Goal: Task Accomplishment & Management: Manage account settings

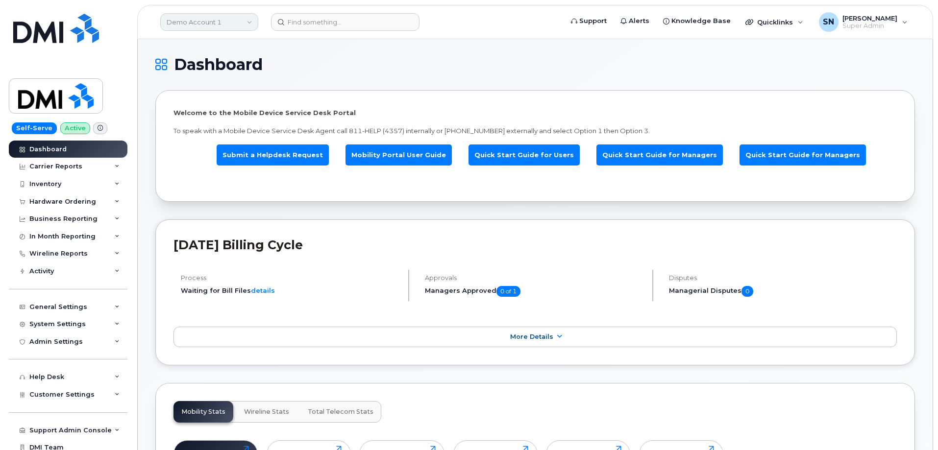
click at [169, 25] on link "Demo Account 1" at bounding box center [209, 22] width 98 height 18
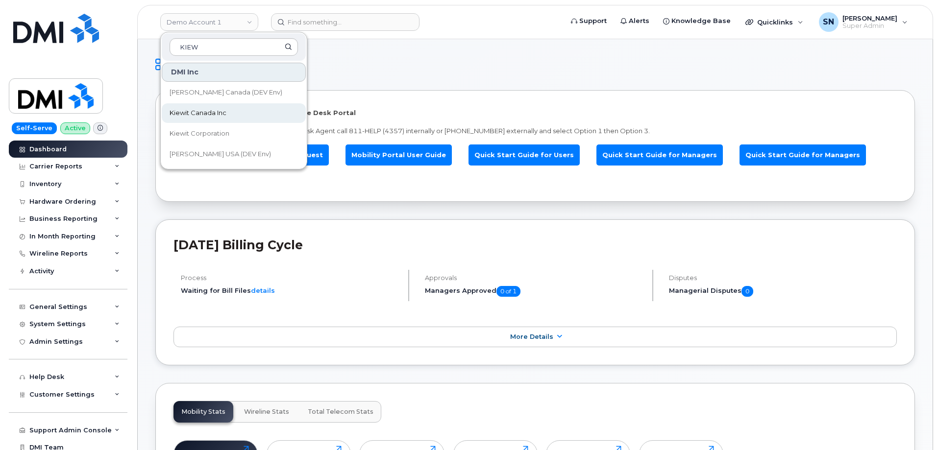
type input "KIEW"
click at [247, 109] on link "Kiewit Canada Inc" at bounding box center [234, 113] width 144 height 20
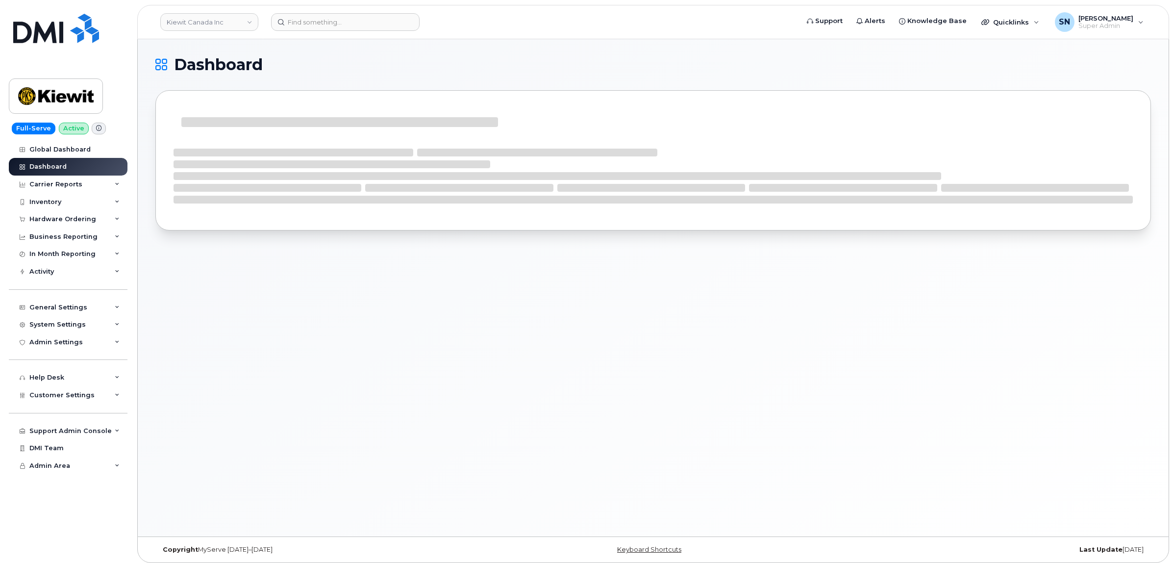
drag, startPoint x: 0, startPoint y: 0, endPoint x: 554, endPoint y: 54, distance: 557.0
click at [560, 57] on h1 "Dashboard" at bounding box center [650, 65] width 991 height 16
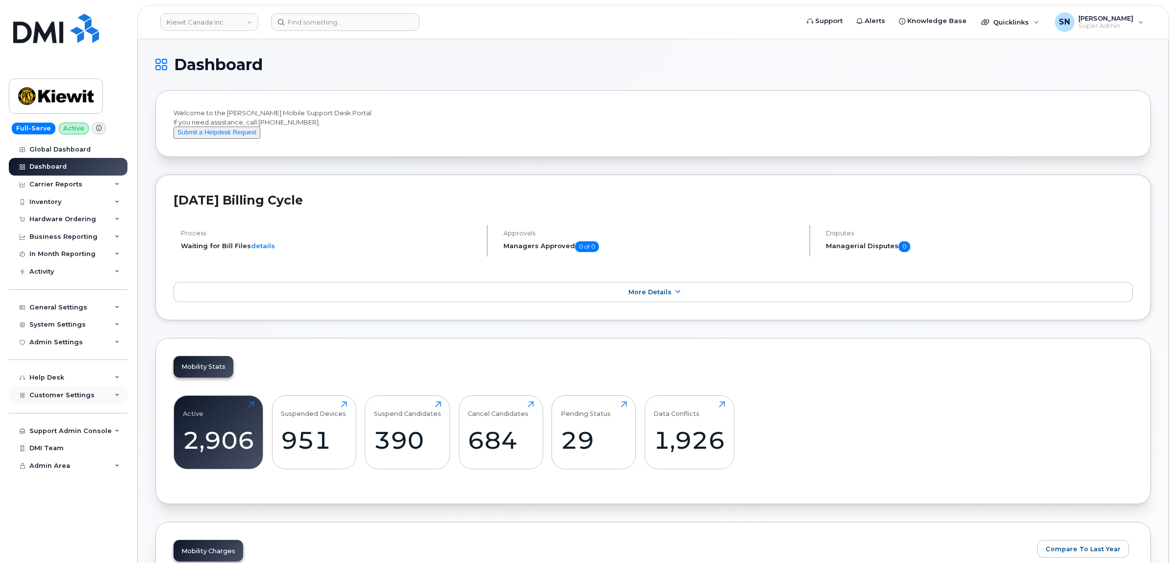
click at [77, 393] on div "Customer Settings" at bounding box center [68, 395] width 119 height 18
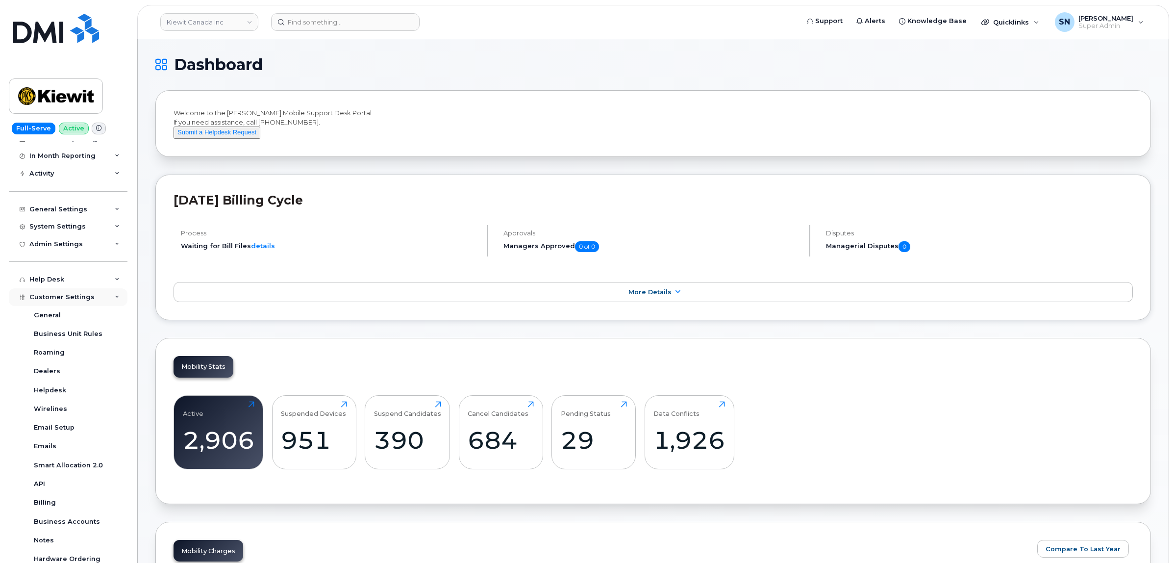
scroll to position [197, 0]
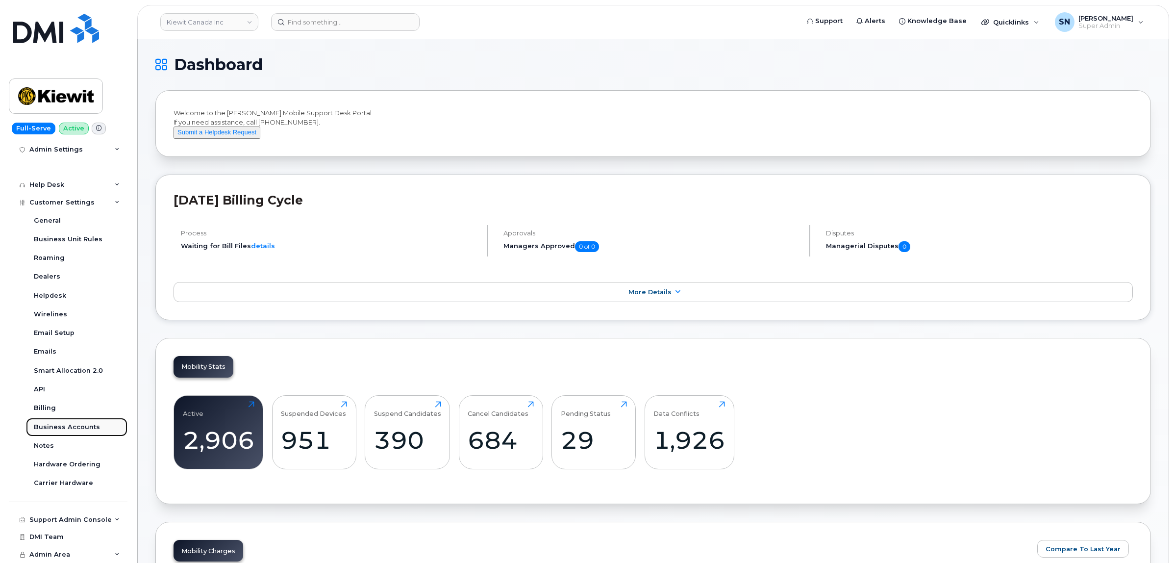
click at [69, 427] on div "Business Accounts" at bounding box center [67, 427] width 66 height 9
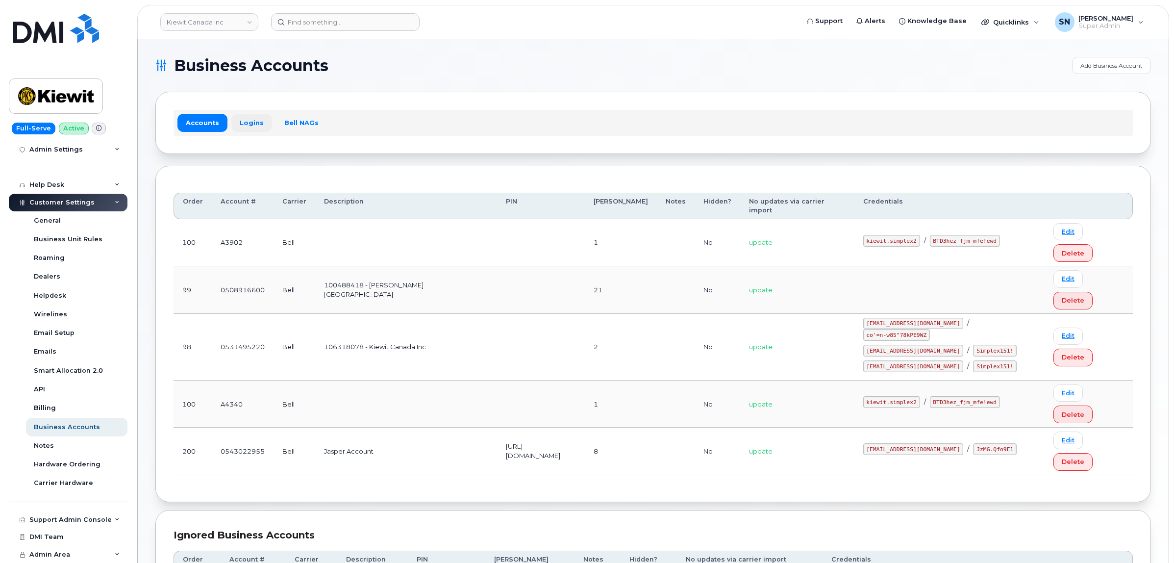
click at [245, 124] on link "Logins" at bounding box center [251, 123] width 41 height 18
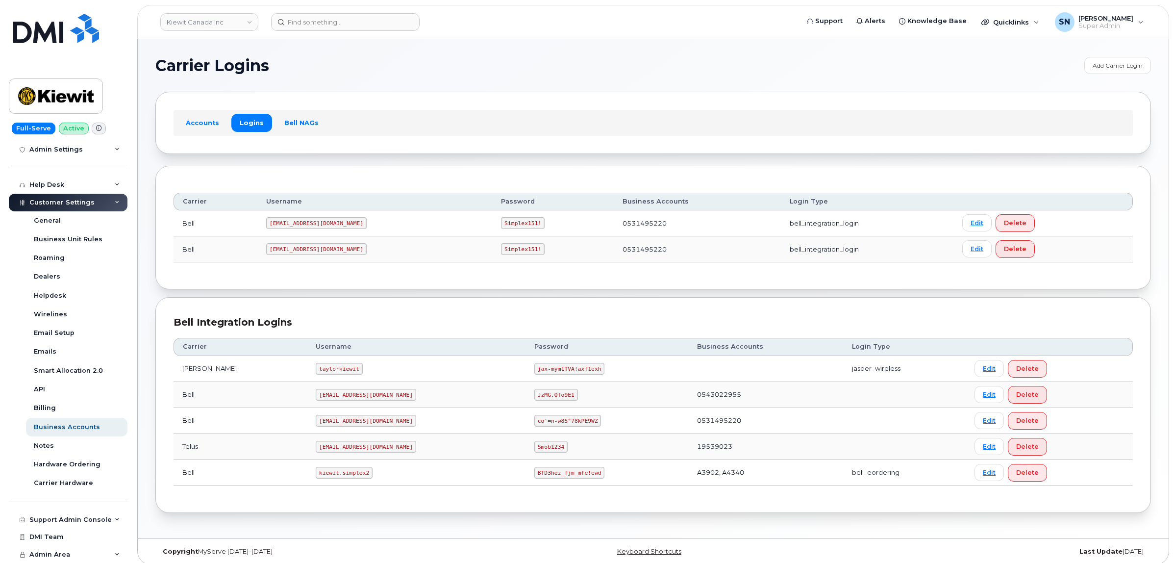
click at [450, 47] on div "Carrier Logins Add Carrier Login Accounts Logins Bell NAGs Carrier Username Pas…" at bounding box center [653, 288] width 1031 height 499
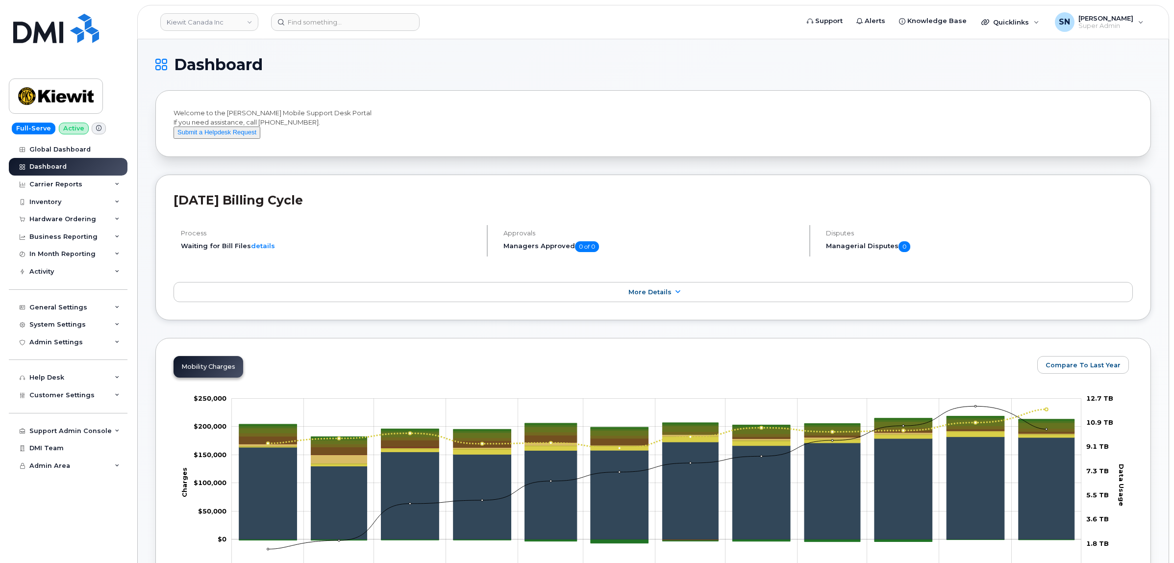
click at [373, 66] on h1 "Dashboard" at bounding box center [650, 65] width 991 height 16
click at [377, 27] on input at bounding box center [345, 22] width 149 height 18
paste input "7807537564"
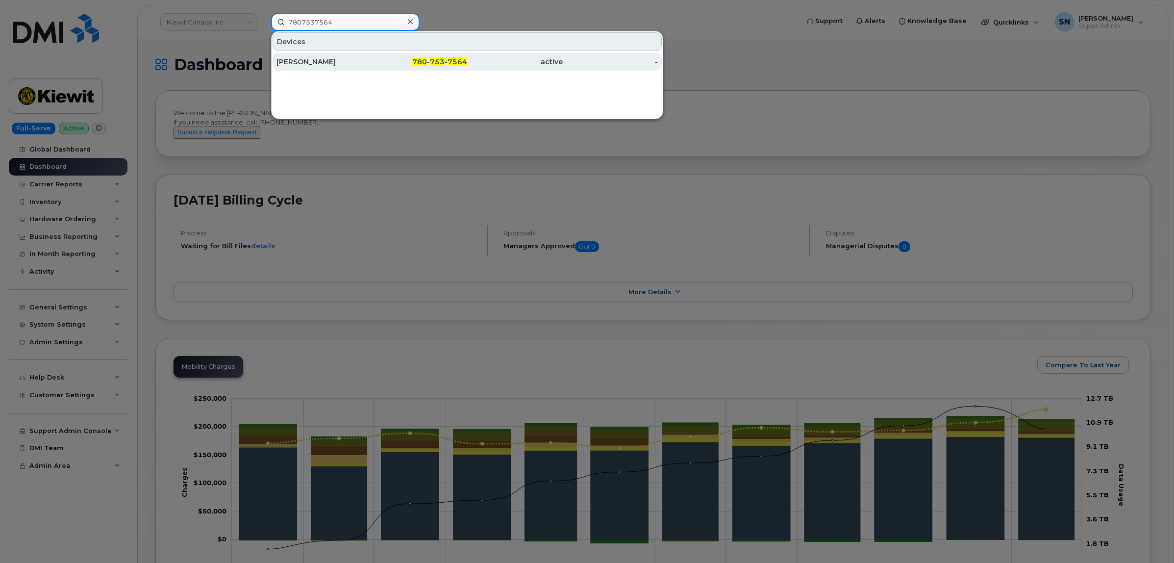
type input "7807537564"
click at [356, 65] on div "Alexander Krevenky" at bounding box center [324, 62] width 96 height 10
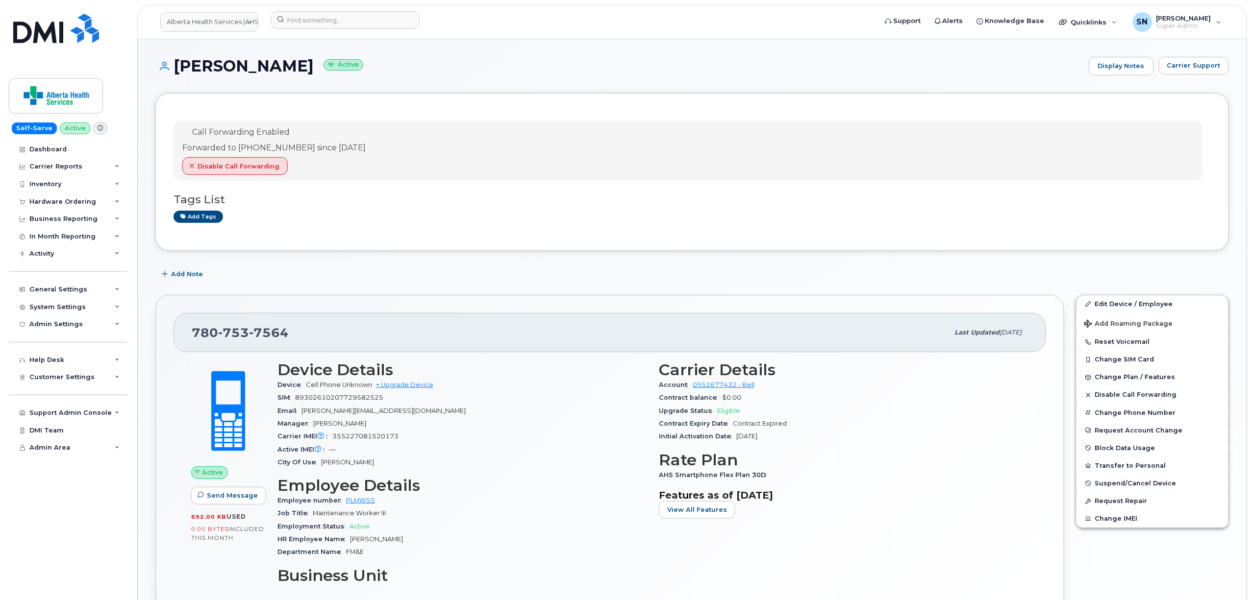
click at [366, 260] on div "Call Forwarding Enabled Forwarded to 780-753-1780 since Sep 19, 2025 Disable Ca…" at bounding box center [691, 558] width 1073 height 931
click at [1173, 61] on span "Carrier Support" at bounding box center [1193, 65] width 53 height 9
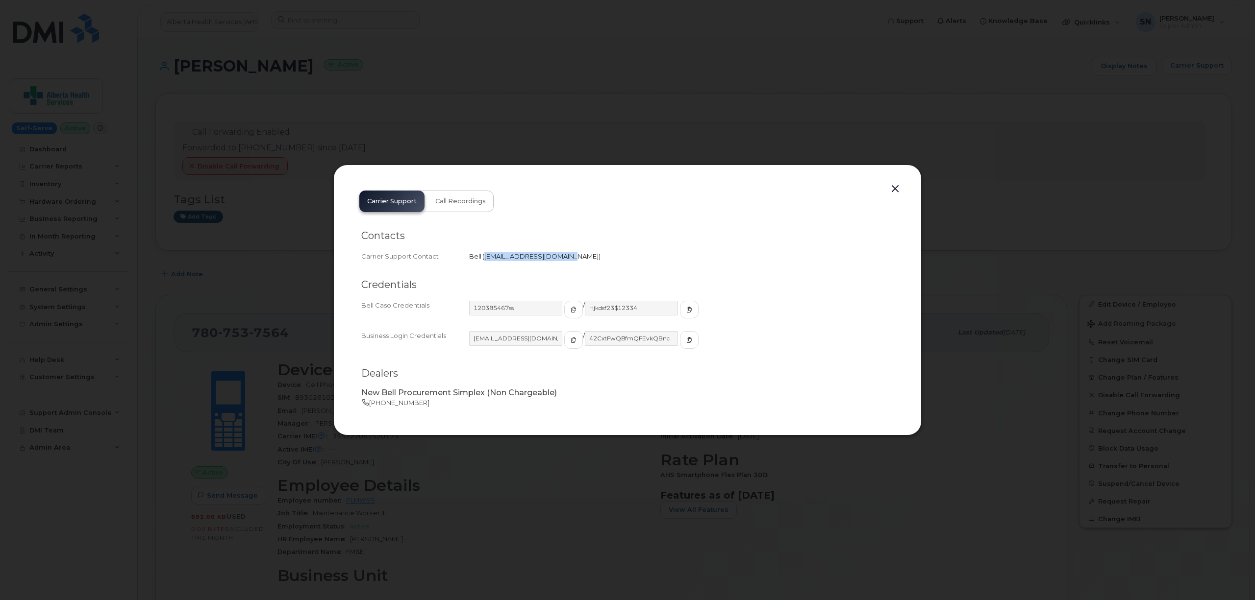
drag, startPoint x: 485, startPoint y: 256, endPoint x: 565, endPoint y: 265, distance: 80.0
click at [565, 265] on div "Contacts Carrier Support Contact Bell   wirelessbbmcare@bell.ca" at bounding box center [627, 246] width 532 height 49
copy span "wirelessbbmcare@bell.ca"
click at [895, 187] on button "button" at bounding box center [895, 189] width 15 height 14
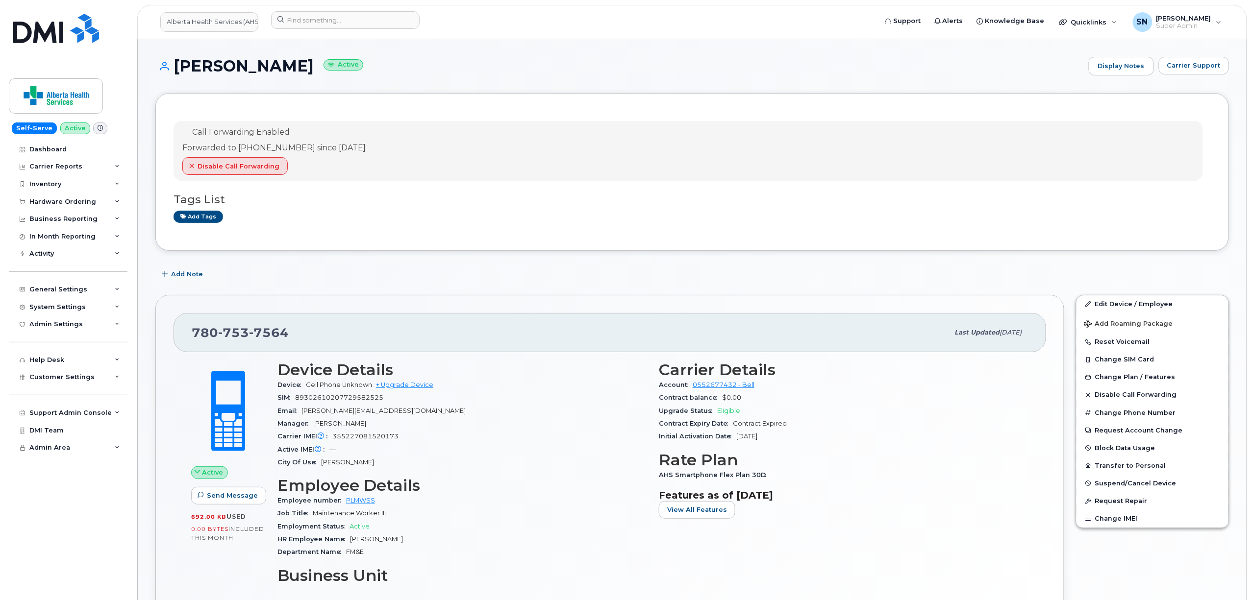
drag, startPoint x: 175, startPoint y: 65, endPoint x: 336, endPoint y: 73, distance: 160.9
click at [336, 73] on h1 "Alexander Krevenky Active" at bounding box center [619, 65] width 928 height 17
copy h1 "Alexander Krevenky"
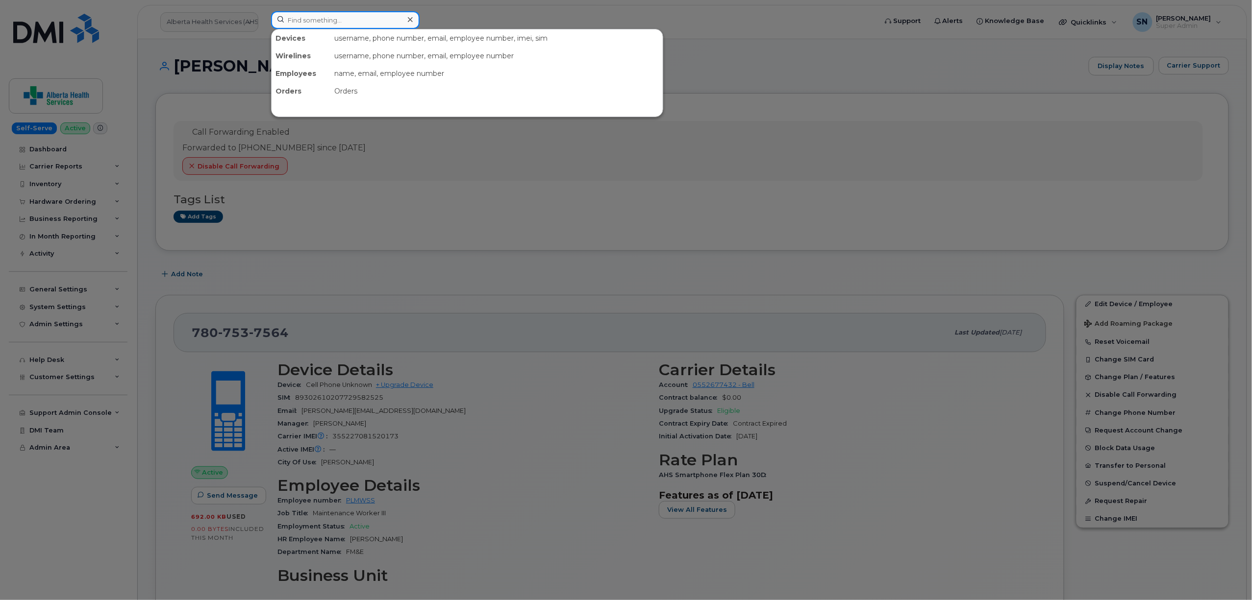
click at [322, 12] on input at bounding box center [345, 20] width 149 height 18
paste input "4374391804"
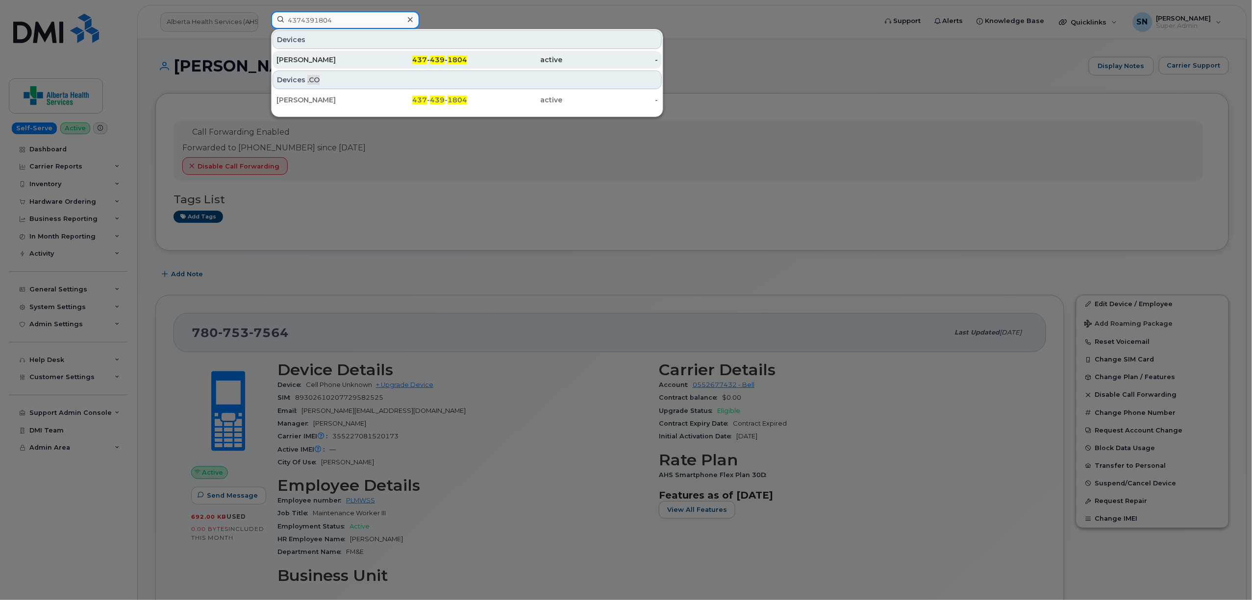
type input "4374391804"
click at [340, 63] on div "Ella Corcia" at bounding box center [324, 60] width 96 height 10
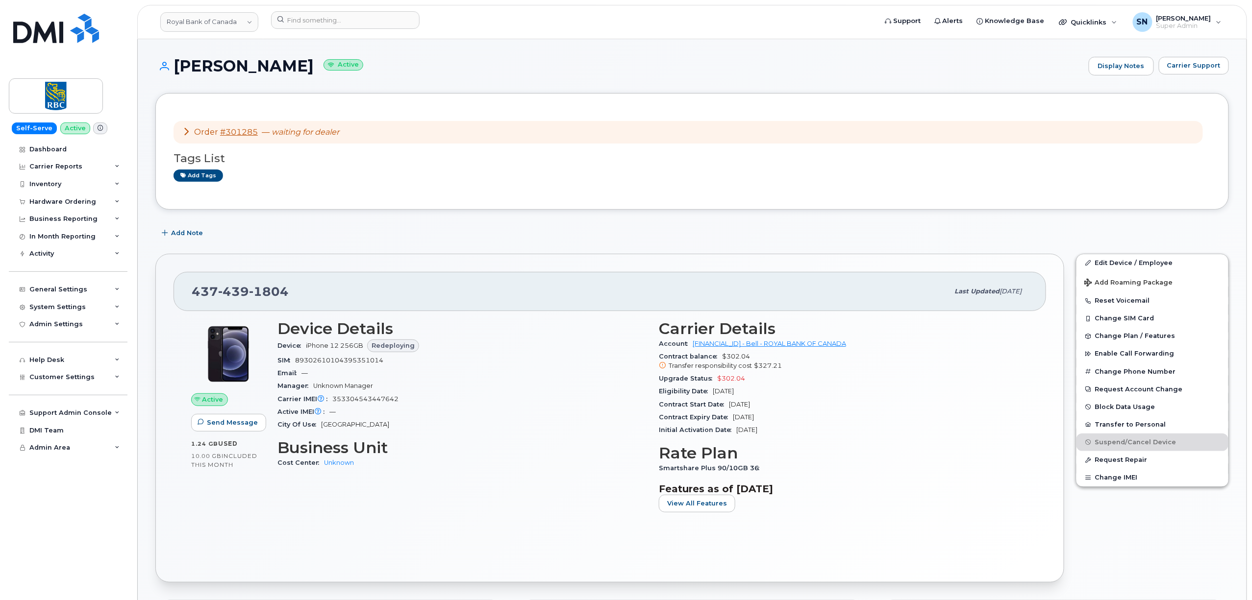
click at [281, 225] on div "Add Note" at bounding box center [691, 233] width 1073 height 18
click at [281, 233] on div "Add Note" at bounding box center [691, 233] width 1073 height 18
click at [63, 207] on div "Hardware Ordering" at bounding box center [68, 202] width 119 height 18
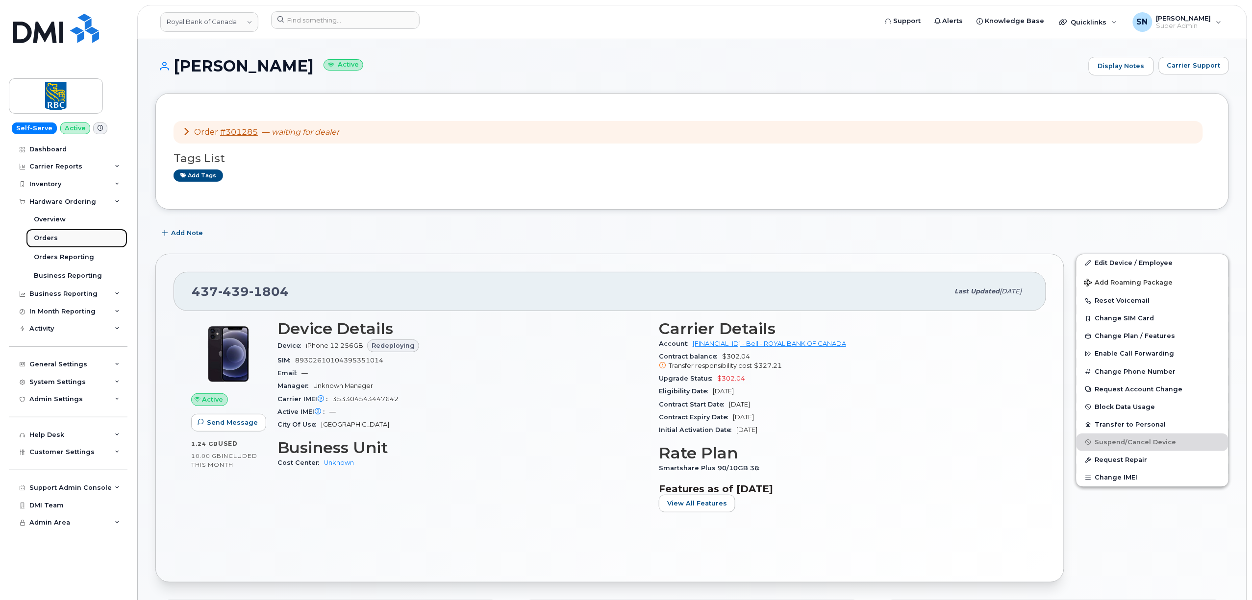
click at [56, 236] on link "Orders" at bounding box center [76, 238] width 101 height 19
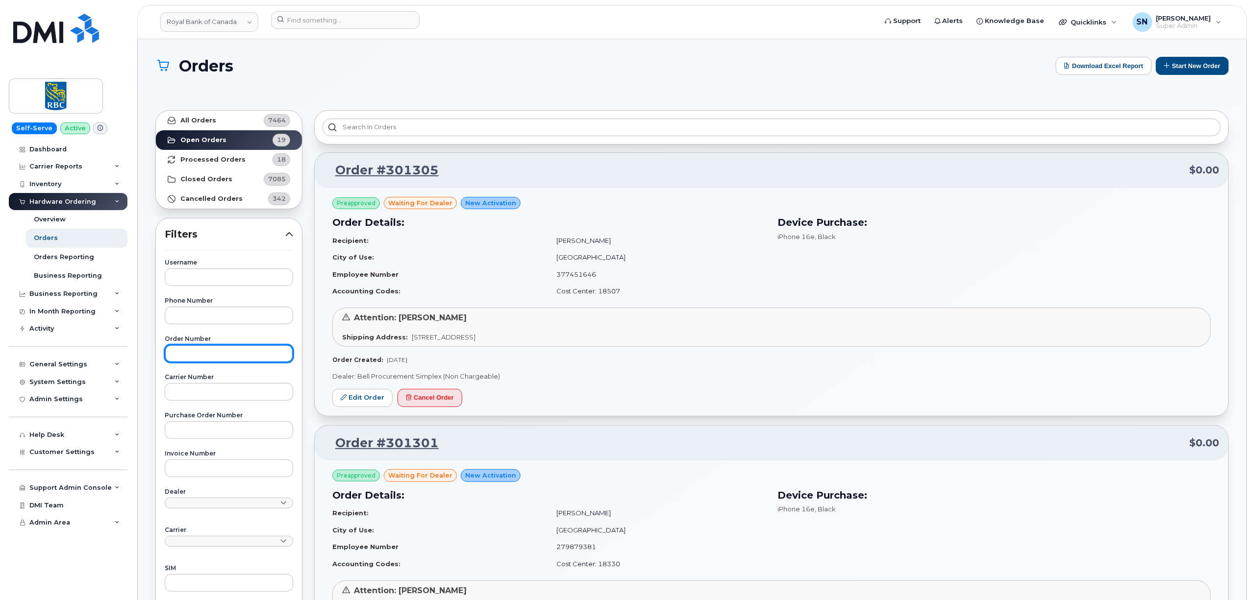
click at [210, 357] on input "text" at bounding box center [229, 354] width 128 height 18
paste input "4374391804"
type input "4374391804"
drag, startPoint x: 224, startPoint y: 353, endPoint x: 98, endPoint y: 348, distance: 126.6
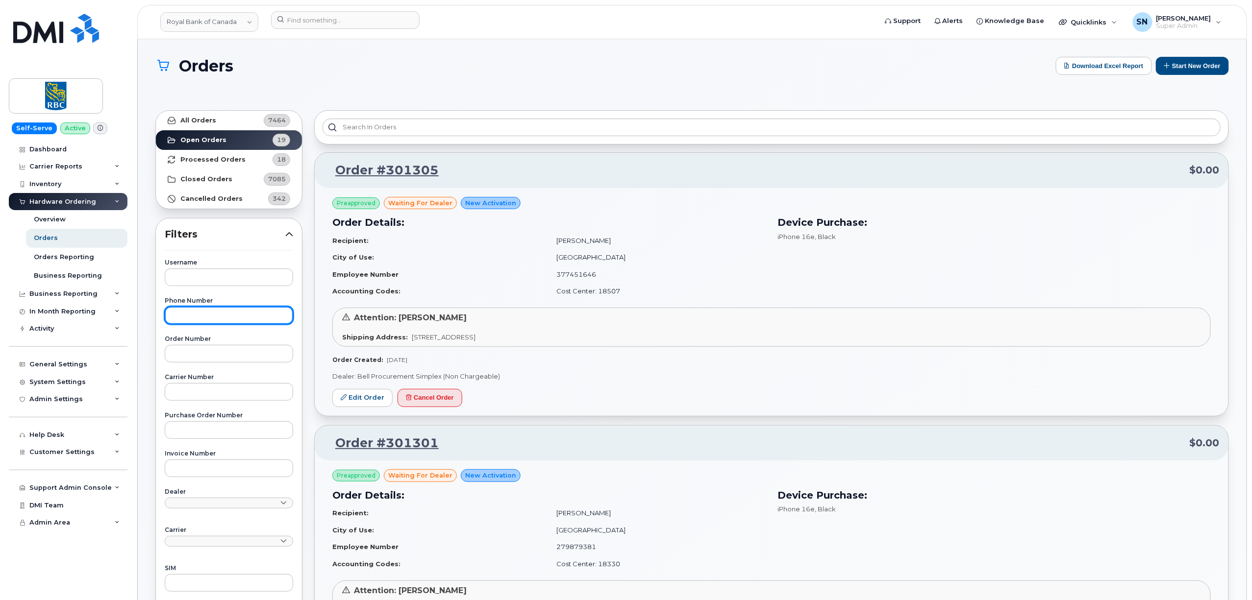
click at [204, 310] on input "text" at bounding box center [229, 316] width 128 height 18
paste input "4374391804"
type input "4374391804"
click at [194, 118] on strong "All Orders" at bounding box center [198, 121] width 36 height 8
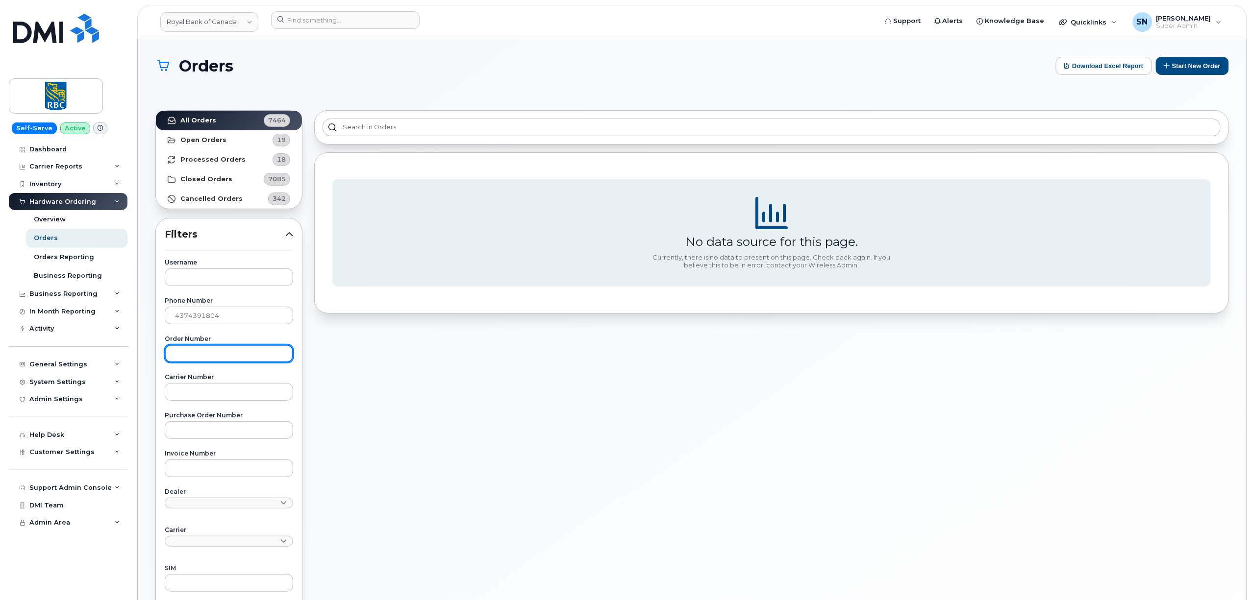
click at [234, 356] on input "text" at bounding box center [229, 354] width 128 height 18
paste input "301285"
type input "301285"
drag, startPoint x: 124, startPoint y: 306, endPoint x: 111, endPoint y: 303, distance: 13.2
click at [138, 306] on div "Royal Bank of Canada Support Alerts Knowledge Base Quicklinks Suspend / Cancel …" at bounding box center [692, 418] width 1109 height 758
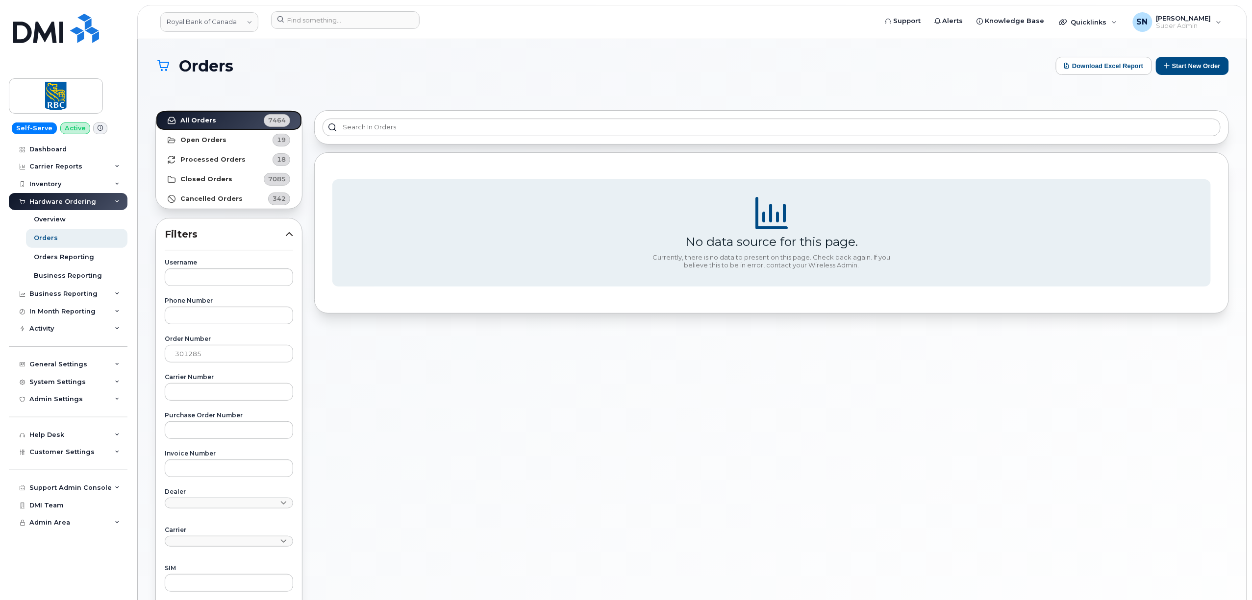
click at [203, 126] on link "All Orders 7464" at bounding box center [229, 121] width 146 height 20
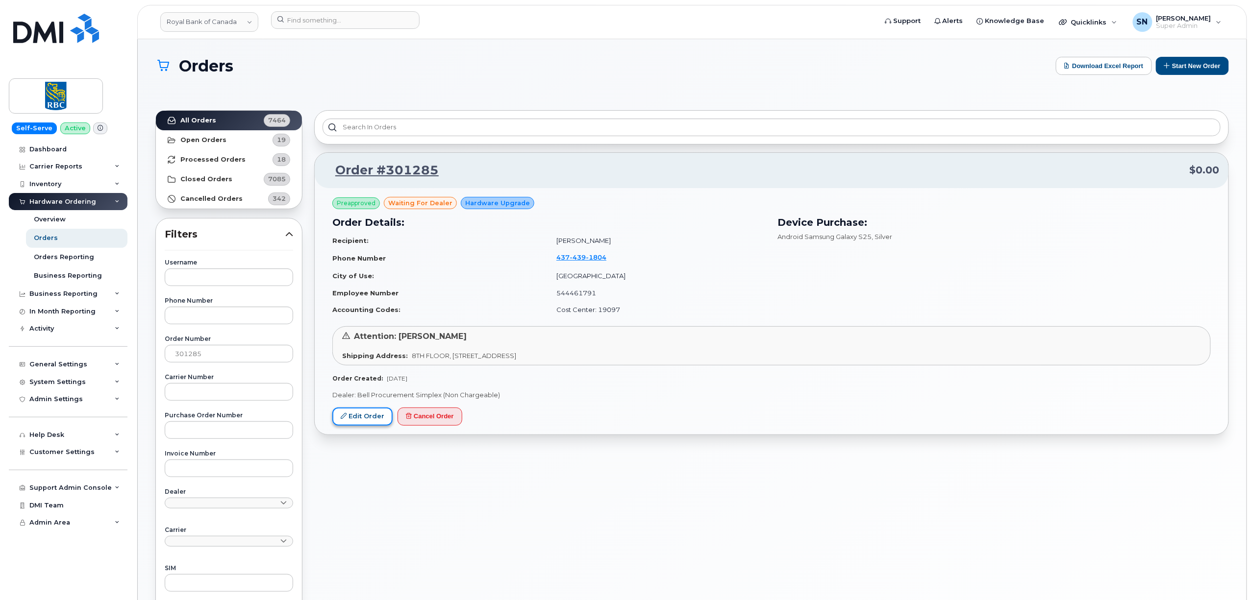
click at [346, 418] on icon at bounding box center [344, 416] width 6 height 6
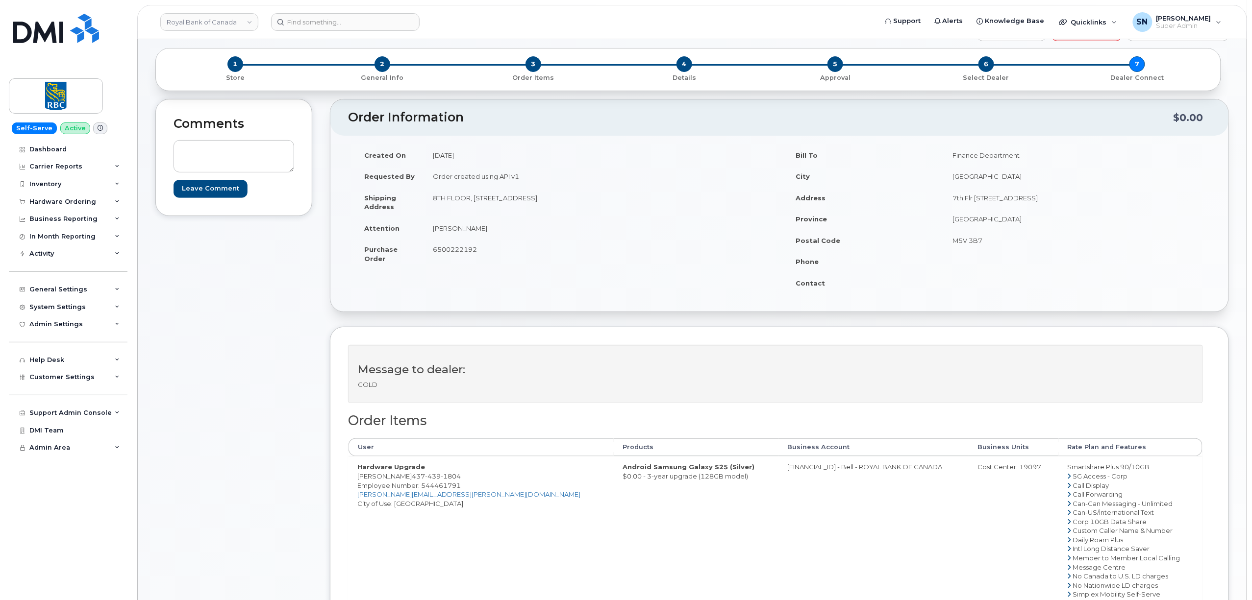
scroll to position [65, 0]
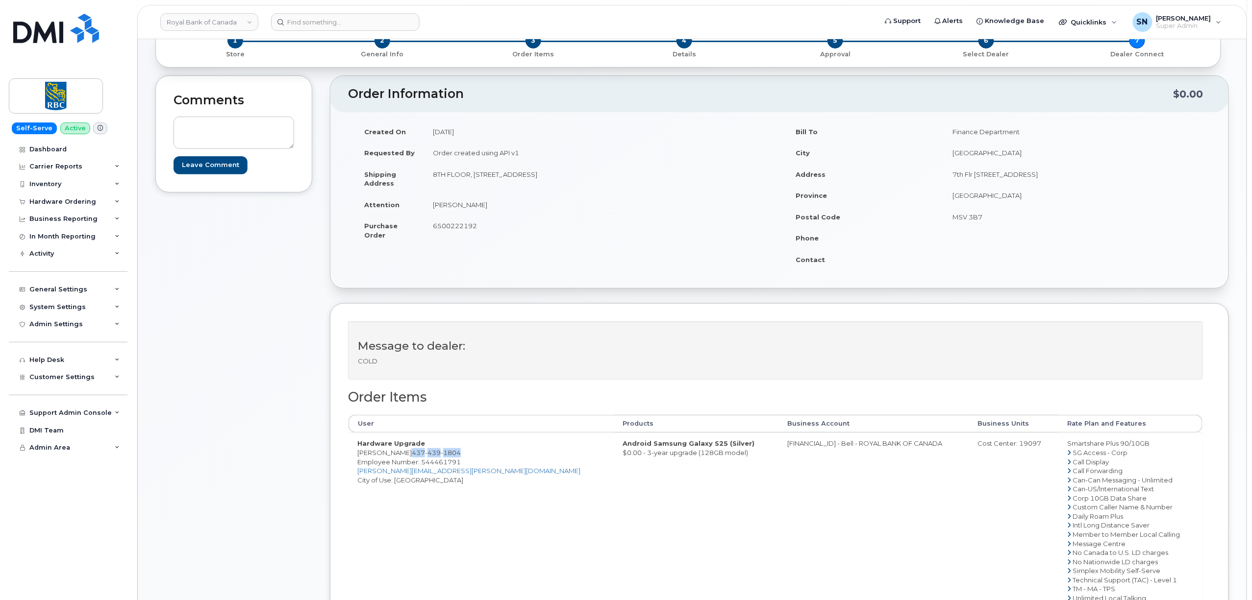
drag, startPoint x: 443, startPoint y: 454, endPoint x: 395, endPoint y: 454, distance: 48.5
click at [395, 454] on td "Hardware Upgrade [PERSON_NAME] [PHONE_NUMBER] Employee Number: 544461791 [PERSO…" at bounding box center [481, 530] width 265 height 194
copy span "[PHONE_NUMBER]"
click at [345, 458] on div "Message to dealer: COLD Order Items User Products Business Account Business Uni…" at bounding box center [779, 516] width 899 height 426
drag, startPoint x: 359, startPoint y: 455, endPoint x: 391, endPoint y: 456, distance: 31.9
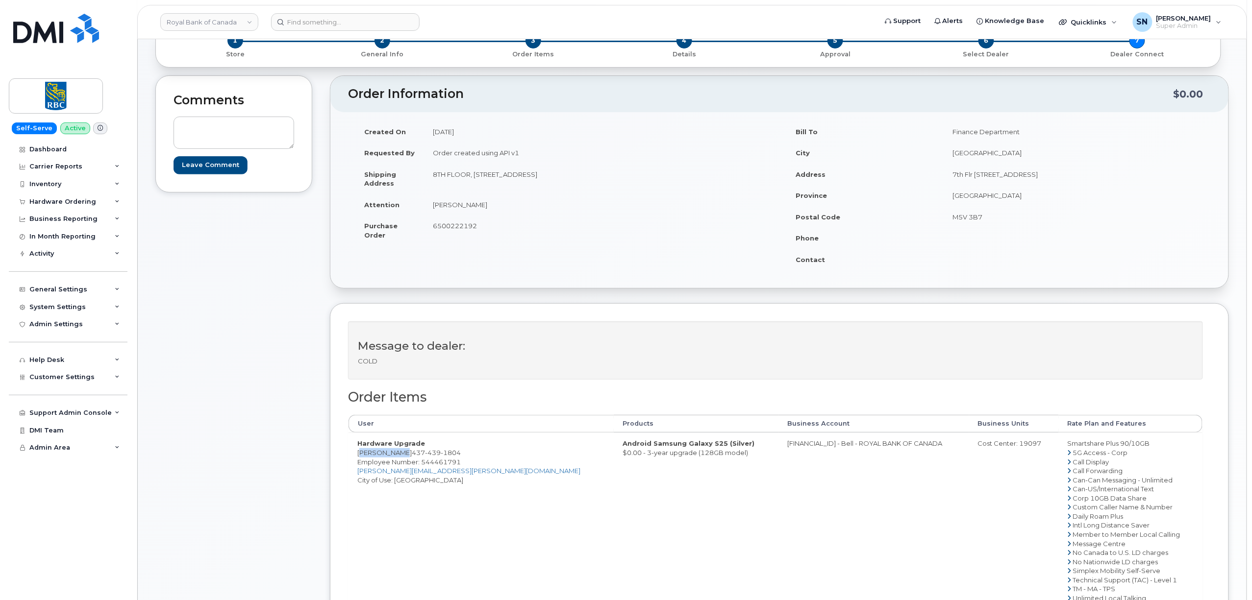
click at [391, 456] on td "Hardware Upgrade [PERSON_NAME] [PHONE_NUMBER] Employee Number: 544461791 [PERSO…" at bounding box center [481, 530] width 265 height 194
copy td "[PERSON_NAME]"
click at [232, 381] on div "Comments Leave Comment" at bounding box center [233, 409] width 157 height 668
click at [255, 236] on div "Comments Leave Comment" at bounding box center [233, 409] width 157 height 668
drag, startPoint x: 393, startPoint y: 454, endPoint x: 448, endPoint y: 455, distance: 55.4
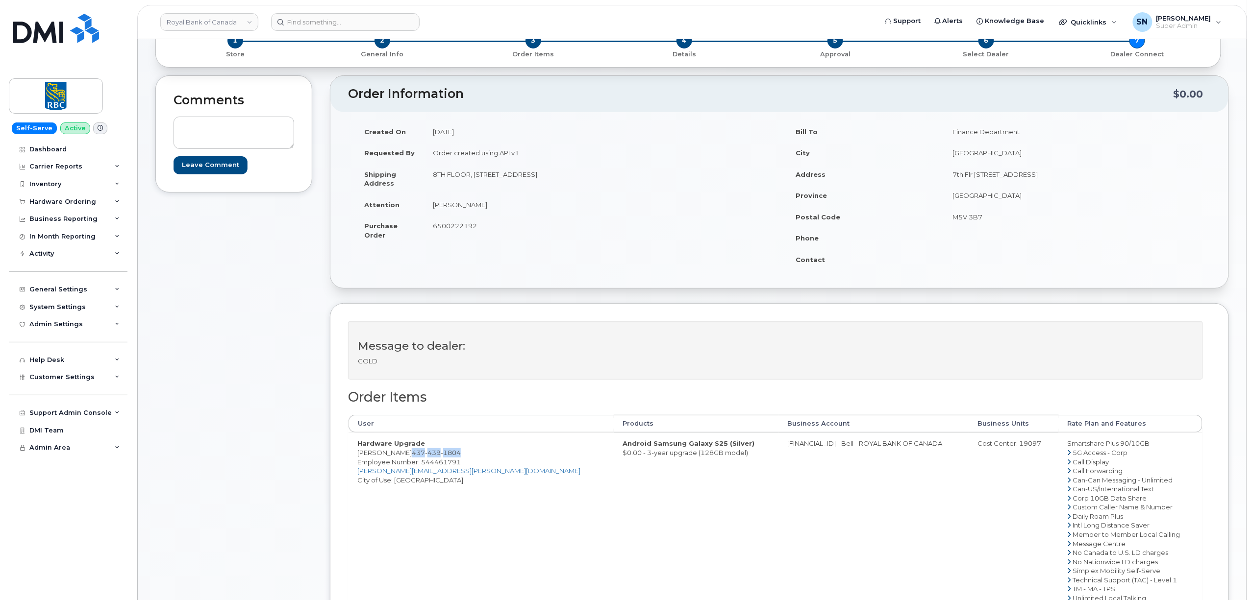
click at [448, 455] on td "Hardware Upgrade [PERSON_NAME] [PHONE_NUMBER] Employee Number: 544461791 [PERSO…" at bounding box center [481, 530] width 265 height 194
copy span "[PHONE_NUMBER]"
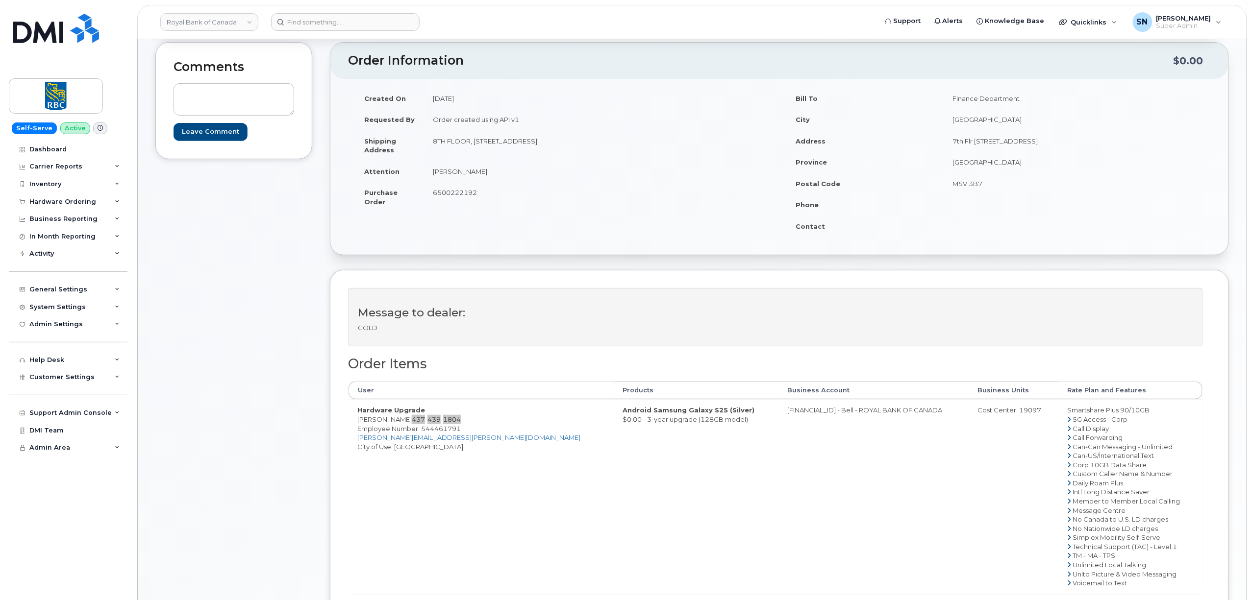
scroll to position [130, 0]
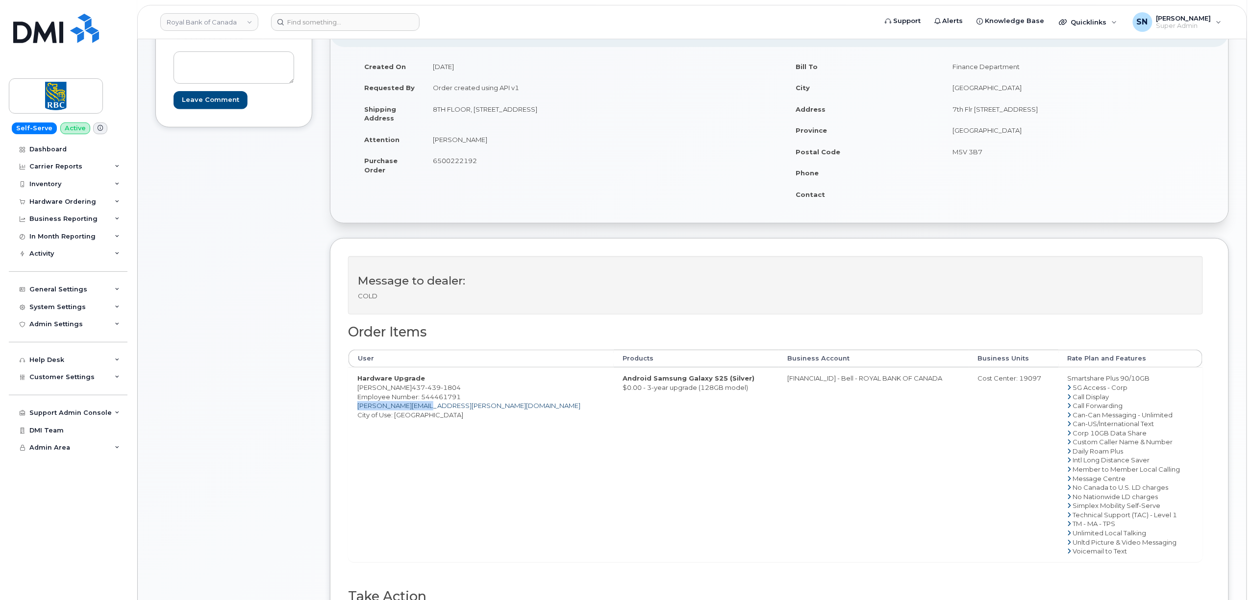
drag, startPoint x: 425, startPoint y: 409, endPoint x: 359, endPoint y: 409, distance: 66.7
click at [359, 409] on td "Hardware Upgrade Ella Corcia 437 439 1804 Employee Number: 544461791 ella.corci…" at bounding box center [481, 465] width 265 height 194
copy link "[PERSON_NAME][EMAIL_ADDRESS][PERSON_NAME][DOMAIN_NAME]"
click at [232, 494] on div "Comments Leave Comment" at bounding box center [233, 344] width 157 height 668
click at [312, 234] on div "Comments Leave Comment Order Information $0.00 Created On September 22, 2025 Re…" at bounding box center [691, 344] width 1073 height 668
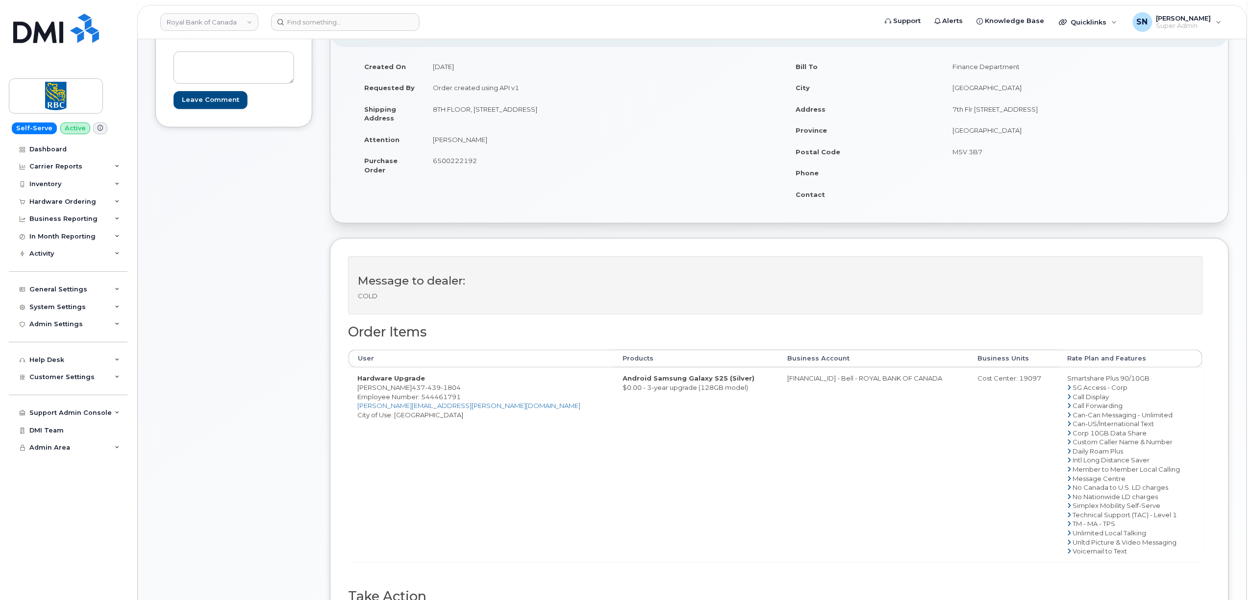
click at [253, 350] on div "Comments Leave Comment" at bounding box center [233, 344] width 157 height 668
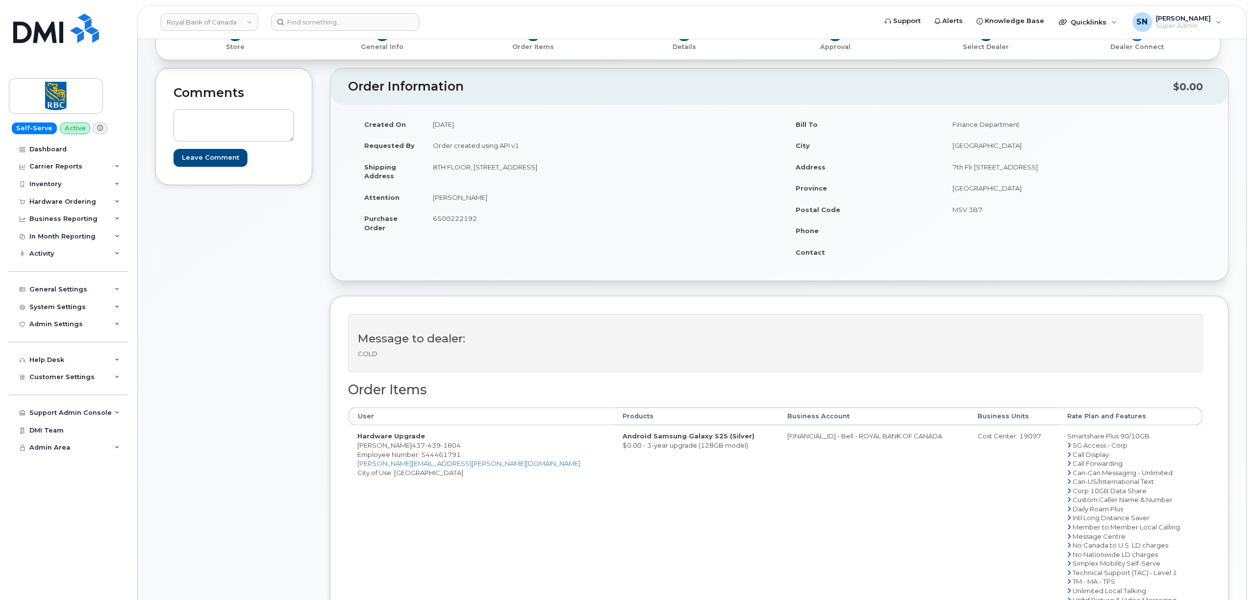
scroll to position [0, 0]
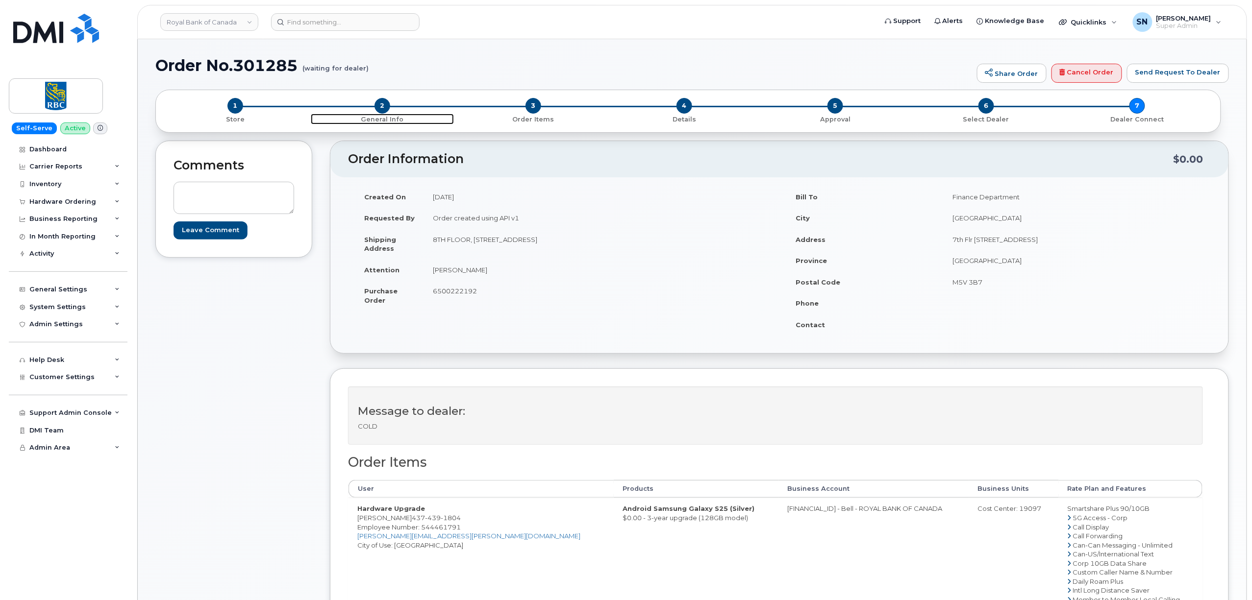
click at [382, 106] on span "2" at bounding box center [382, 106] width 16 height 16
click at [73, 373] on div "Customer Settings" at bounding box center [68, 378] width 119 height 18
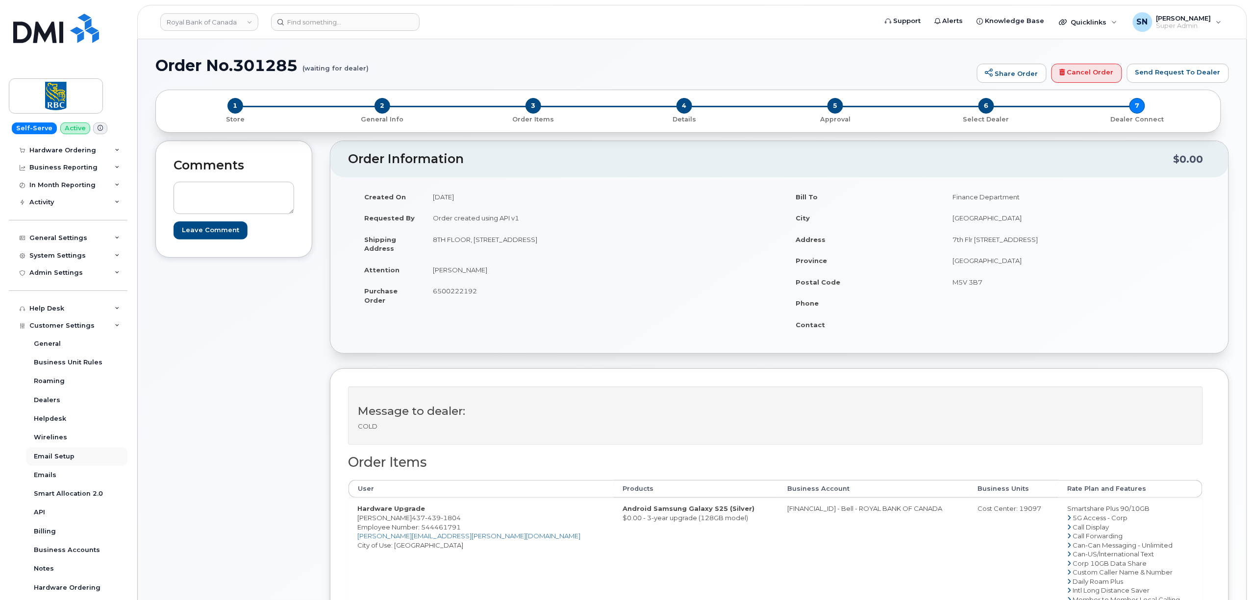
scroll to position [155, 0]
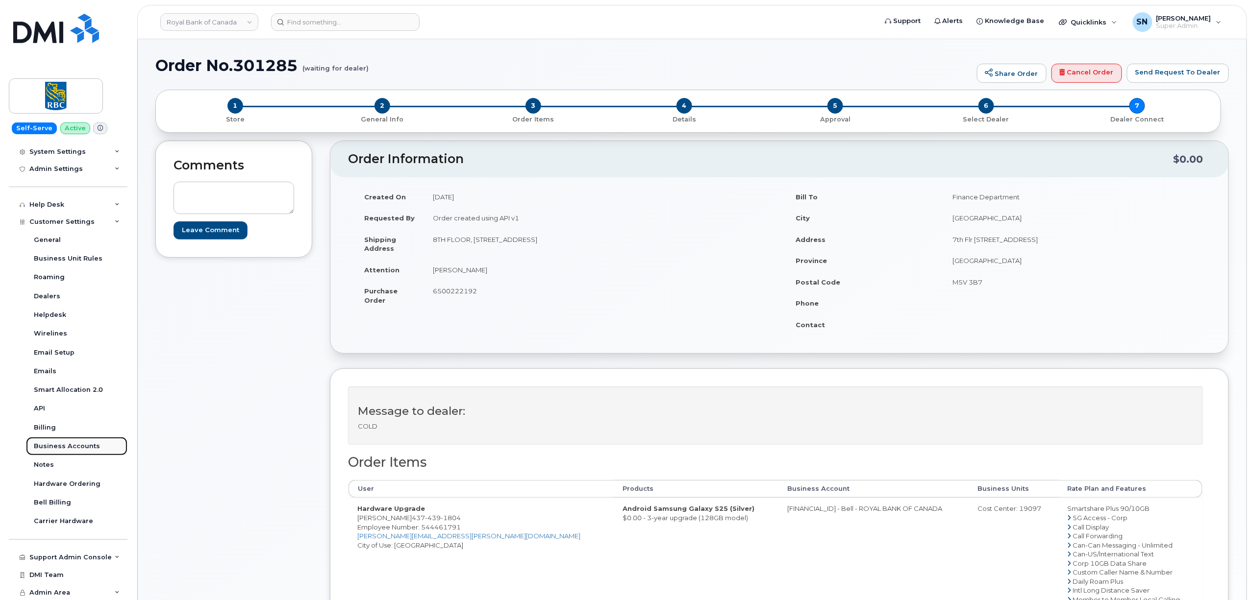
click at [77, 444] on div "Business Accounts" at bounding box center [67, 446] width 66 height 9
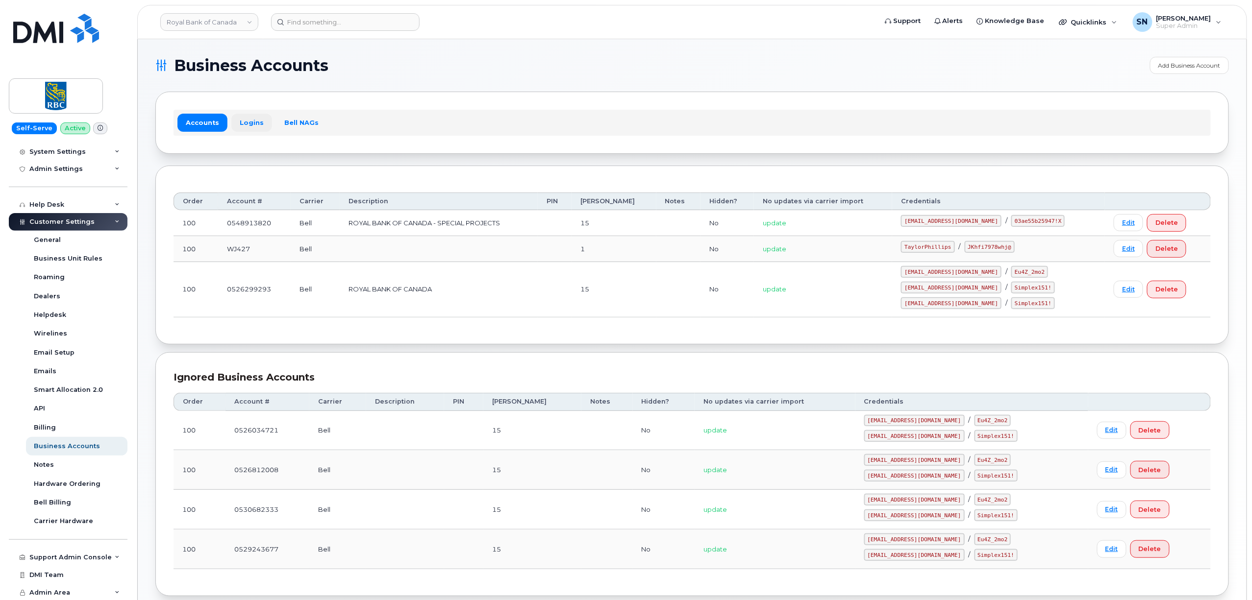
click at [248, 120] on link "Logins" at bounding box center [251, 123] width 41 height 18
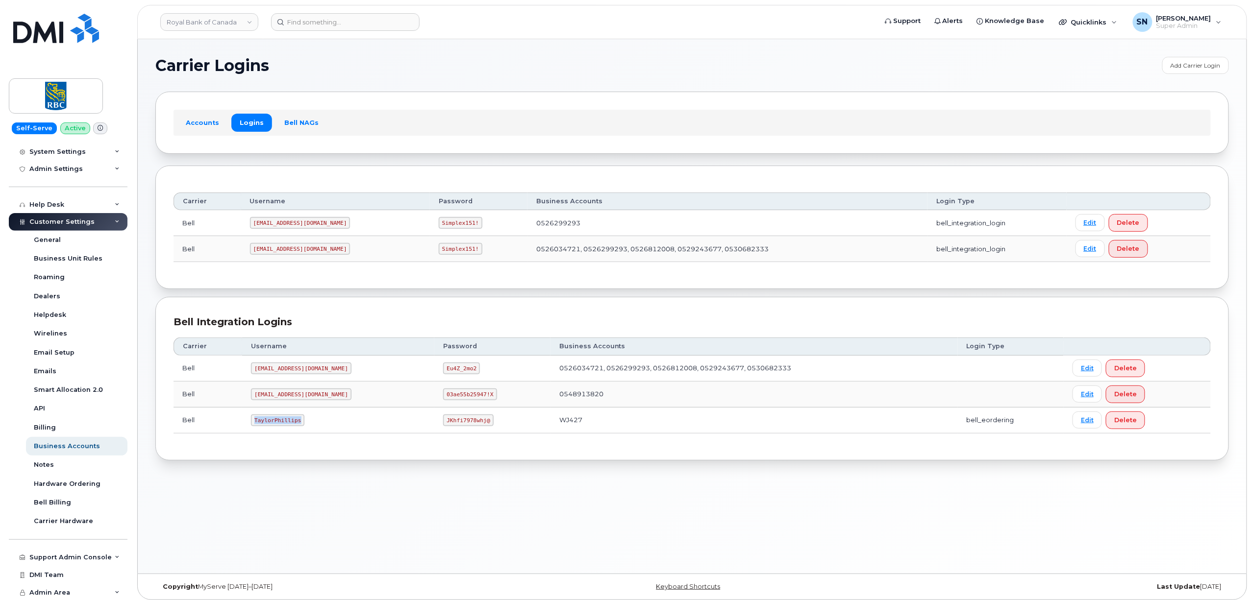
drag, startPoint x: 254, startPoint y: 423, endPoint x: 308, endPoint y: 425, distance: 54.0
click at [308, 425] on td "TaylorPhillips" at bounding box center [338, 421] width 192 height 26
copy code "TaylorPhillips"
drag, startPoint x: 412, startPoint y: 426, endPoint x: 459, endPoint y: 431, distance: 47.8
click at [459, 431] on td "JKhfi7978whj@" at bounding box center [492, 421] width 116 height 26
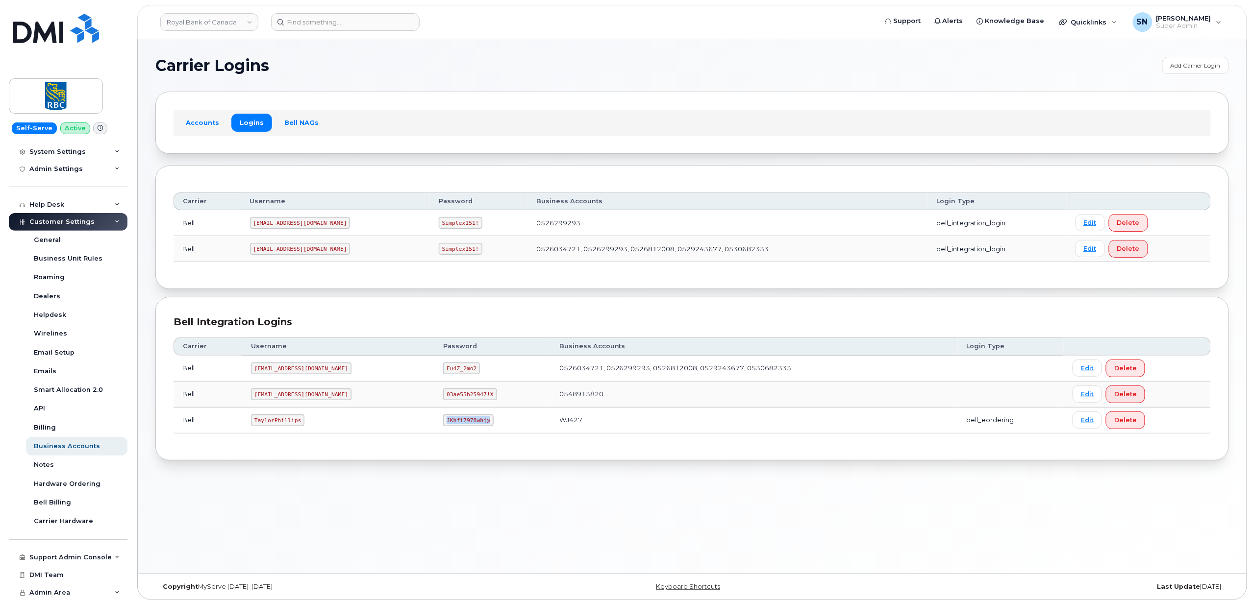
copy code "JKhfi7978whj@"
click at [636, 162] on section "Carrier Logins Add Carrier Login Accounts Logins Bell NAGs Carrier Username Pas…" at bounding box center [691, 259] width 1073 height 404
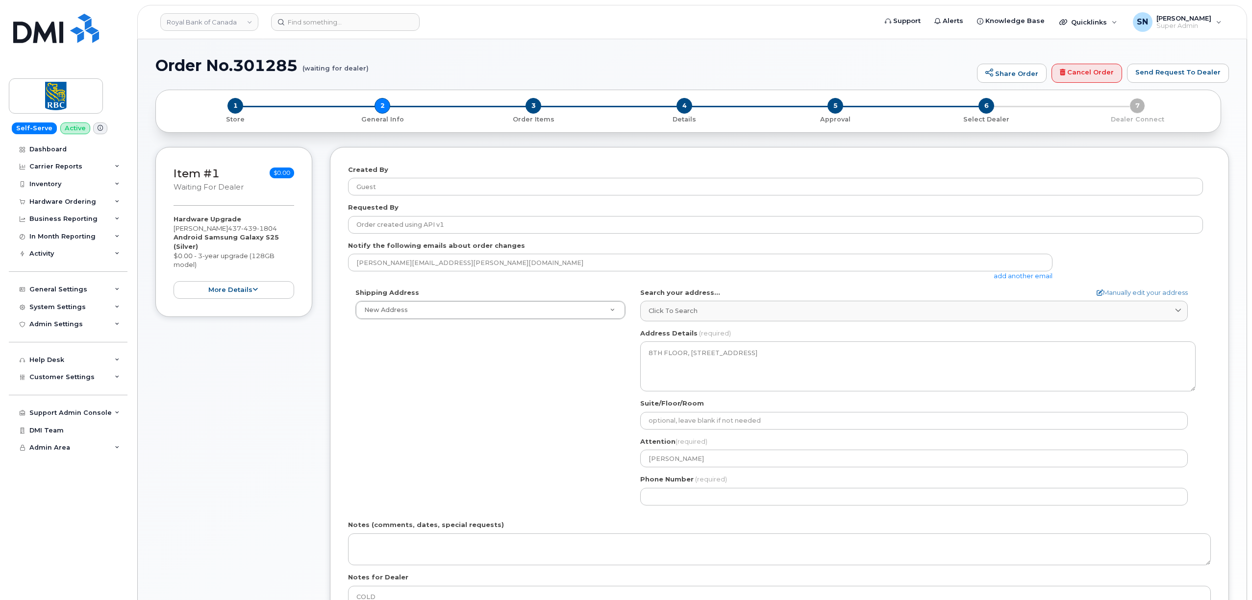
select select
click at [283, 548] on div "Item #1 waiting for dealer $0.00 Hardware Upgrade [PERSON_NAME] [PHONE_NUMBER] …" at bounding box center [233, 416] width 157 height 539
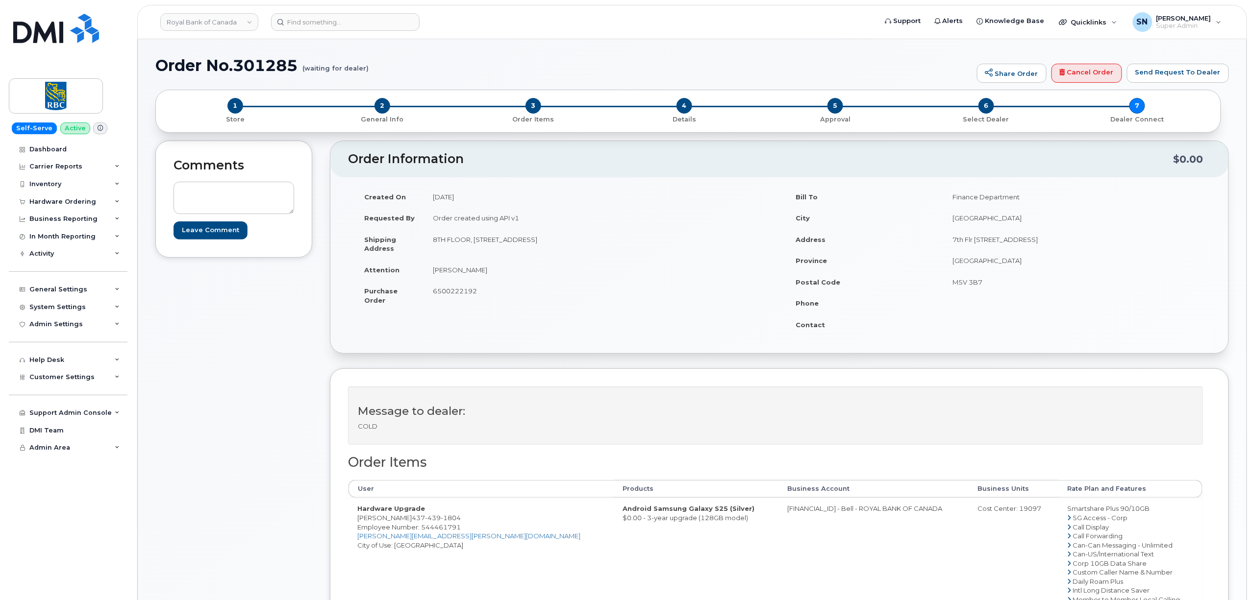
click at [277, 441] on div "Comments Leave Comment" at bounding box center [233, 475] width 157 height 668
click at [284, 376] on div "Comments Leave Comment" at bounding box center [233, 475] width 157 height 668
click at [69, 202] on div "Hardware Ordering" at bounding box center [62, 202] width 67 height 8
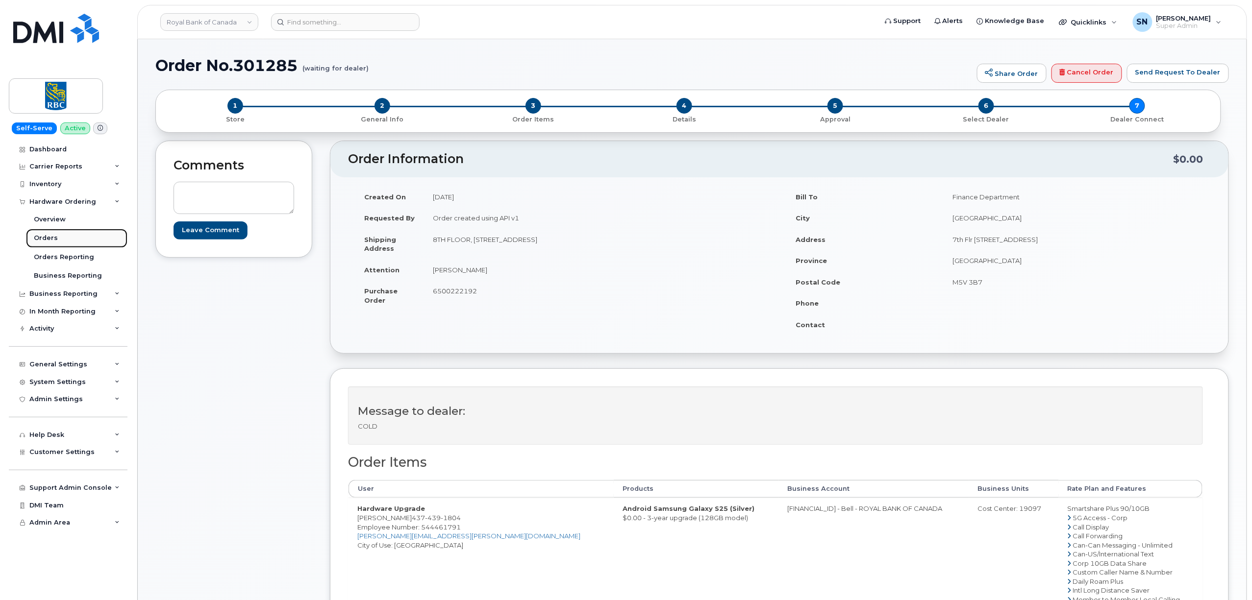
click at [58, 230] on link "Orders" at bounding box center [76, 238] width 101 height 19
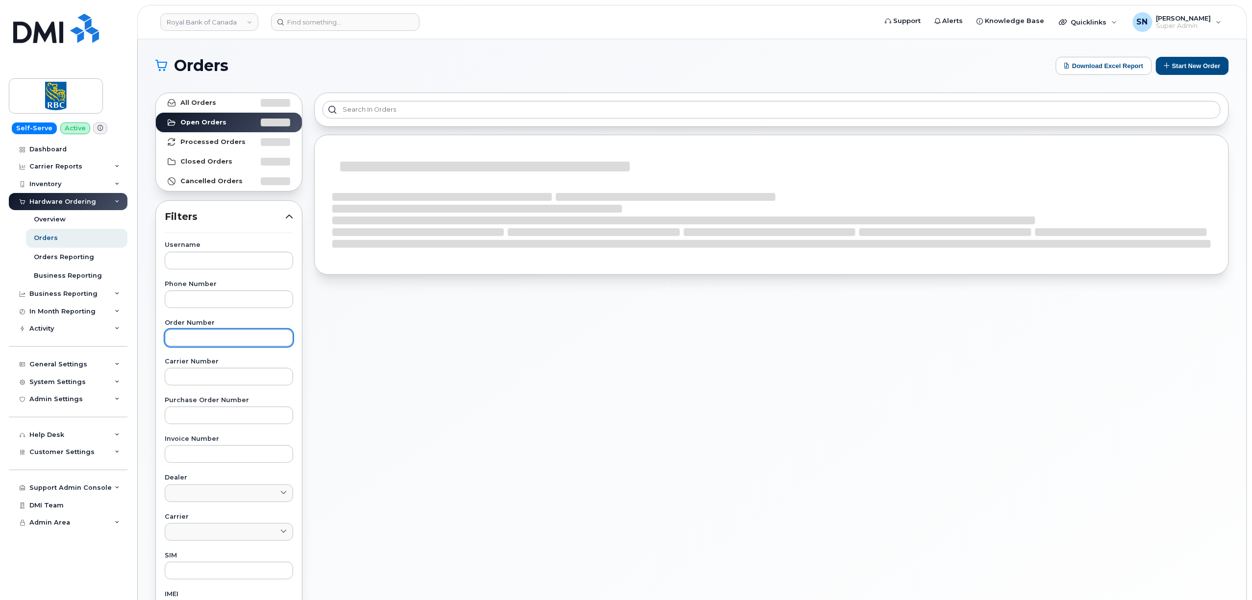
click at [220, 342] on input "text" at bounding box center [229, 338] width 128 height 18
paste input "4374401726"
type input "4374401726"
click at [348, 16] on input at bounding box center [345, 22] width 149 height 18
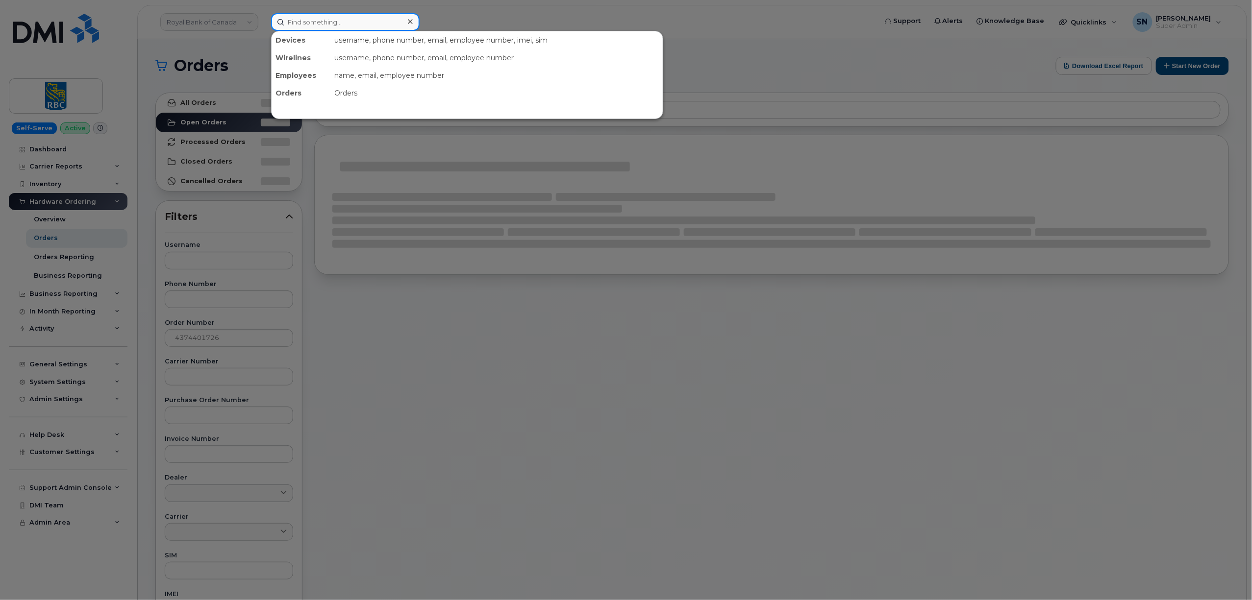
paste input "4374401726"
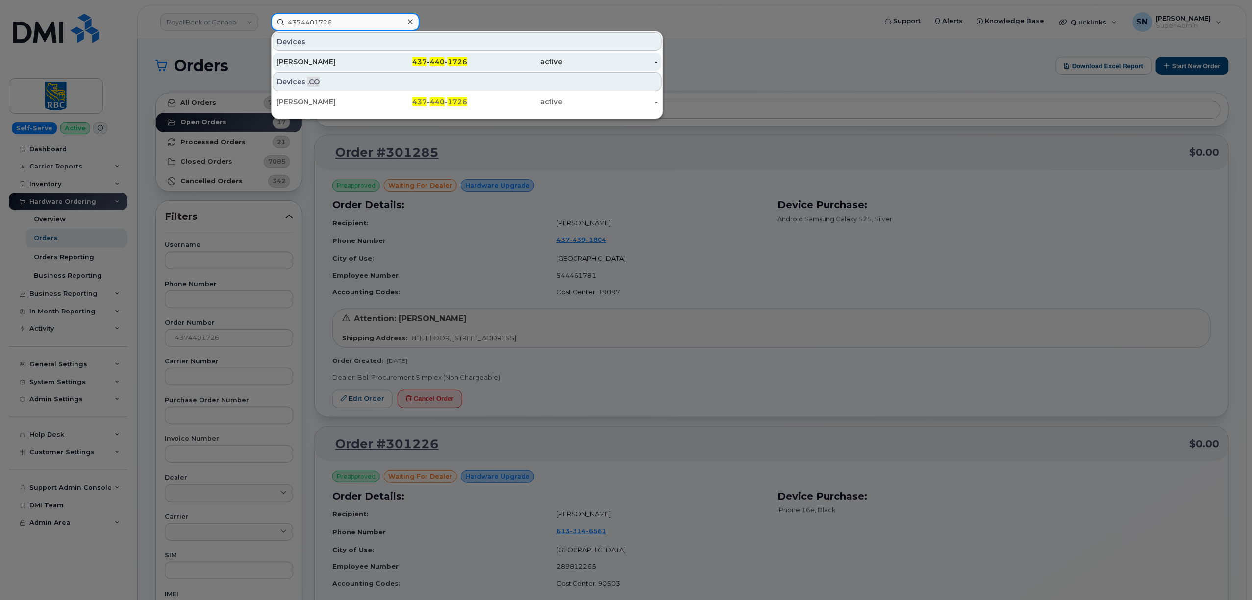
type input "4374401726"
click at [382, 64] on div "437 - 440 - 1726" at bounding box center [420, 62] width 96 height 10
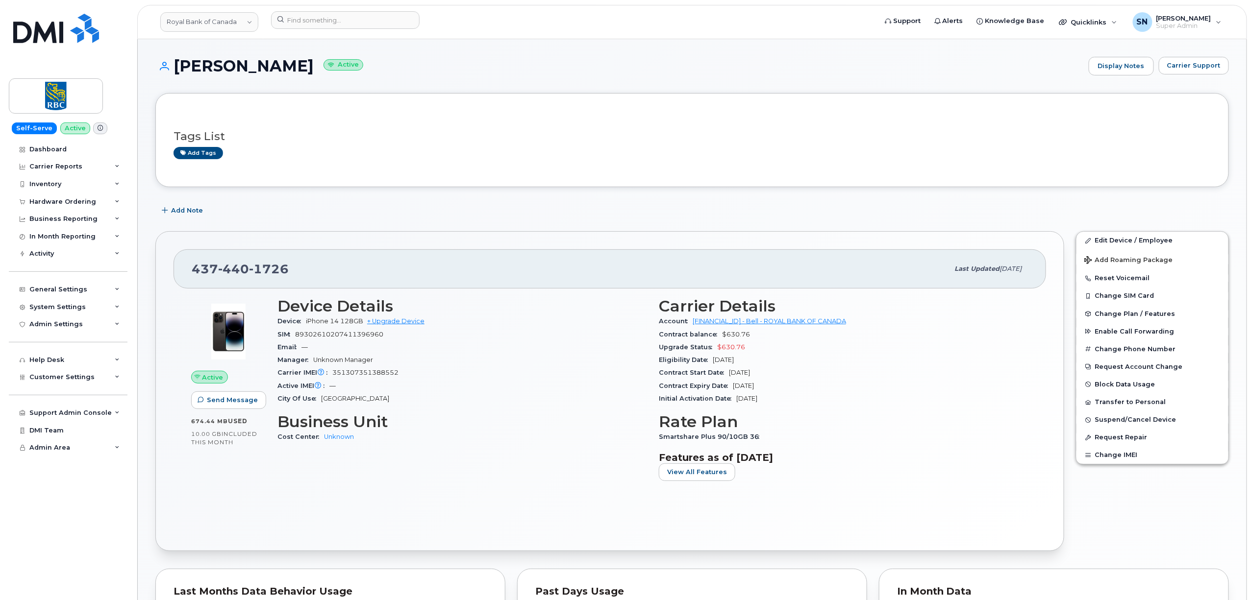
click at [251, 187] on div "Tags List Add tags" at bounding box center [691, 140] width 1073 height 94
click at [456, 214] on div "Add Note" at bounding box center [691, 211] width 1073 height 18
click at [1201, 72] on button "Carrier Support" at bounding box center [1194, 66] width 70 height 18
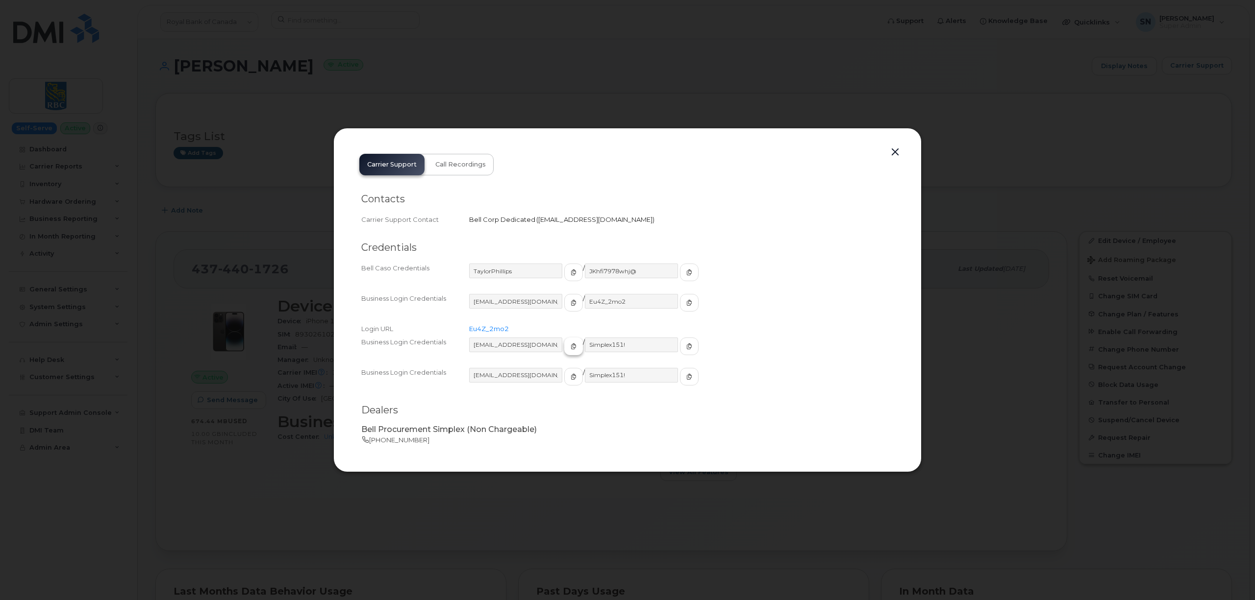
click at [571, 345] on icon "button" at bounding box center [574, 347] width 6 height 6
click at [680, 342] on button "button" at bounding box center [689, 347] width 19 height 18
click at [894, 151] on button "button" at bounding box center [895, 153] width 15 height 14
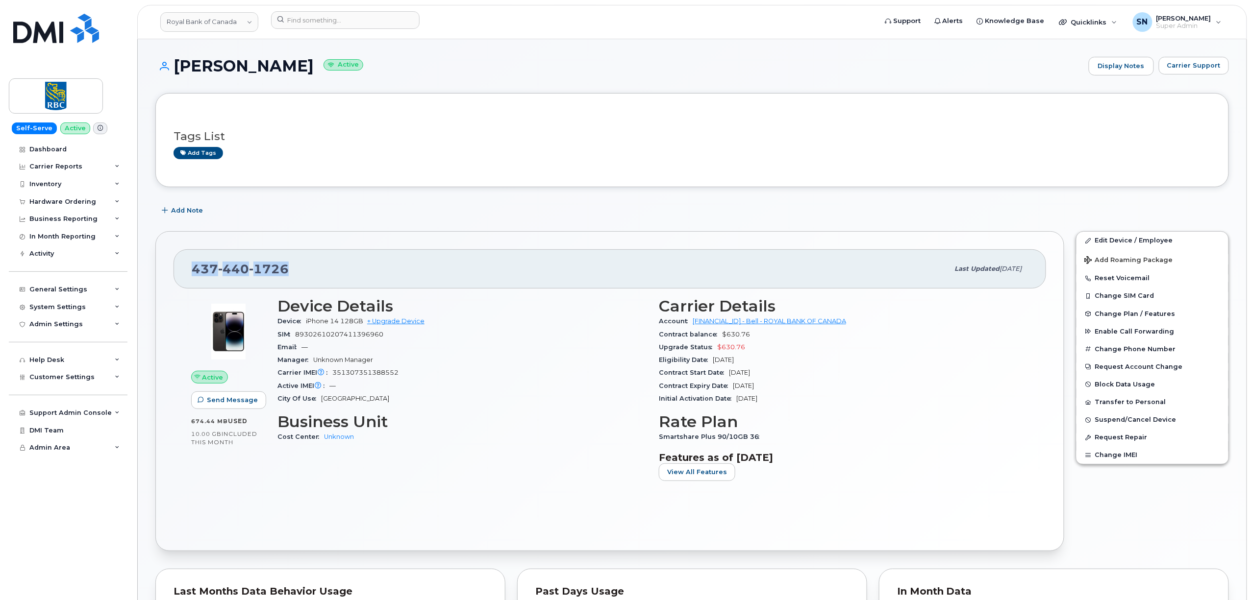
drag, startPoint x: 194, startPoint y: 269, endPoint x: 310, endPoint y: 273, distance: 115.7
click at [310, 273] on div "437 440 1726" at bounding box center [570, 269] width 757 height 21
copy span "437 440 1726"
click at [342, 220] on div "Add Note" at bounding box center [691, 211] width 1073 height 18
drag, startPoint x: 168, startPoint y: 65, endPoint x: 304, endPoint y: 71, distance: 136.4
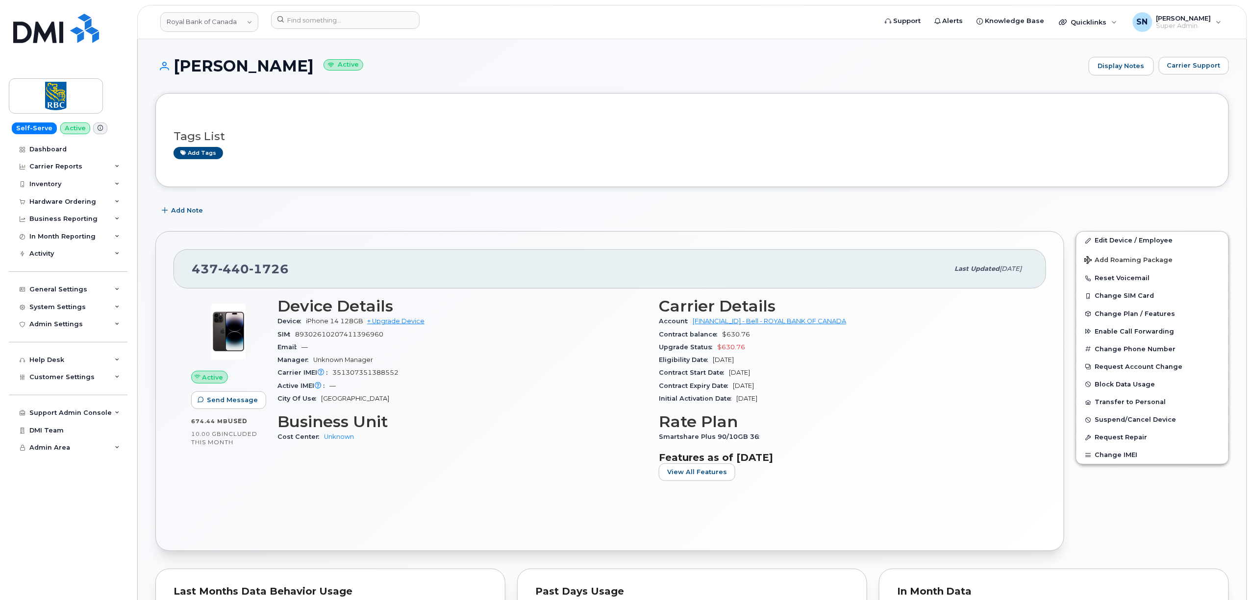
click at [304, 71] on h1 "Dwayne Cawley Active" at bounding box center [619, 65] width 928 height 17
copy h1 "Dwayne Cawley"
click at [473, 139] on h3 "Tags List" at bounding box center [692, 136] width 1037 height 12
click at [201, 22] on link "Royal Bank of Canada" at bounding box center [209, 22] width 98 height 20
type input "kiew"
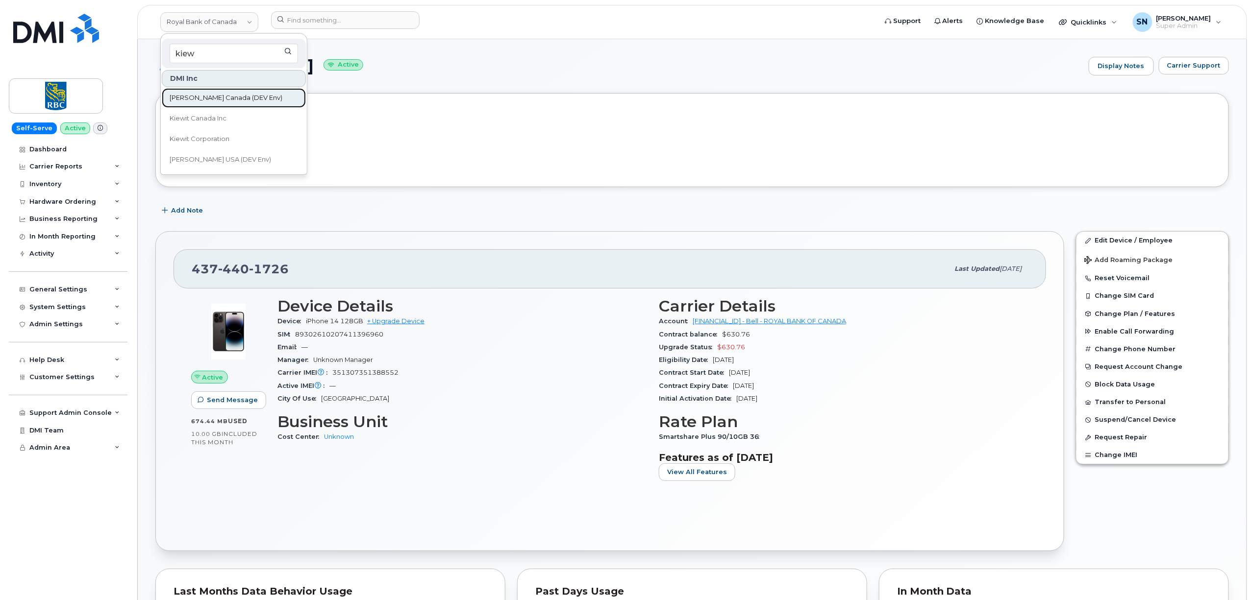
click at [249, 107] on link "Kiewit Canada (DEV Env)" at bounding box center [234, 98] width 144 height 20
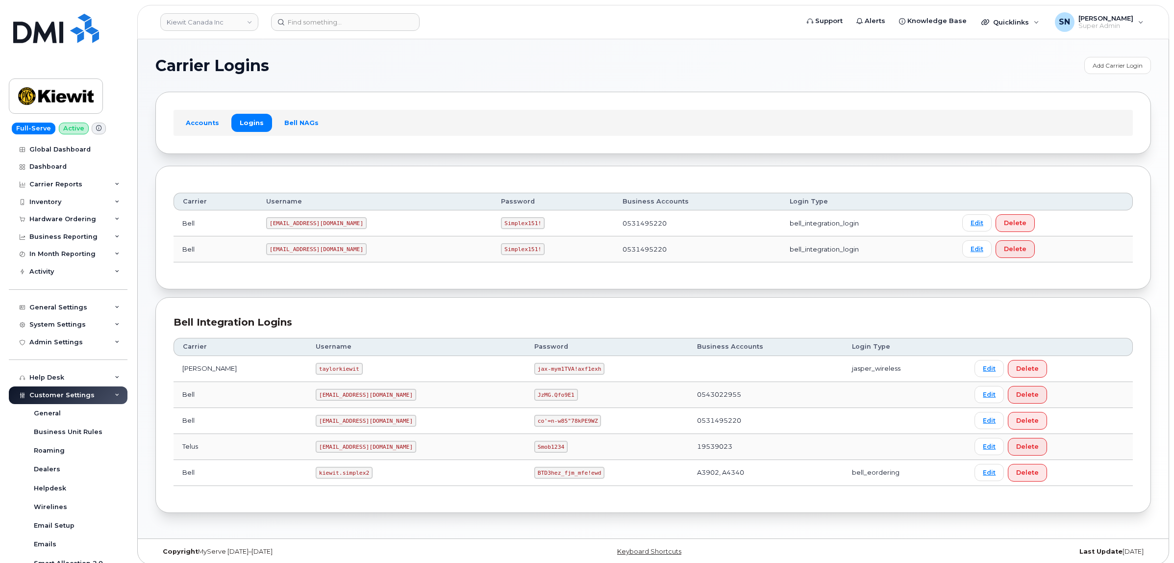
scroll to position [197, 0]
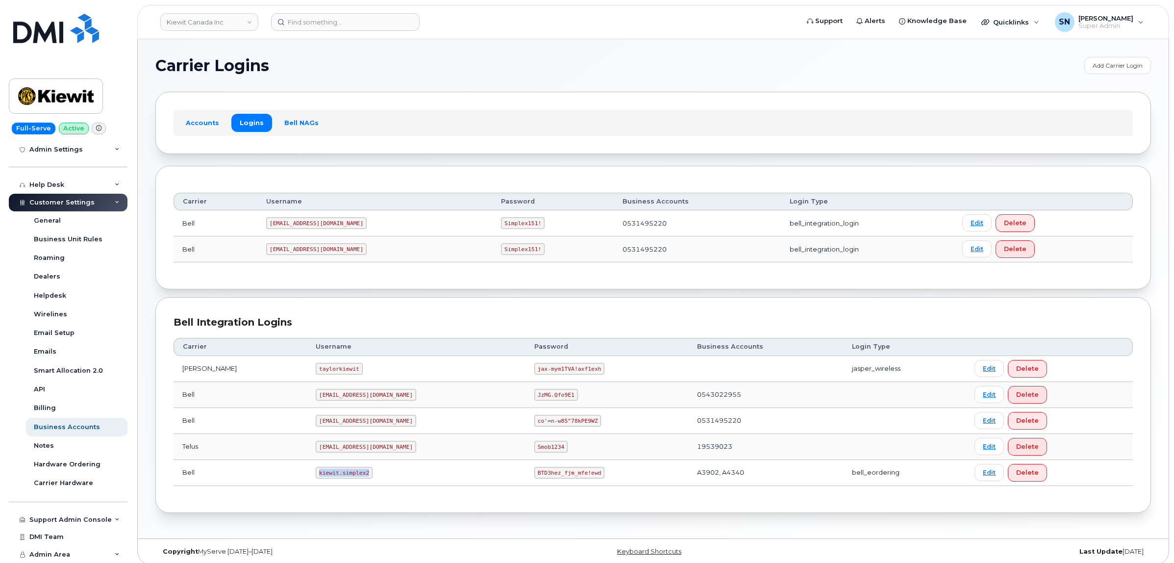
drag, startPoint x: 292, startPoint y: 475, endPoint x: 346, endPoint y: 480, distance: 54.1
click at [346, 480] on td "kiewit.simplex2" at bounding box center [416, 473] width 219 height 26
copy code "kiewit.simplex2"
drag, startPoint x: 493, startPoint y: 474, endPoint x: 549, endPoint y: 477, distance: 56.9
click at [549, 477] on code "BTD3hez_fjm_mfe!ewd" at bounding box center [569, 473] width 70 height 12
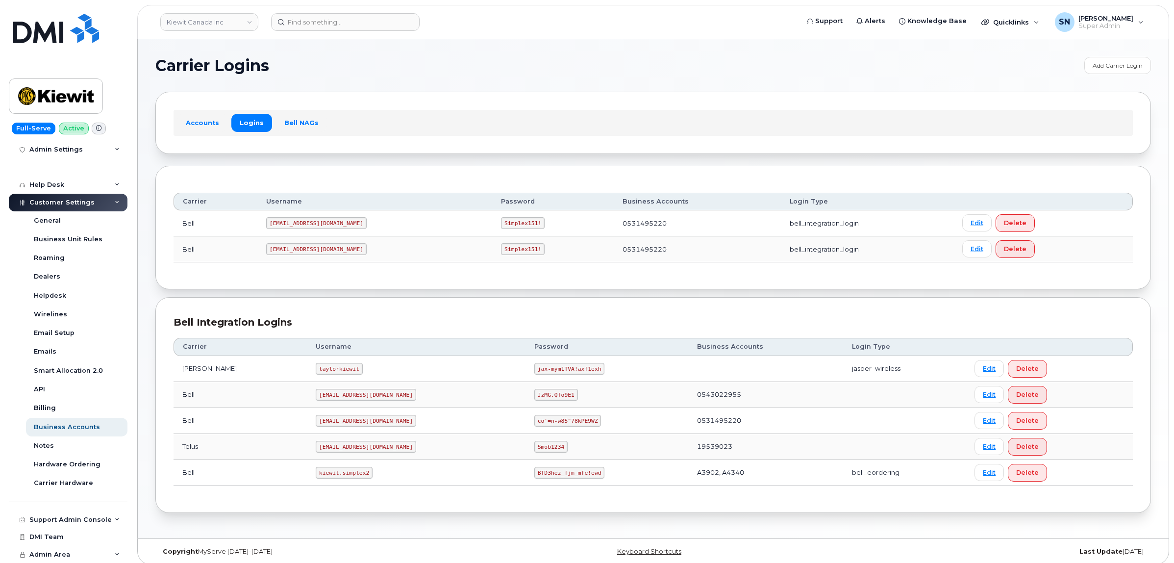
click at [525, 481] on td "BTD3hez_fjm_mfe!ewd" at bounding box center [606, 473] width 163 height 26
click at [534, 474] on code "BTD3hez_fjm_mfe!ewd" at bounding box center [569, 473] width 70 height 12
drag, startPoint x: 484, startPoint y: 479, endPoint x: 490, endPoint y: 472, distance: 9.0
click at [525, 478] on td "BTD3hez_fjm_mfe!ewd" at bounding box center [606, 473] width 163 height 26
drag, startPoint x: 489, startPoint y: 474, endPoint x: 550, endPoint y: 474, distance: 61.3
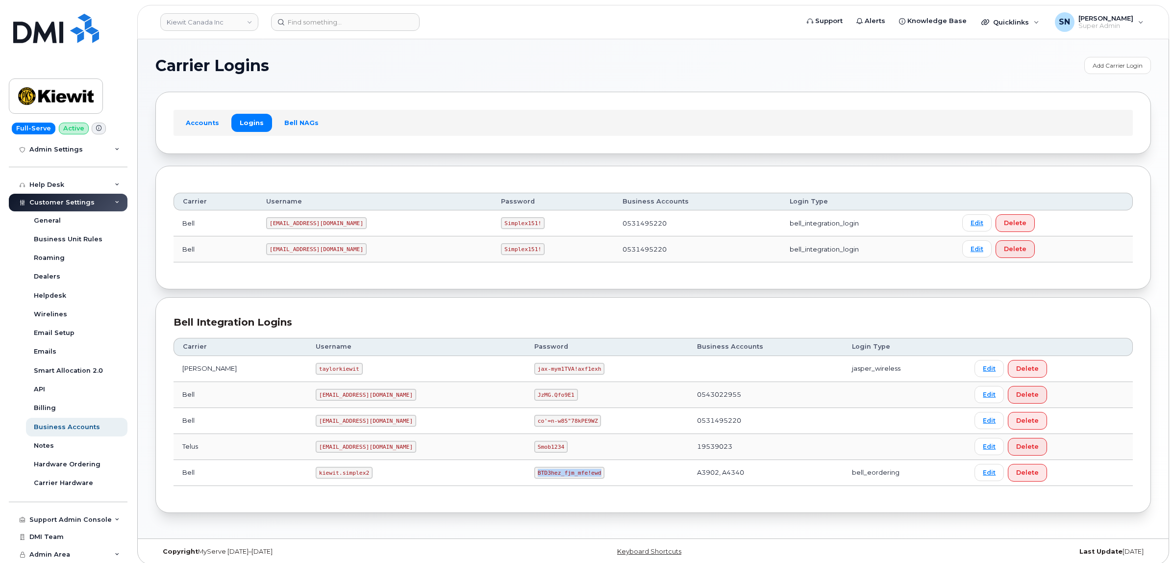
click at [550, 474] on code "BTD3hez_fjm_mfe!ewd" at bounding box center [569, 473] width 70 height 12
copy code "BTD3hez_fjm_mfe!ewd"
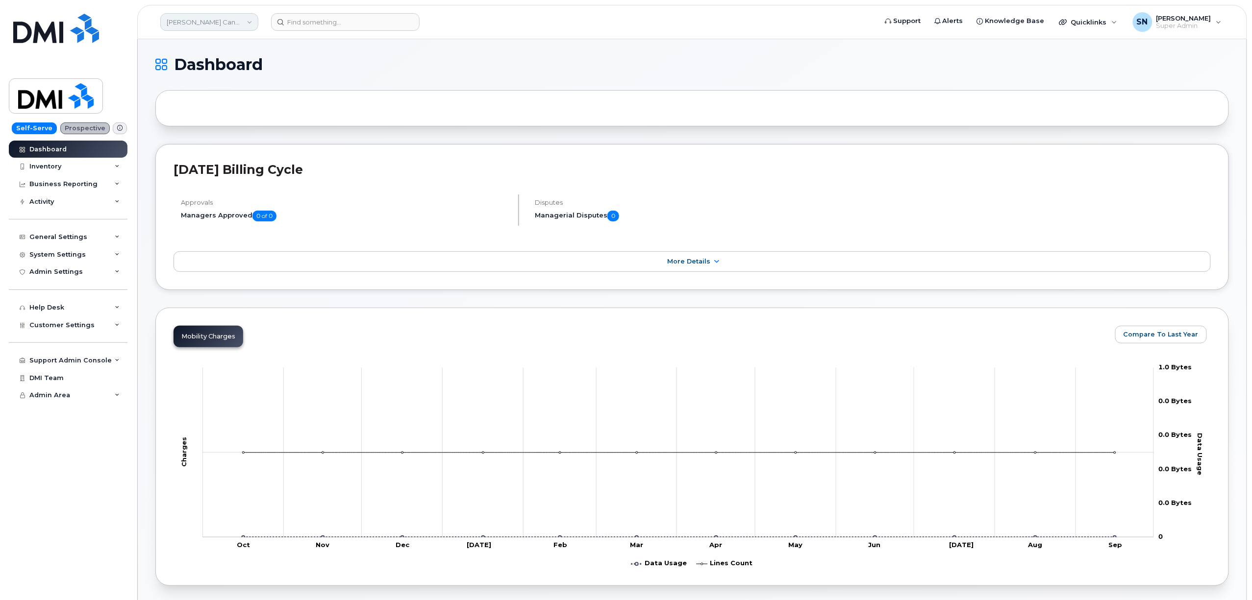
click at [240, 24] on link "[PERSON_NAME] Canada (DEV Env)" at bounding box center [209, 22] width 98 height 18
type input "kiew"
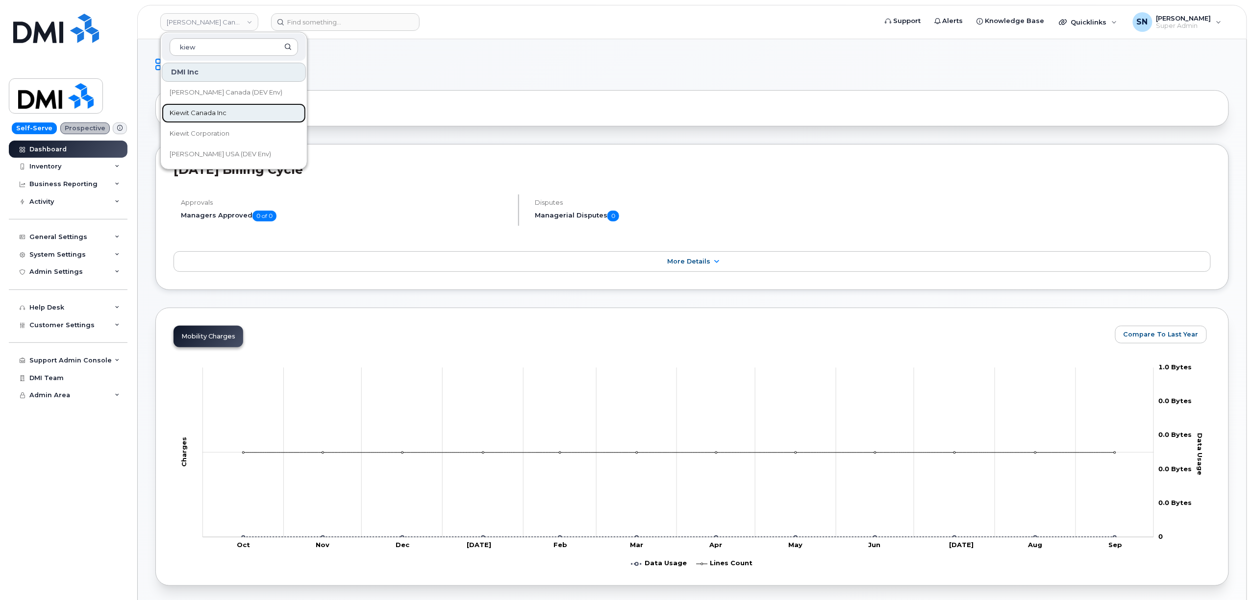
click at [224, 113] on span "Kiewit Canada Inc" at bounding box center [198, 113] width 57 height 10
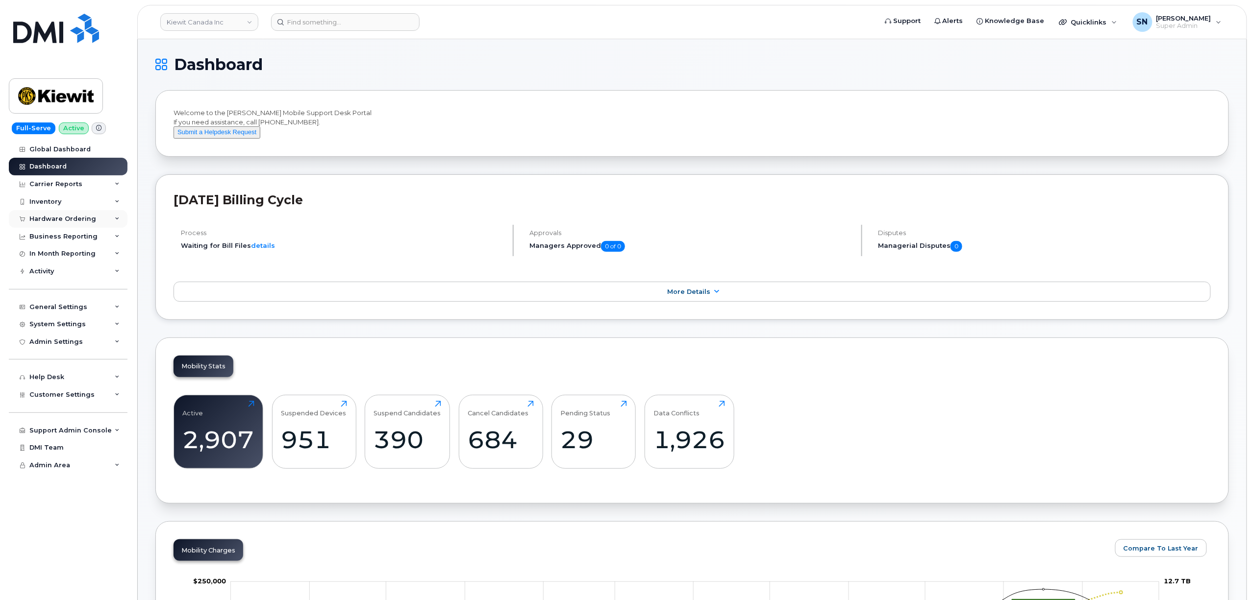
click at [76, 217] on div "Hardware Ordering" at bounding box center [62, 219] width 67 height 8
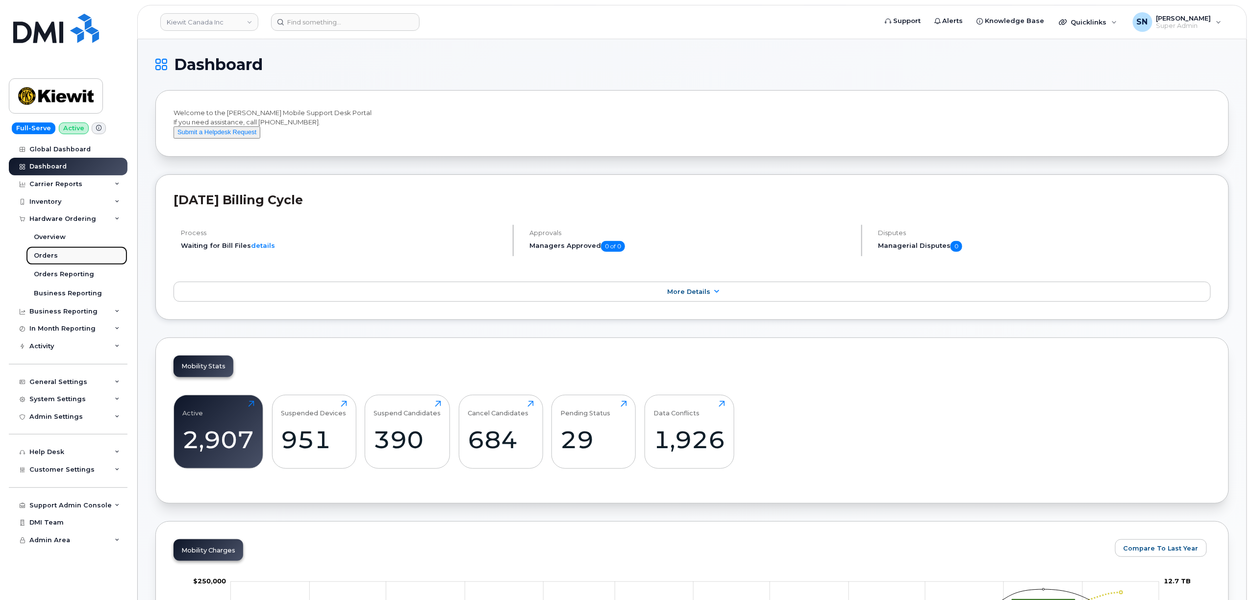
click at [64, 257] on link "Orders" at bounding box center [76, 256] width 101 height 19
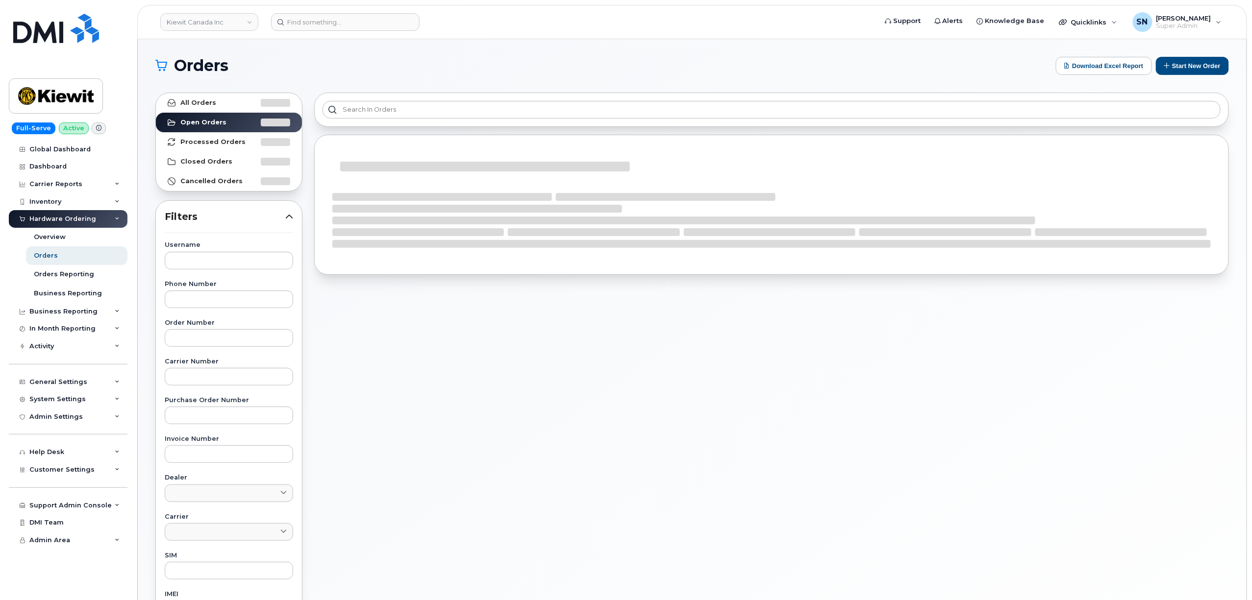
click at [227, 349] on div "Username Phone Number Order Number Carrier Number Purchase Order Number Invoice…" at bounding box center [229, 469] width 152 height 454
paste input "301265"
click at [229, 338] on input "text" at bounding box center [229, 338] width 128 height 18
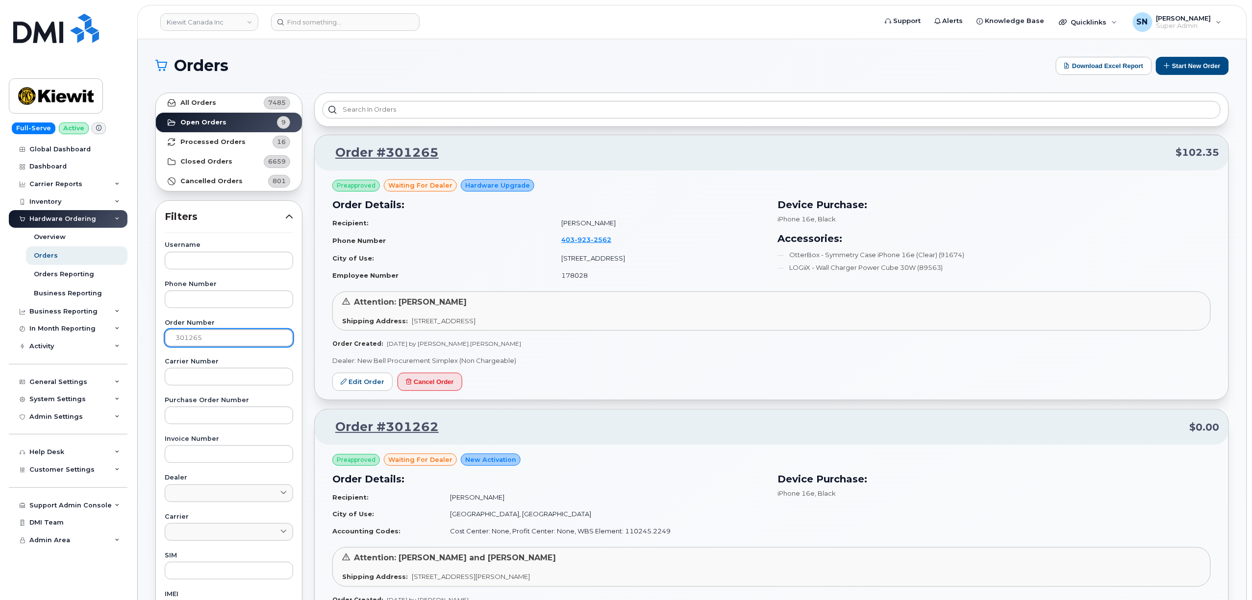
type input "301265"
click at [230, 100] on link "All Orders 7485" at bounding box center [229, 103] width 146 height 20
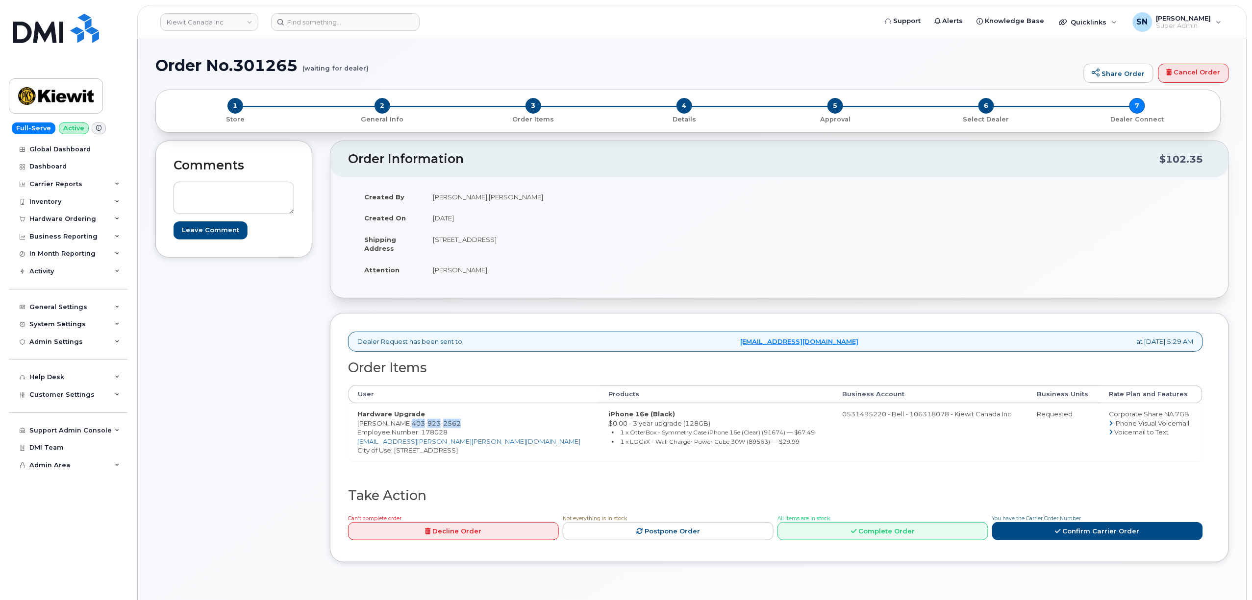
drag, startPoint x: 411, startPoint y: 424, endPoint x: 475, endPoint y: 428, distance: 64.8
click at [475, 428] on td "Hardware Upgrade [PERSON_NAME] [PHONE_NUMBER] Employee Number: 178028 [EMAIL_AD…" at bounding box center [474, 432] width 251 height 58
copy span "[PHONE_NUMBER]"
click at [384, 103] on span "2" at bounding box center [382, 106] width 16 height 16
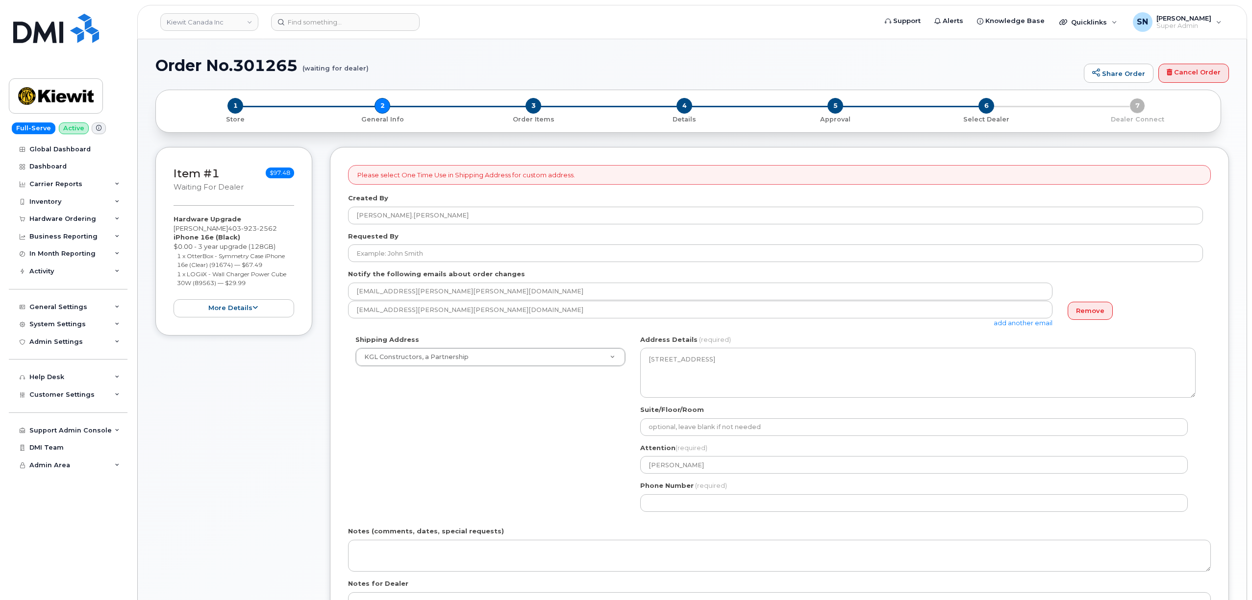
select select
click at [536, 107] on span "3" at bounding box center [533, 106] width 16 height 16
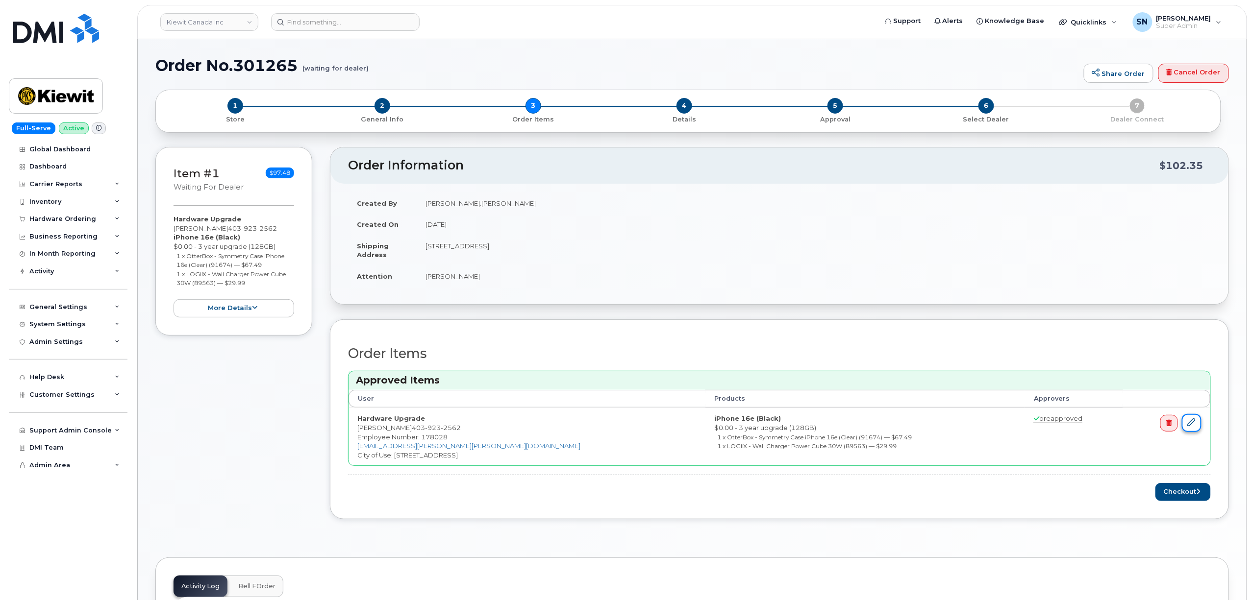
click at [1191, 426] on icon at bounding box center [1192, 423] width 8 height 8
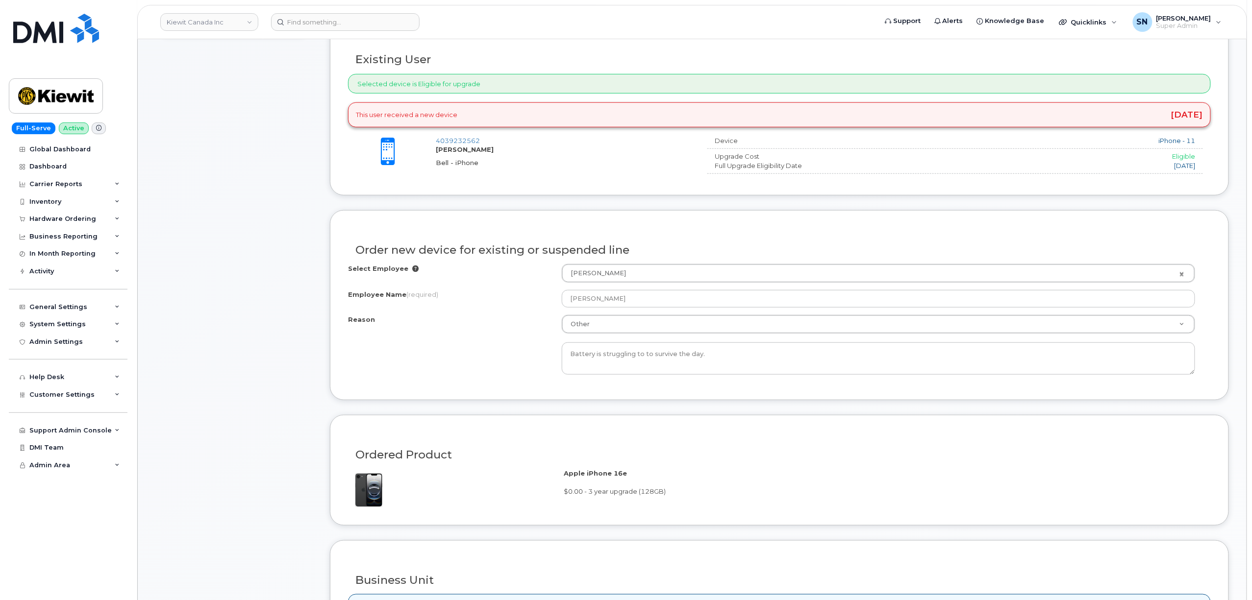
scroll to position [65, 0]
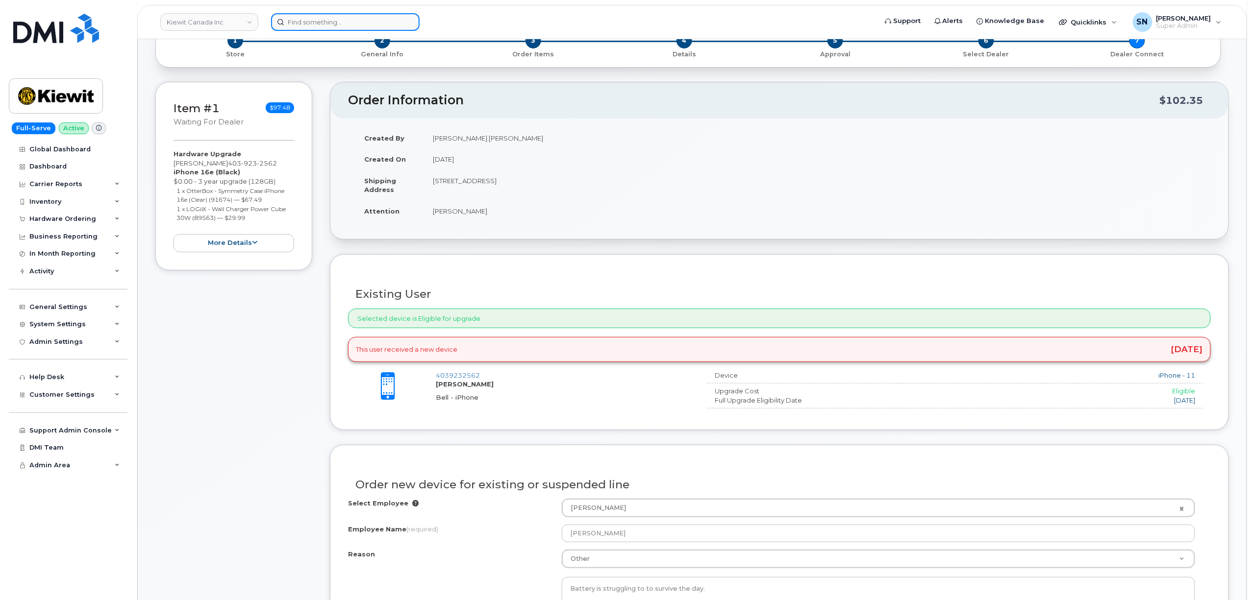
click at [399, 21] on input at bounding box center [345, 22] width 149 height 18
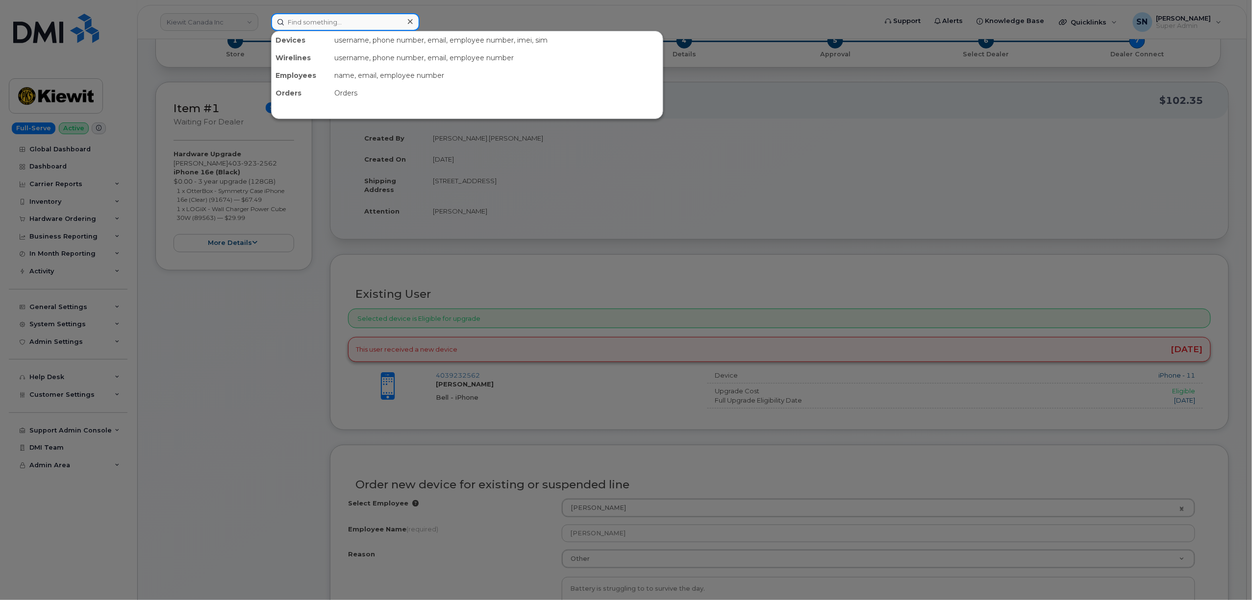
paste input "4039232562"
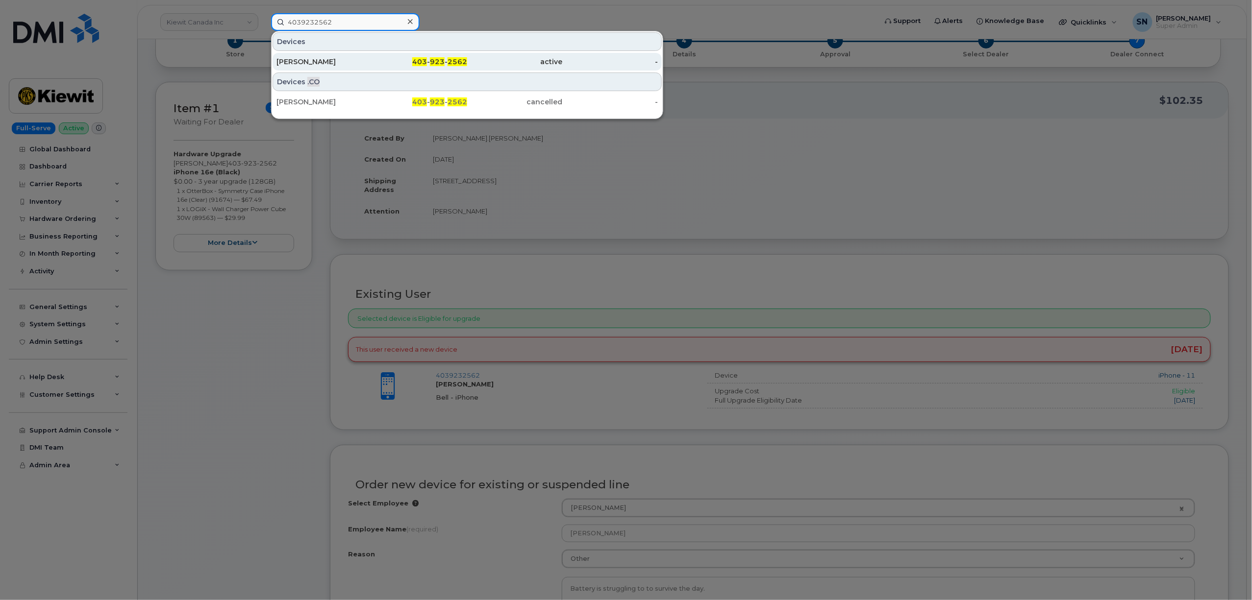
type input "4039232562"
click at [351, 63] on div "Louis Chartrand" at bounding box center [324, 62] width 96 height 10
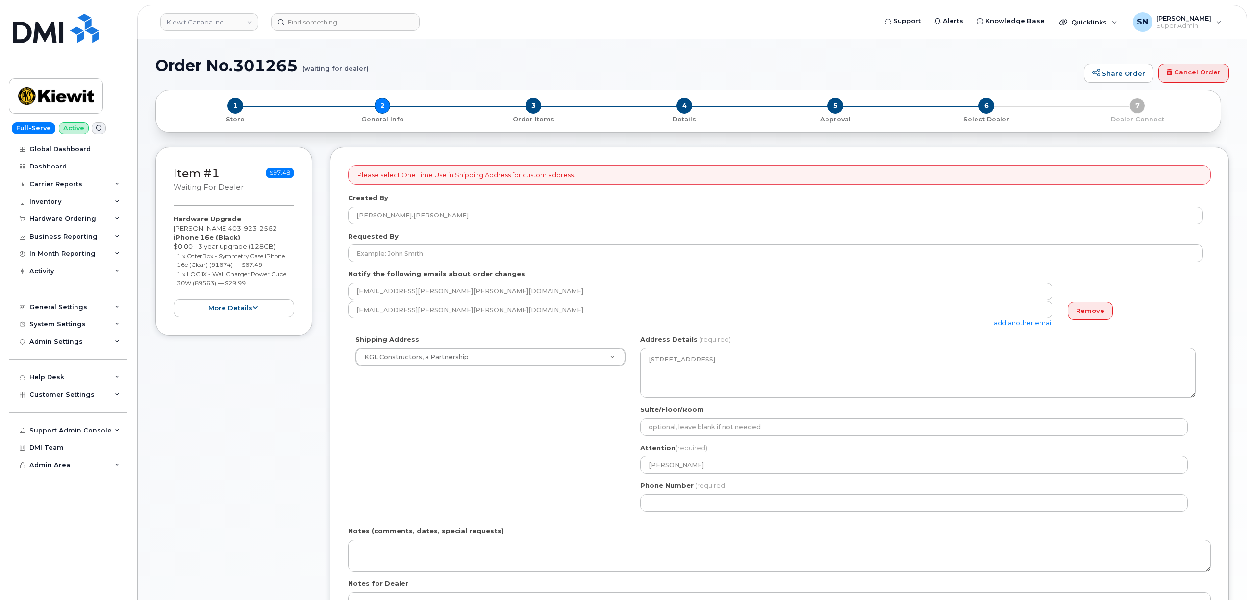
select select
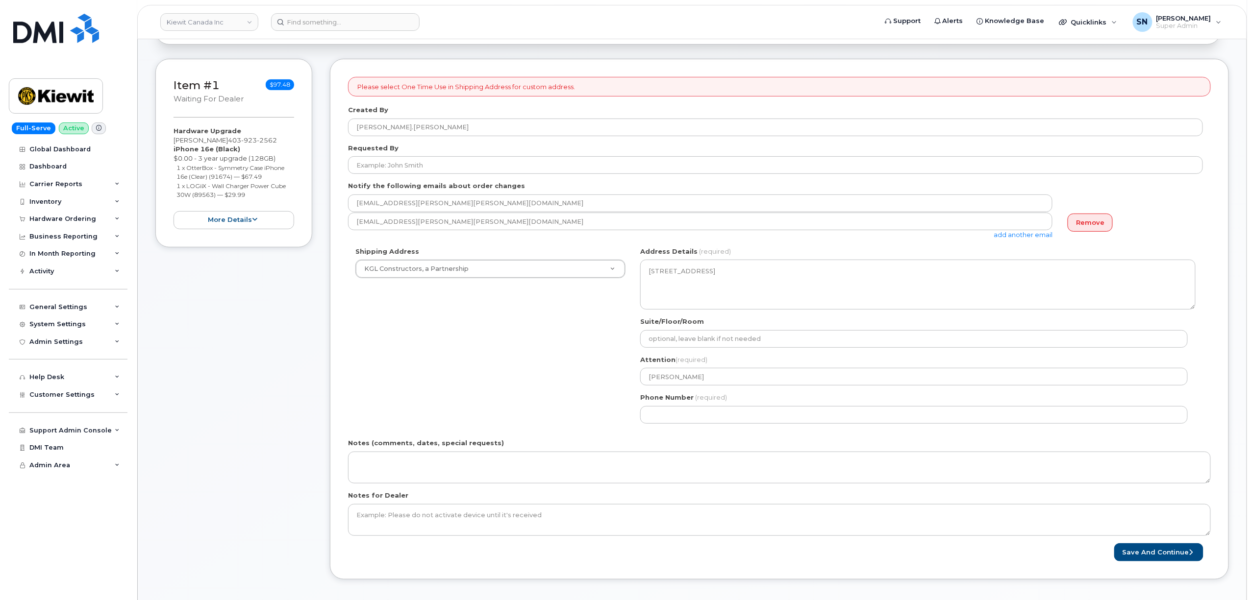
scroll to position [196, 0]
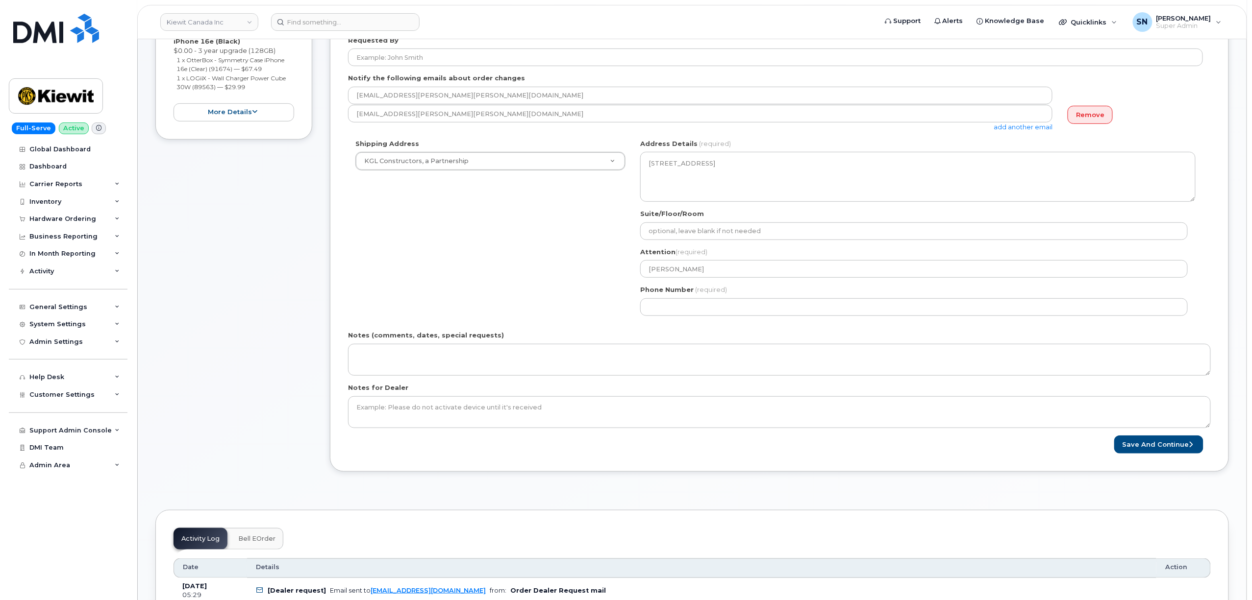
click at [259, 274] on div "Item #1 waiting for dealer $97.48 Hardware Upgrade [PERSON_NAME] [PHONE_NUMBER]…" at bounding box center [233, 219] width 157 height 536
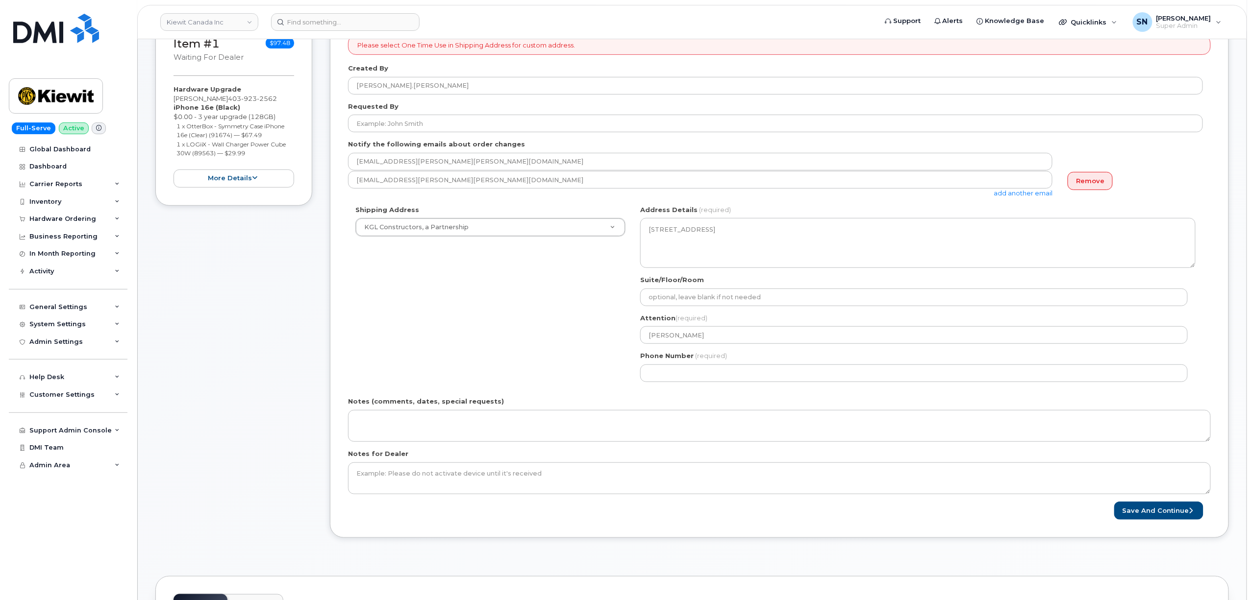
scroll to position [0, 0]
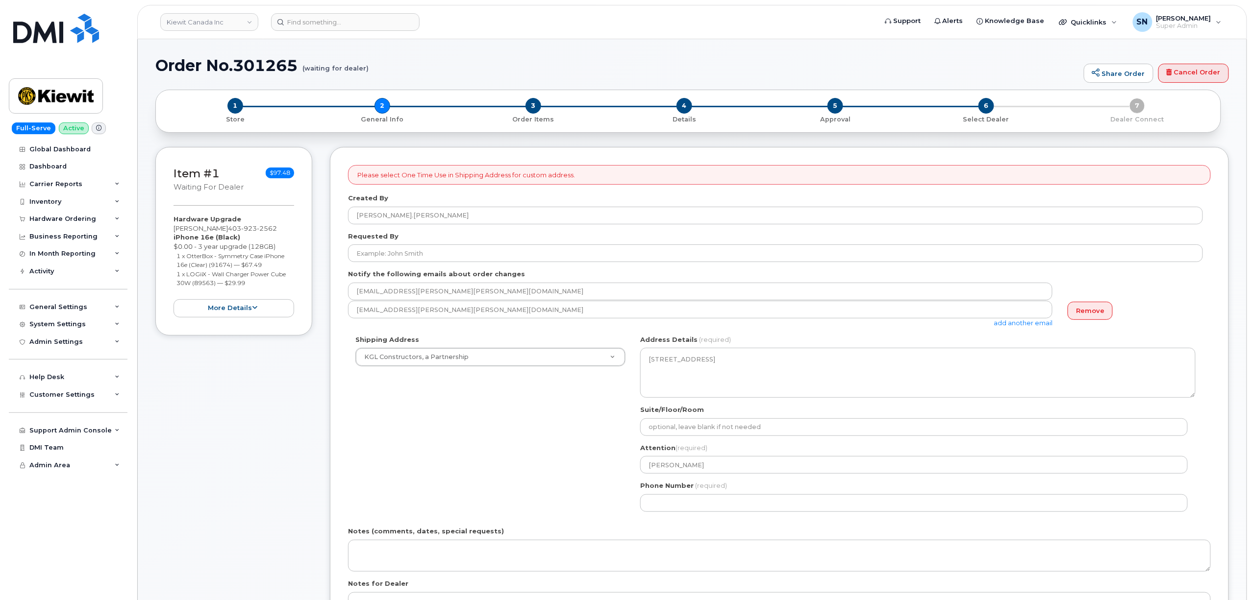
drag, startPoint x: 249, startPoint y: 231, endPoint x: 230, endPoint y: 227, distance: 19.5
click at [248, 231] on span "923" at bounding box center [249, 228] width 16 height 8
copy span "403 923 2562"
drag, startPoint x: 227, startPoint y: 227, endPoint x: 276, endPoint y: 228, distance: 49.0
click at [276, 228] on div "Hardware Upgrade Louis Chartrand 403 923 2562 iPhone 16e (Black) $0.00 - 3 year…" at bounding box center [234, 266] width 121 height 102
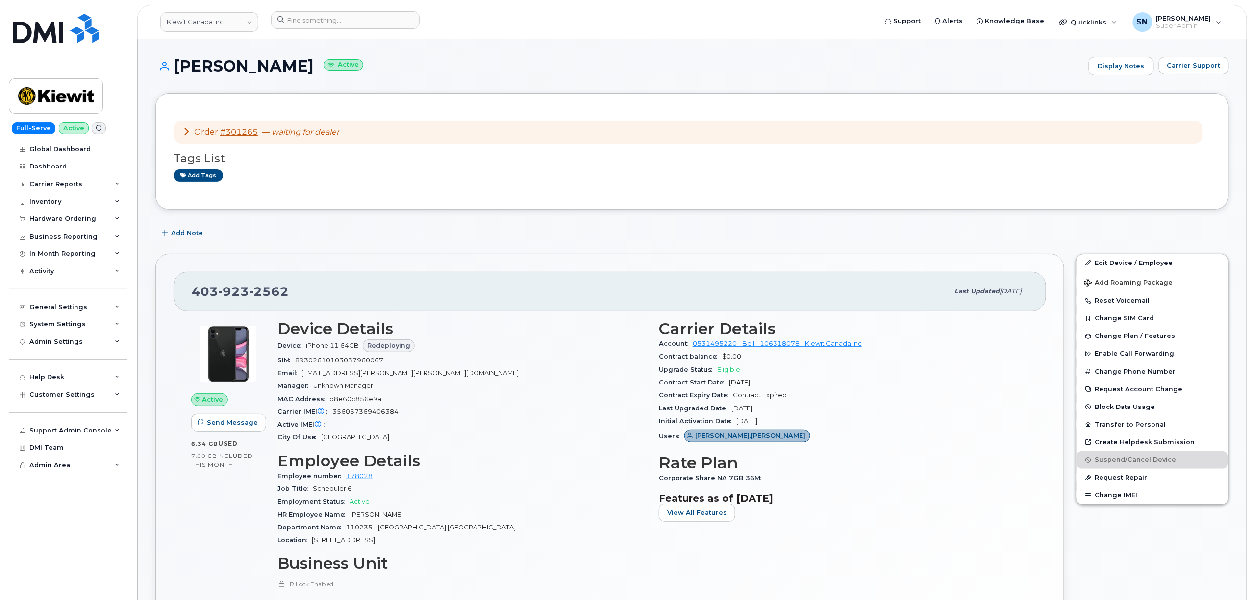
scroll to position [196, 0]
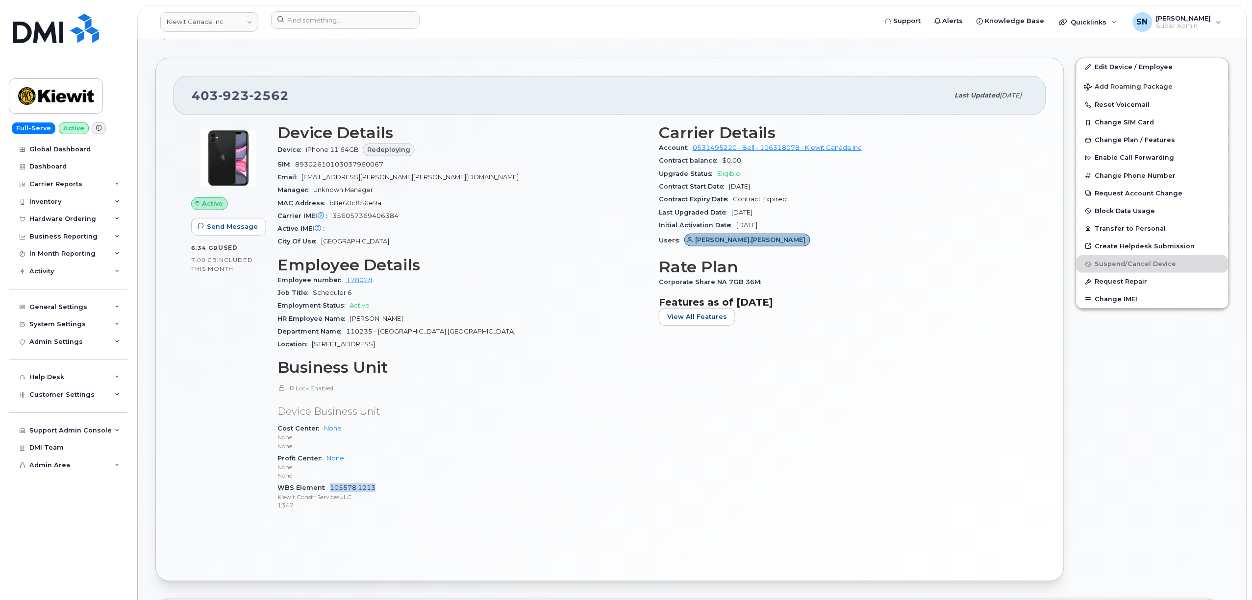
drag, startPoint x: 385, startPoint y: 492, endPoint x: 330, endPoint y: 487, distance: 55.2
click at [330, 487] on div "WBS Element 105578.1213 Kiewit Constr ServicesULC 1347" at bounding box center [462, 497] width 370 height 30
copy link "105578.1213"
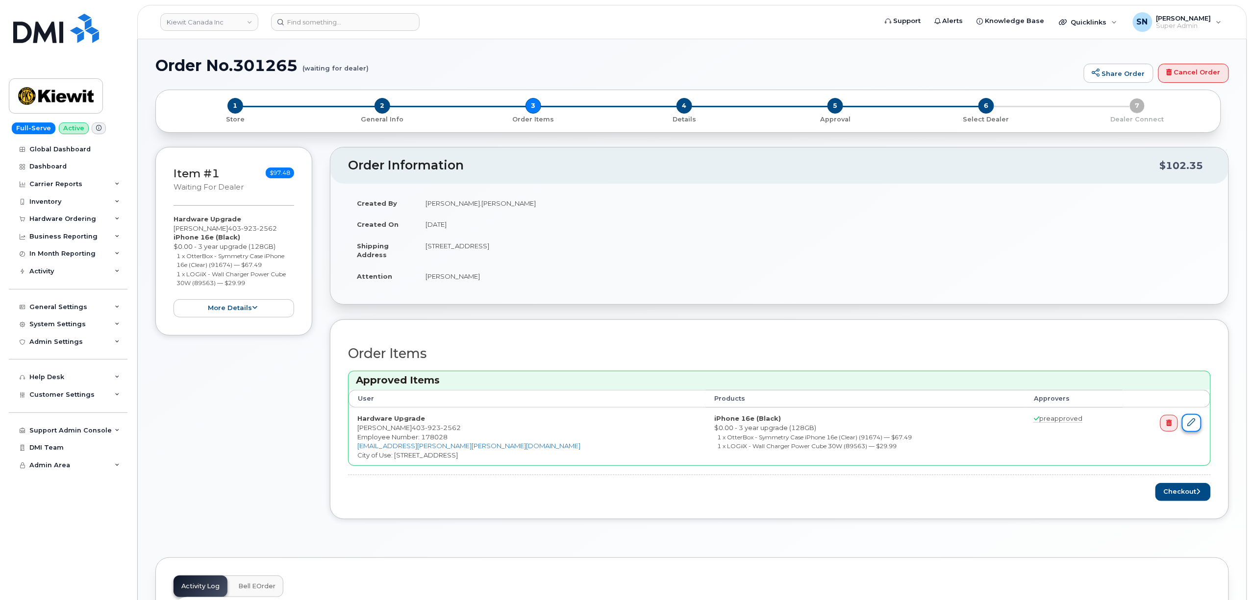
click at [1182, 423] on link at bounding box center [1192, 423] width 20 height 18
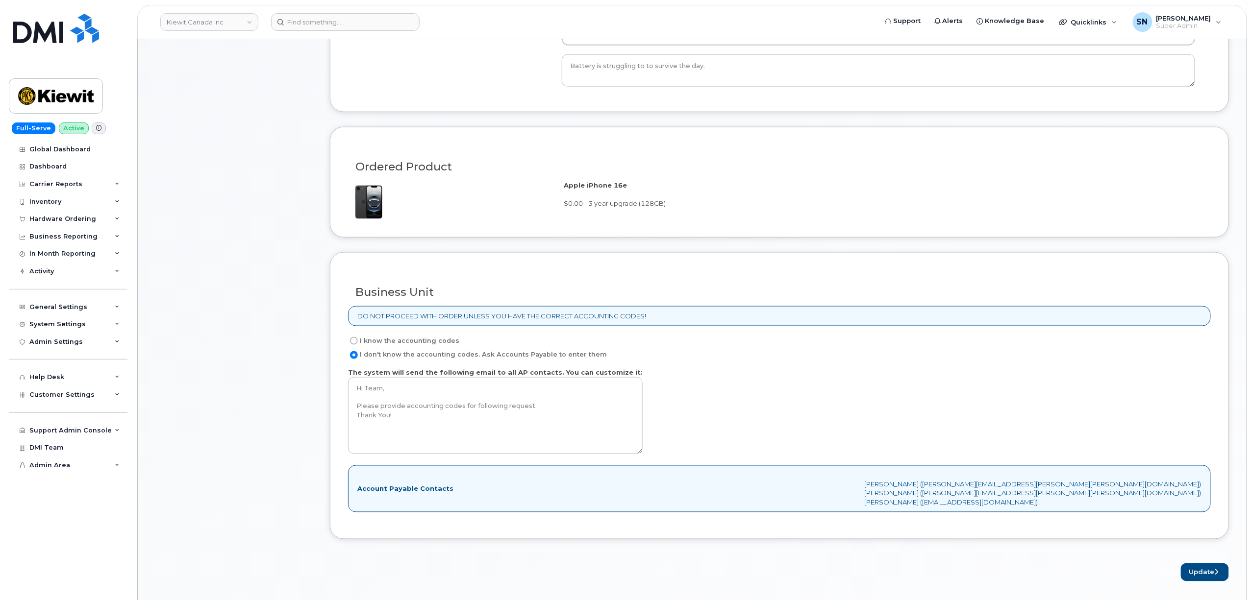
scroll to position [849, 0]
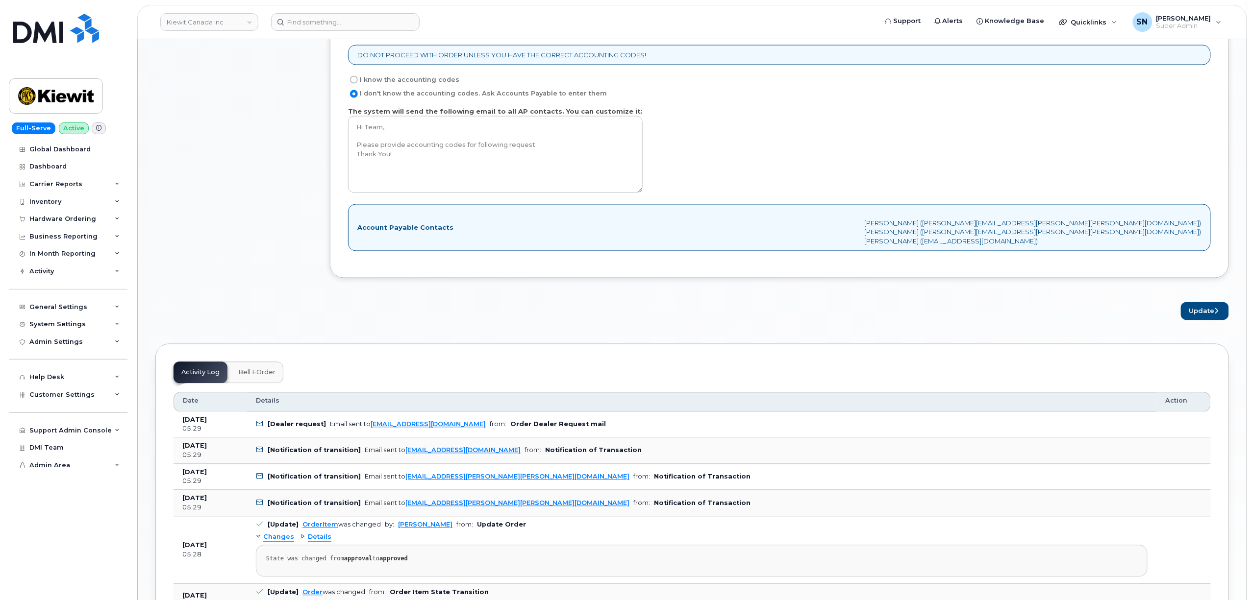
click at [360, 82] on label "I know the accounting codes" at bounding box center [403, 80] width 111 height 12
click at [358, 82] on input "I know the accounting codes" at bounding box center [354, 80] width 8 height 8
radio input "true"
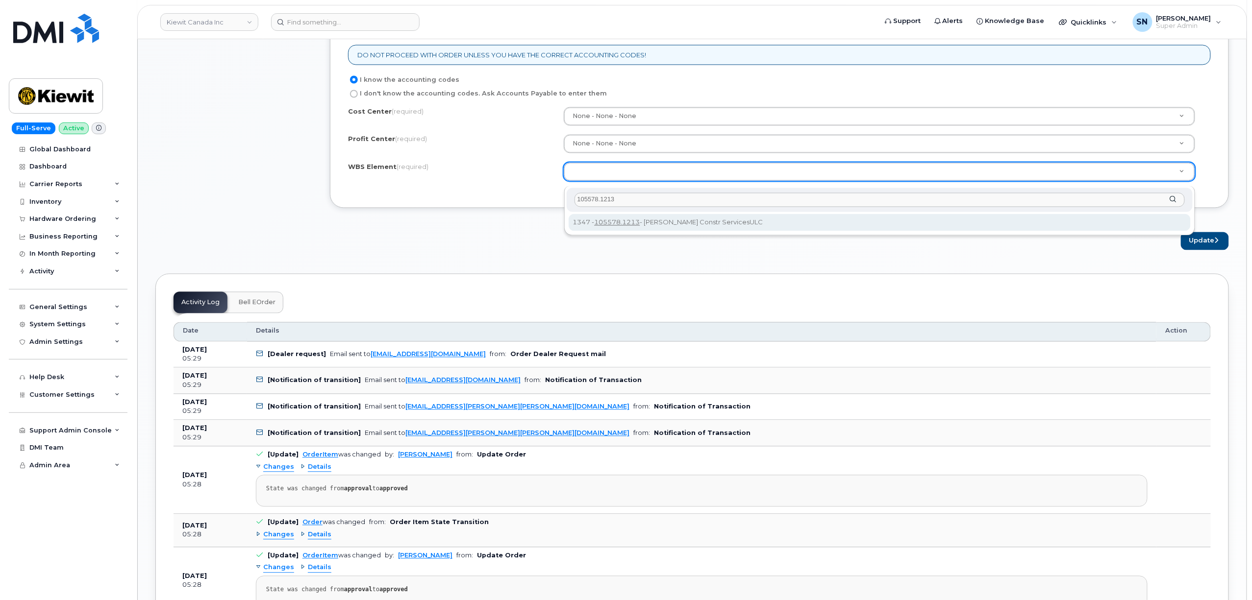
type input "105578.1213"
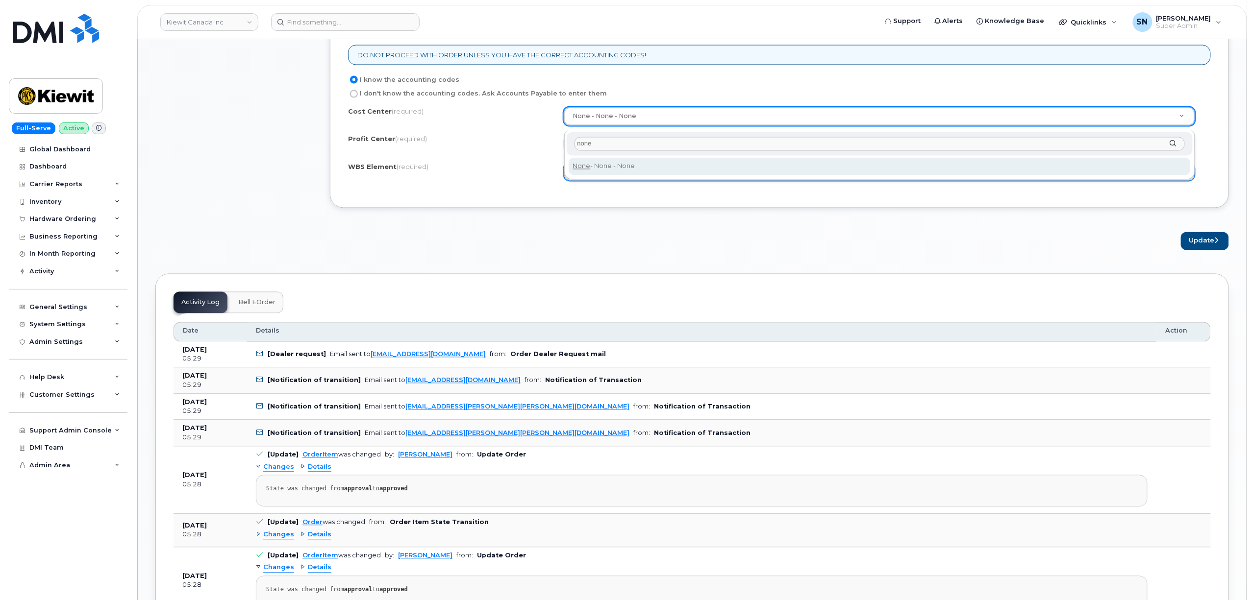
type input "none"
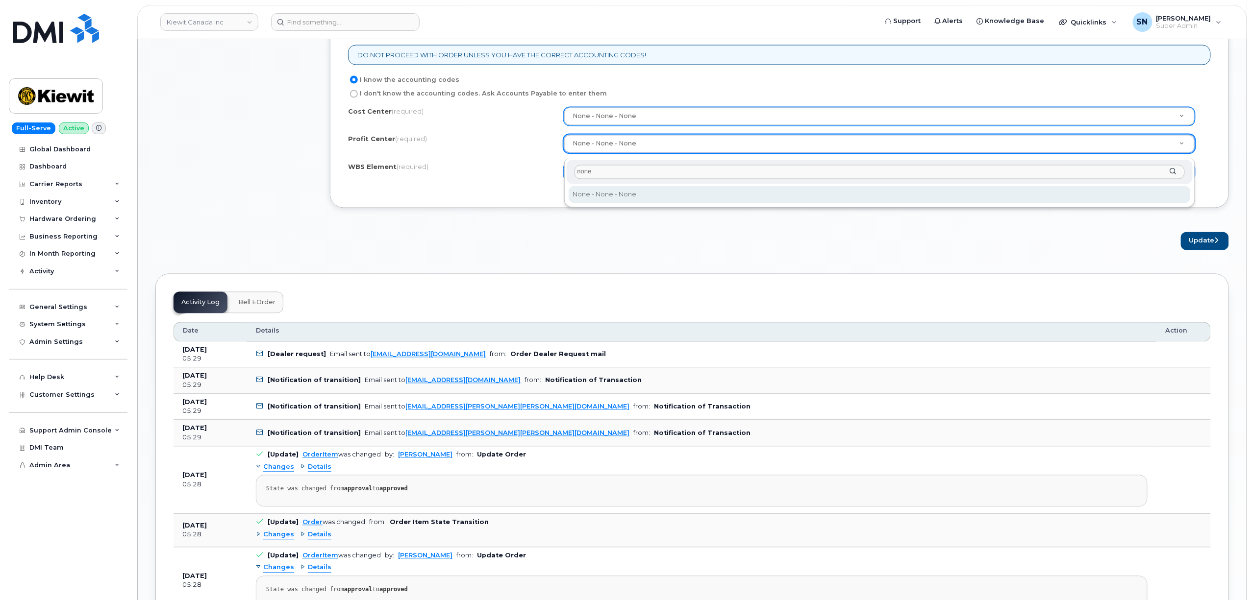
type input "none"
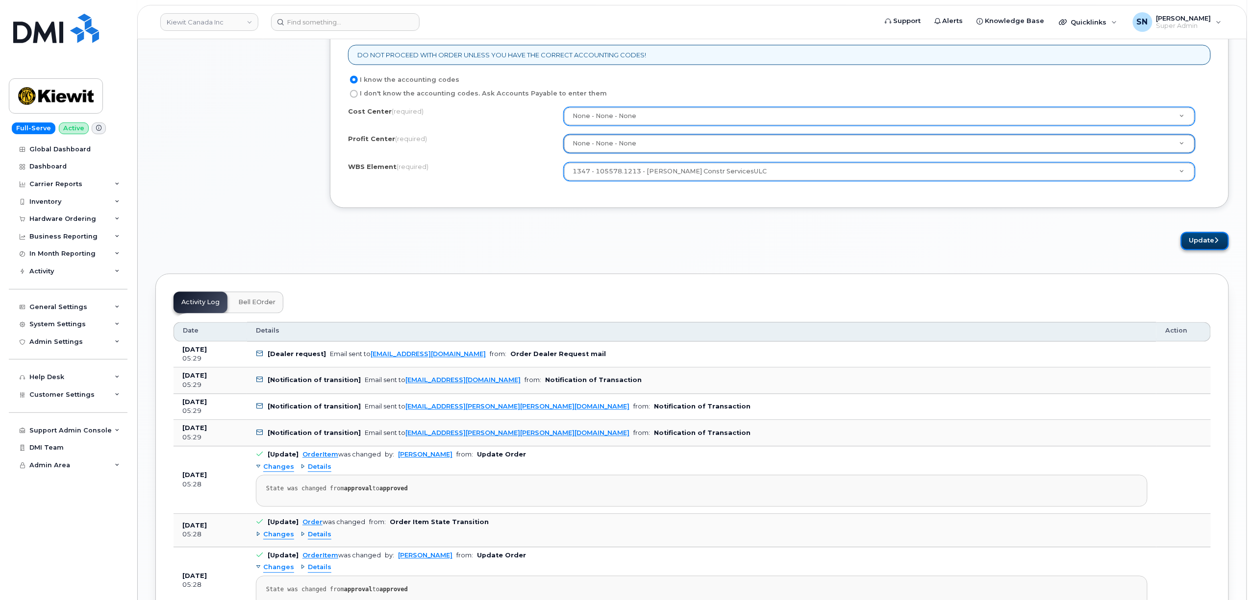
click at [1193, 248] on button "Update" at bounding box center [1205, 241] width 48 height 18
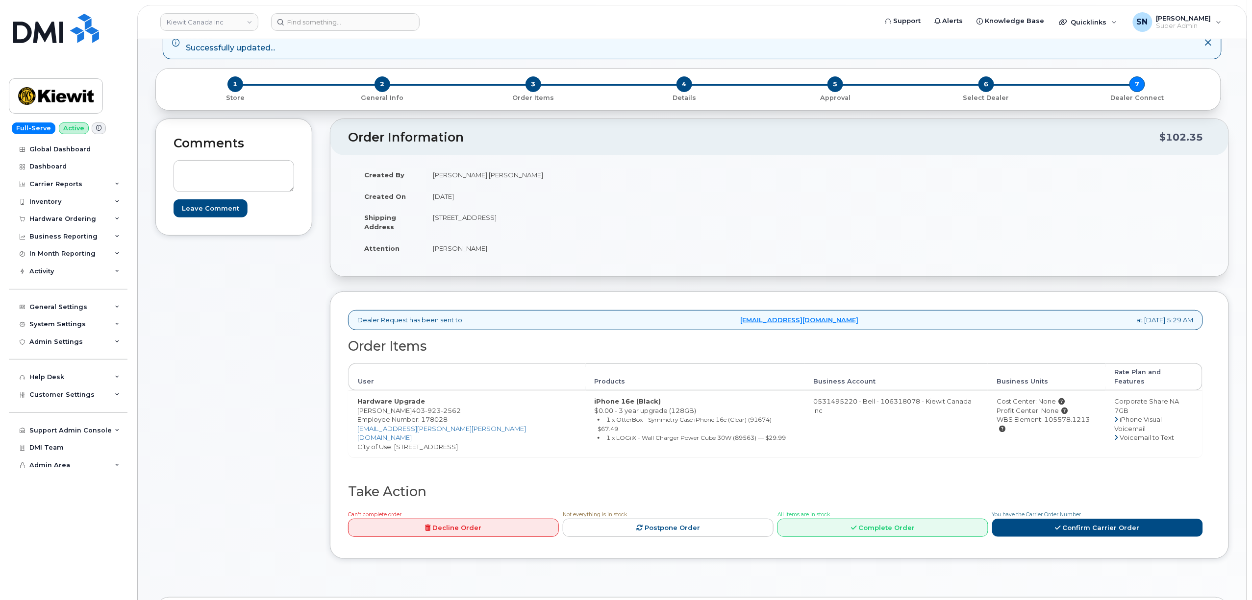
scroll to position [196, 0]
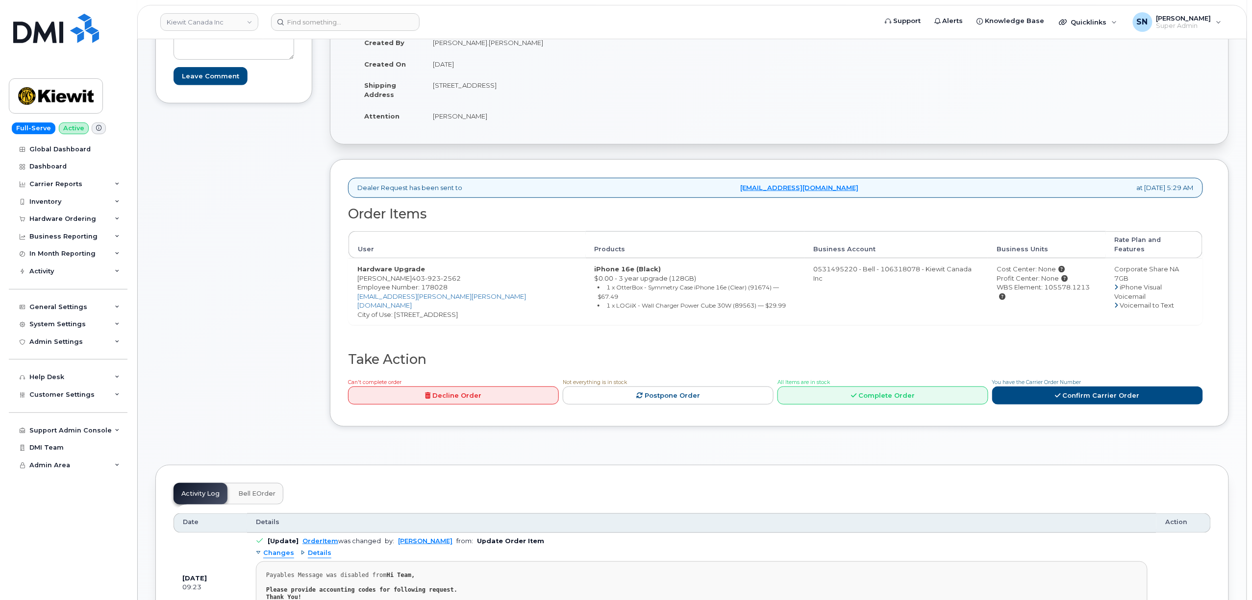
drag, startPoint x: 434, startPoint y: 86, endPoint x: 528, endPoint y: 87, distance: 94.1
click at [528, 87] on td "[STREET_ADDRESS]" at bounding box center [598, 90] width 348 height 30
copy td "[STREET_ADDRESS]"
drag, startPoint x: 581, startPoint y: 89, endPoint x: 614, endPoint y: 93, distance: 33.0
click at [614, 93] on td "[STREET_ADDRESS]" at bounding box center [598, 90] width 348 height 30
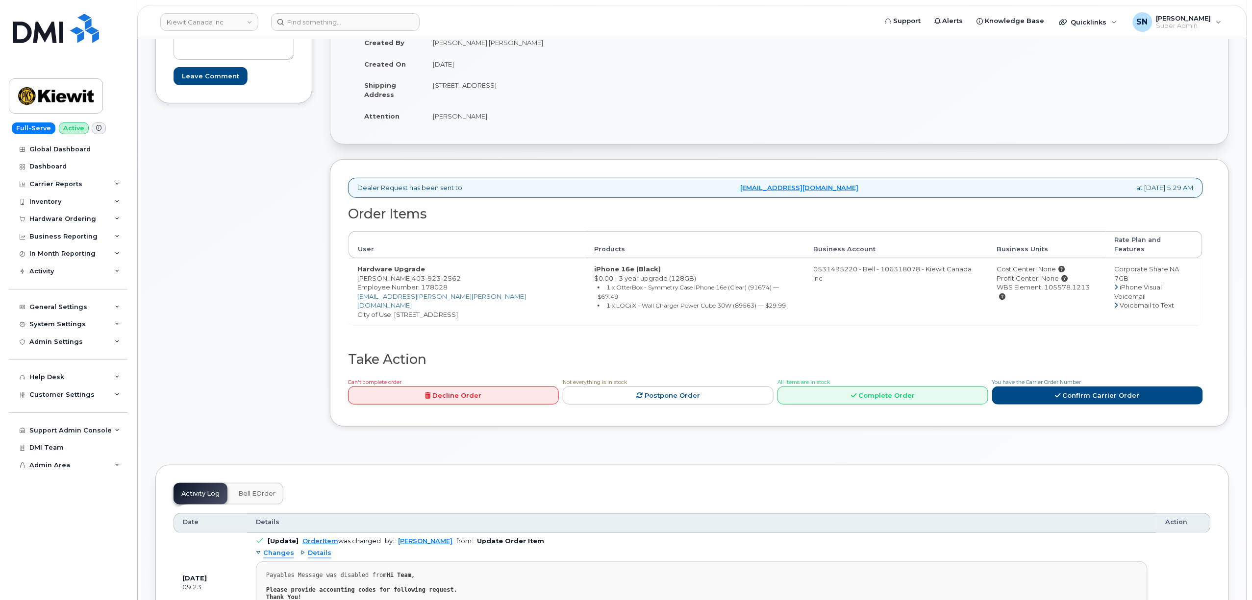
copy td "T2W 3X6"
drag, startPoint x: 434, startPoint y: 114, endPoint x: 484, endPoint y: 120, distance: 50.3
click at [484, 120] on td "[PERSON_NAME]" at bounding box center [598, 116] width 348 height 22
copy td "[PERSON_NAME]"
drag, startPoint x: 414, startPoint y: 272, endPoint x: 459, endPoint y: 269, distance: 44.7
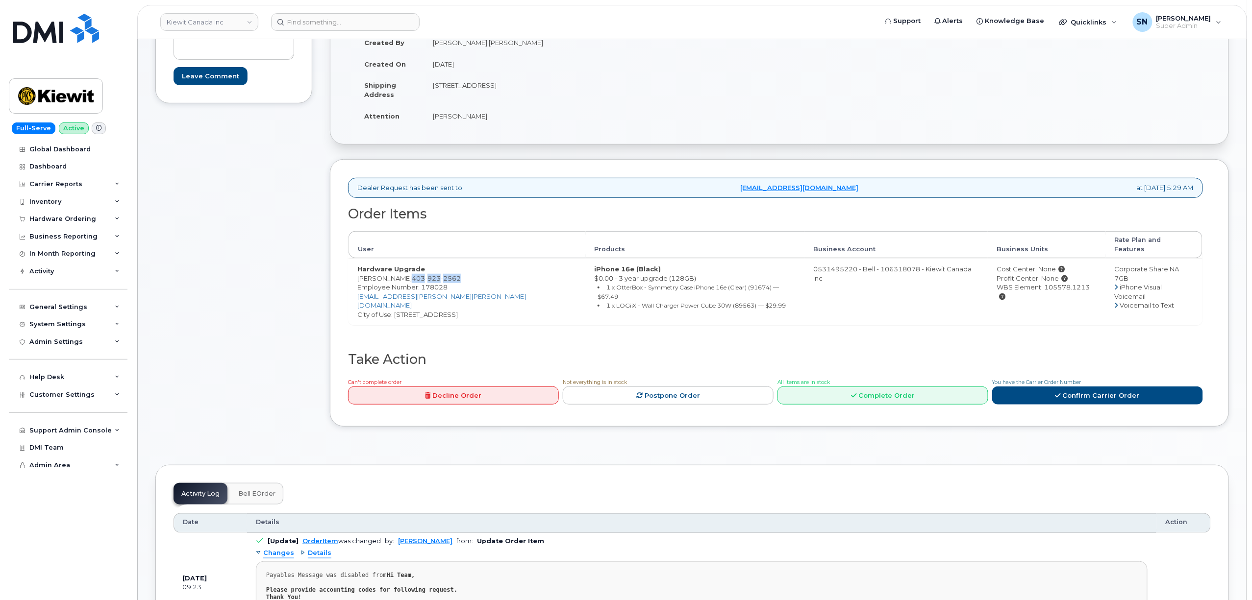
click at [459, 274] on span "[PHONE_NUMBER]" at bounding box center [436, 278] width 49 height 8
copy span "[PHONE_NUMBER]"
drag, startPoint x: 274, startPoint y: 349, endPoint x: 324, endPoint y: 299, distance: 70.7
click at [275, 349] on div "Comments Leave Comment" at bounding box center [233, 213] width 157 height 455
drag, startPoint x: 359, startPoint y: 271, endPoint x: 458, endPoint y: 271, distance: 99.0
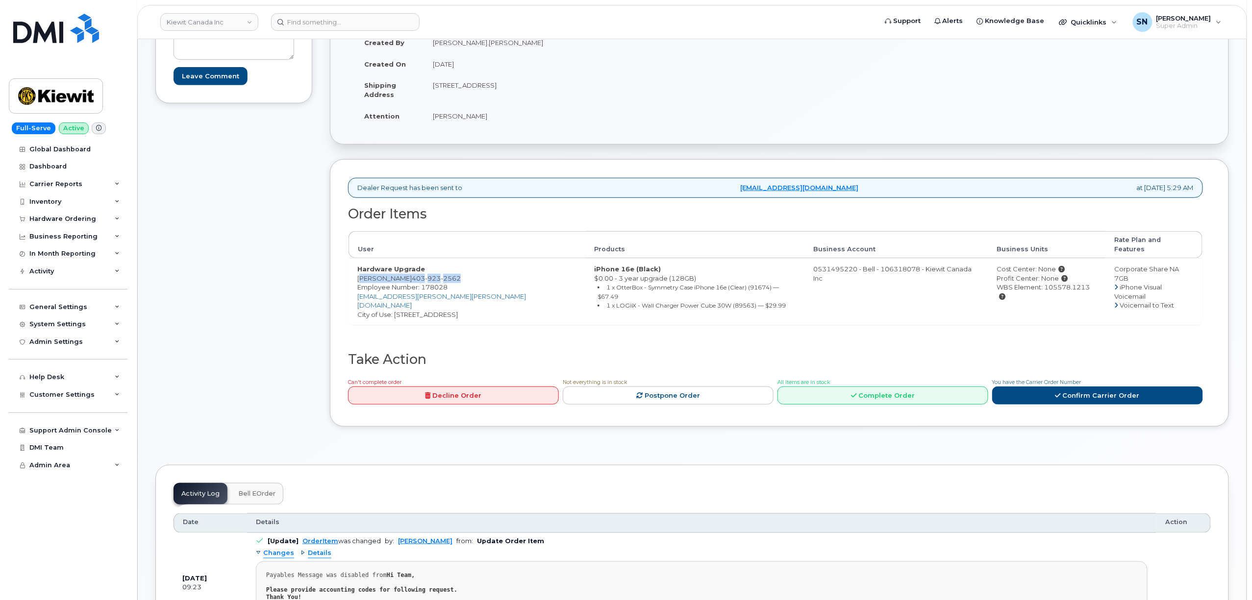
click at [458, 271] on td "Hardware Upgrade Louis Chartrand 403 923 2562 Employee Number: 178028 LOUIS.CHA…" at bounding box center [467, 291] width 237 height 67
copy td "Louis Chartrand 403 923 2562"
drag, startPoint x: 1055, startPoint y: 279, endPoint x: 1006, endPoint y: 283, distance: 48.7
click at [1025, 283] on div "WBS Element: 105578.1213" at bounding box center [1047, 292] width 100 height 18
copy div "05578.1213"
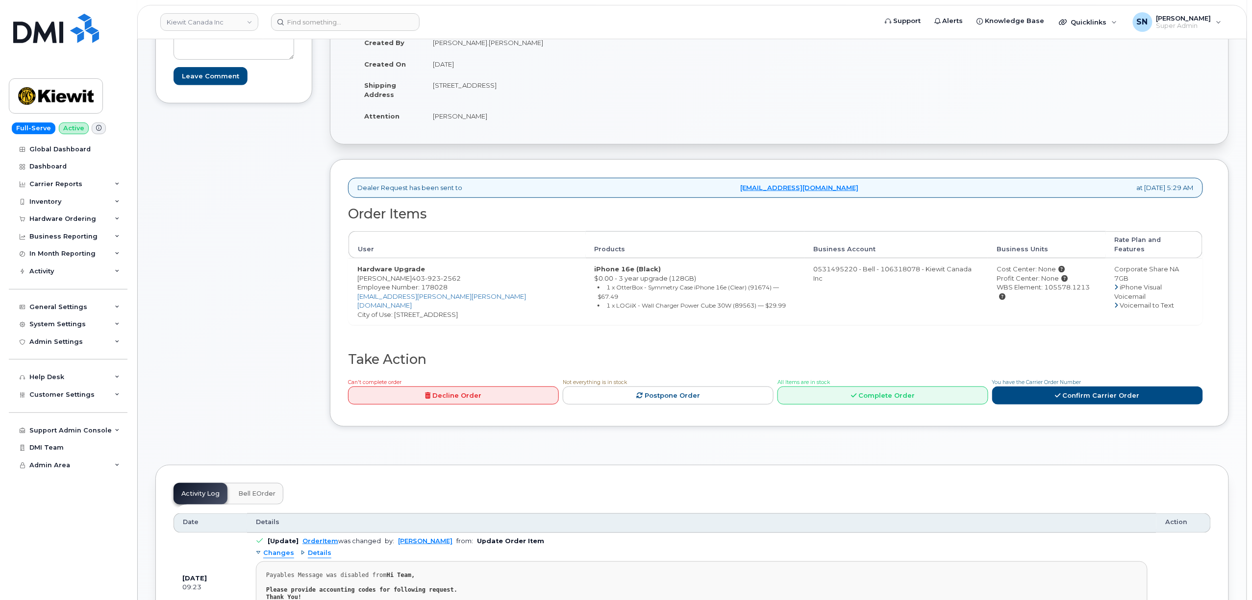
click at [988, 299] on td "Cost Center: None Profit Center: None WBS Element: 105578.1213" at bounding box center [1047, 291] width 118 height 67
drag, startPoint x: 1069, startPoint y: 282, endPoint x: 1024, endPoint y: 282, distance: 44.6
click at [1024, 283] on div "WBS Element: 105578.1213" at bounding box center [1047, 292] width 100 height 18
copy div "105578.1213"
click at [1126, 387] on link "Confirm Carrier Order" at bounding box center [1097, 396] width 211 height 18
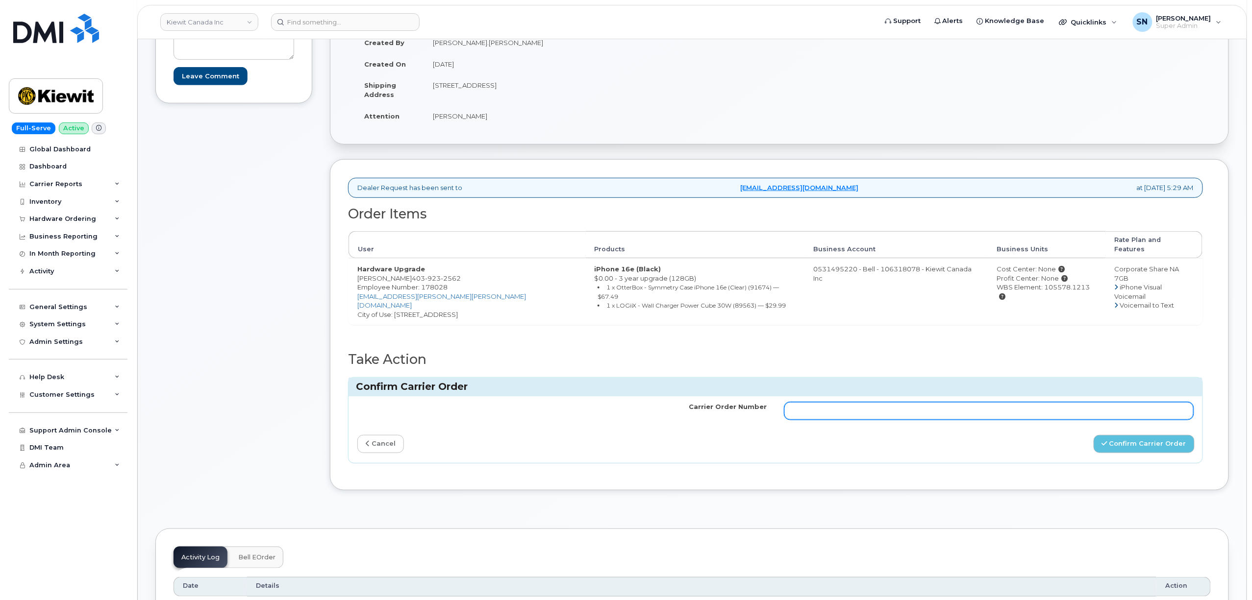
click at [1051, 402] on input "Carrier Order Number" at bounding box center [988, 411] width 409 height 18
paste input "3019320"
type input "3019320"
click at [1120, 435] on button "Confirm Carrier Order" at bounding box center [1144, 444] width 101 height 18
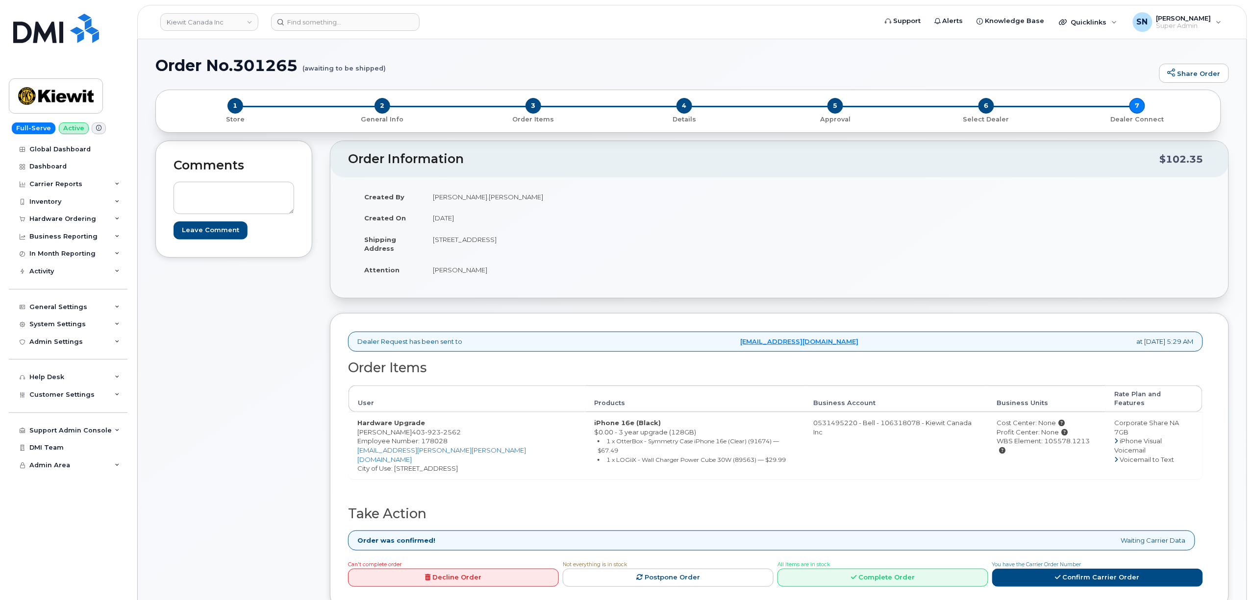
click at [322, 310] on div "Comments Leave Comment Order Information $102.35 Created By Louis.Chartrand Cre…" at bounding box center [691, 382] width 1073 height 483
click at [232, 399] on div "Comments Leave Comment" at bounding box center [233, 382] width 157 height 483
click at [36, 226] on div "Hardware Ordering" at bounding box center [68, 219] width 119 height 18
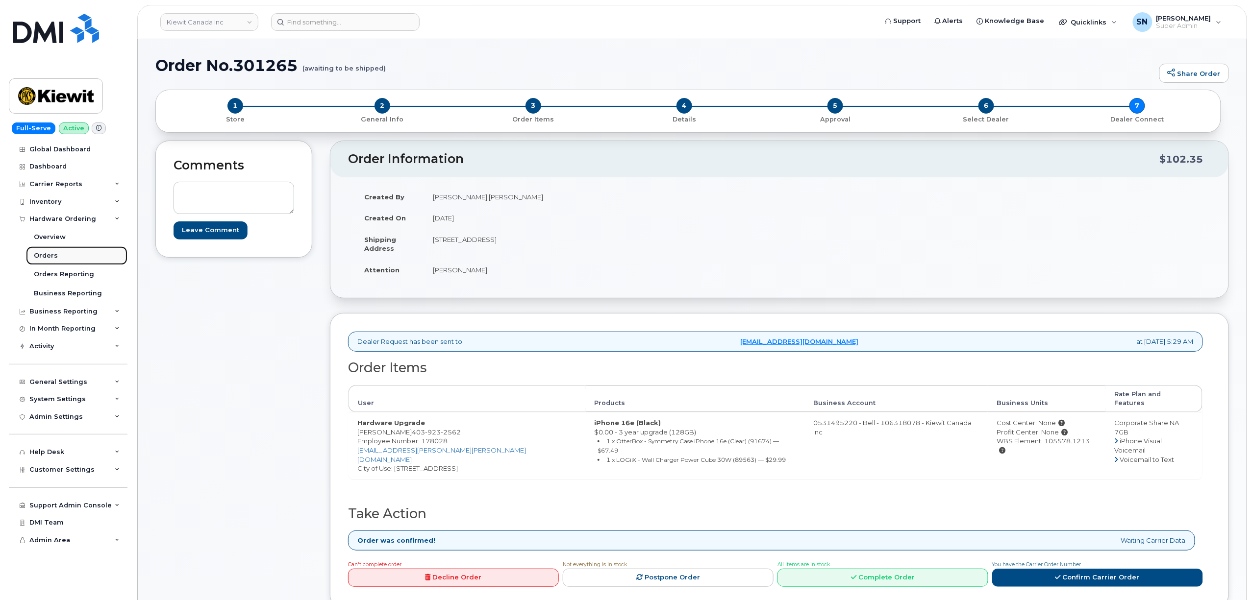
click at [38, 256] on div "Orders" at bounding box center [46, 255] width 24 height 9
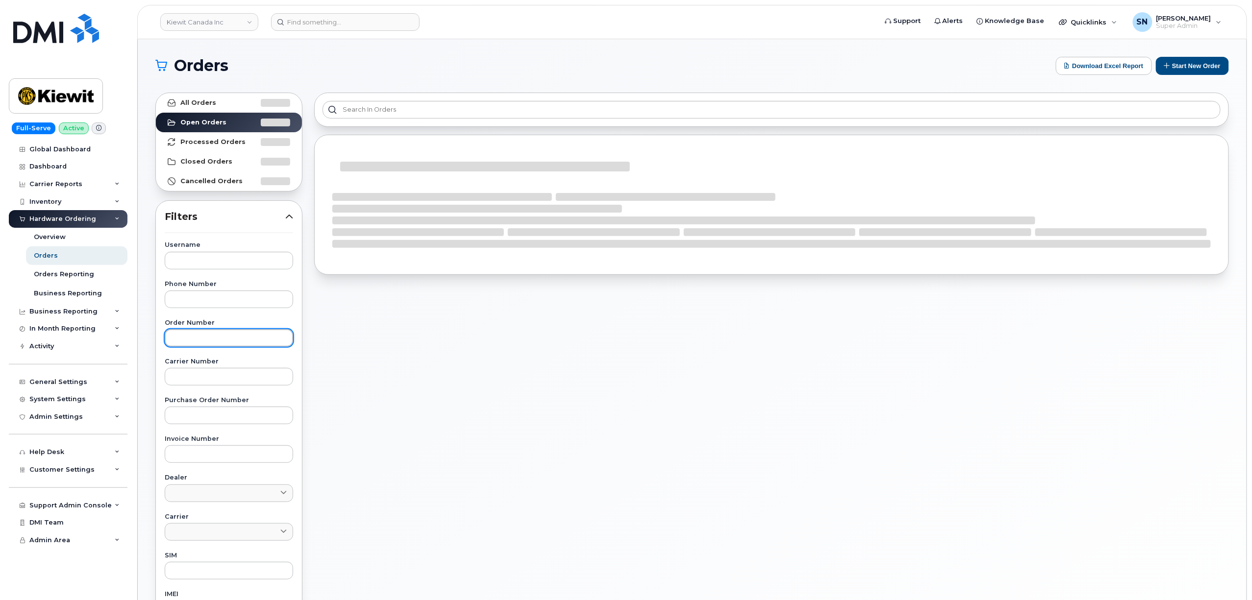
click at [234, 338] on input "text" at bounding box center [229, 338] width 128 height 18
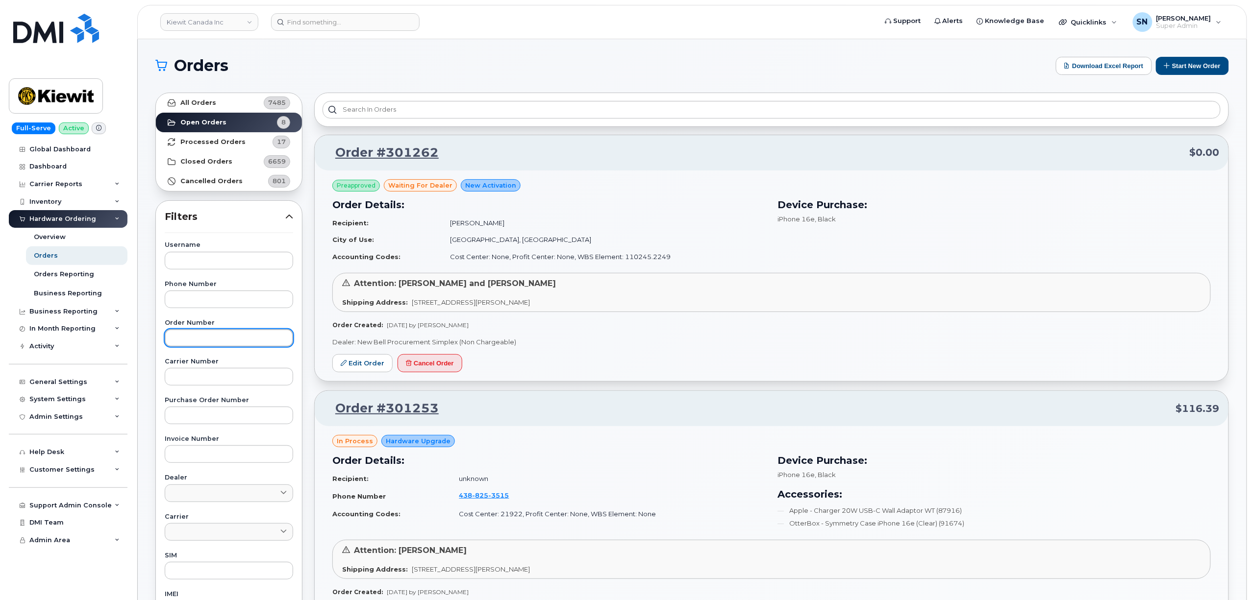
paste input "301246"
type input "301246"
click at [182, 97] on link "All Orders 7485" at bounding box center [229, 103] width 146 height 20
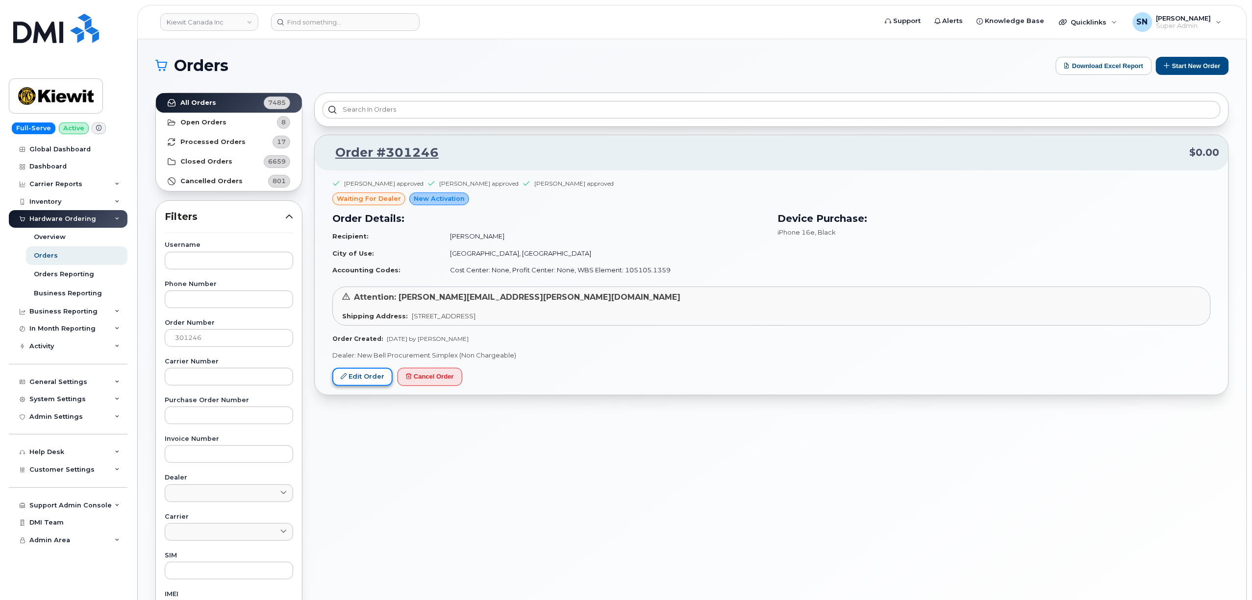
click at [374, 381] on link "Edit Order" at bounding box center [362, 377] width 60 height 18
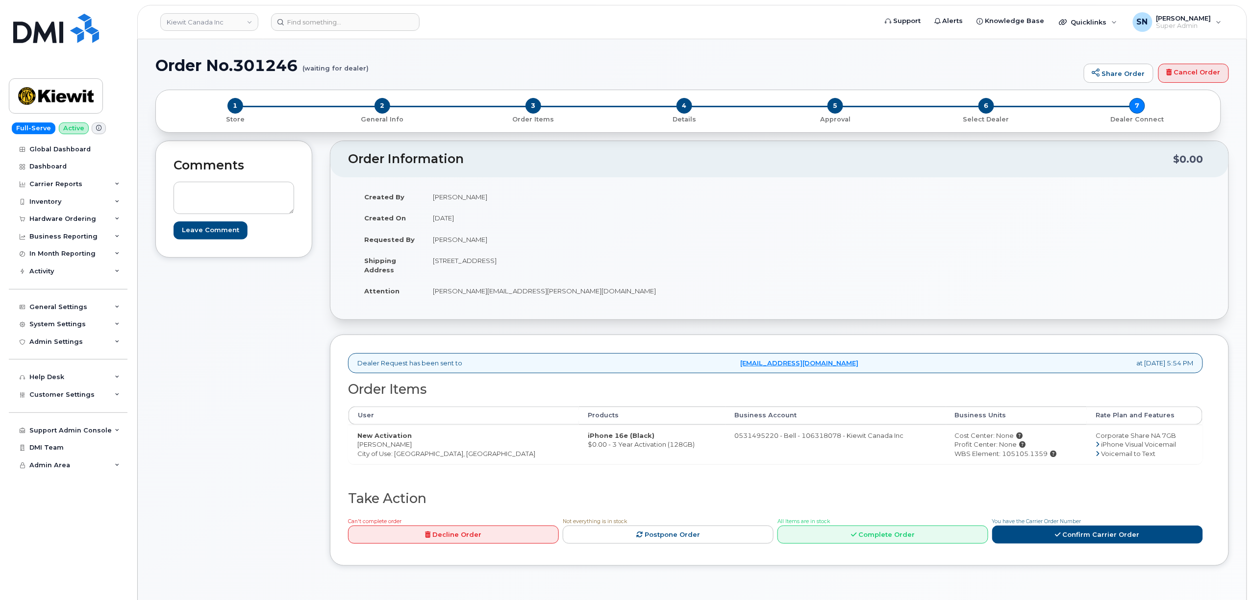
click at [307, 379] on div "Comments Leave Comment" at bounding box center [233, 361] width 157 height 440
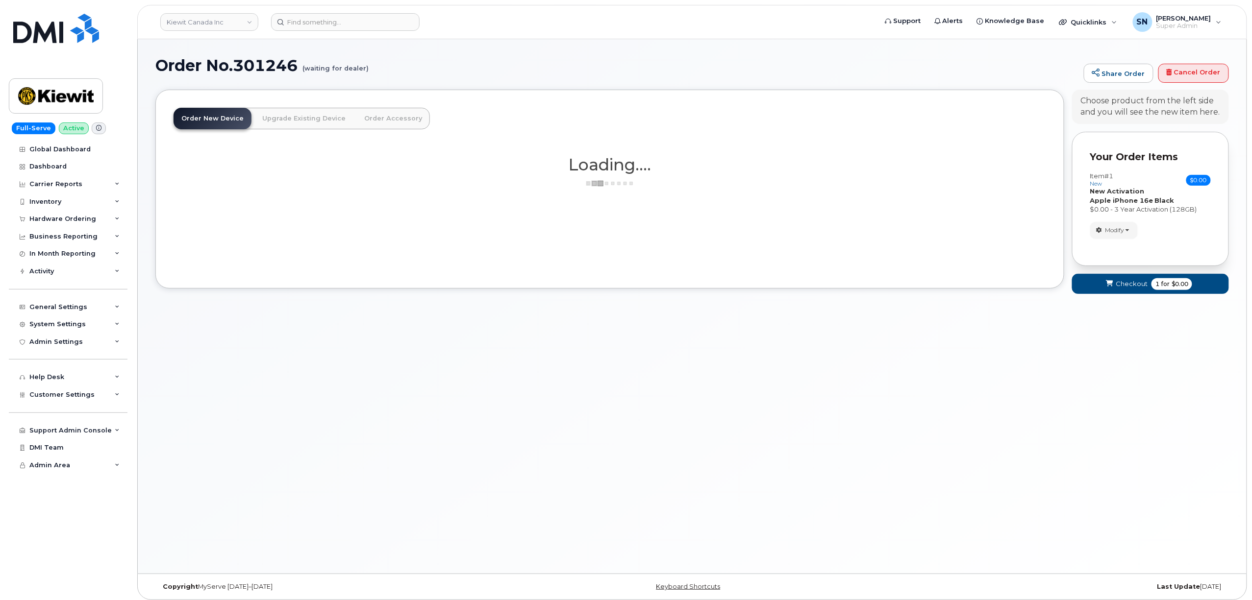
click at [1124, 227] on span "Modify" at bounding box center [1114, 230] width 19 height 9
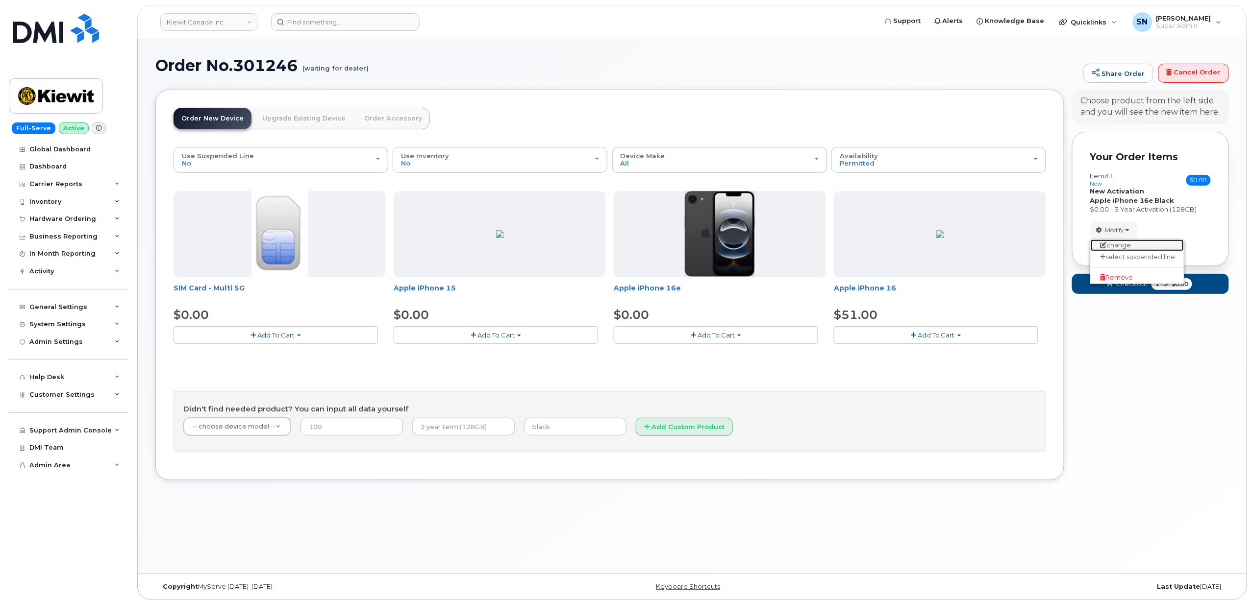
click at [1125, 243] on link "change" at bounding box center [1137, 246] width 93 height 12
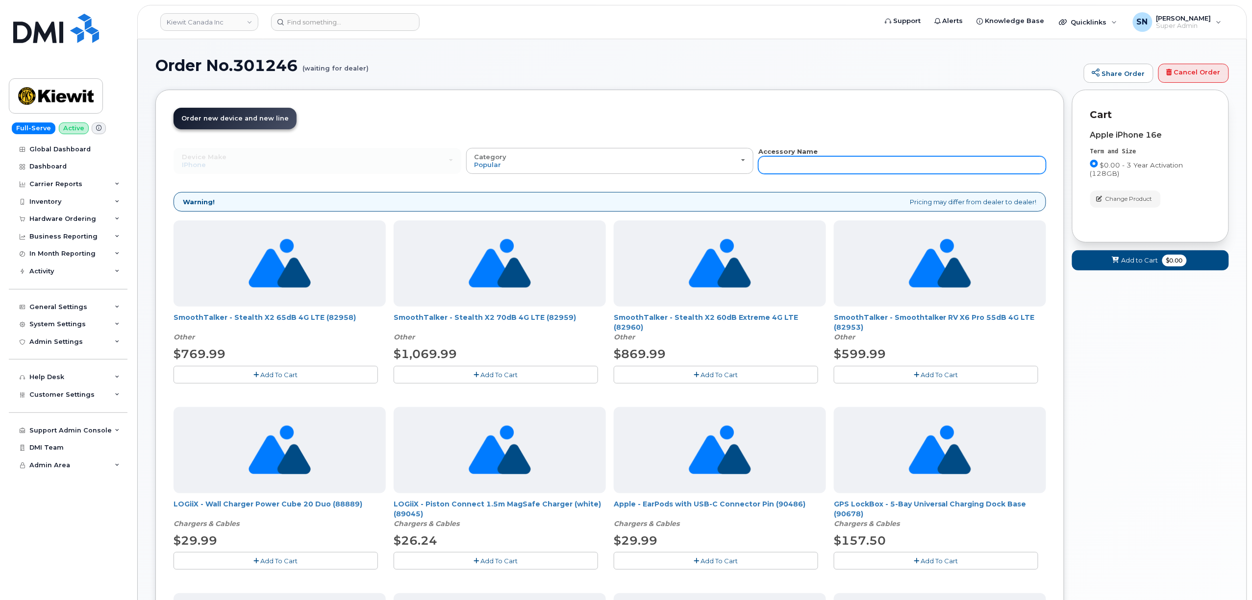
click at [946, 163] on input "text" at bounding box center [902, 165] width 288 height 18
type input "87916"
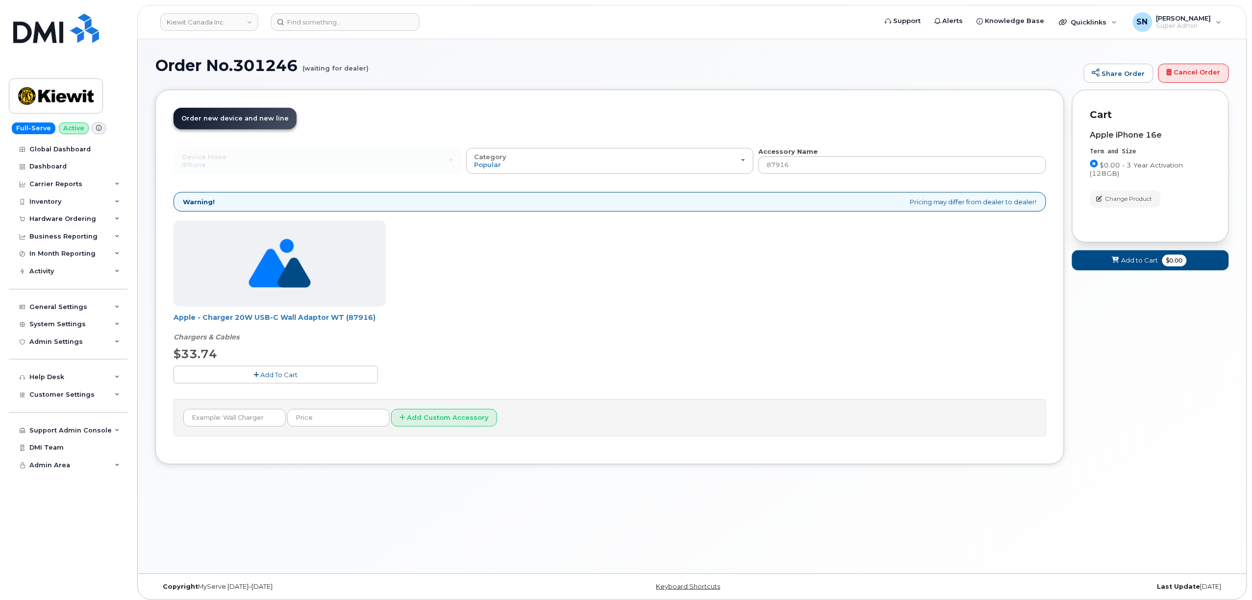
click at [314, 381] on button "Add To Cart" at bounding box center [276, 374] width 204 height 17
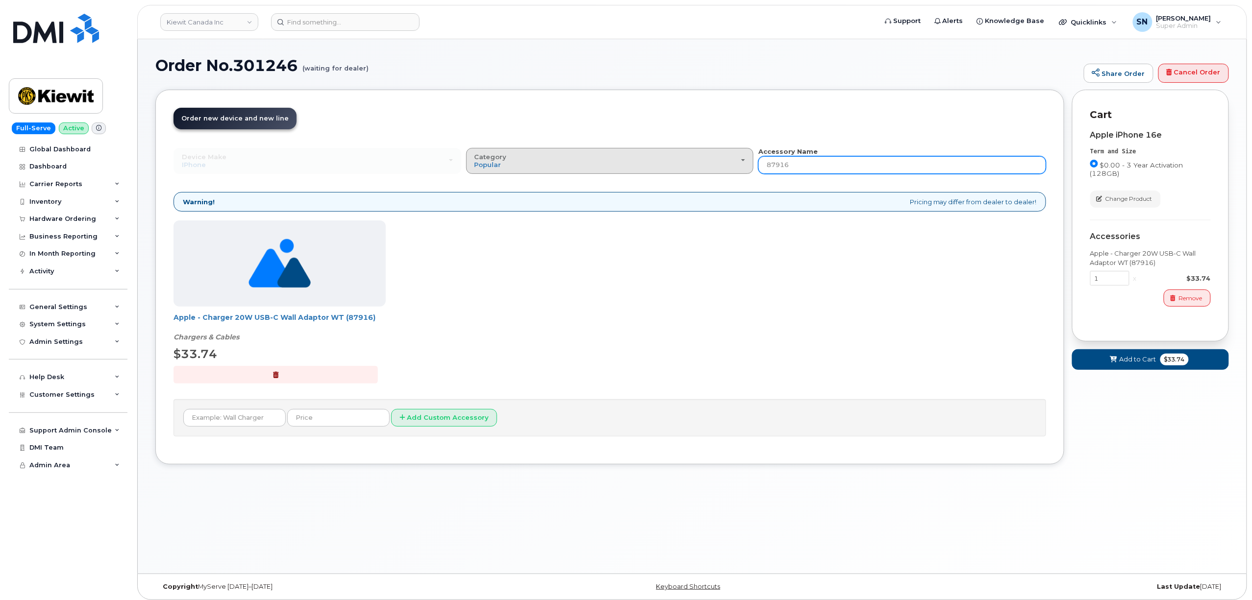
drag, startPoint x: 843, startPoint y: 161, endPoint x: 736, endPoint y: 161, distance: 106.9
click at [736, 161] on div "Device Make All Android Cell Phone HUB iPhone Modem Tablet All Android Cell Pho…" at bounding box center [610, 160] width 873 height 27
type input "symm"
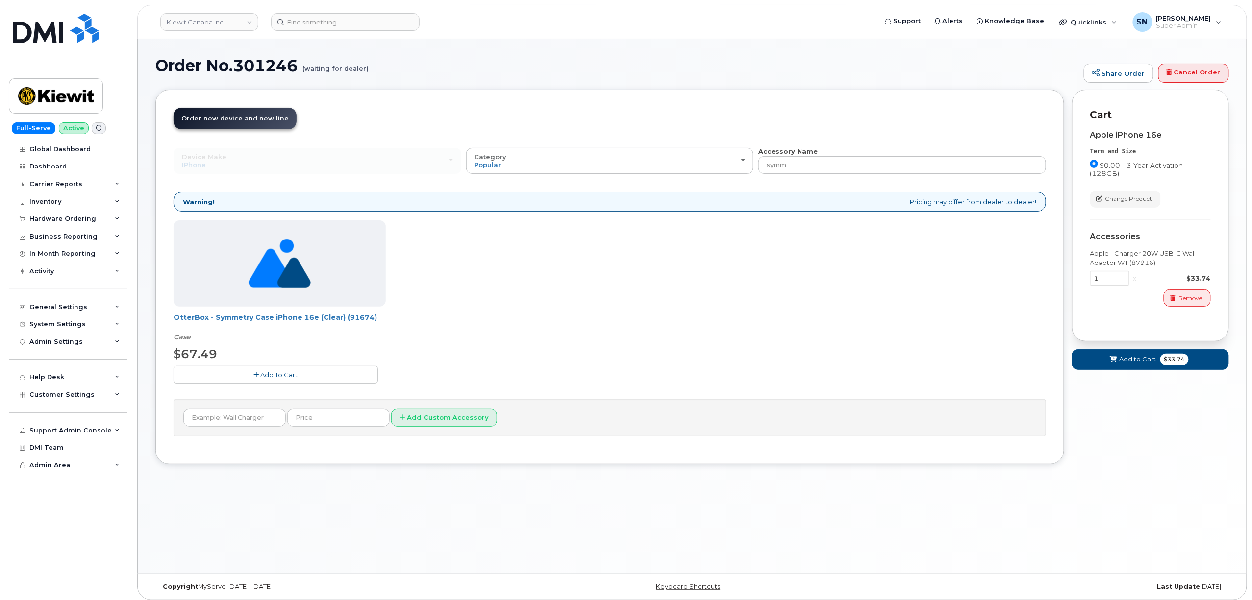
click at [268, 373] on span "Add To Cart" at bounding box center [279, 375] width 37 height 8
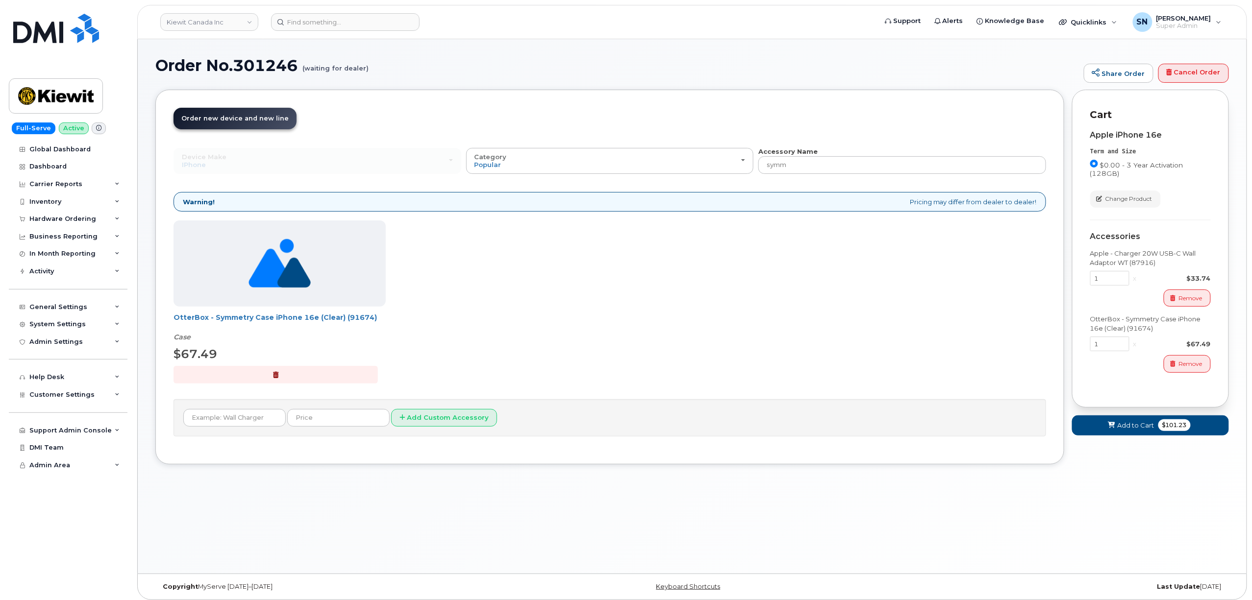
drag, startPoint x: 1110, startPoint y: 434, endPoint x: 1116, endPoint y: 464, distance: 30.6
click at [1116, 464] on div "Your Cart is Empty! Choose product from the left side and you will see the new …" at bounding box center [1150, 285] width 157 height 390
click at [1127, 430] on span "Add to Cart" at bounding box center [1136, 425] width 37 height 9
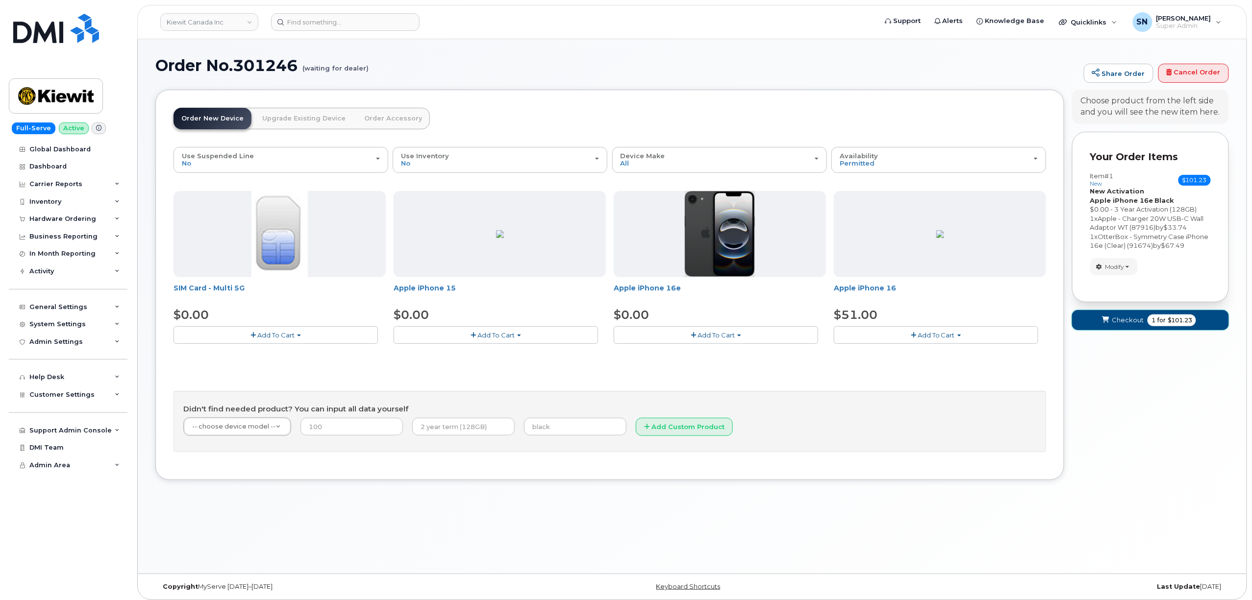
click at [1111, 328] on button "Checkout 1 for $101.23" at bounding box center [1150, 320] width 157 height 20
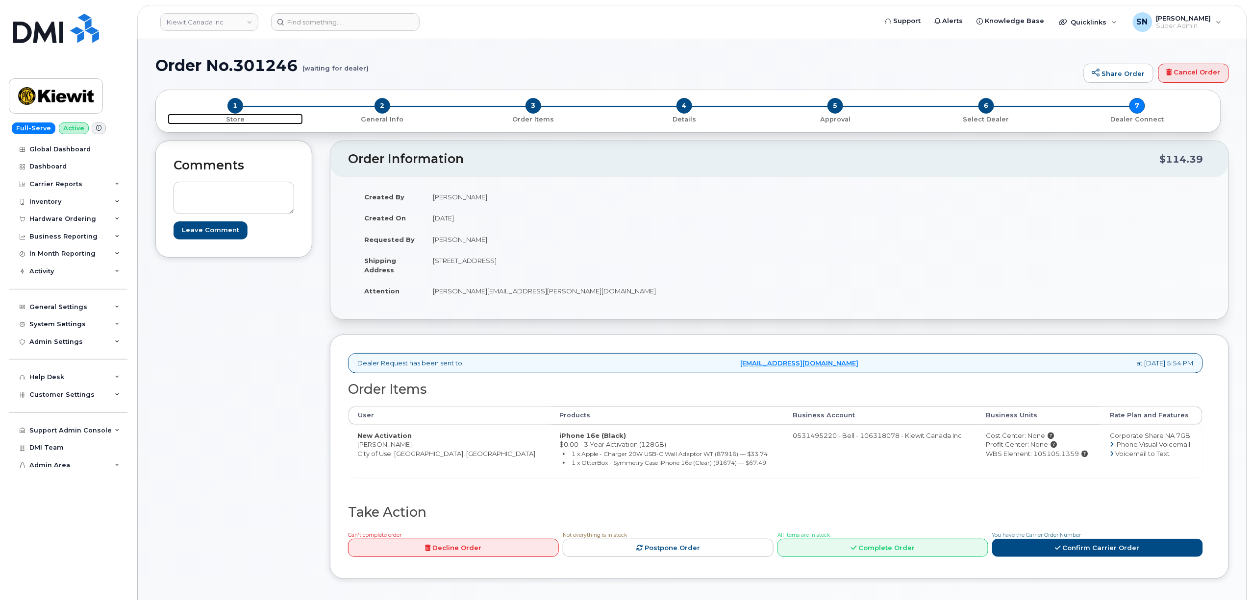
click at [237, 106] on span "1" at bounding box center [235, 106] width 16 height 16
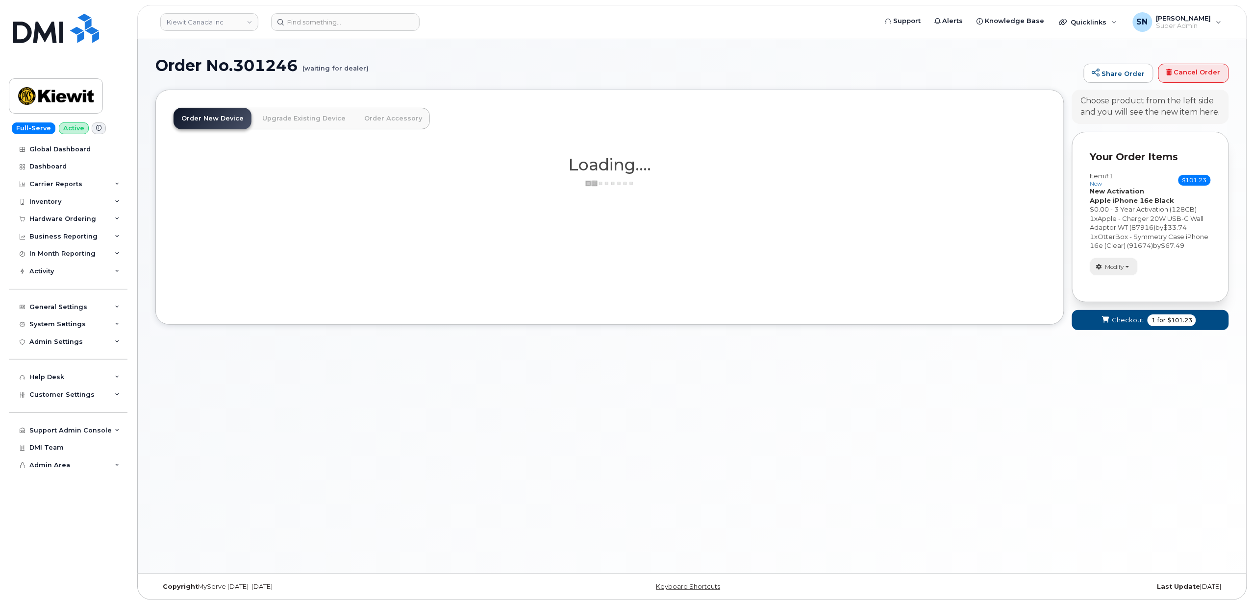
click at [1117, 272] on span "Modify" at bounding box center [1114, 267] width 19 height 9
click at [1120, 288] on link "change" at bounding box center [1137, 282] width 93 height 12
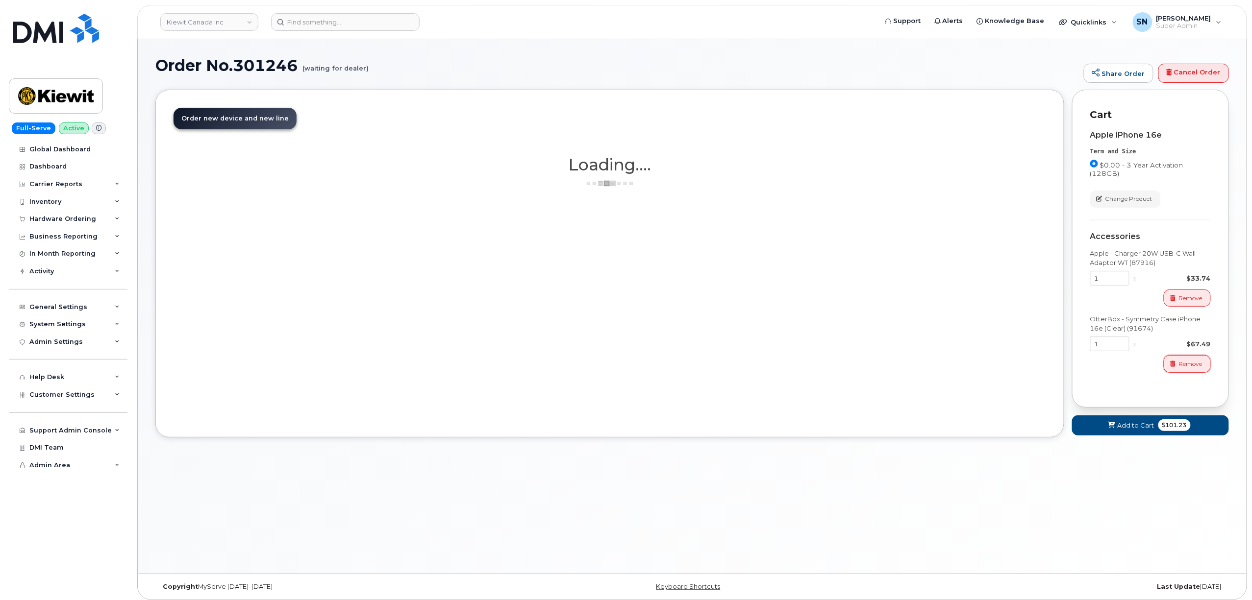
click at [1177, 368] on button "Remove" at bounding box center [1187, 363] width 47 height 17
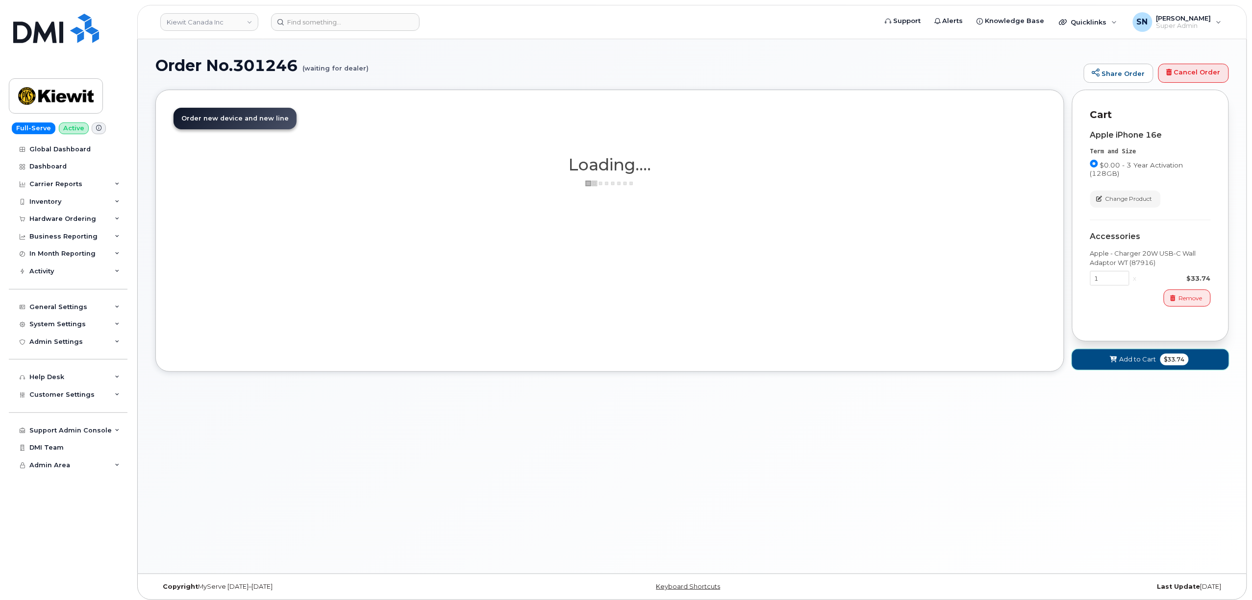
click at [1134, 359] on span "Add to Cart" at bounding box center [1138, 359] width 37 height 9
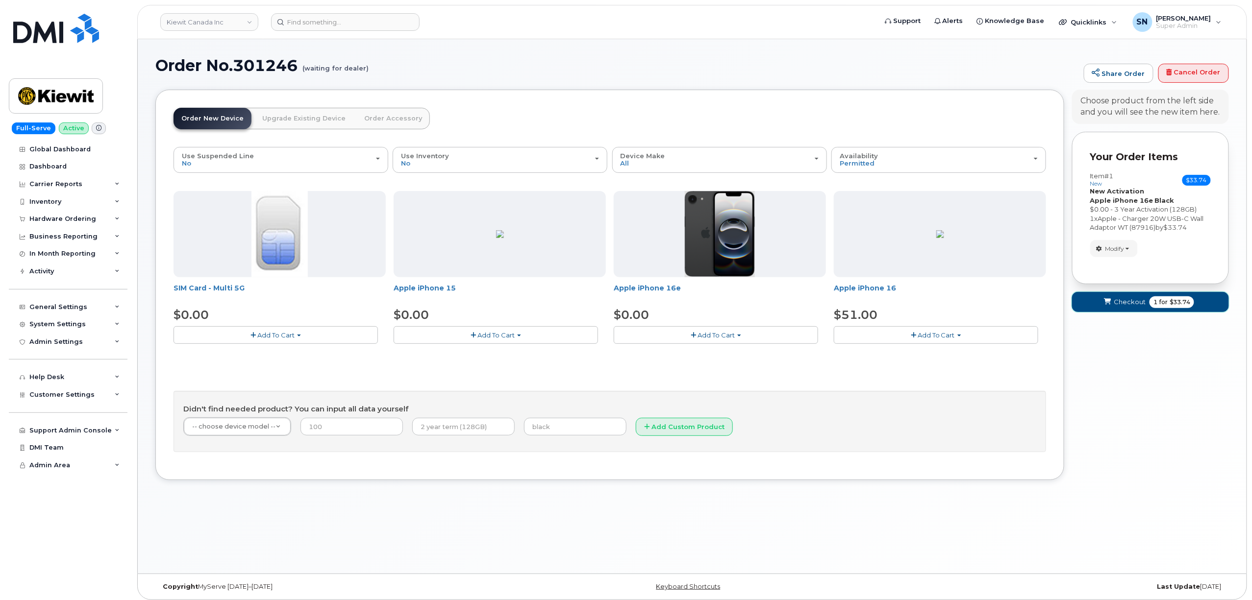
click at [1119, 302] on span "Checkout" at bounding box center [1130, 302] width 32 height 9
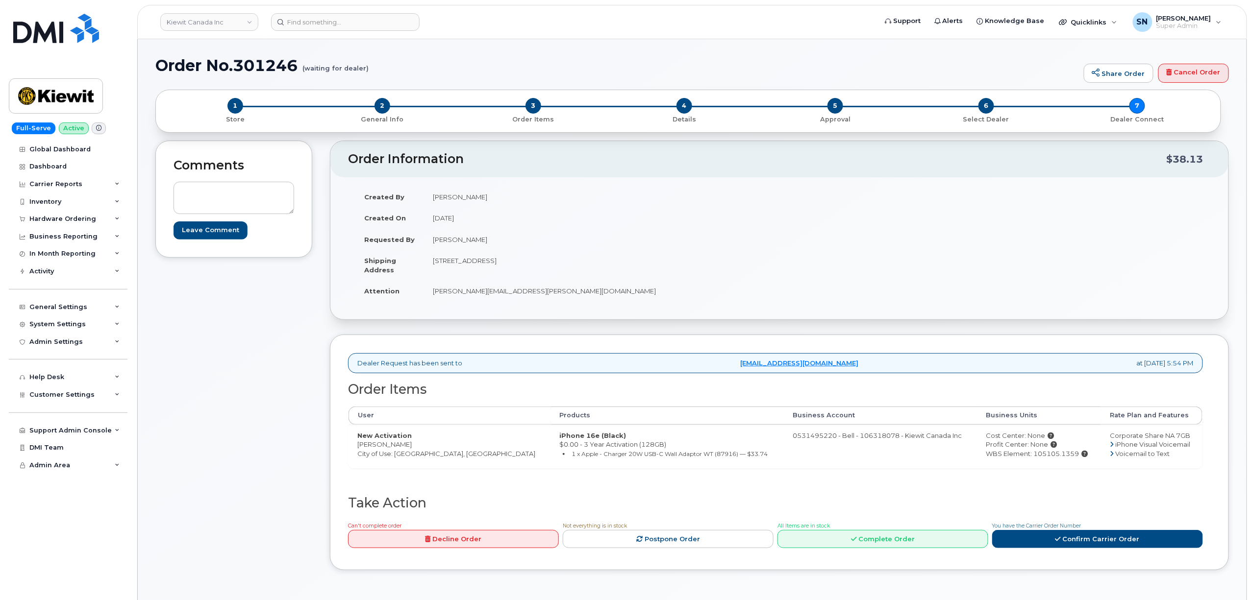
drag, startPoint x: 356, startPoint y: 449, endPoint x: 406, endPoint y: 449, distance: 50.5
click at [406, 449] on td "New Activation [PERSON_NAME] City of Use: [GEOGRAPHIC_DATA], [GEOGRAPHIC_DATA]" at bounding box center [450, 447] width 202 height 44
copy td "[PERSON_NAME]"
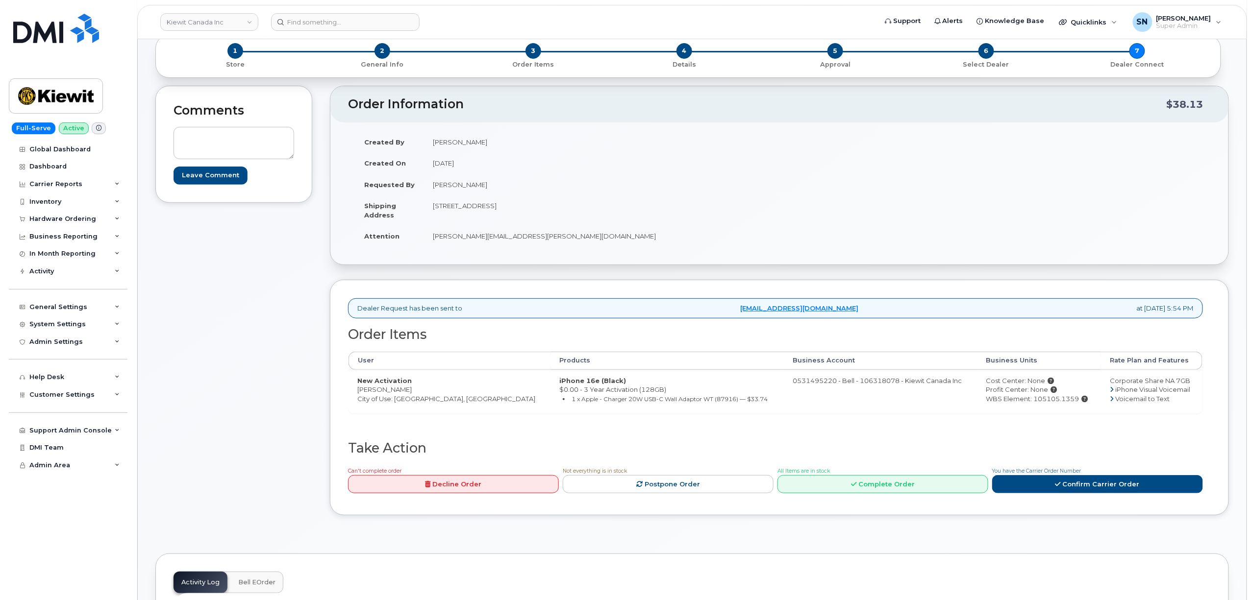
scroll to position [130, 0]
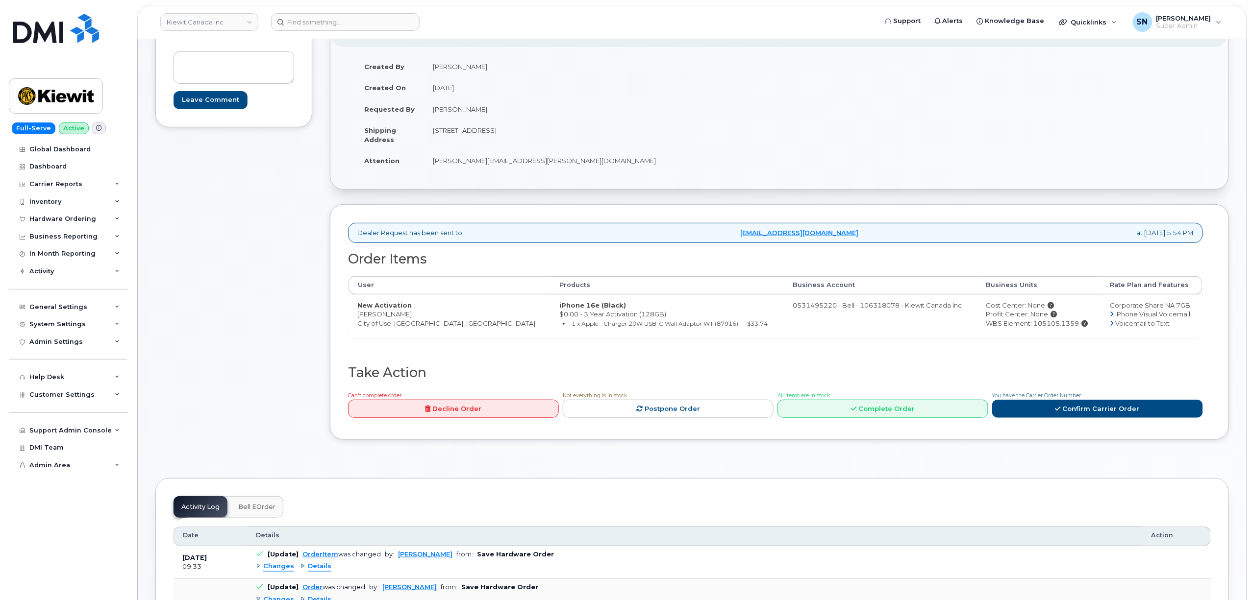
drag, startPoint x: 433, startPoint y: 129, endPoint x: 486, endPoint y: 134, distance: 53.2
click at [486, 134] on td "[STREET_ADDRESS]" at bounding box center [598, 135] width 348 height 30
copy td "44 Wexford Cres"
drag, startPoint x: 488, startPoint y: 128, endPoint x: 524, endPoint y: 135, distance: 37.0
click at [524, 135] on td "[STREET_ADDRESS]" at bounding box center [598, 135] width 348 height 30
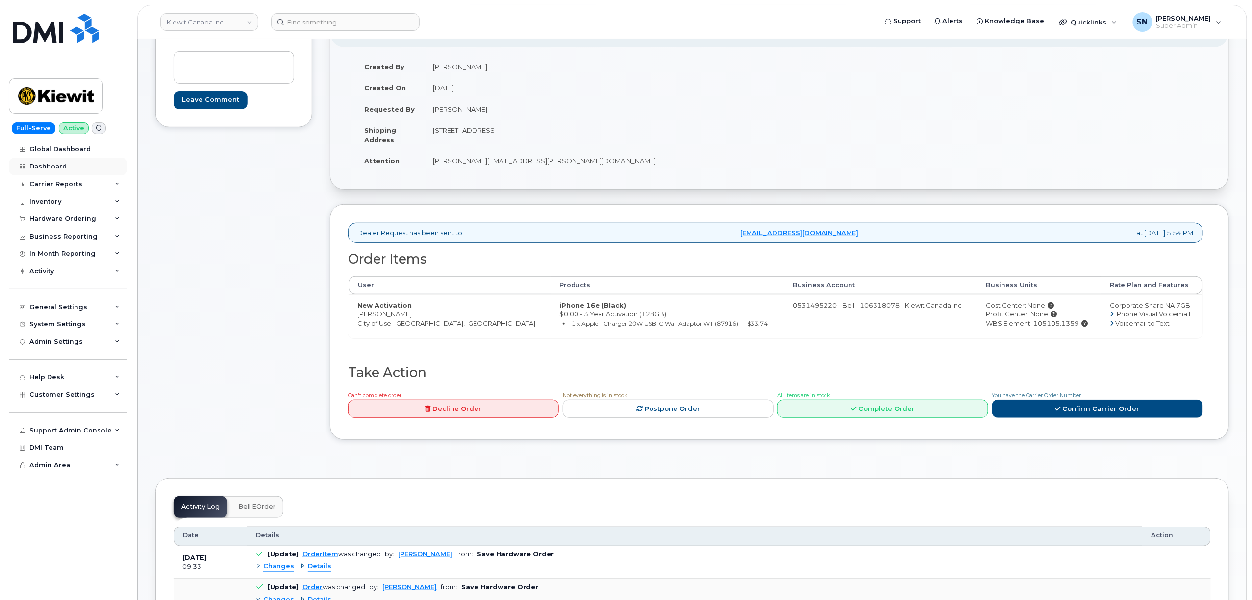
copy td "KITCHENER"
drag, startPoint x: 600, startPoint y: 155, endPoint x: 571, endPoint y: 151, distance: 29.1
click at [598, 154] on td "[PERSON_NAME][EMAIL_ADDRESS][PERSON_NAME][DOMAIN_NAME]" at bounding box center [598, 161] width 348 height 22
drag, startPoint x: 540, startPoint y: 128, endPoint x: 569, endPoint y: 131, distance: 29.1
click at [569, 131] on td "[STREET_ADDRESS]" at bounding box center [598, 135] width 348 height 30
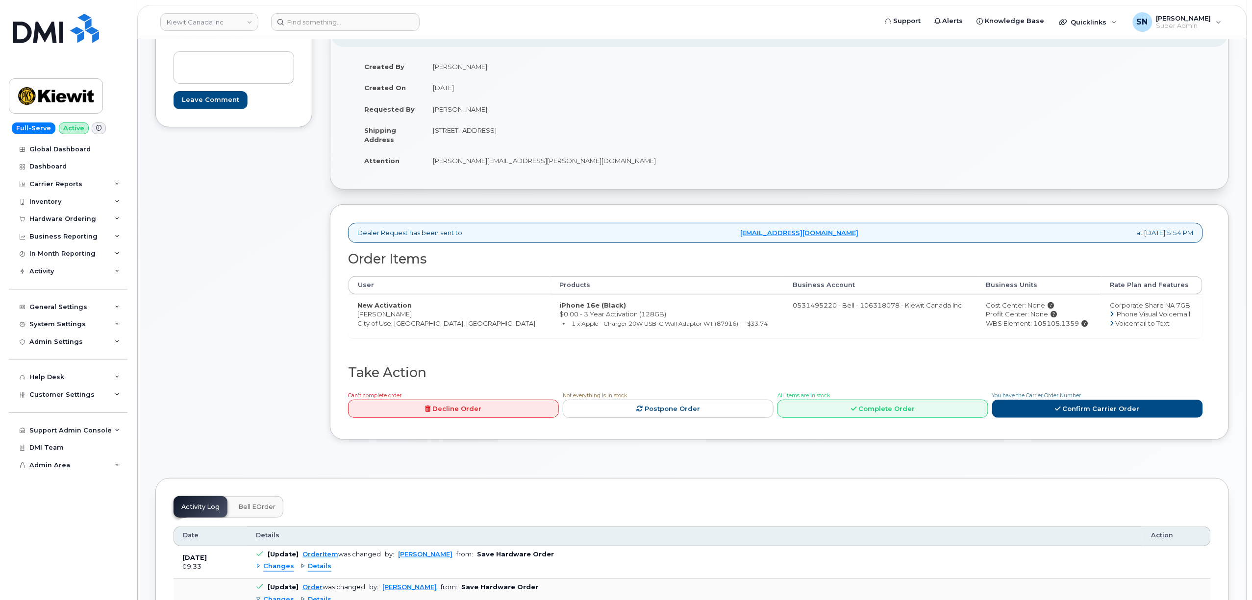
copy td "N2N 1Z7"
drag, startPoint x: 356, startPoint y: 315, endPoint x: 406, endPoint y: 315, distance: 50.5
click at [406, 315] on td "New Activation Joshua Minawi City of Use: Toronto, Ontario" at bounding box center [450, 317] width 202 height 44
drag, startPoint x: 433, startPoint y: 160, endPoint x: 458, endPoint y: 163, distance: 24.7
click at [458, 163] on td "[PERSON_NAME][EMAIL_ADDRESS][PERSON_NAME][DOMAIN_NAME]" at bounding box center [598, 161] width 348 height 22
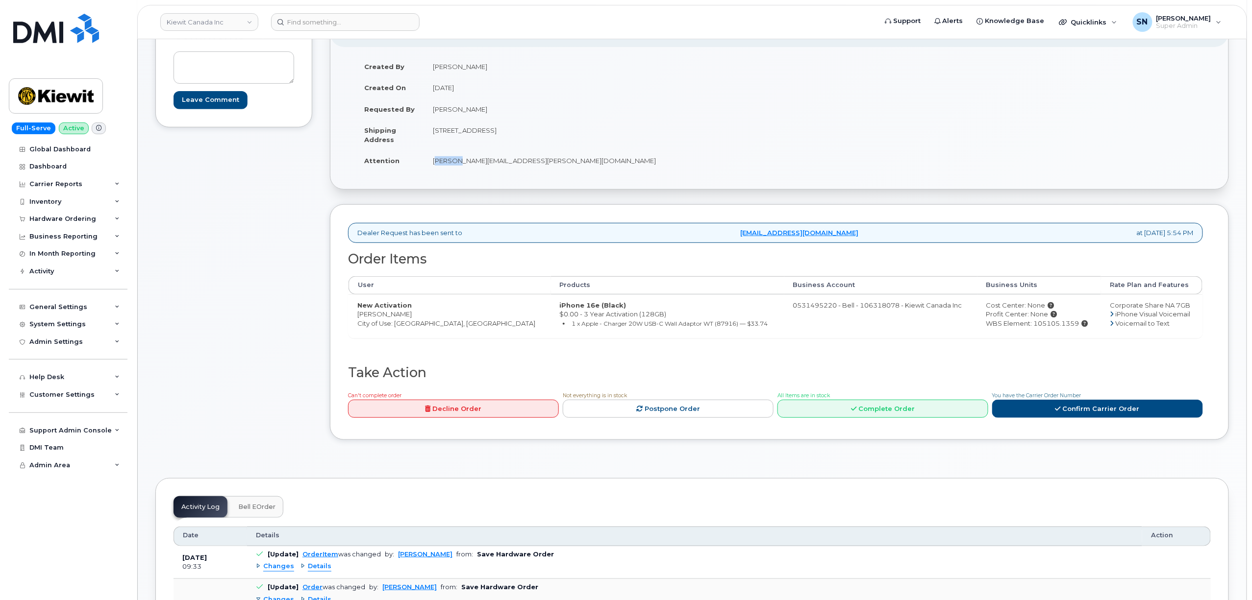
copy td "JEREMY"
click at [466, 161] on td "[PERSON_NAME][EMAIL_ADDRESS][PERSON_NAME][DOMAIN_NAME]" at bounding box center [598, 161] width 348 height 22
copy td "KELLY"
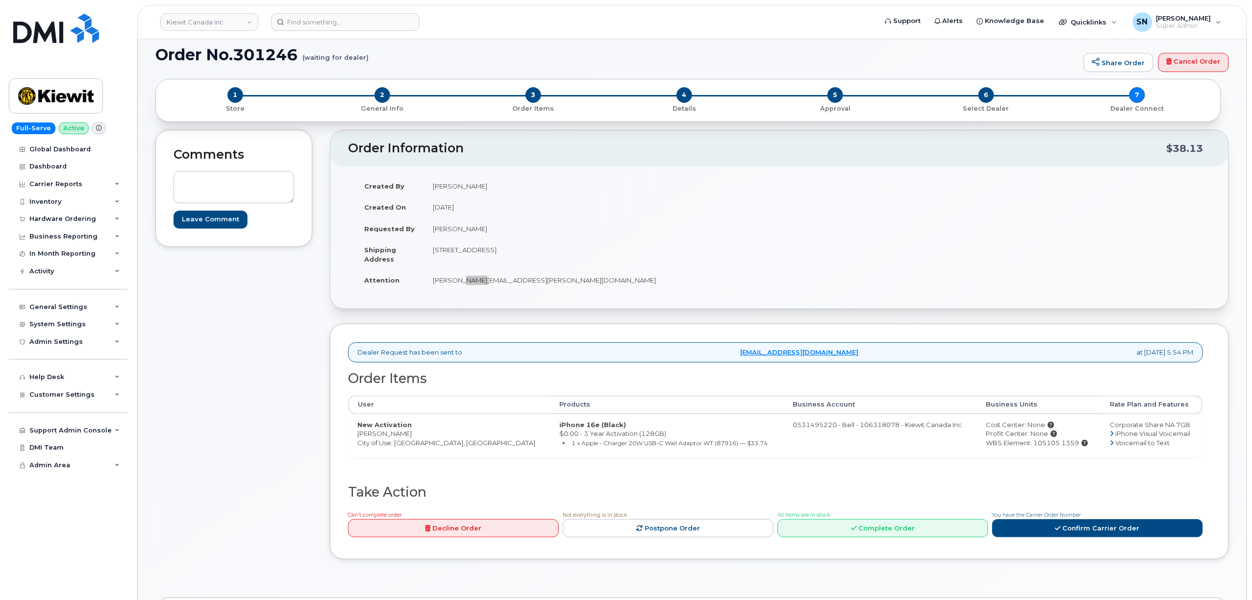
scroll to position [0, 0]
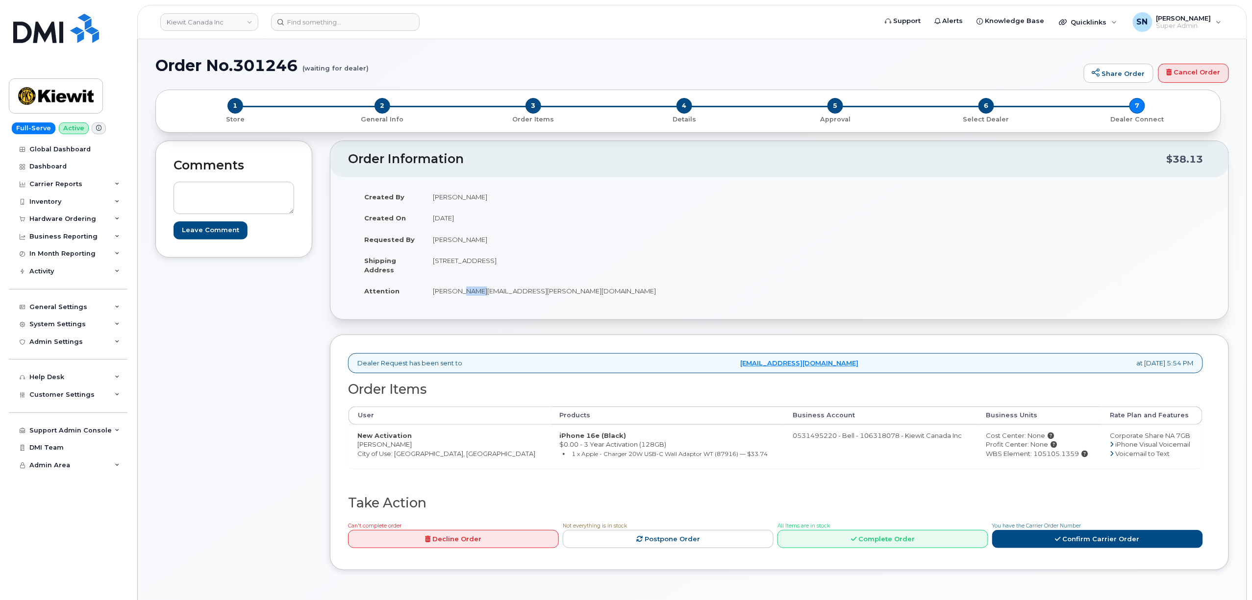
drag, startPoint x: 357, startPoint y: 448, endPoint x: 414, endPoint y: 445, distance: 56.9
click at [414, 445] on td "New Activation Joshua Minawi City of Use: Toronto, Ontario" at bounding box center [450, 447] width 202 height 44
copy td "[PERSON_NAME]"
click at [936, 456] on td "0531495220 - Bell - 106318078 - Kiewit Canada Inc" at bounding box center [880, 447] width 193 height 44
drag, startPoint x: 1007, startPoint y: 459, endPoint x: 1053, endPoint y: 461, distance: 46.1
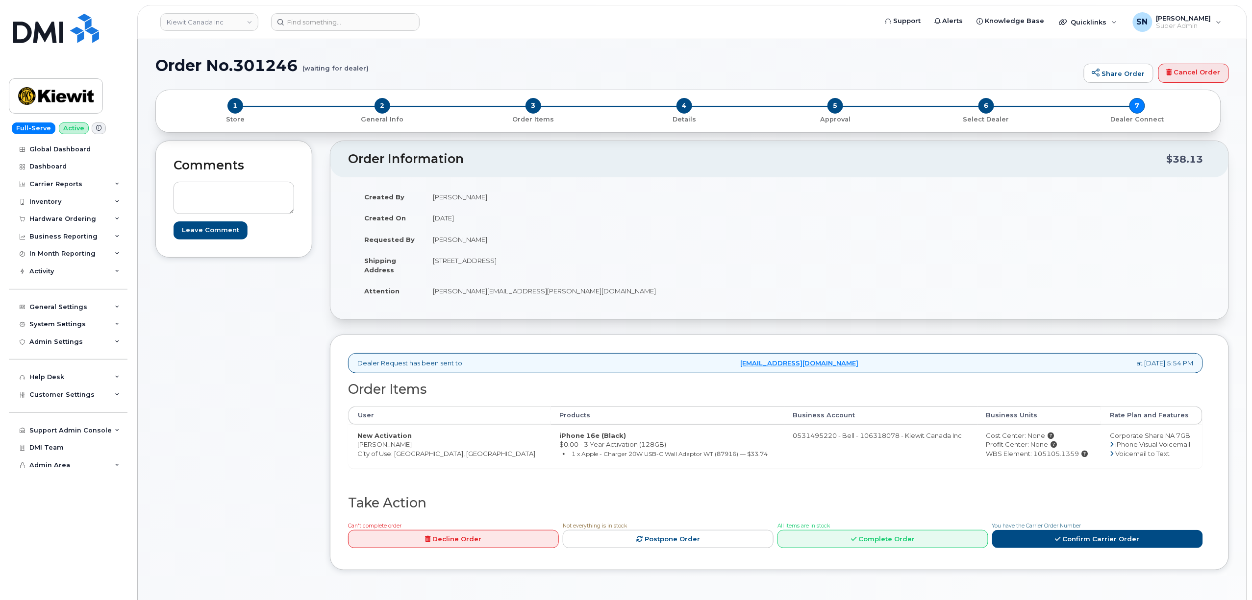
click at [1053, 461] on td "Cost Center: None Profit Center: None WBS Element: 105105.1359" at bounding box center [1039, 447] width 124 height 44
copy div "105105.1359"
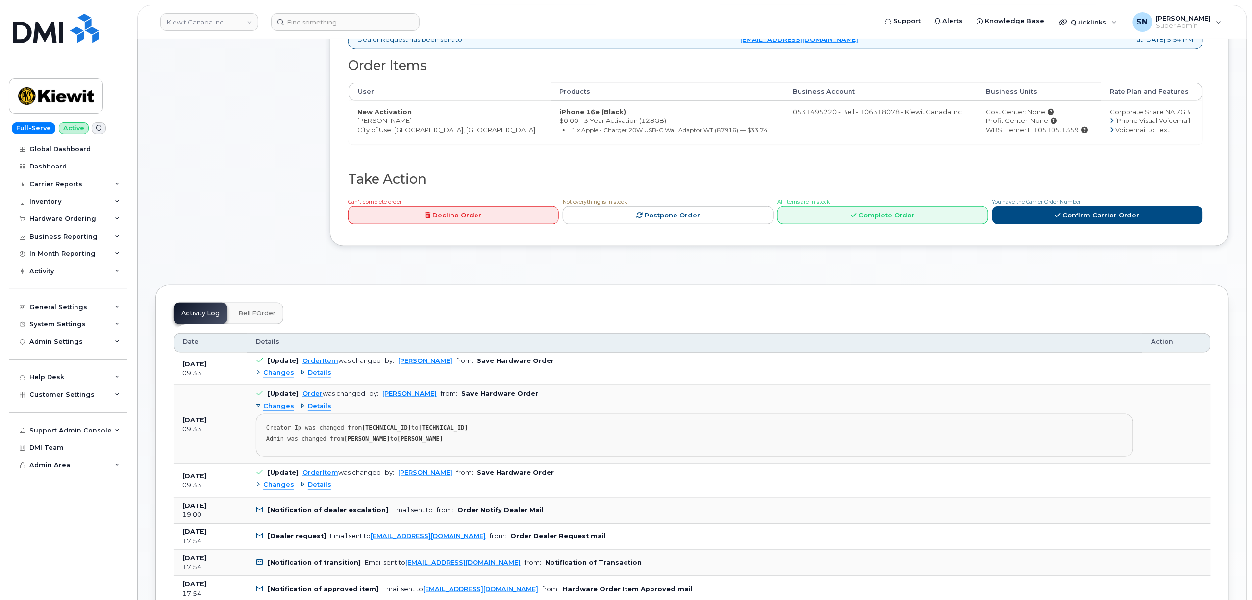
scroll to position [326, 0]
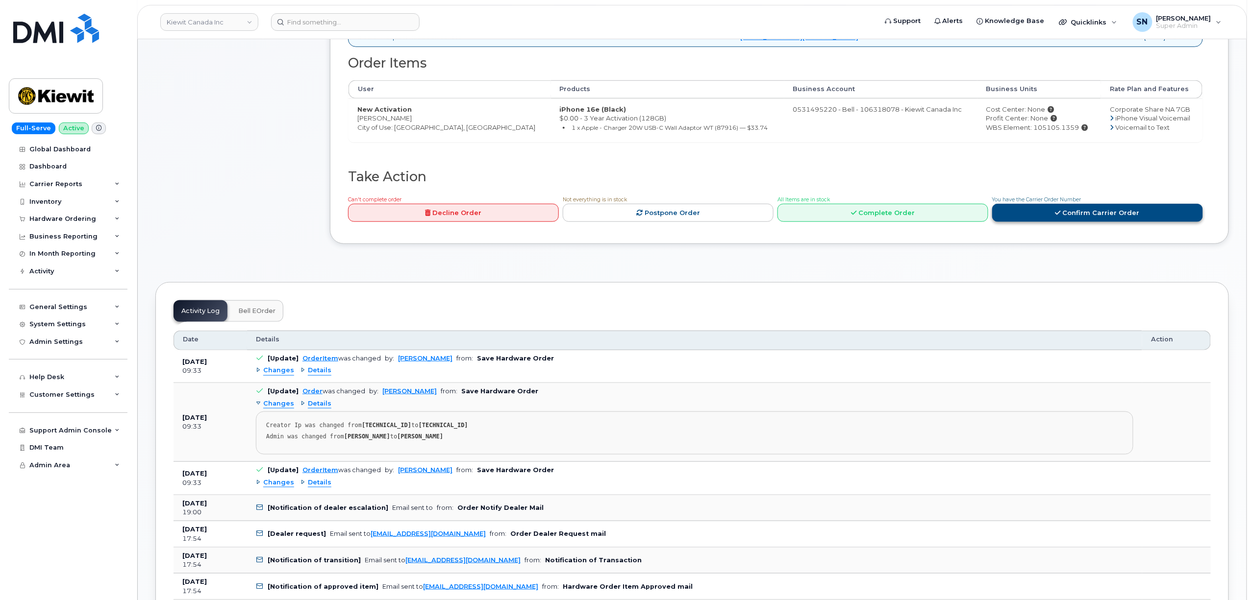
click at [1051, 216] on link "Confirm Carrier Order" at bounding box center [1097, 213] width 211 height 18
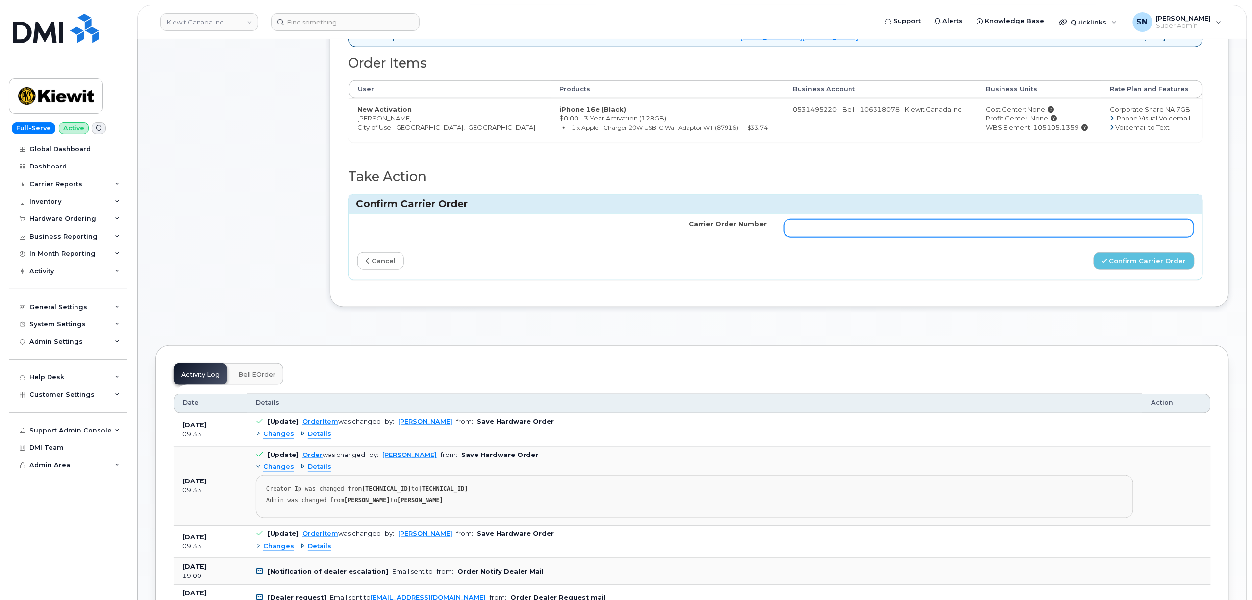
click at [799, 232] on input "Carrier Order Number" at bounding box center [988, 229] width 409 height 18
paste input "3019340"
type input "3019340"
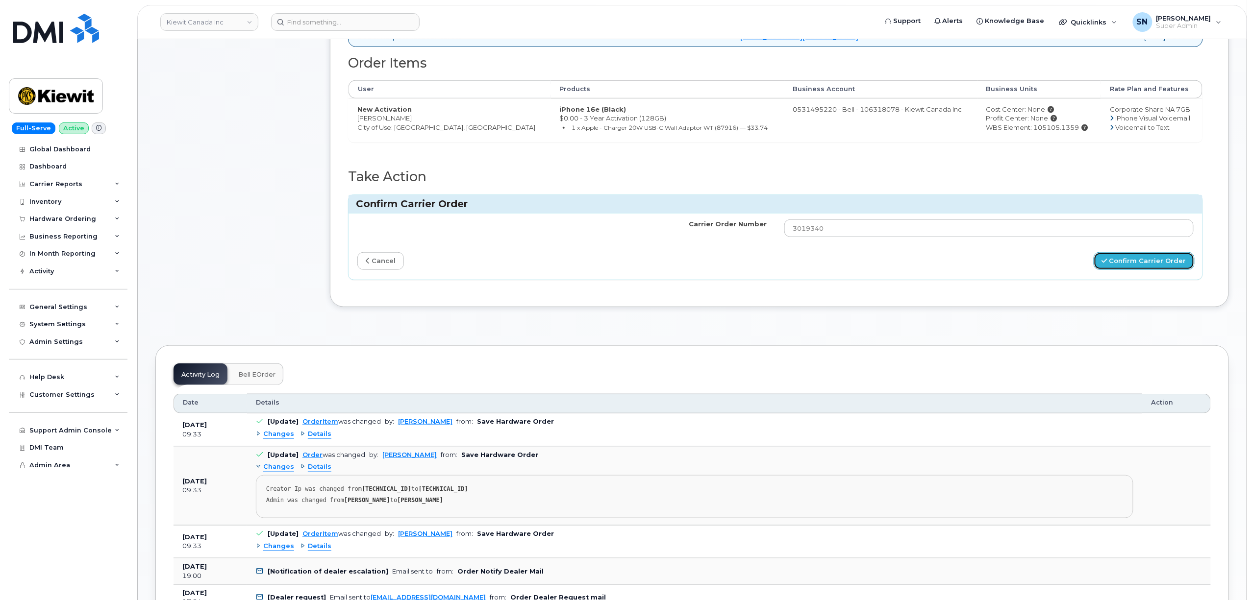
click at [1161, 271] on button "Confirm Carrier Order" at bounding box center [1144, 261] width 101 height 18
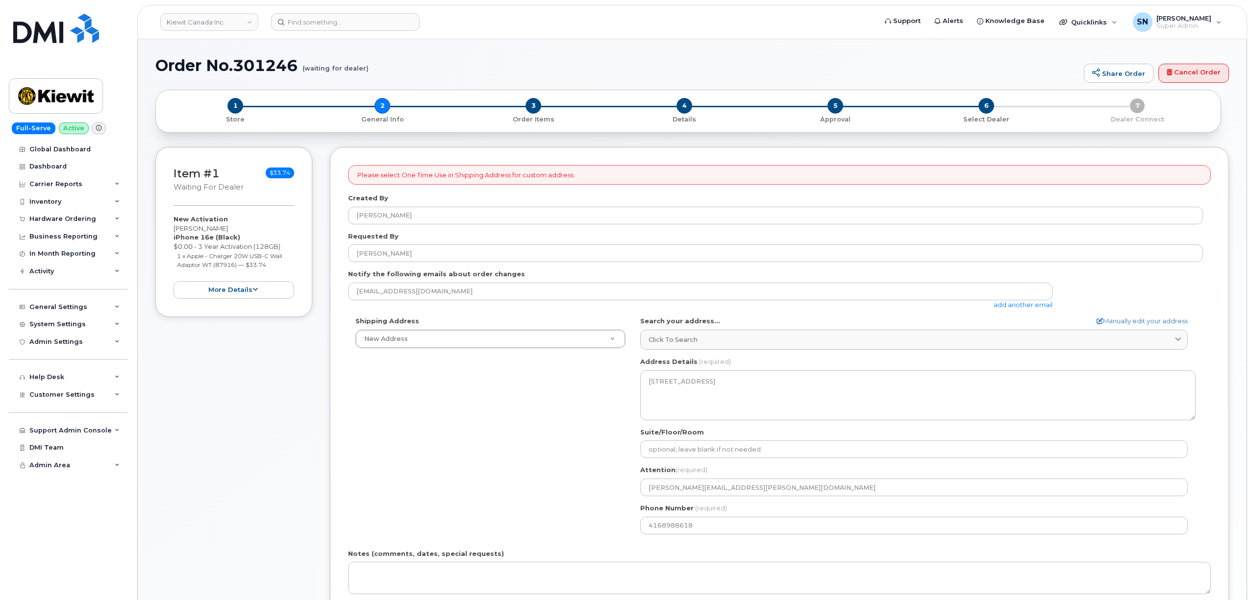
select select
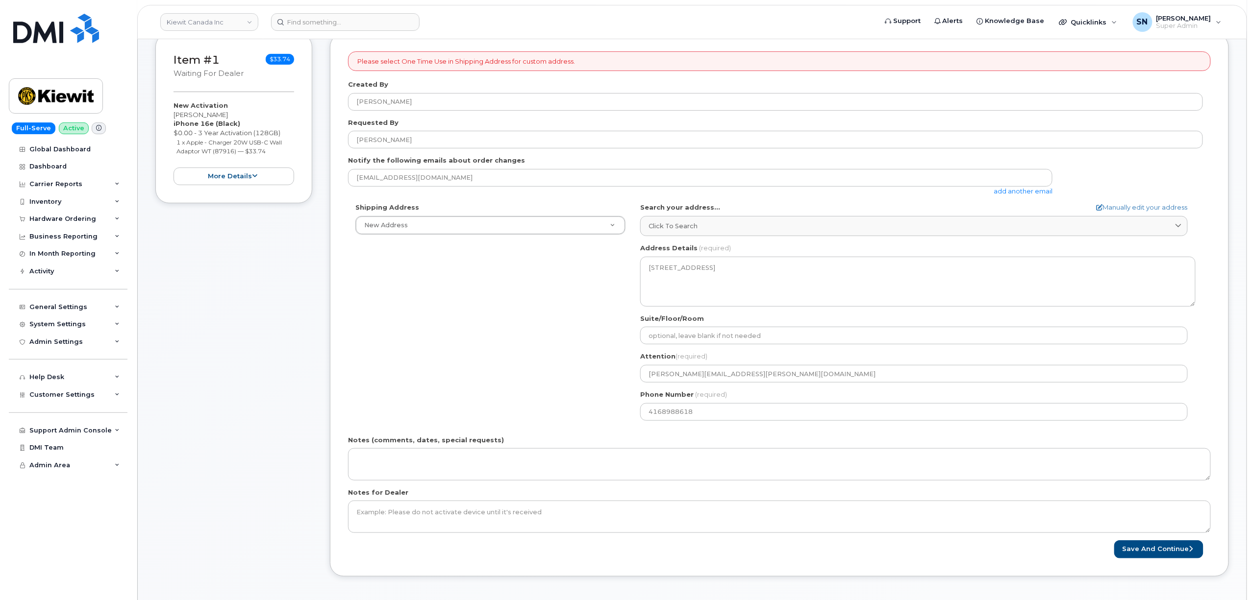
scroll to position [130, 0]
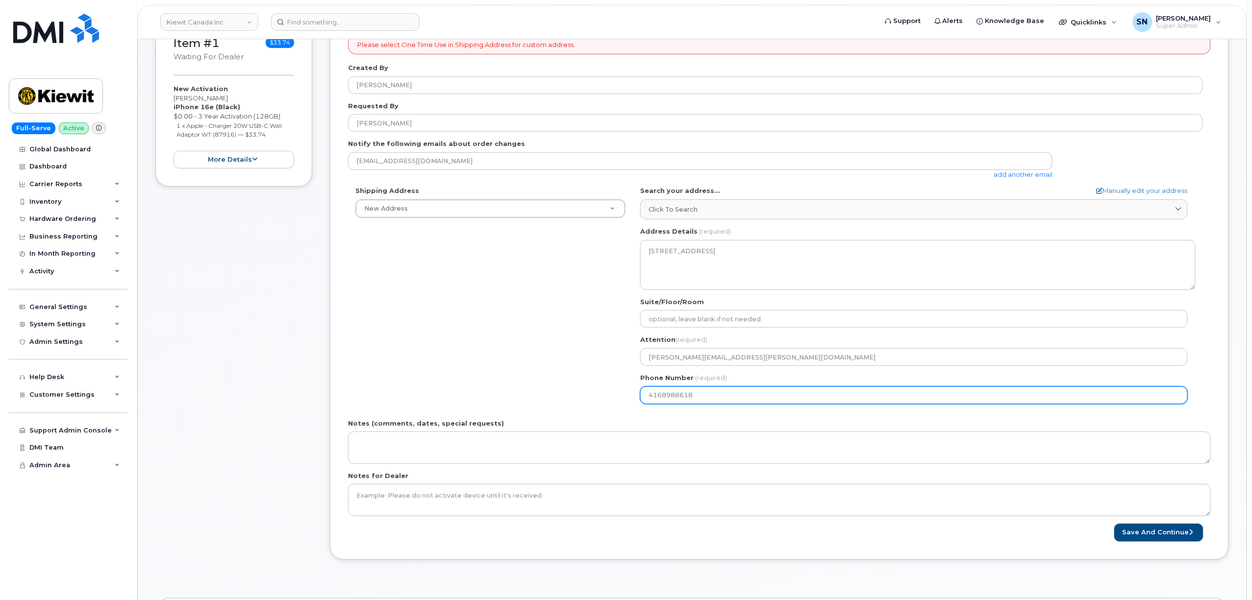
drag, startPoint x: 704, startPoint y: 400, endPoint x: 491, endPoint y: 390, distance: 213.5
click at [491, 390] on div "Shipping Address New Address New Address [STREET_ADDRESS][GEOGRAPHIC_DATA][PERS…" at bounding box center [775, 298] width 855 height 225
click at [432, 353] on div "Shipping Address New Address New Address [STREET_ADDRESS][GEOGRAPHIC_DATA][PERS…" at bounding box center [775, 298] width 855 height 225
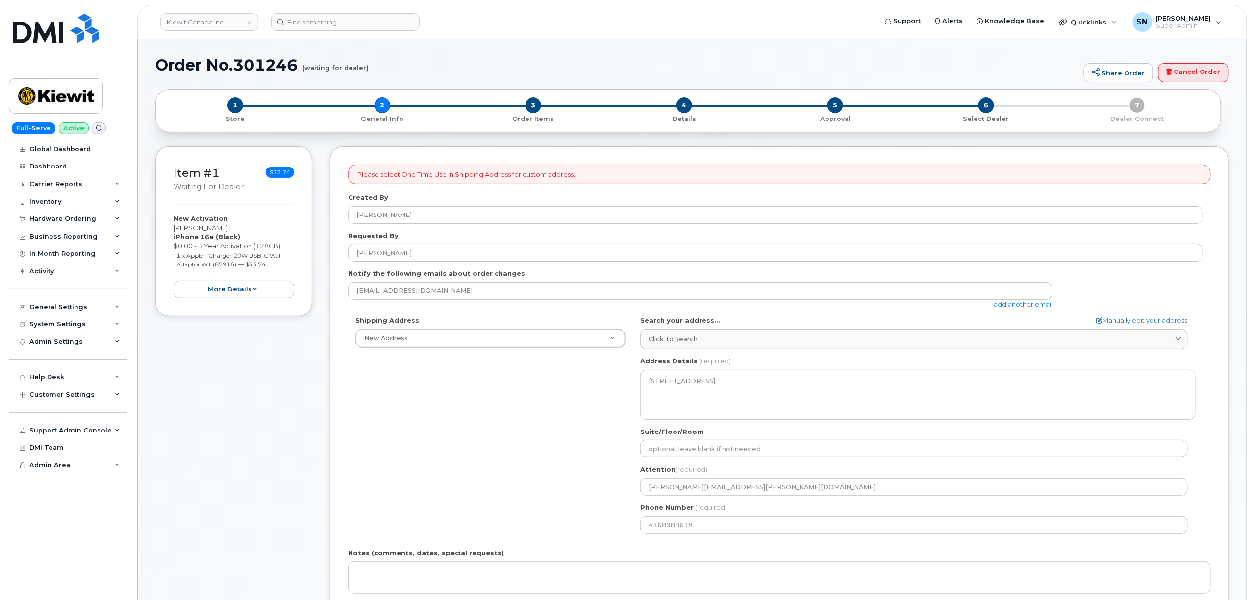
scroll to position [0, 0]
click at [608, 489] on div "Shipping Address New Address New Address [STREET_ADDRESS][GEOGRAPHIC_DATA][PERS…" at bounding box center [775, 429] width 855 height 225
drag, startPoint x: 173, startPoint y: 231, endPoint x: 223, endPoint y: 233, distance: 50.0
click at [223, 233] on div "Item #1 waiting for dealer $33.74 New Activation [PERSON_NAME] iPhone 16e (Blac…" at bounding box center [233, 232] width 157 height 171
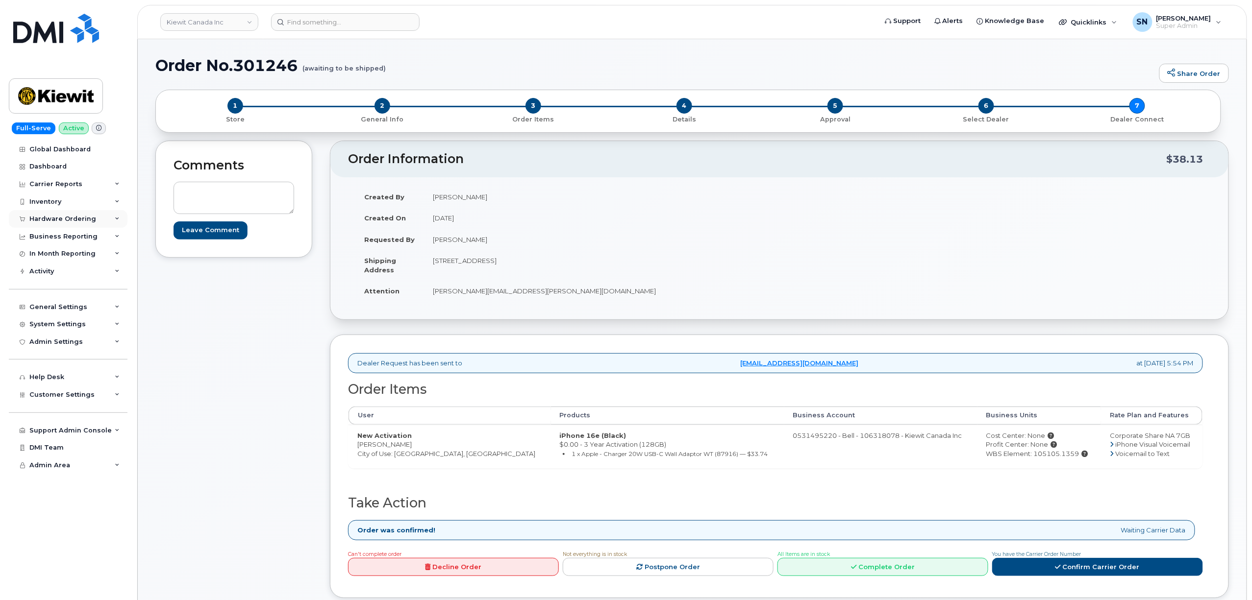
click at [88, 224] on div "Hardware Ordering" at bounding box center [68, 219] width 119 height 18
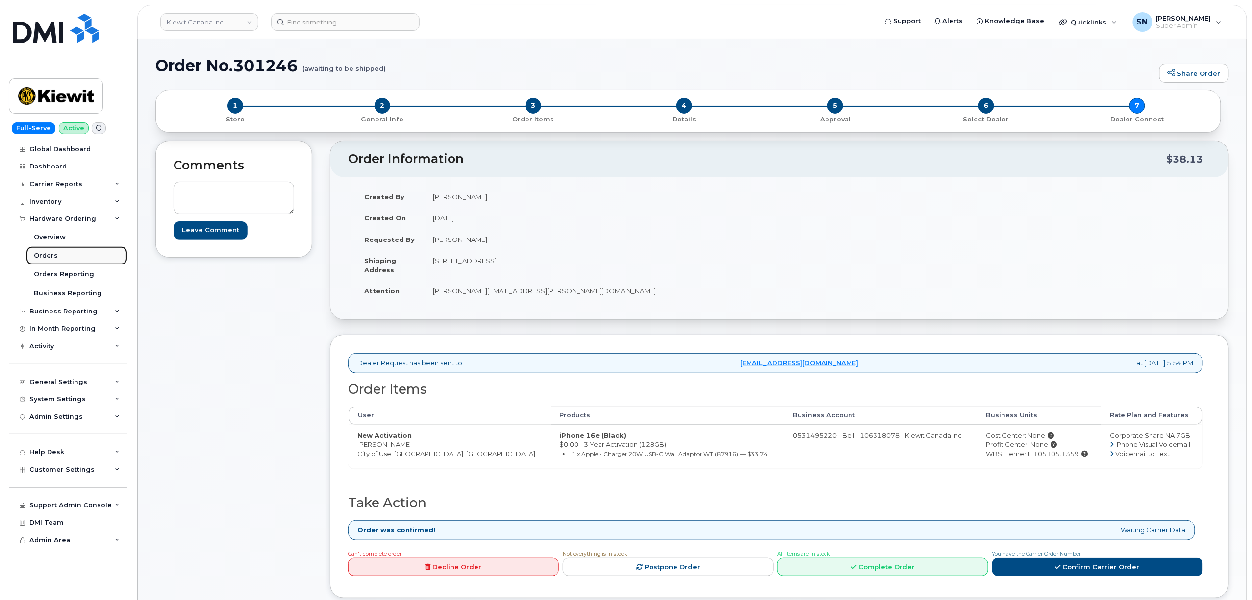
click at [57, 259] on link "Orders" at bounding box center [76, 256] width 101 height 19
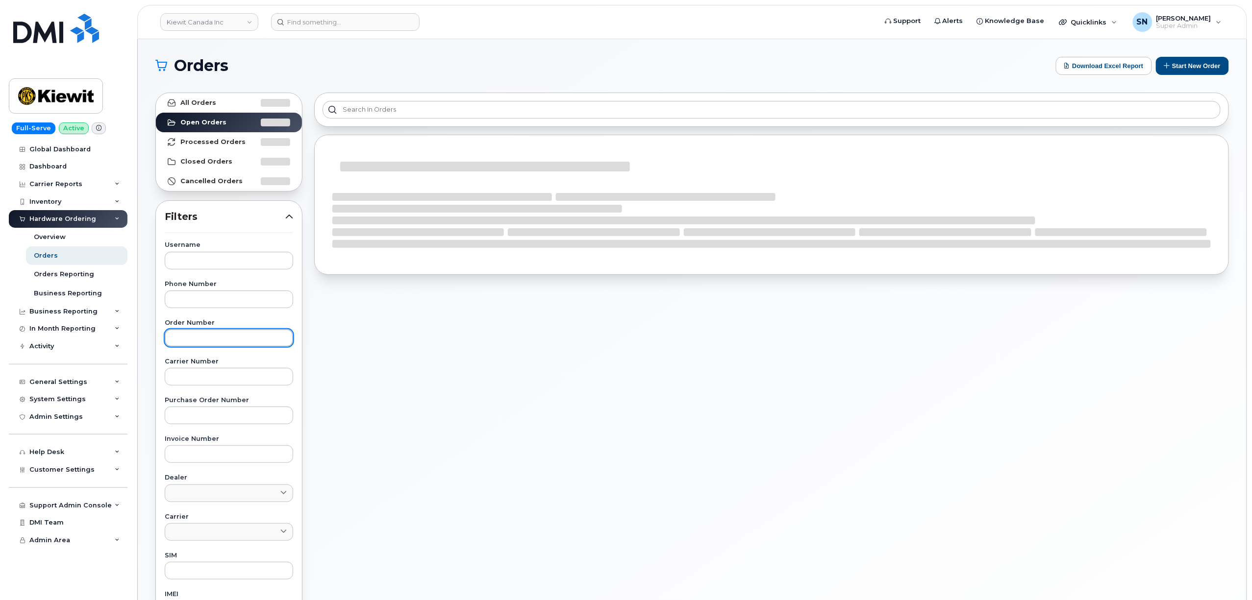
click at [189, 335] on input "text" at bounding box center [229, 338] width 128 height 18
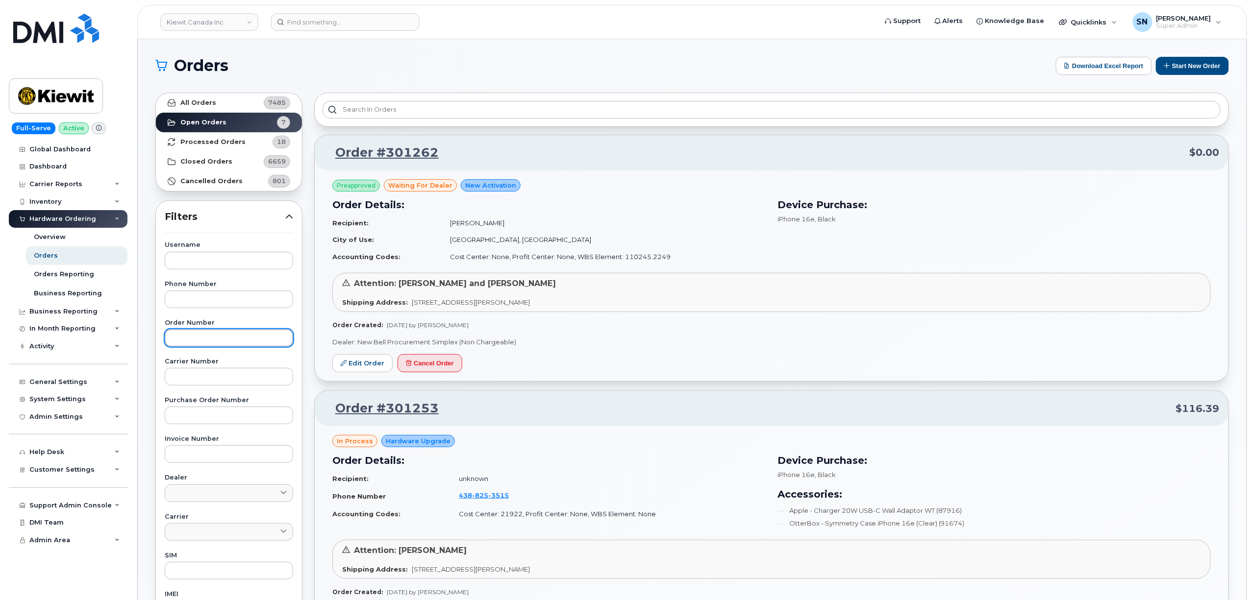
paste input "301262"
type input "301262"
click at [205, 97] on link "All Orders 7485" at bounding box center [229, 103] width 146 height 20
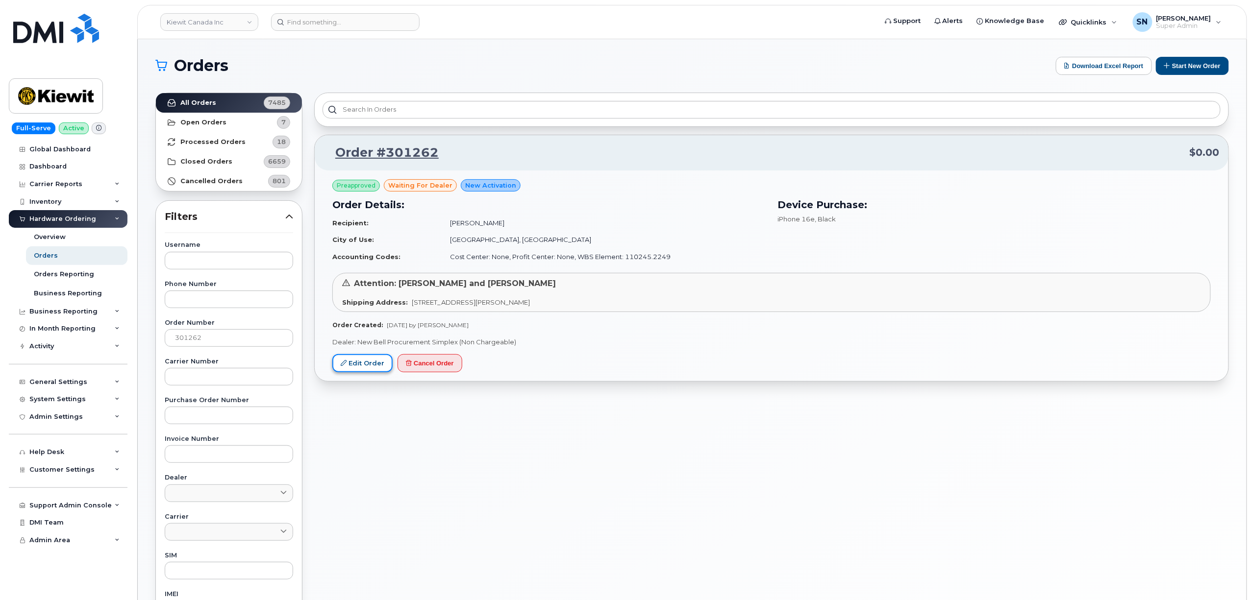
click at [349, 361] on link "Edit Order" at bounding box center [362, 363] width 60 height 18
drag, startPoint x: 390, startPoint y: 462, endPoint x: 368, endPoint y: 397, distance: 68.5
click at [389, 460] on div "Order #301262 $0.00 Preapproved waiting for dealer New Activation Order Details…" at bounding box center [771, 431] width 926 height 689
click at [361, 363] on link "Edit Order" at bounding box center [362, 363] width 60 height 18
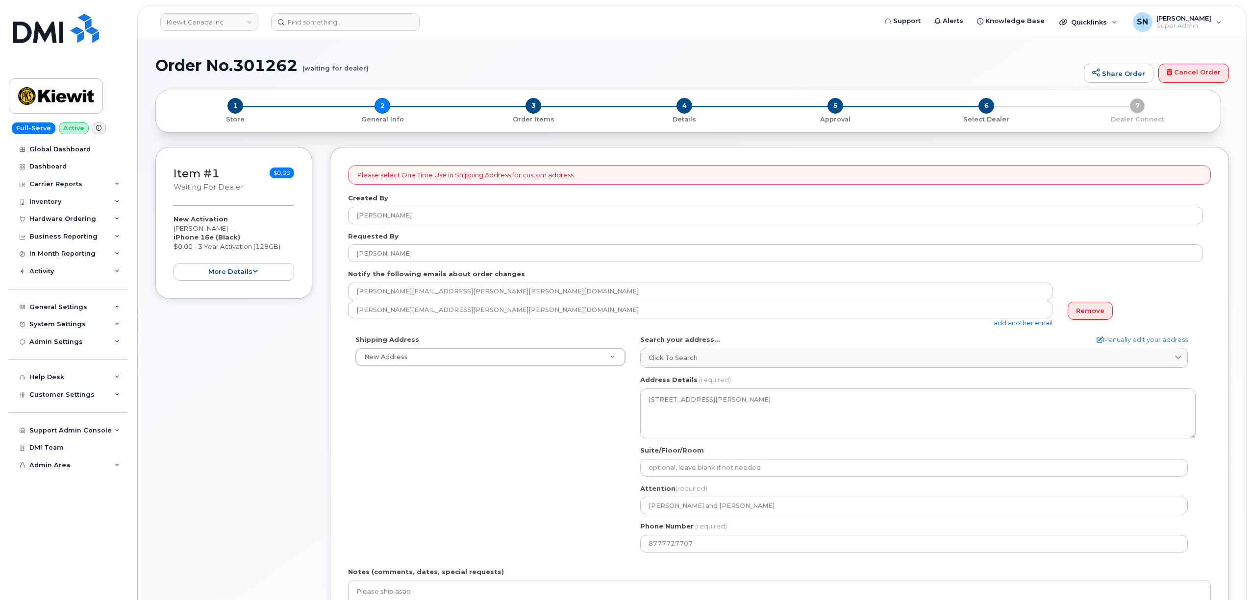
select select
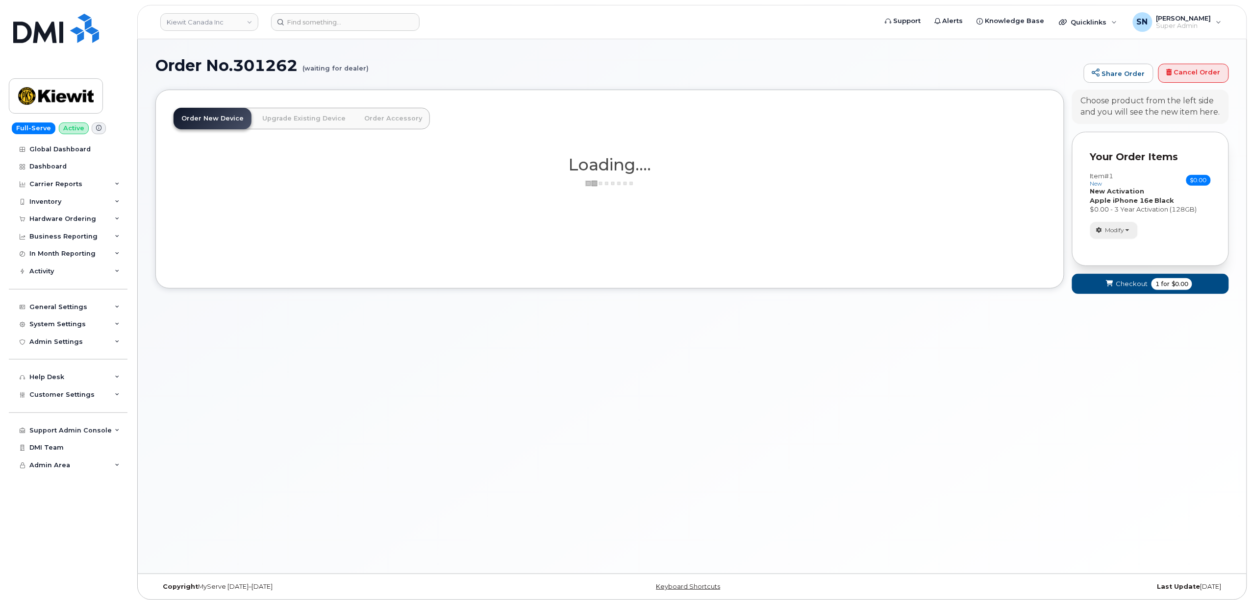
click at [1120, 230] on span "Modify" at bounding box center [1114, 230] width 19 height 9
click at [1117, 242] on link "change" at bounding box center [1137, 246] width 93 height 12
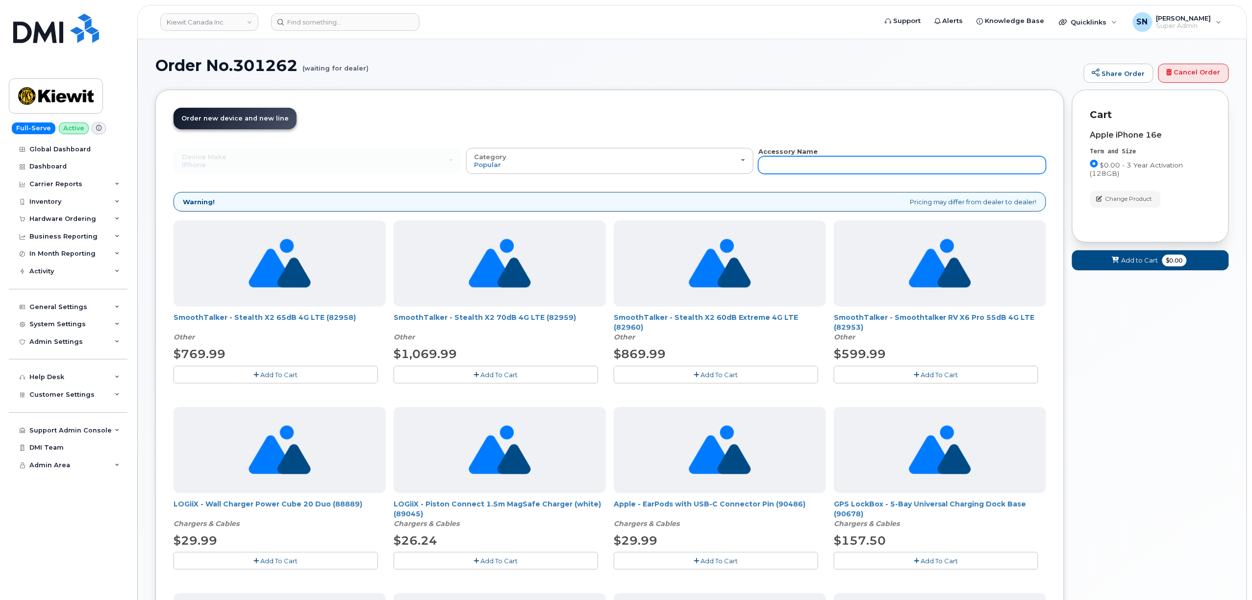
click at [886, 163] on input "text" at bounding box center [902, 165] width 288 height 18
type input "87916"
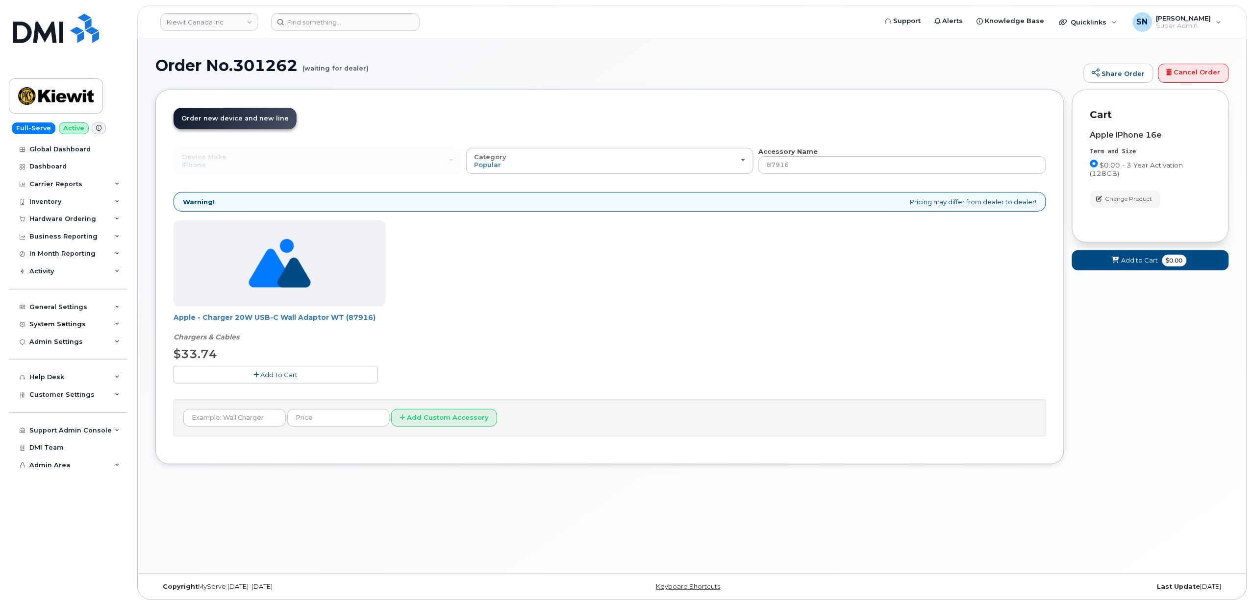
click at [302, 379] on button "Add To Cart" at bounding box center [276, 374] width 204 height 17
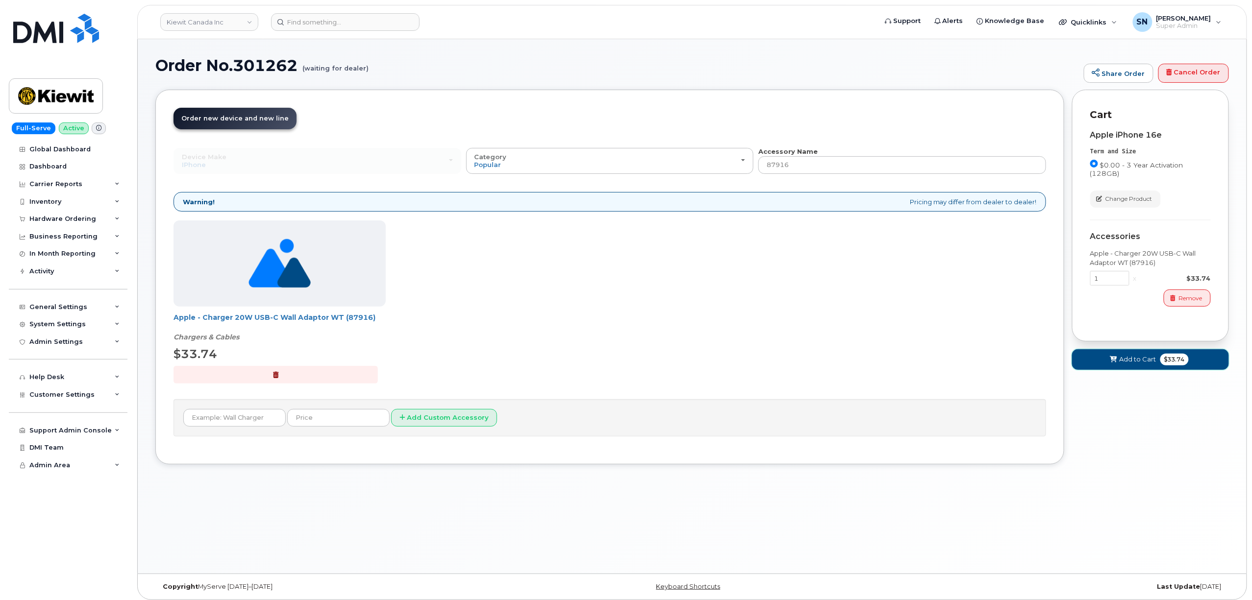
click at [1102, 352] on button "Add to Cart $33.74" at bounding box center [1150, 359] width 157 height 20
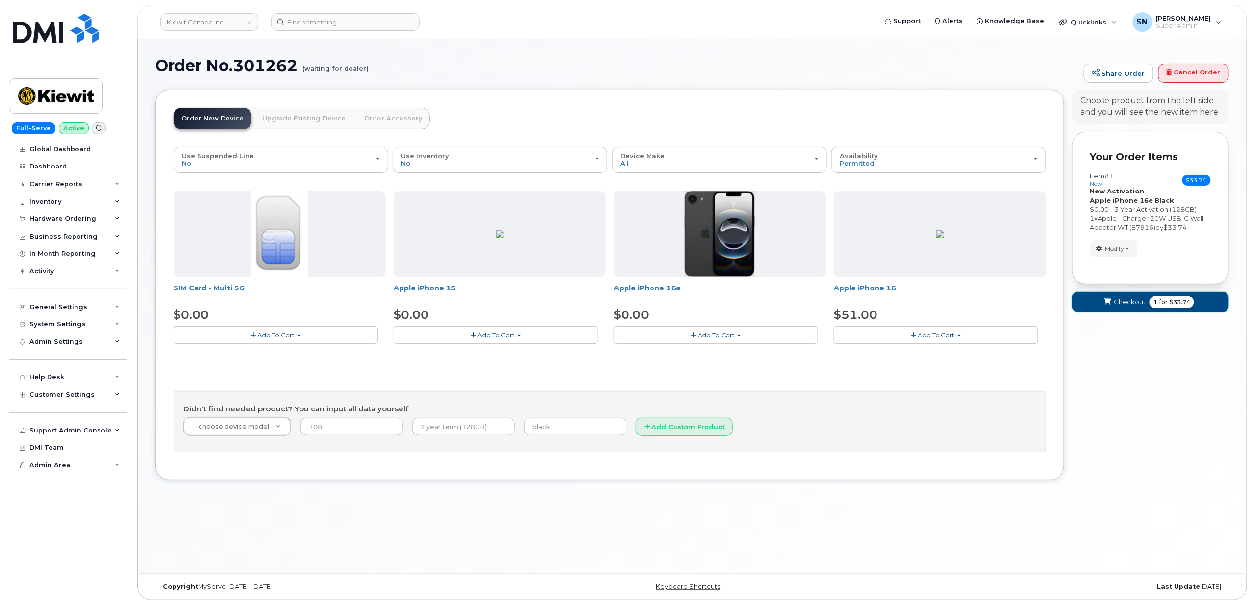
click at [1115, 306] on span "Checkout" at bounding box center [1130, 302] width 32 height 9
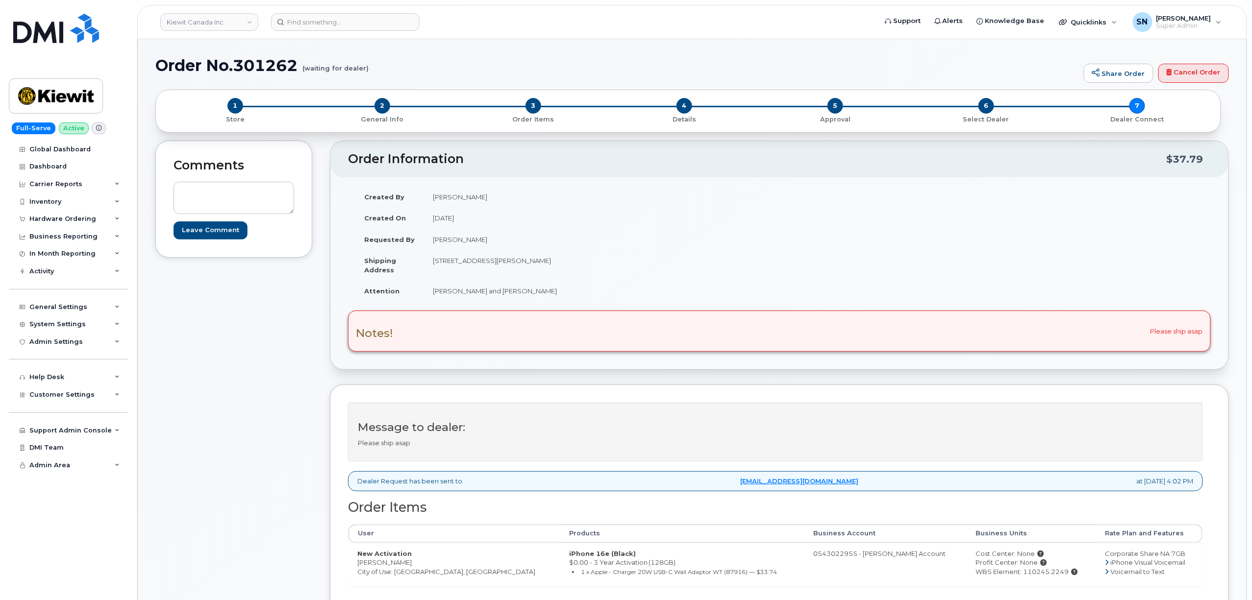
click at [320, 152] on div "Comments Leave Comment Order Information $37.79 Created By [PERSON_NAME] Create…" at bounding box center [691, 422] width 1073 height 563
click at [803, 377] on div "Order Information $37.79 Created By [PERSON_NAME] Created On [DATE] Requested B…" at bounding box center [779, 422] width 899 height 563
drag, startPoint x: 357, startPoint y: 565, endPoint x: 403, endPoint y: 568, distance: 46.1
click at [403, 568] on td "New Activation [PERSON_NAME] City of Use: [GEOGRAPHIC_DATA], [GEOGRAPHIC_DATA]" at bounding box center [455, 565] width 212 height 44
copy td "[PERSON_NAME]"
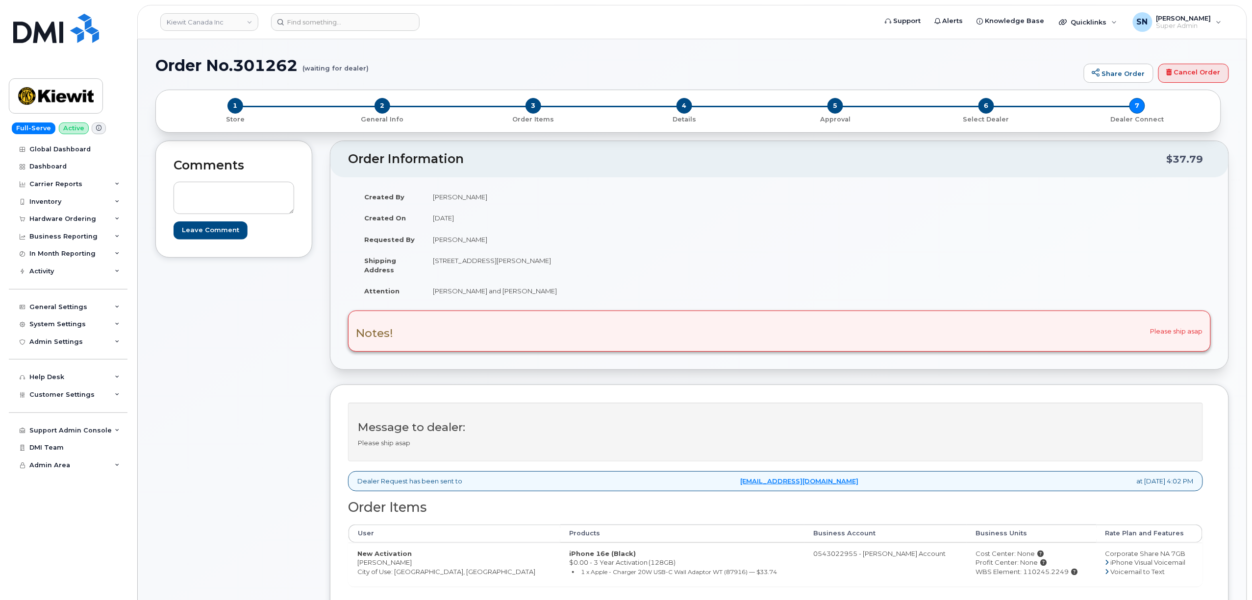
scroll to position [130, 0]
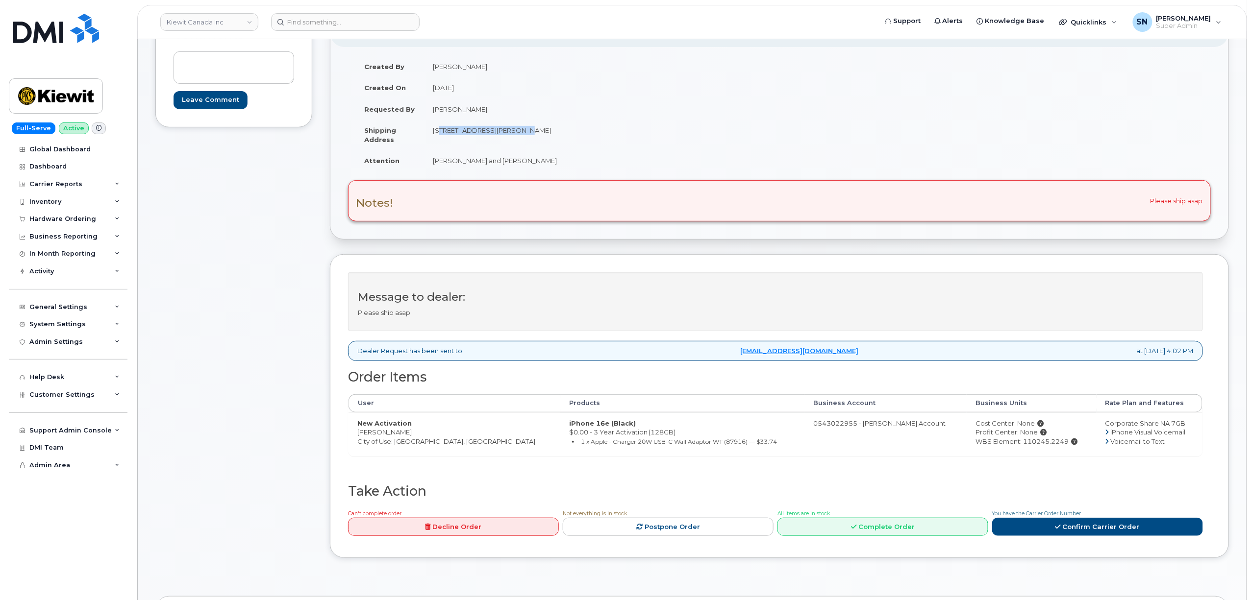
drag, startPoint x: 432, startPoint y: 134, endPoint x: 510, endPoint y: 141, distance: 78.8
click at [510, 141] on td "[STREET_ADDRESS][PERSON_NAME]" at bounding box center [598, 135] width 348 height 30
copy td "[STREET_ADDRESS]"
drag, startPoint x: 557, startPoint y: 128, endPoint x: 585, endPoint y: 130, distance: 28.5
click at [585, 130] on td "[STREET_ADDRESS][PERSON_NAME]" at bounding box center [598, 135] width 348 height 30
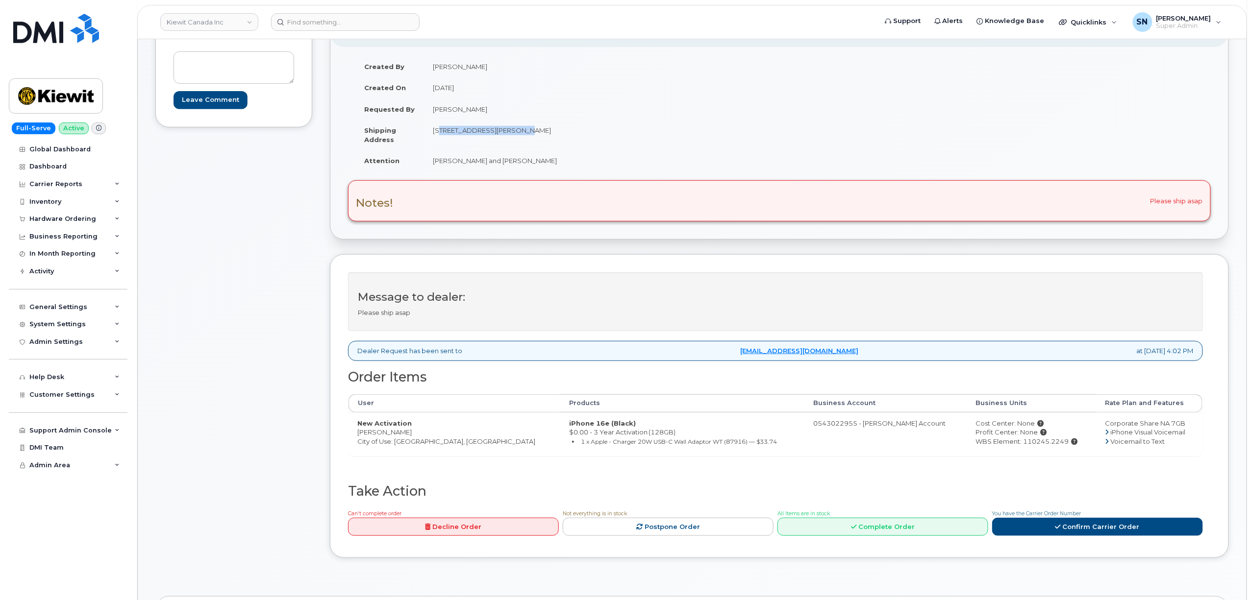
copy td "V5C 0G5"
drag, startPoint x: 434, startPoint y: 161, endPoint x: 517, endPoint y: 167, distance: 82.5
click at [538, 168] on td "[PERSON_NAME] and [PERSON_NAME]" at bounding box center [598, 161] width 348 height 22
copy td "[PERSON_NAME] and [PERSON_NAME]"
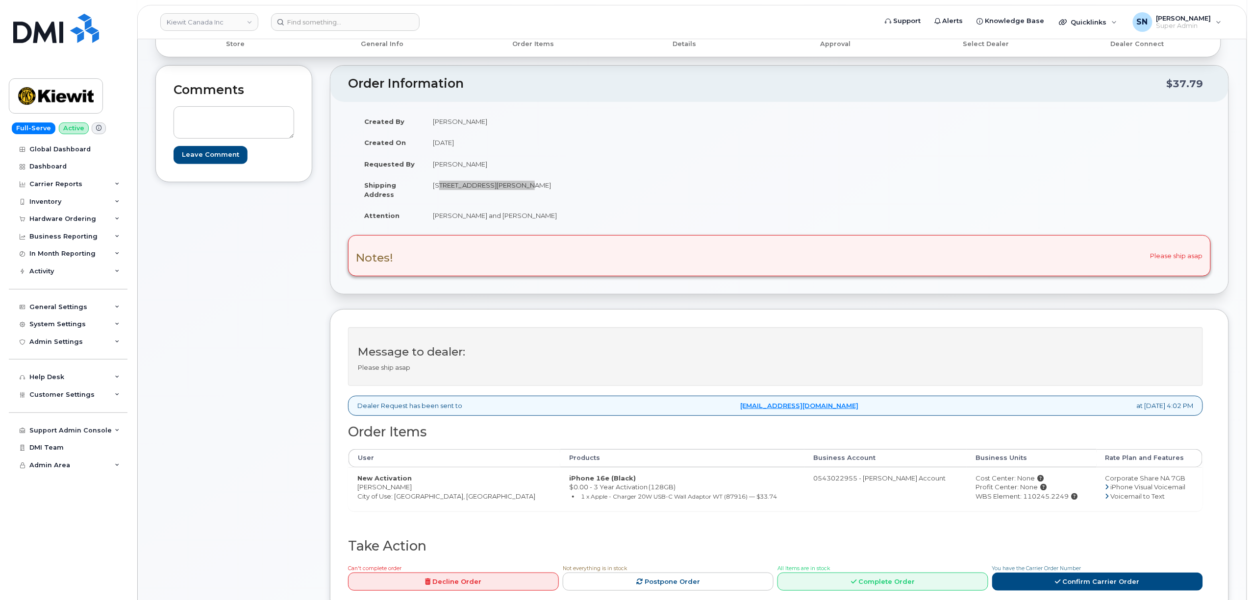
scroll to position [0, 0]
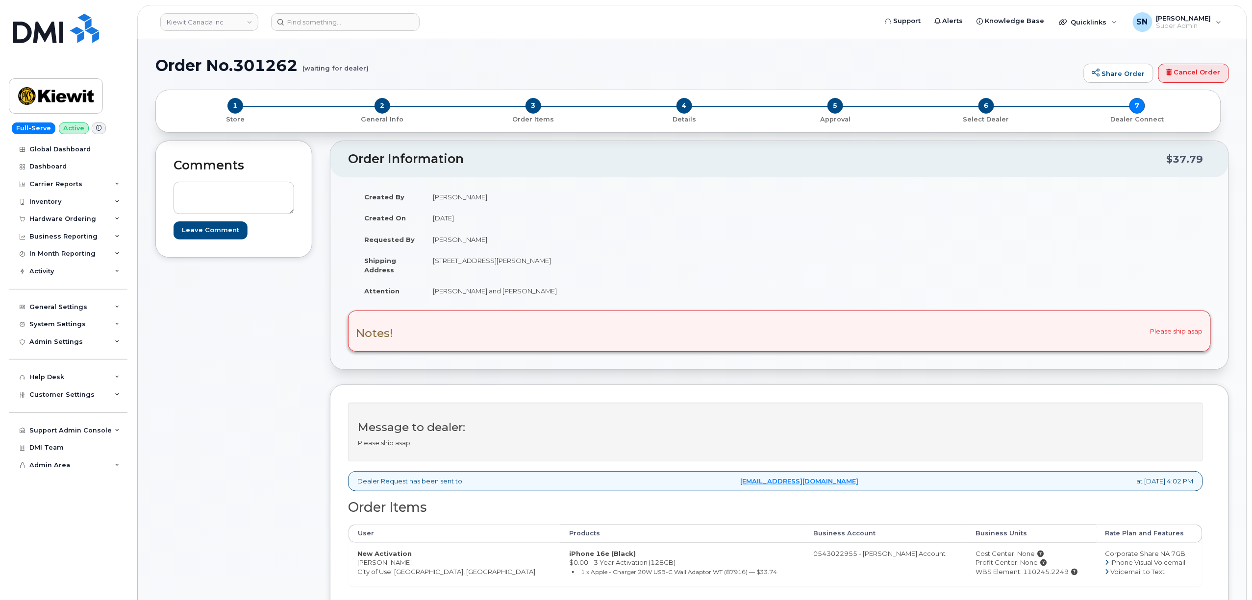
click at [232, 526] on div "Comments Leave Comment" at bounding box center [233, 422] width 157 height 563
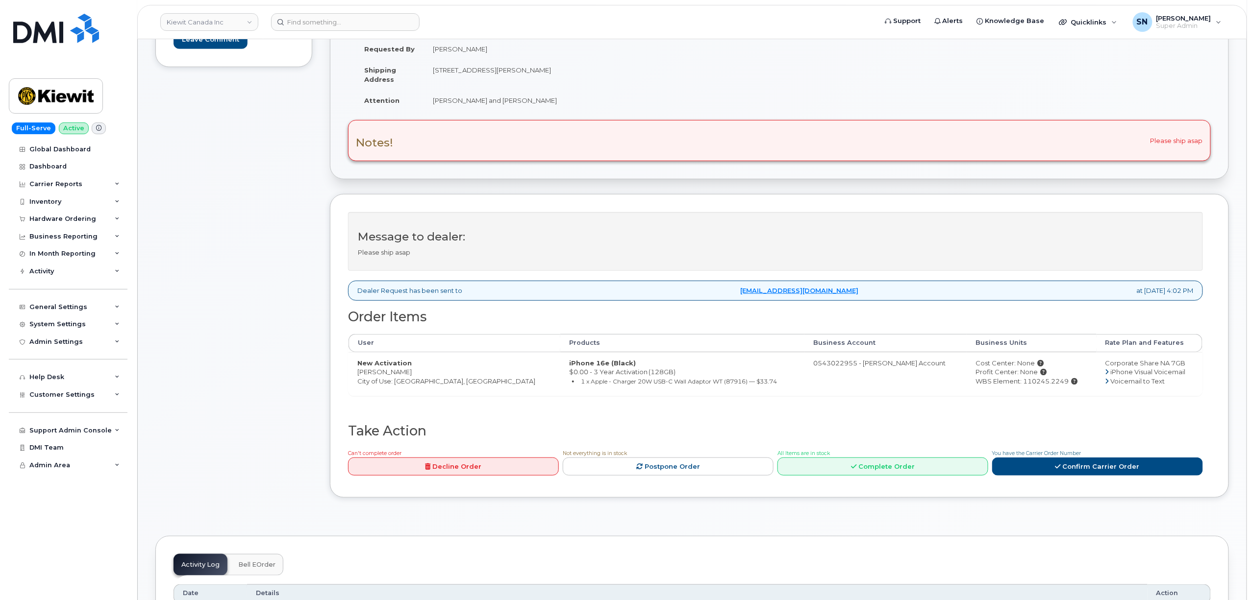
scroll to position [196, 0]
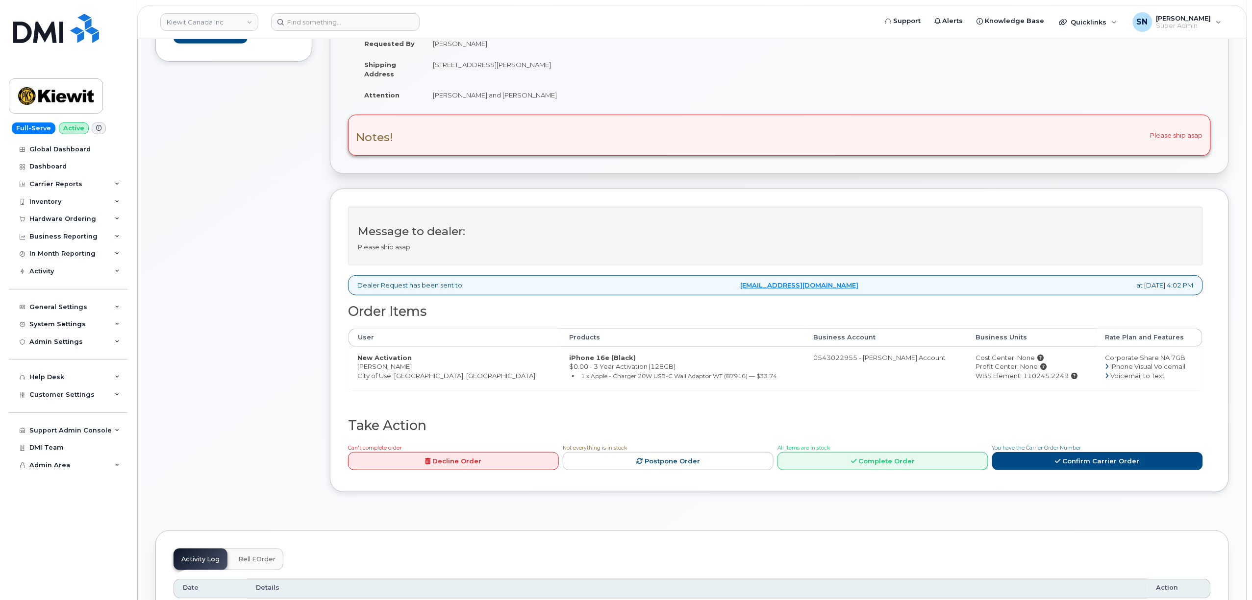
drag, startPoint x: 357, startPoint y: 368, endPoint x: 401, endPoint y: 371, distance: 44.2
click at [401, 371] on td "New Activation [PERSON_NAME] City of Use: [GEOGRAPHIC_DATA], [GEOGRAPHIC_DATA]" at bounding box center [455, 369] width 212 height 44
copy td "[PERSON_NAME]"
drag, startPoint x: 1001, startPoint y: 378, endPoint x: 1047, endPoint y: 379, distance: 46.1
click at [1047, 379] on div "WBS Element: 110245.2249" at bounding box center [1031, 376] width 112 height 9
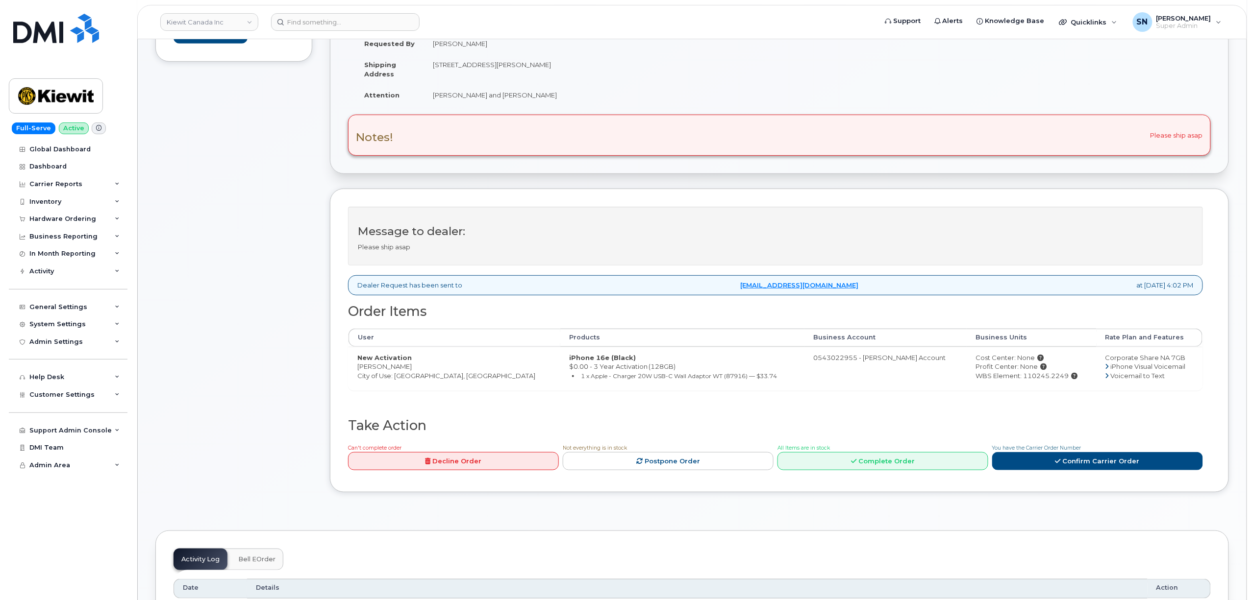
copy div "110245.2249"
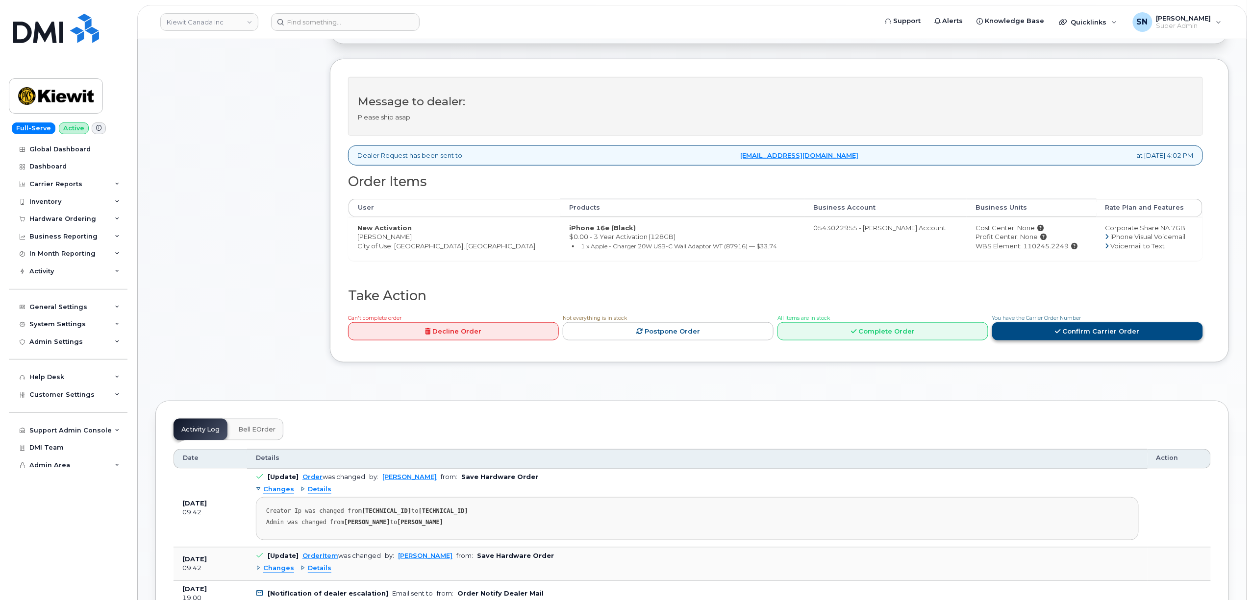
scroll to position [326, 0]
click at [1076, 321] on span "You have the Carrier Order Number" at bounding box center [1036, 318] width 89 height 6
click at [1045, 332] on link "Confirm Carrier Order" at bounding box center [1097, 331] width 211 height 18
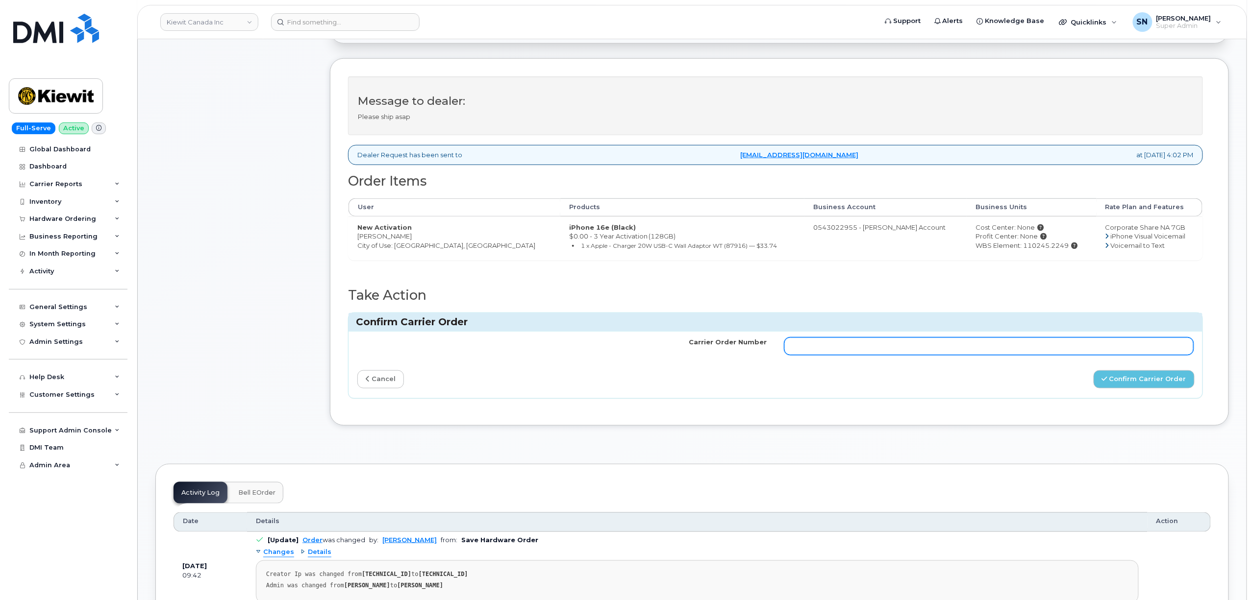
click at [988, 348] on input "Carrier Order Number" at bounding box center [988, 347] width 409 height 18
paste input "3019347"
type input "3019347"
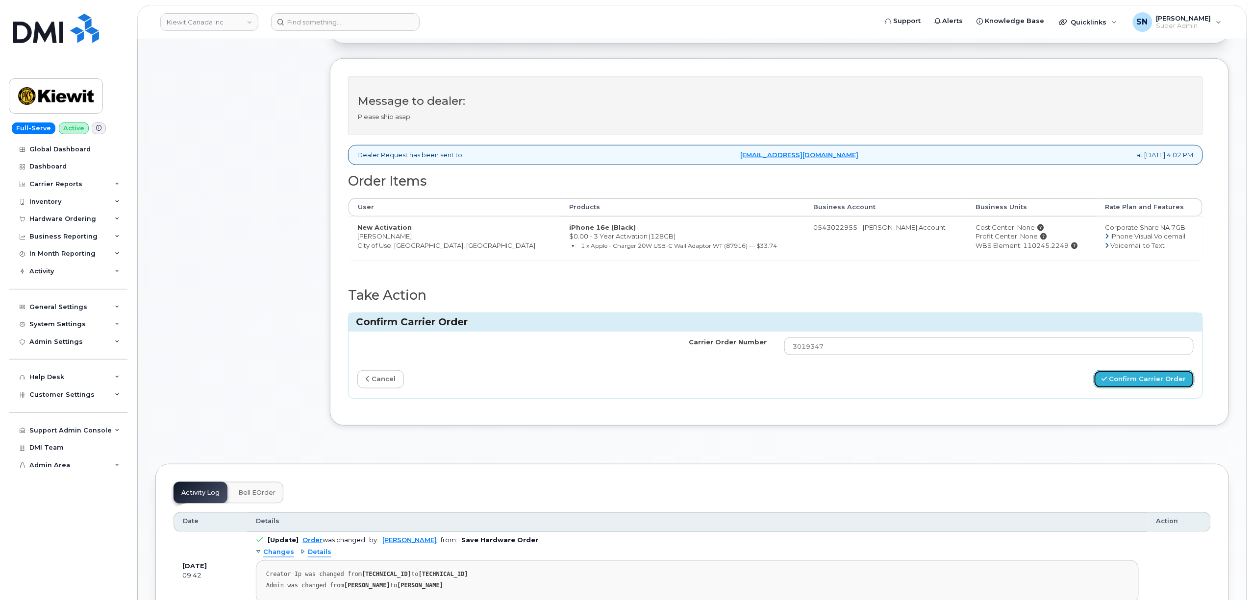
click at [1125, 389] on button "Confirm Carrier Order" at bounding box center [1144, 380] width 101 height 18
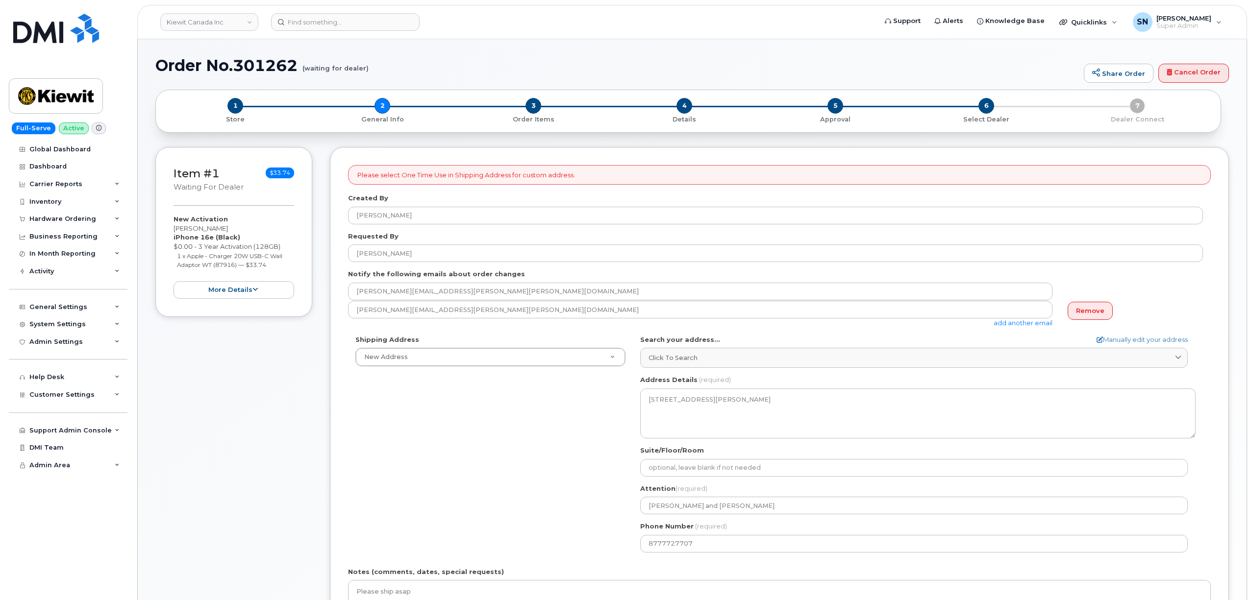
select select
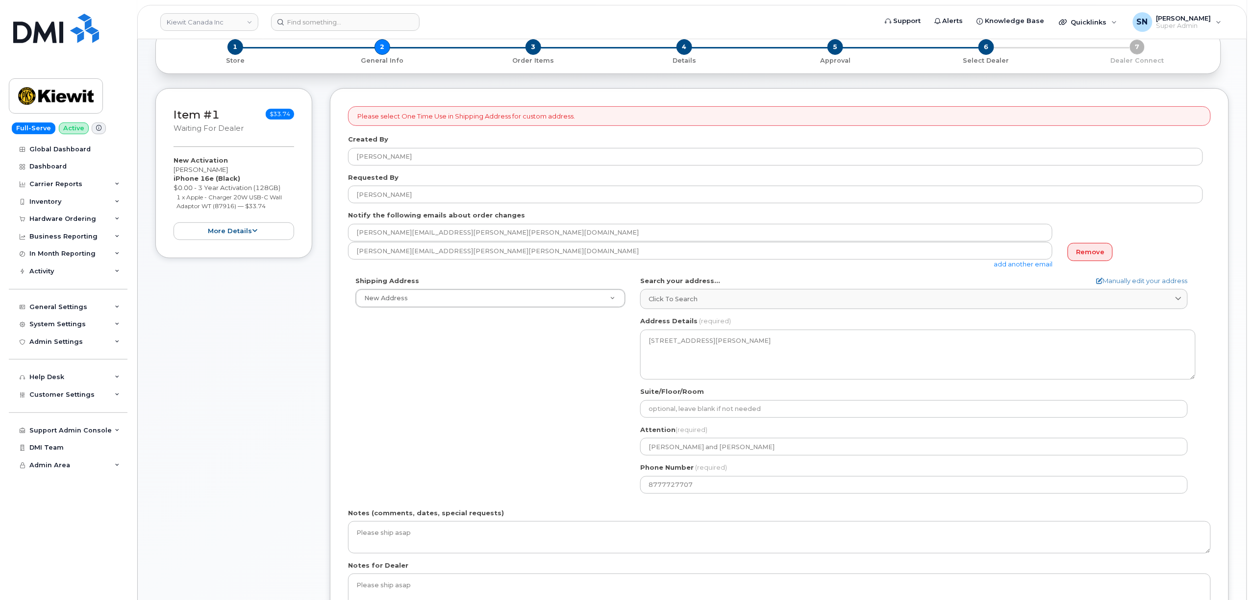
scroll to position [130, 0]
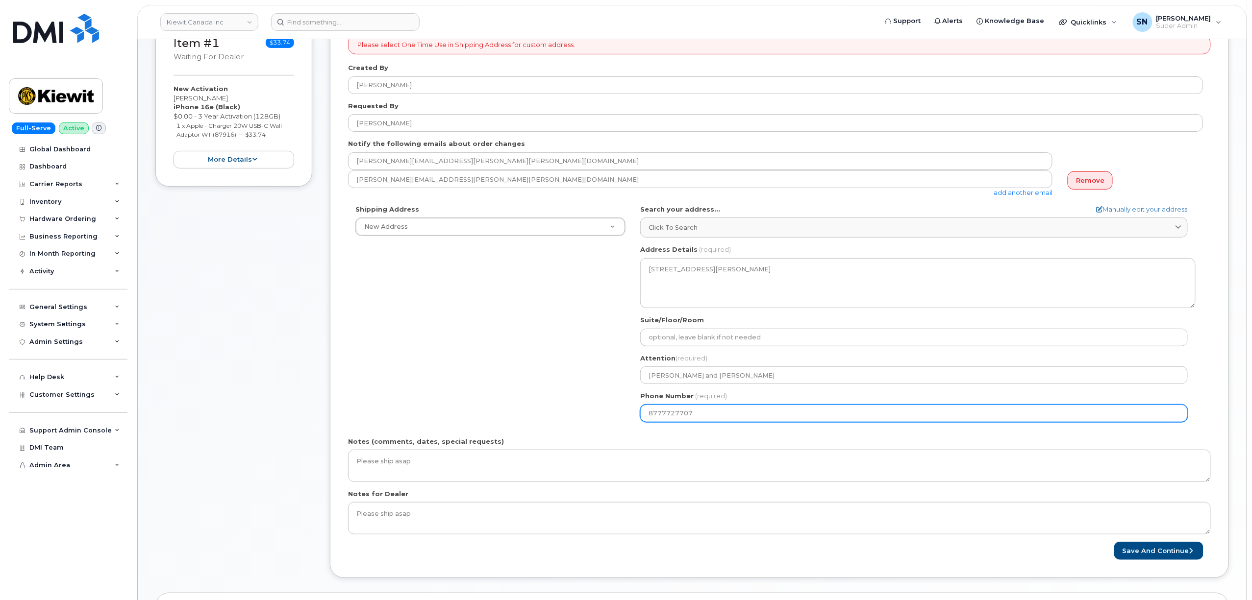
drag, startPoint x: 713, startPoint y: 413, endPoint x: 578, endPoint y: 412, distance: 134.3
click at [580, 412] on div "Shipping Address New Address New Address [STREET_ADDRESS][GEOGRAPHIC_DATA][PERS…" at bounding box center [775, 317] width 855 height 225
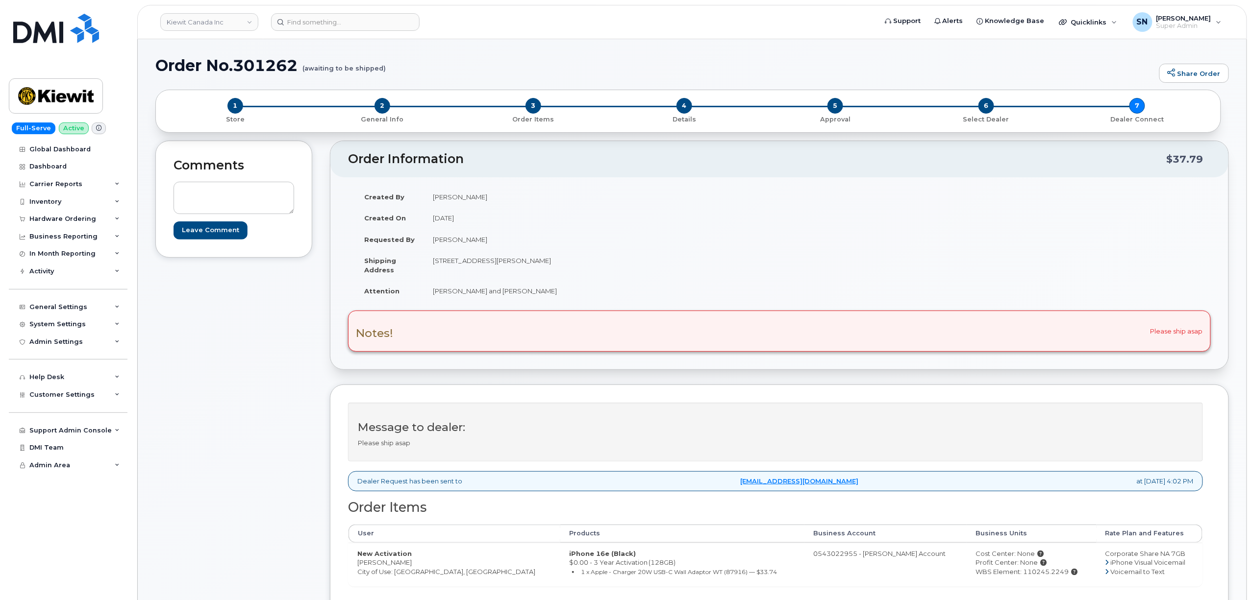
click at [269, 390] on div "Comments Leave Comment" at bounding box center [233, 436] width 157 height 591
click at [85, 217] on div "Hardware Ordering" at bounding box center [62, 219] width 67 height 8
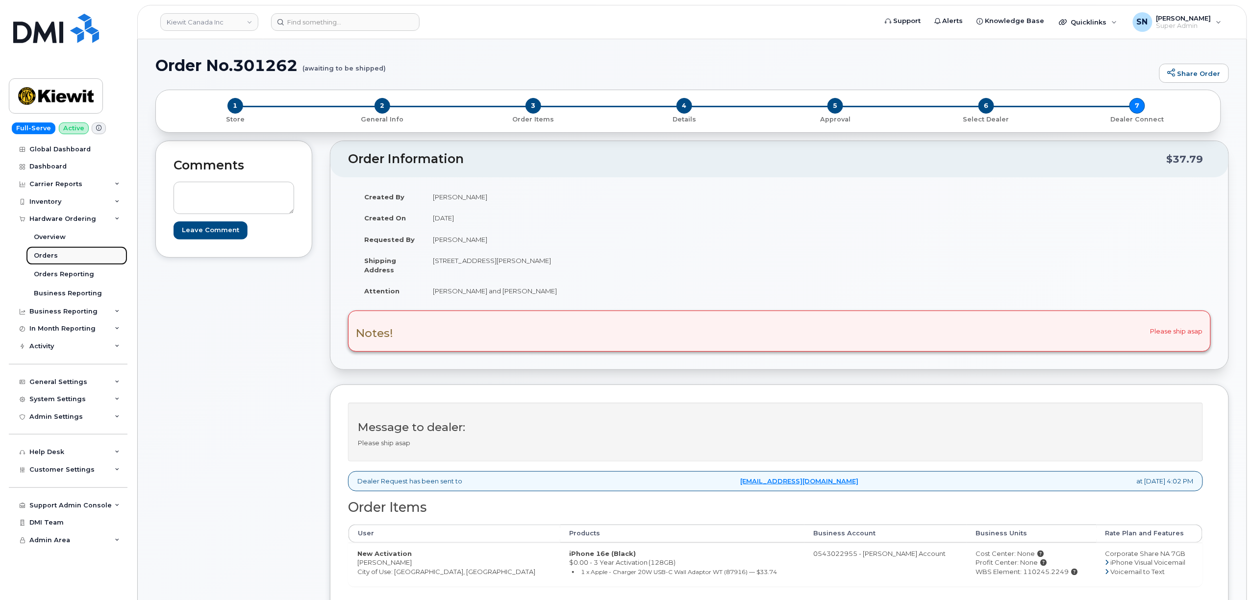
click at [56, 253] on link "Orders" at bounding box center [76, 256] width 101 height 19
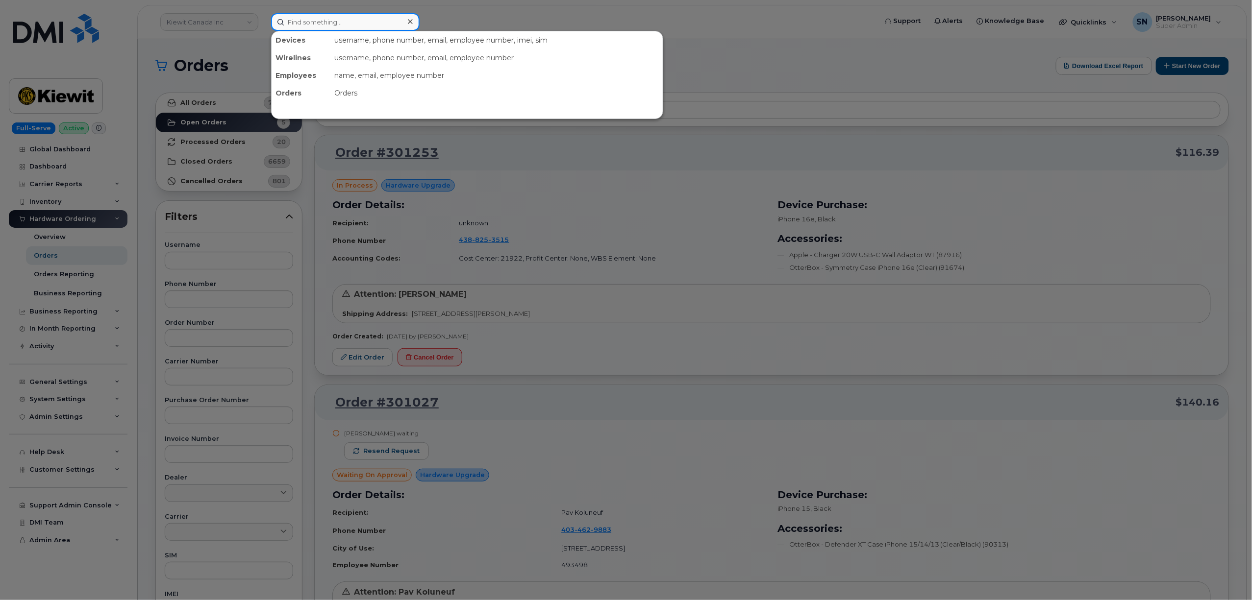
click at [359, 16] on input at bounding box center [345, 22] width 149 height 18
paste input "4169859798"
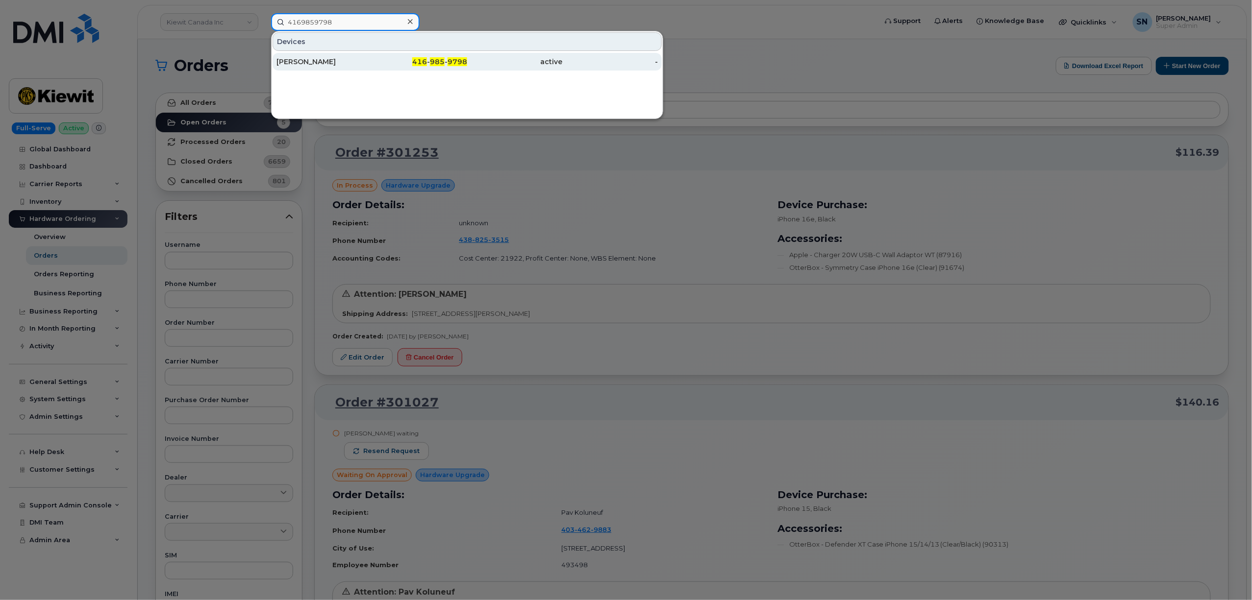
type input "4169859798"
click at [375, 65] on div "416 - 985 - 9798" at bounding box center [420, 62] width 96 height 10
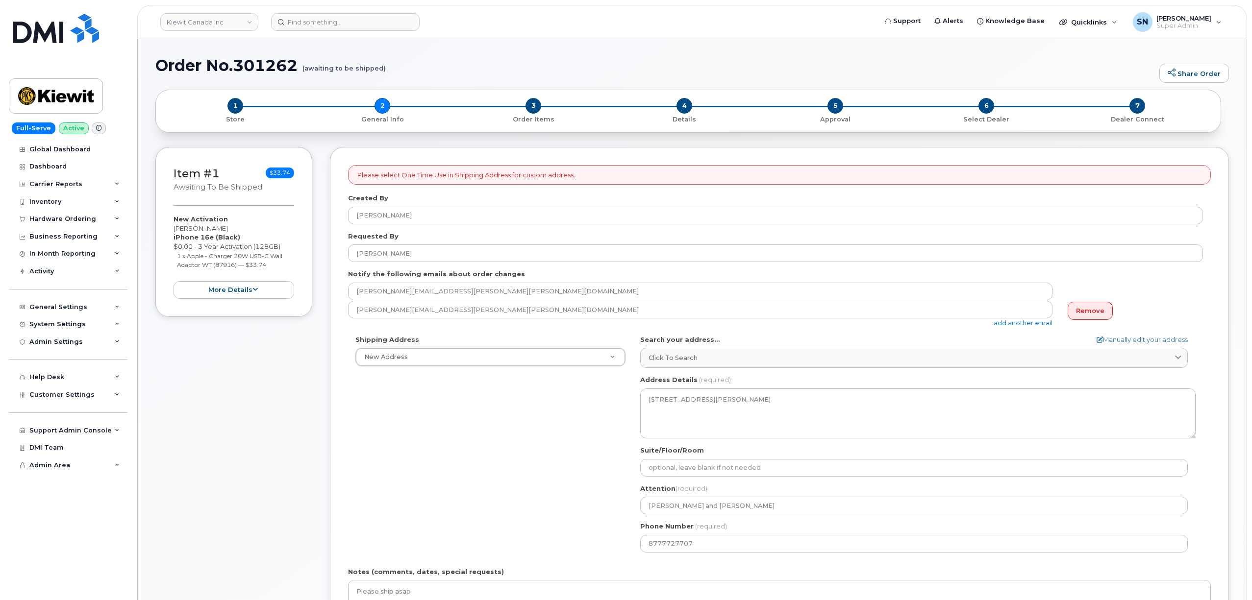
select select
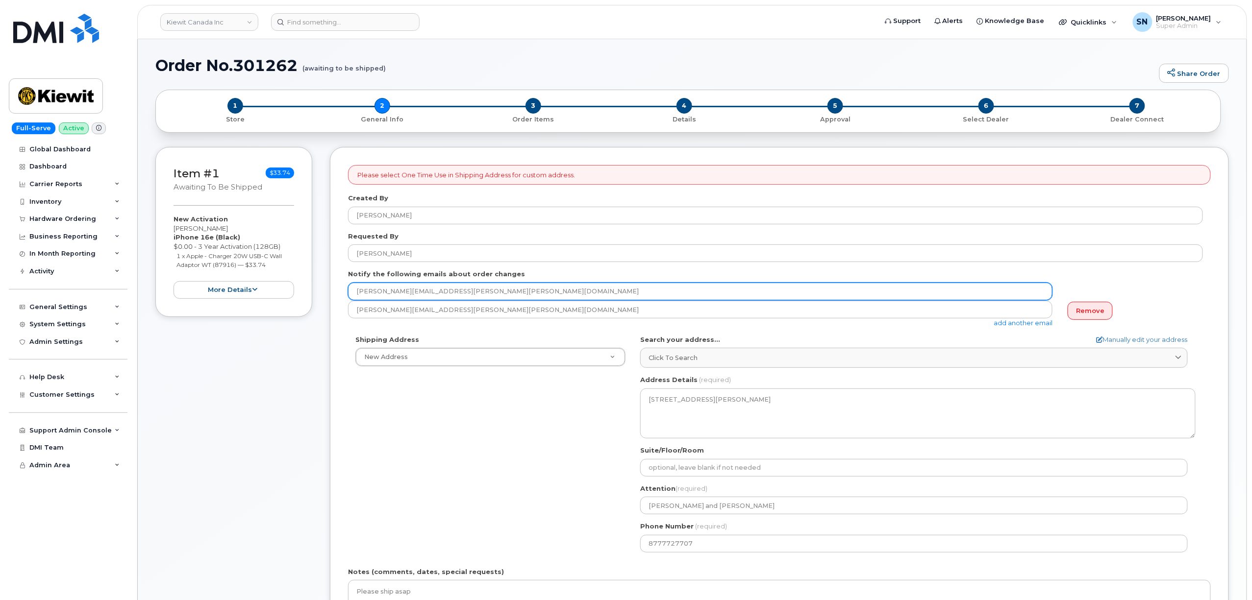
drag, startPoint x: 455, startPoint y: 295, endPoint x: 353, endPoint y: 291, distance: 102.0
click at [353, 291] on input "[PERSON_NAME][EMAIL_ADDRESS][PERSON_NAME][PERSON_NAME][DOMAIN_NAME]" at bounding box center [700, 292] width 704 height 18
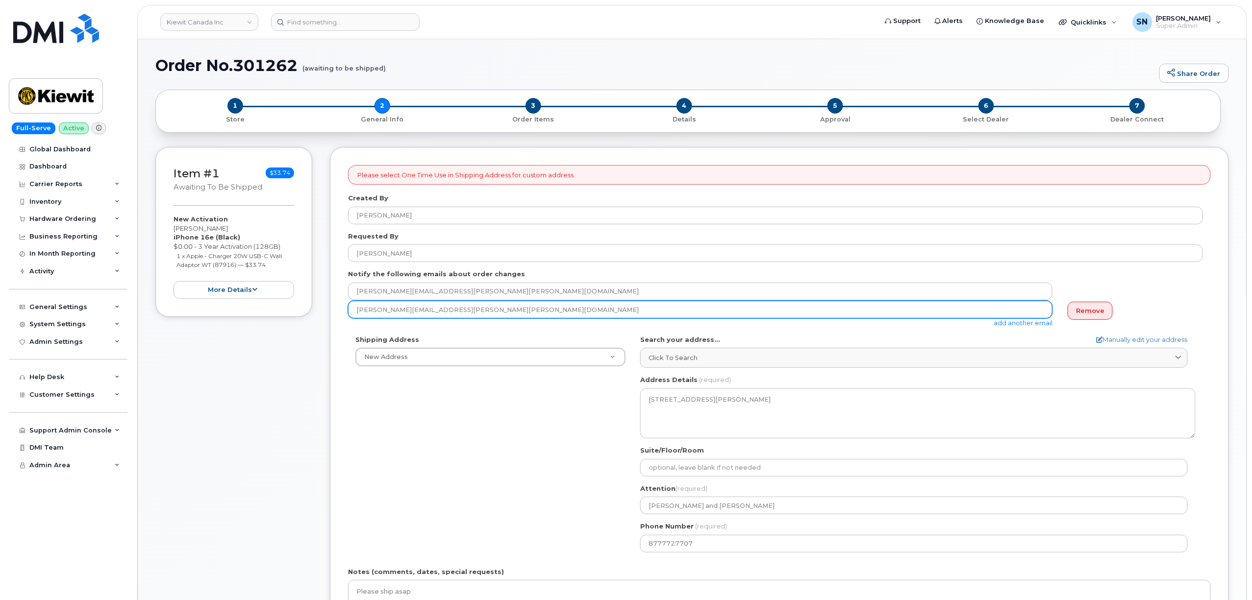
drag, startPoint x: 448, startPoint y: 312, endPoint x: 345, endPoint y: 309, distance: 103.0
click at [345, 309] on div "Please select One Time Use in Shipping Address for custom address. Created By M…" at bounding box center [779, 428] width 899 height 562
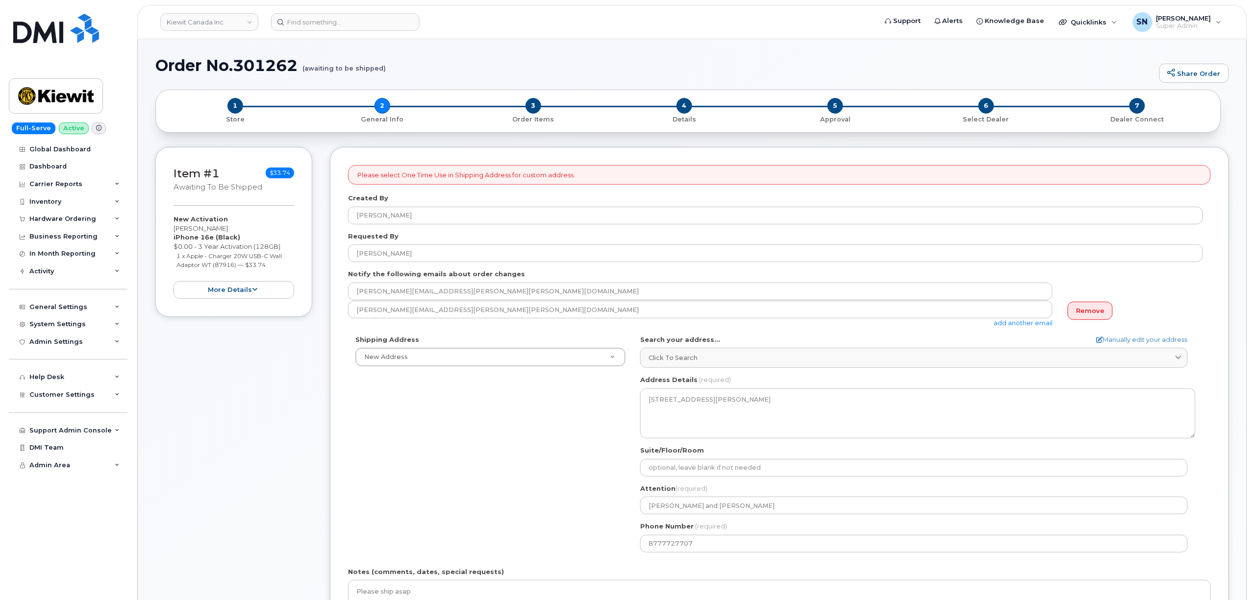
drag, startPoint x: 175, startPoint y: 228, endPoint x: 224, endPoint y: 233, distance: 49.3
click at [224, 233] on div "New Activation Krista Ediger iPhone 16e (Black) $0.00 - 3 Year Activation (128G…" at bounding box center [234, 257] width 121 height 84
copy div "[PERSON_NAME]"
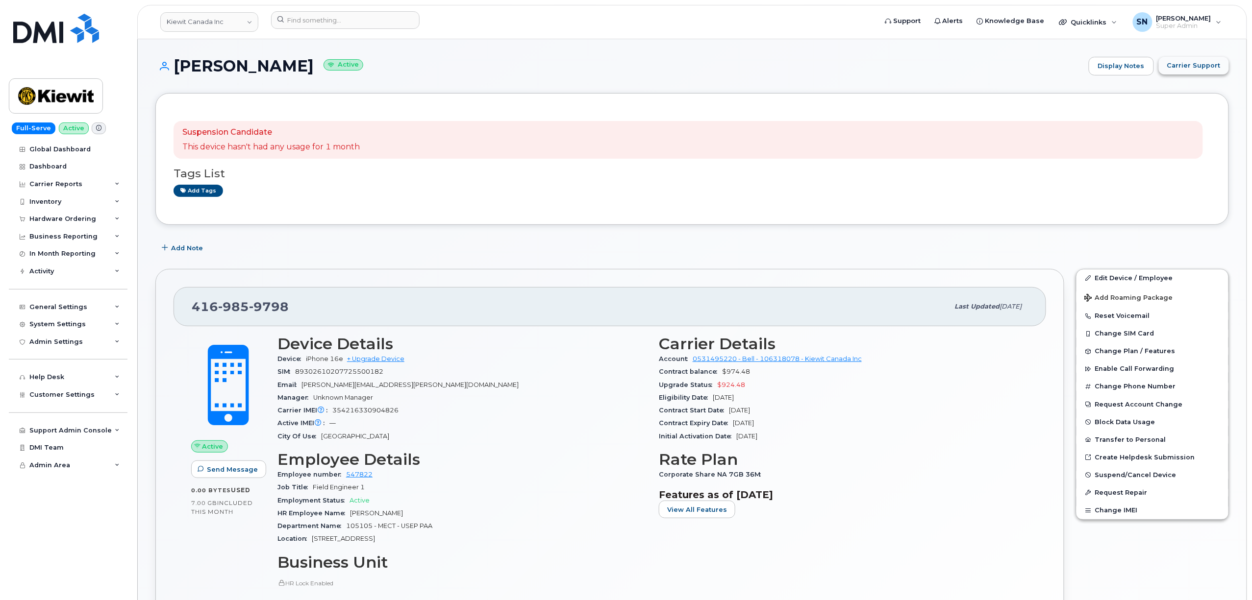
click at [1203, 68] on span "Carrier Support" at bounding box center [1193, 65] width 53 height 9
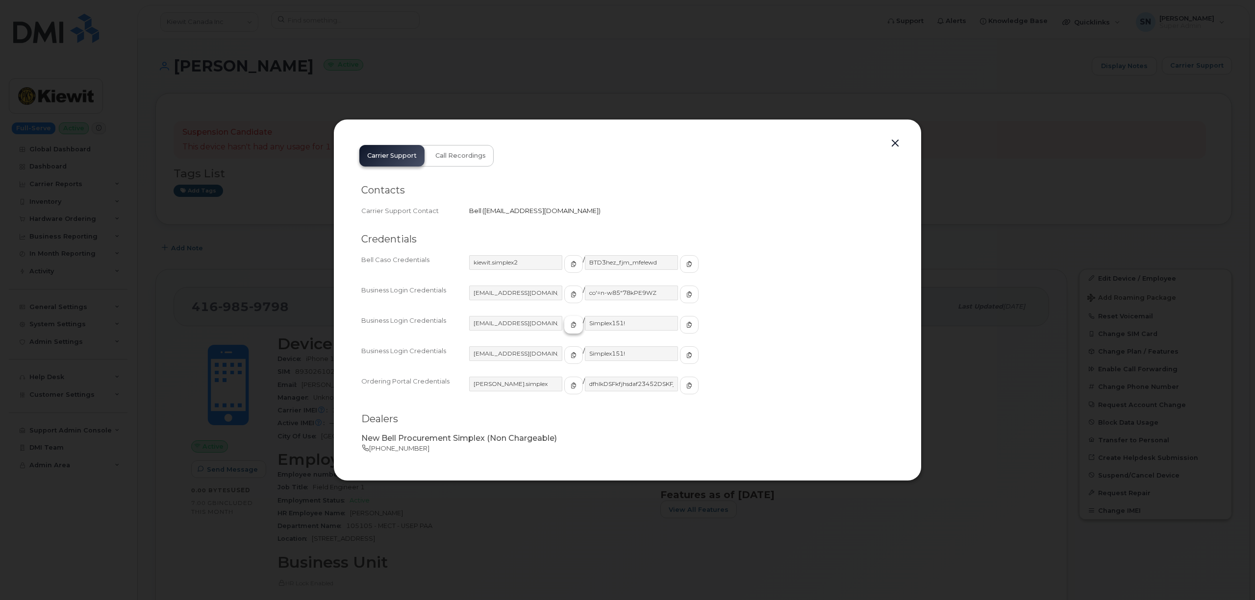
click at [571, 324] on icon "button" at bounding box center [574, 325] width 6 height 6
click at [680, 324] on button "button" at bounding box center [689, 325] width 19 height 18
click at [890, 143] on button "button" at bounding box center [893, 144] width 15 height 14
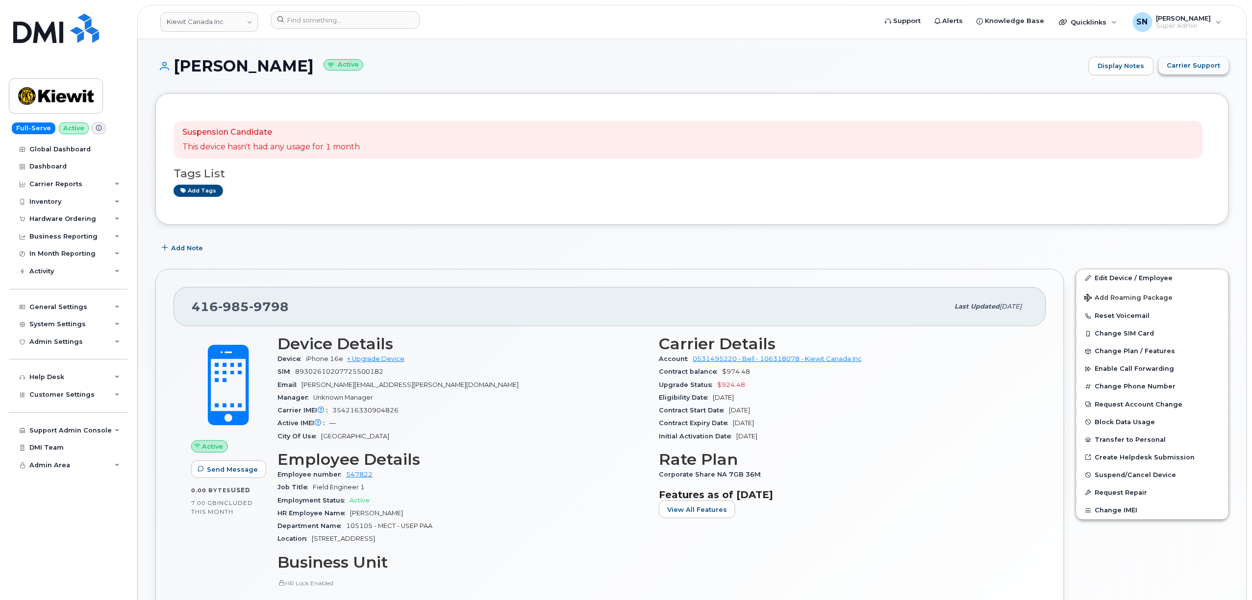
click at [1209, 62] on span "Carrier Support" at bounding box center [1193, 65] width 53 height 9
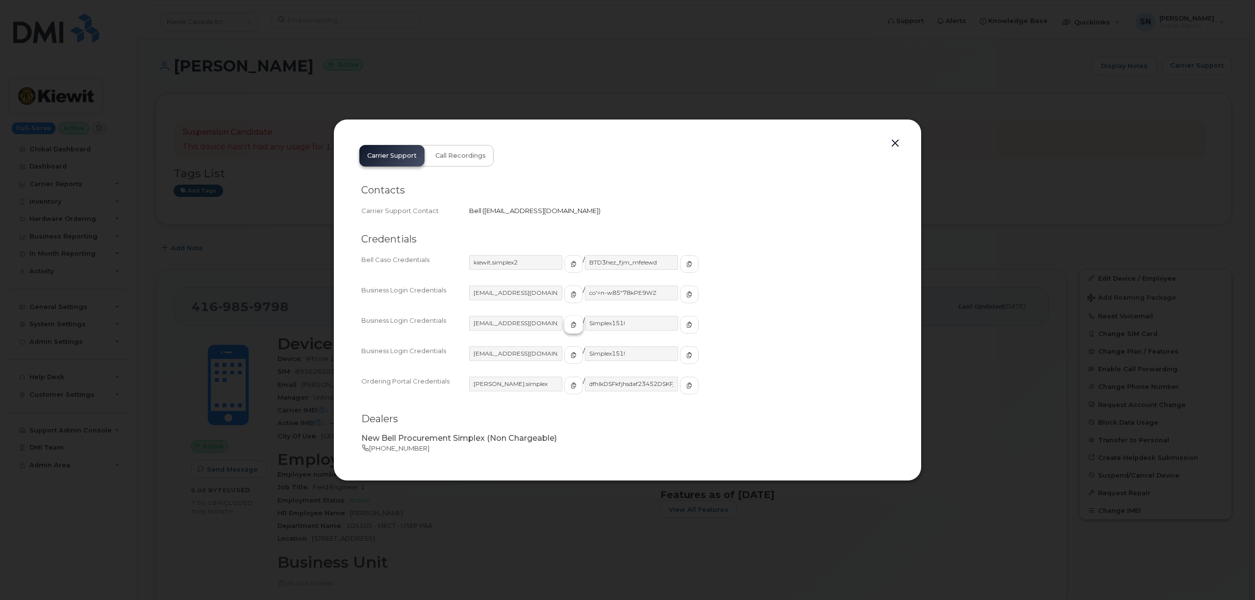
click at [569, 328] on span "button" at bounding box center [573, 325] width 9 height 9
click at [680, 324] on button "button" at bounding box center [689, 325] width 19 height 18
click at [896, 141] on button "button" at bounding box center [895, 144] width 15 height 14
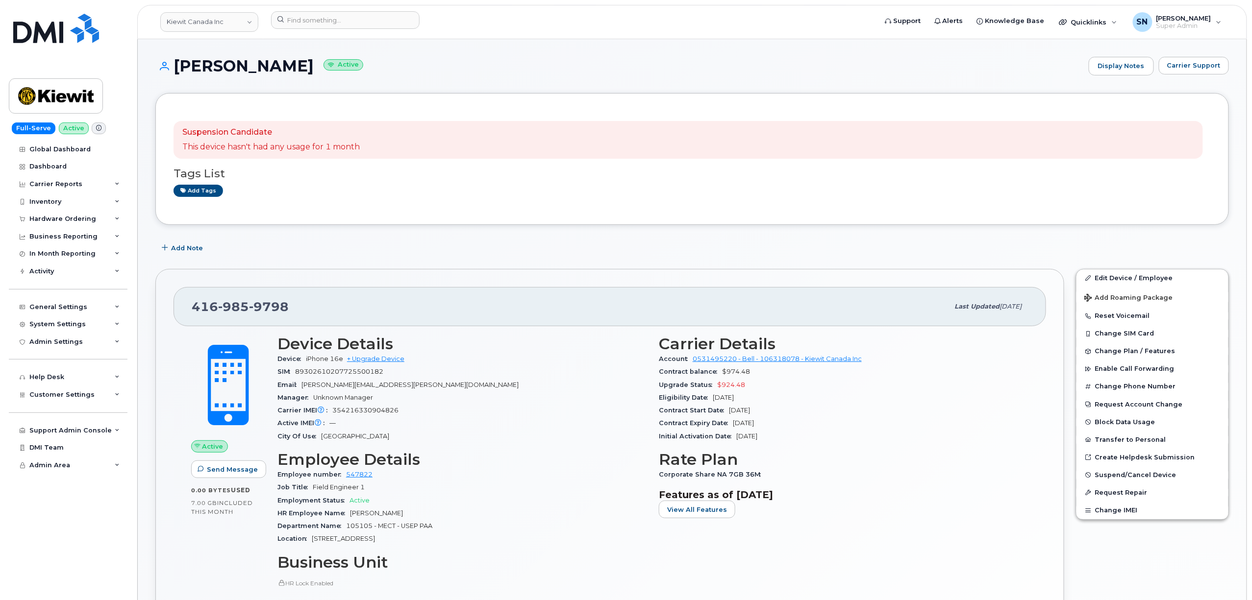
click at [458, 68] on h1 "Raheel Amjad Active" at bounding box center [619, 65] width 928 height 17
drag, startPoint x: 191, startPoint y: 308, endPoint x: 283, endPoint y: 306, distance: 92.7
click at [283, 306] on div "416 985 9798 Last updated Sep 22, 2025" at bounding box center [610, 306] width 873 height 39
drag, startPoint x: 268, startPoint y: 305, endPoint x: 287, endPoint y: 312, distance: 20.9
click at [287, 312] on div "416 985 9798" at bounding box center [570, 307] width 757 height 21
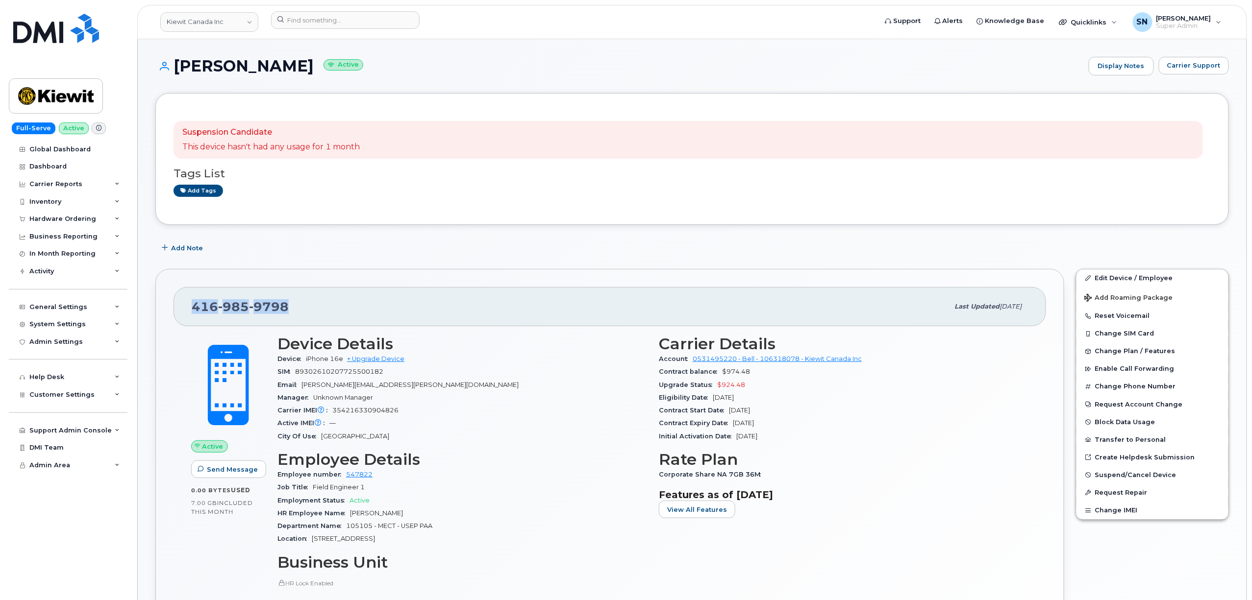
drag, startPoint x: 193, startPoint y: 312, endPoint x: 286, endPoint y: 307, distance: 93.8
click at [286, 307] on span "416 985 9798" at bounding box center [240, 306] width 97 height 15
copy span "416 985 9798"
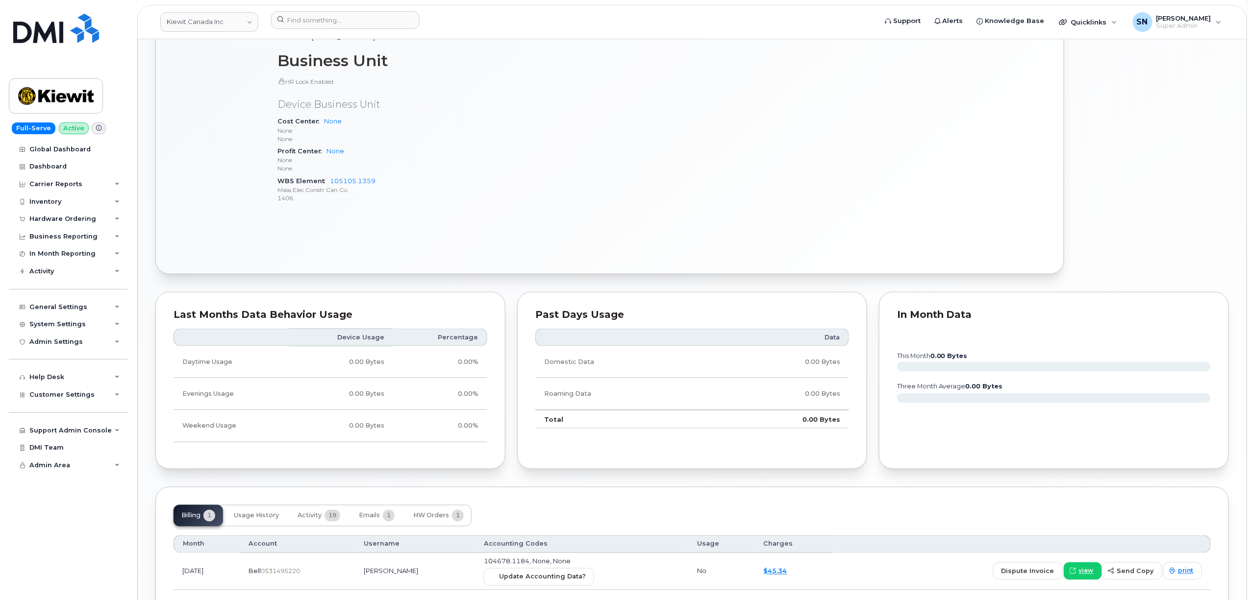
scroll to position [572, 0]
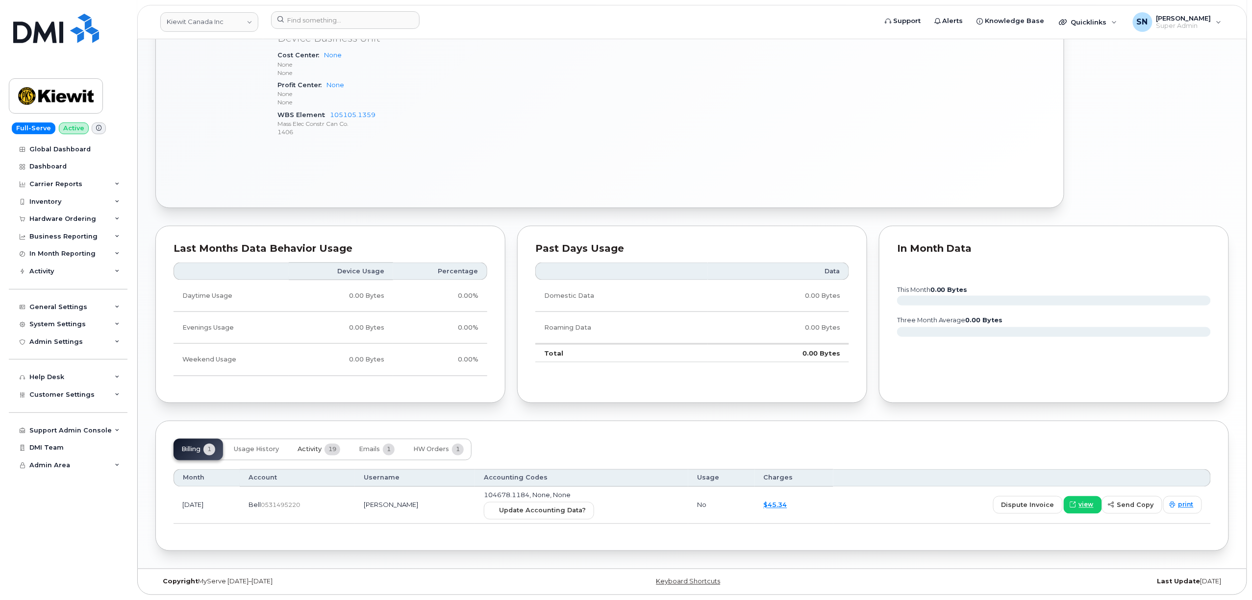
click at [299, 446] on span "Activity" at bounding box center [310, 450] width 24 height 8
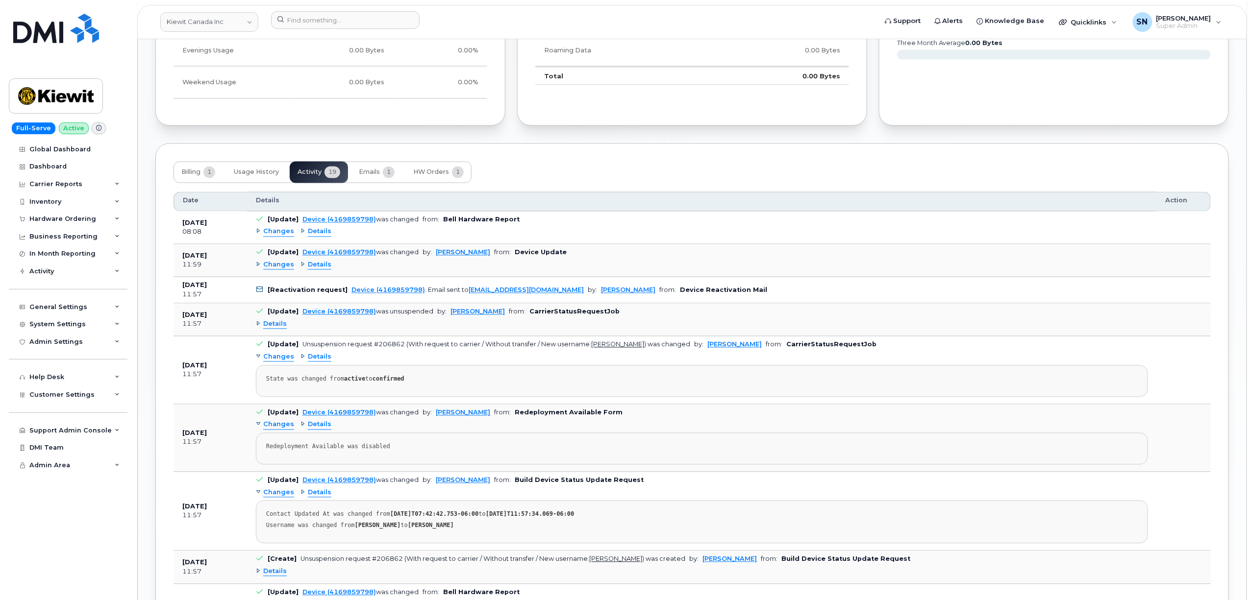
scroll to position [846, 0]
click at [267, 267] on span "Changes" at bounding box center [278, 264] width 31 height 9
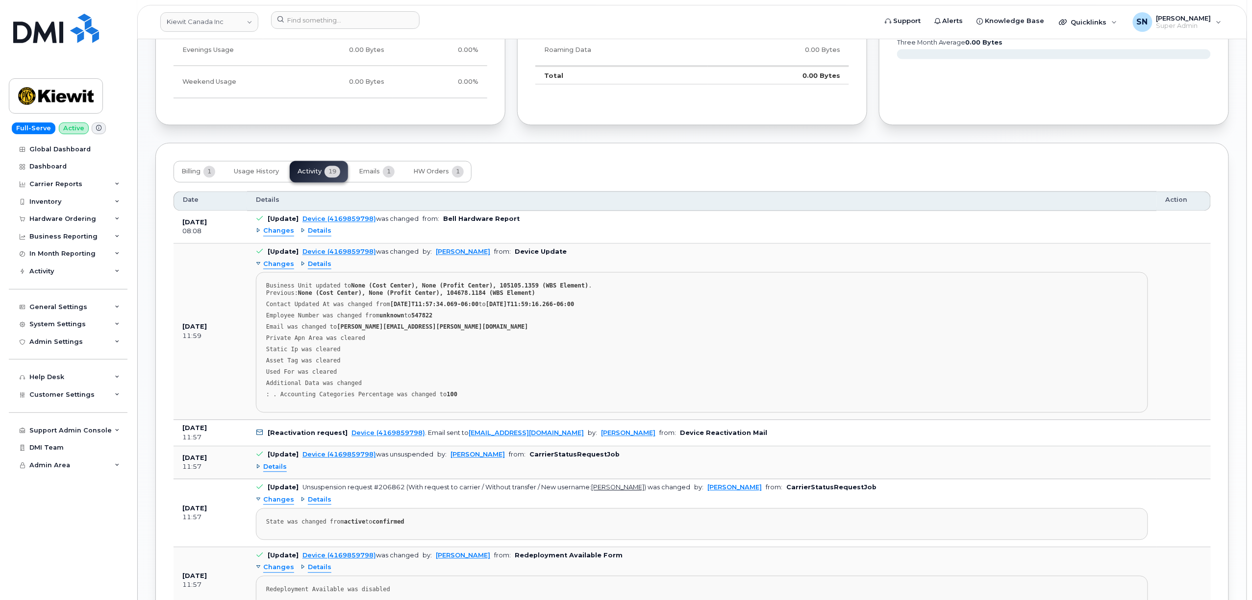
click at [267, 267] on span "Changes" at bounding box center [278, 264] width 31 height 9
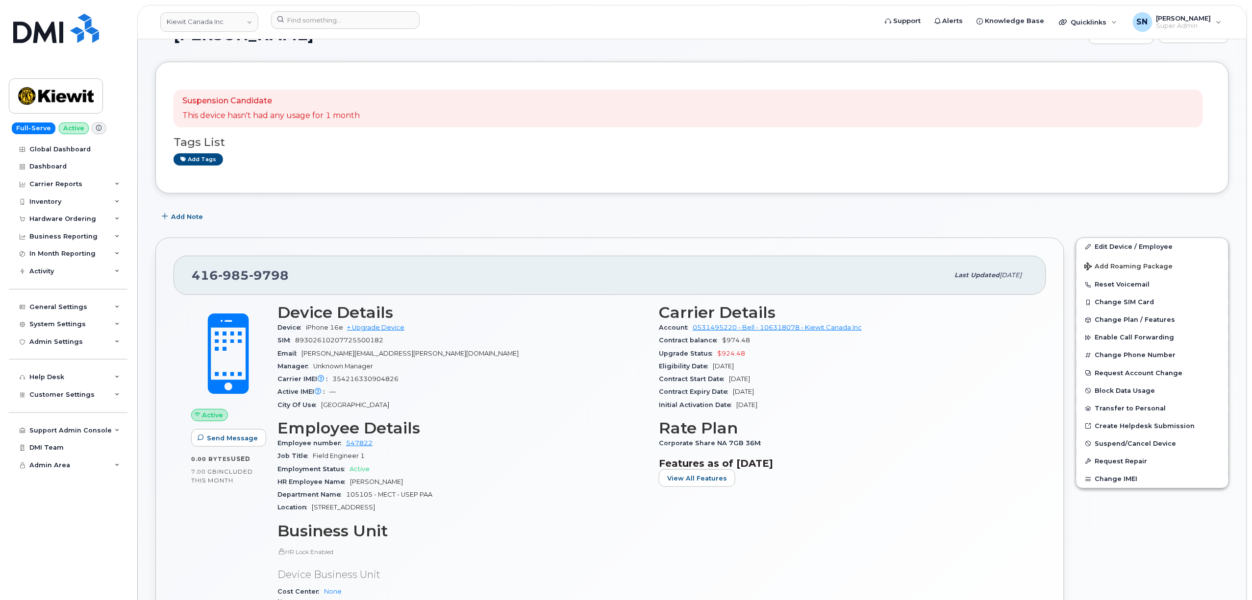
scroll to position [0, 0]
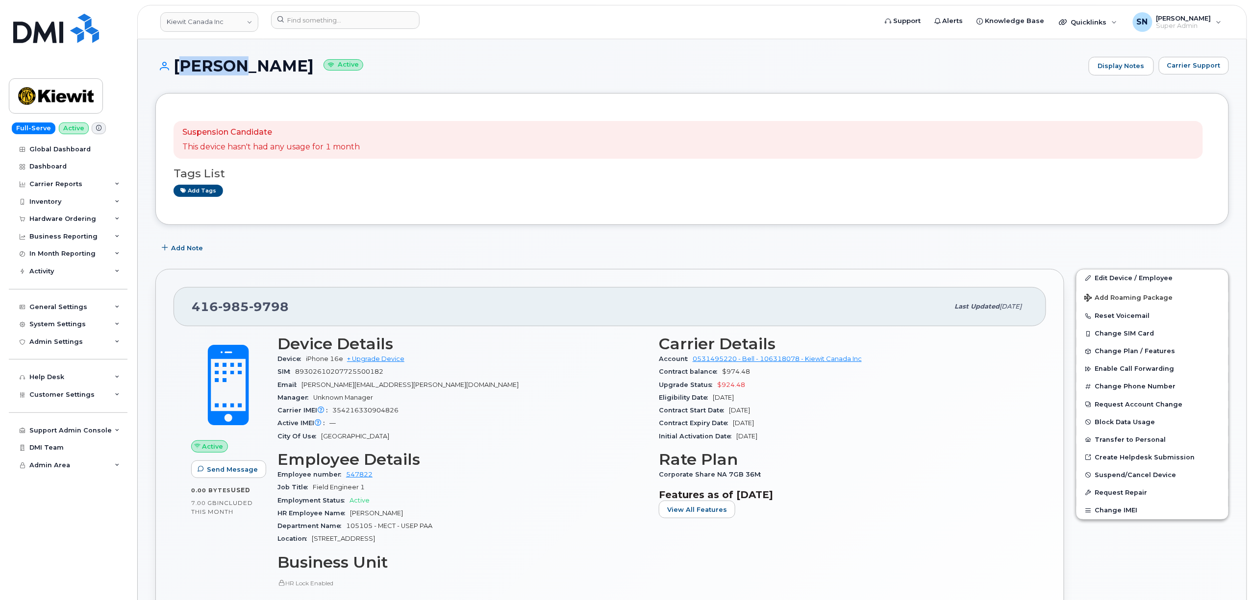
drag, startPoint x: 176, startPoint y: 61, endPoint x: 229, endPoint y: 68, distance: 53.4
click at [229, 68] on h1 "Raheel Amjad Active" at bounding box center [619, 65] width 928 height 17
copy h1 "Raheel"
drag, startPoint x: 236, startPoint y: 64, endPoint x: 287, endPoint y: 71, distance: 51.4
click at [287, 71] on h1 "Raheel Amjad Active" at bounding box center [619, 65] width 928 height 17
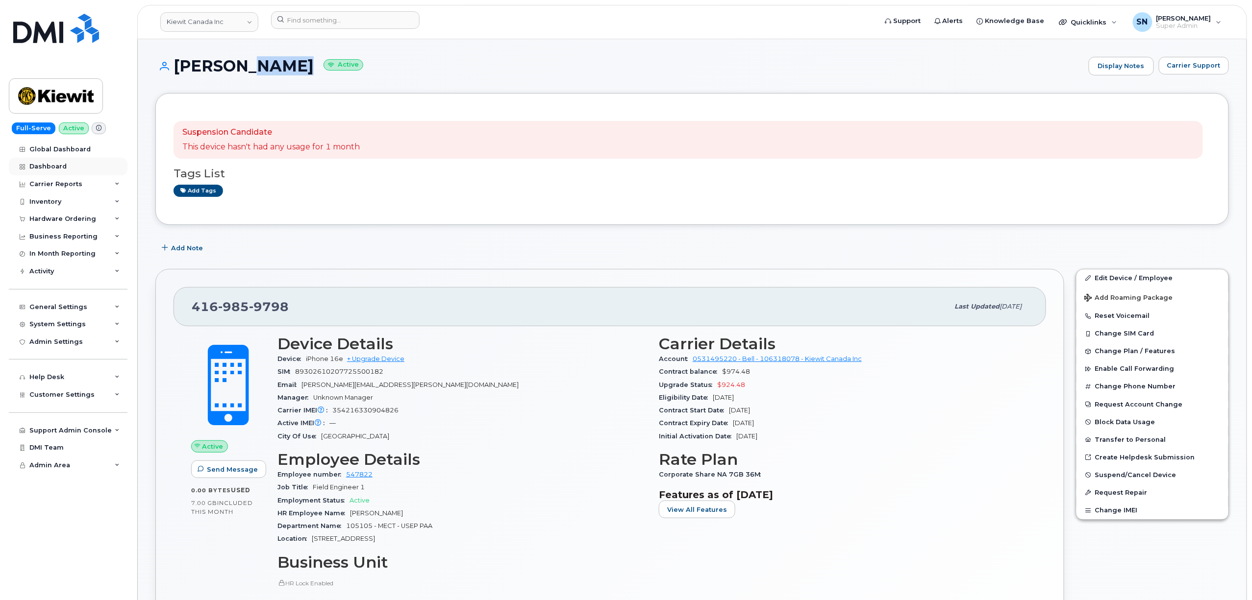
copy h1 "Amjad"
drag, startPoint x: 175, startPoint y: 61, endPoint x: 287, endPoint y: 69, distance: 112.5
click at [287, 69] on h1 "Raheel Amjad Active" at bounding box center [619, 65] width 928 height 17
copy h1 "Raheel Amjad"
click at [524, 247] on div "Add Note" at bounding box center [691, 249] width 1073 height 18
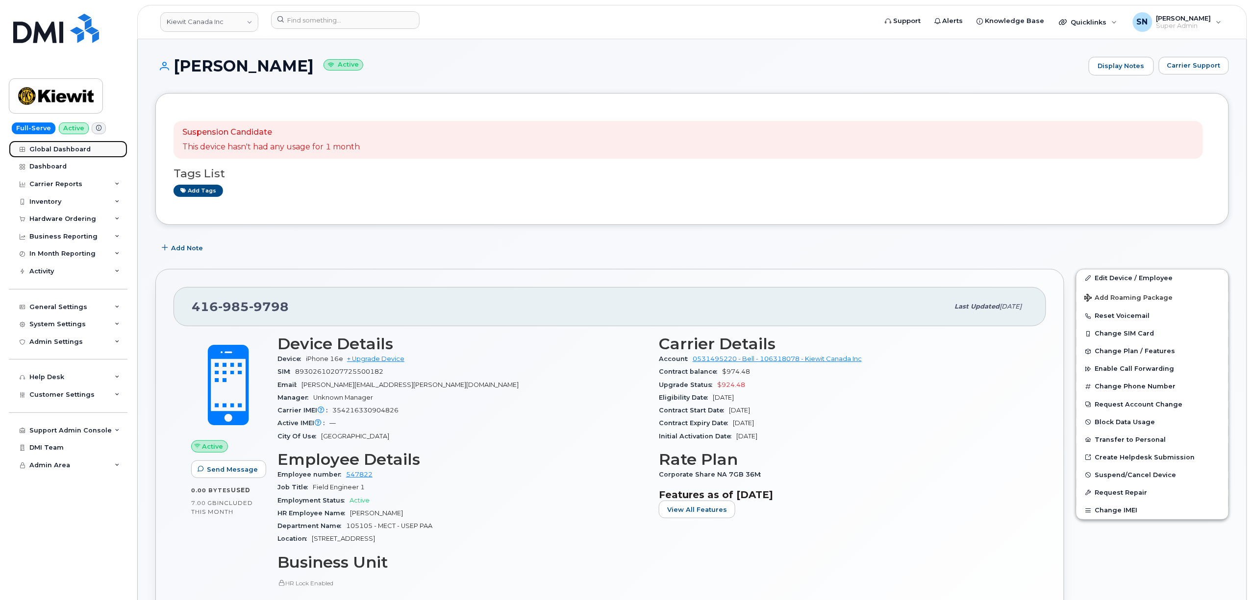
click at [62, 157] on link "Global Dashboard" at bounding box center [68, 150] width 119 height 18
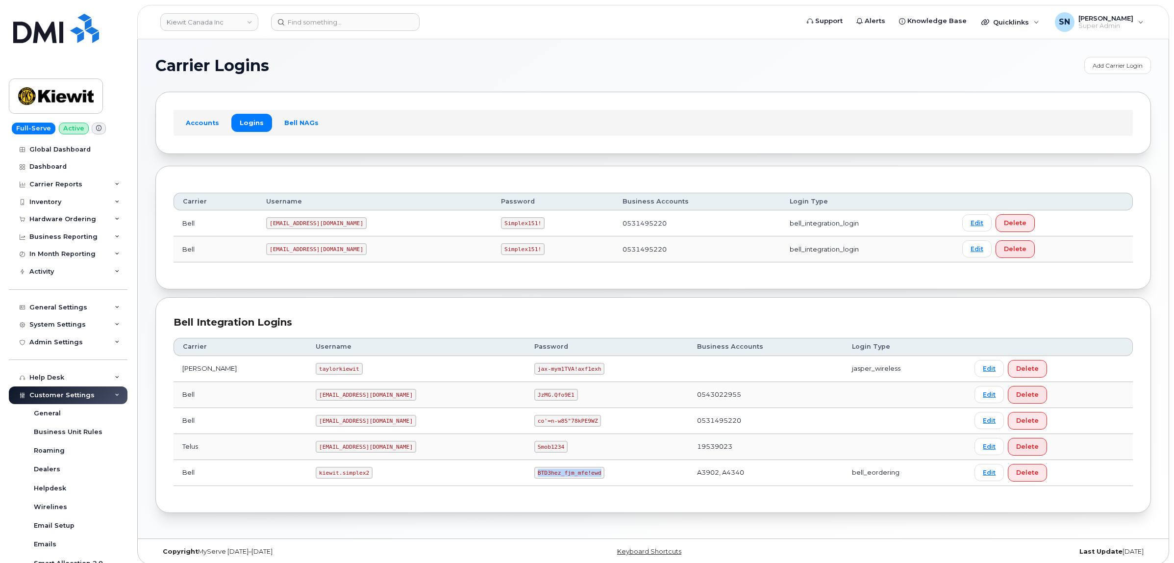
scroll to position [197, 0]
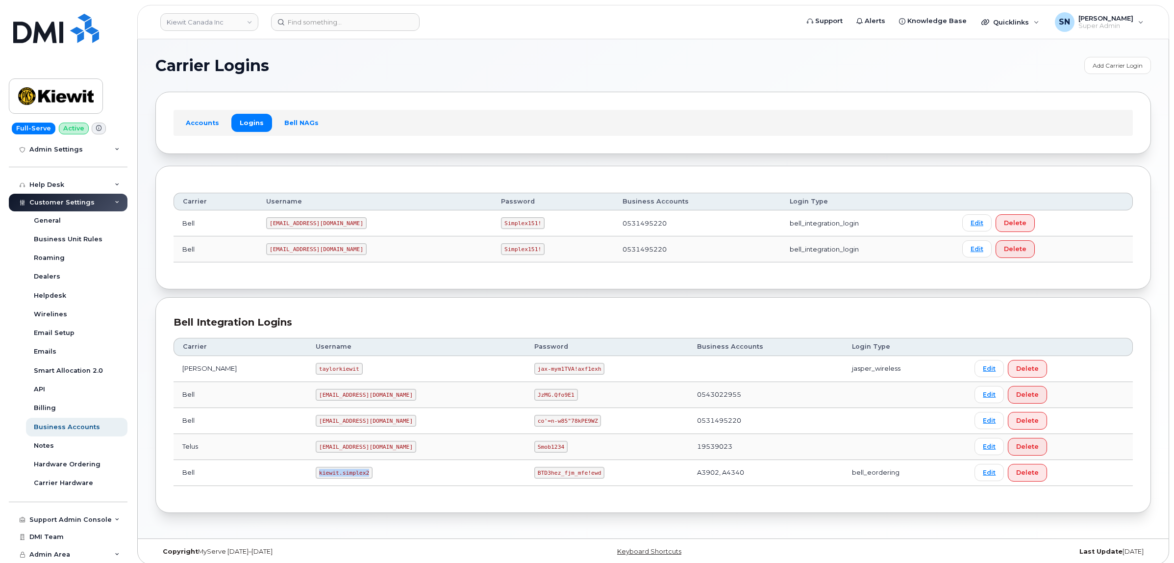
drag, startPoint x: 294, startPoint y: 474, endPoint x: 341, endPoint y: 477, distance: 46.6
click at [341, 477] on code "kiewit.simplex2" at bounding box center [344, 473] width 57 height 12
copy code "kiewit.simplex2"
drag, startPoint x: 492, startPoint y: 477, endPoint x: 552, endPoint y: 478, distance: 60.8
click at [552, 478] on td "BTD3hez_fjm_mfe!ewd" at bounding box center [606, 473] width 163 height 26
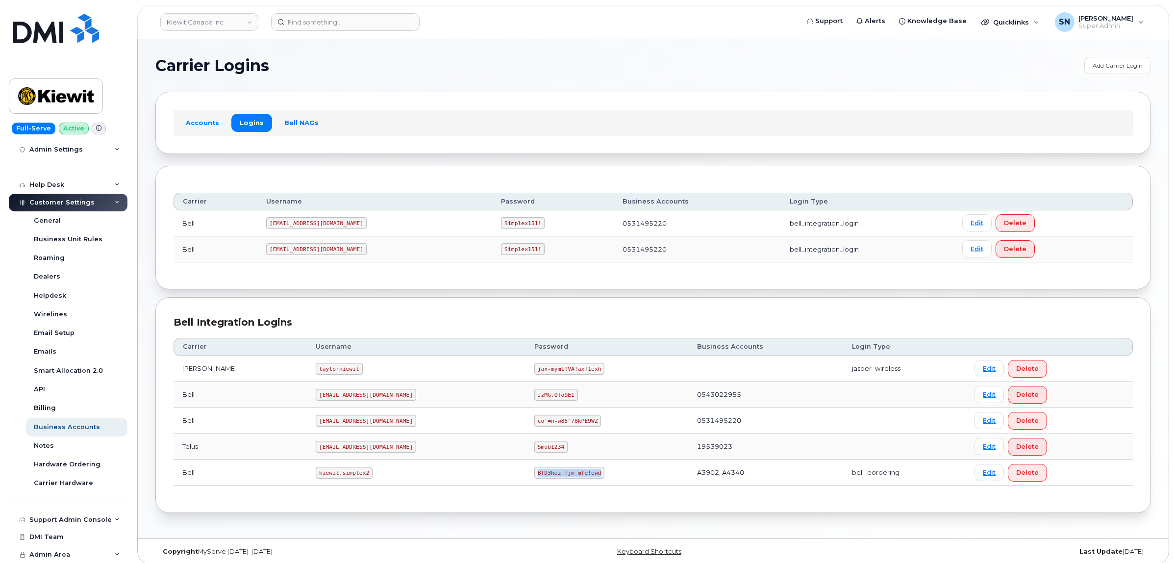
copy code "BTD3hez_fjm_mfe!ewd"
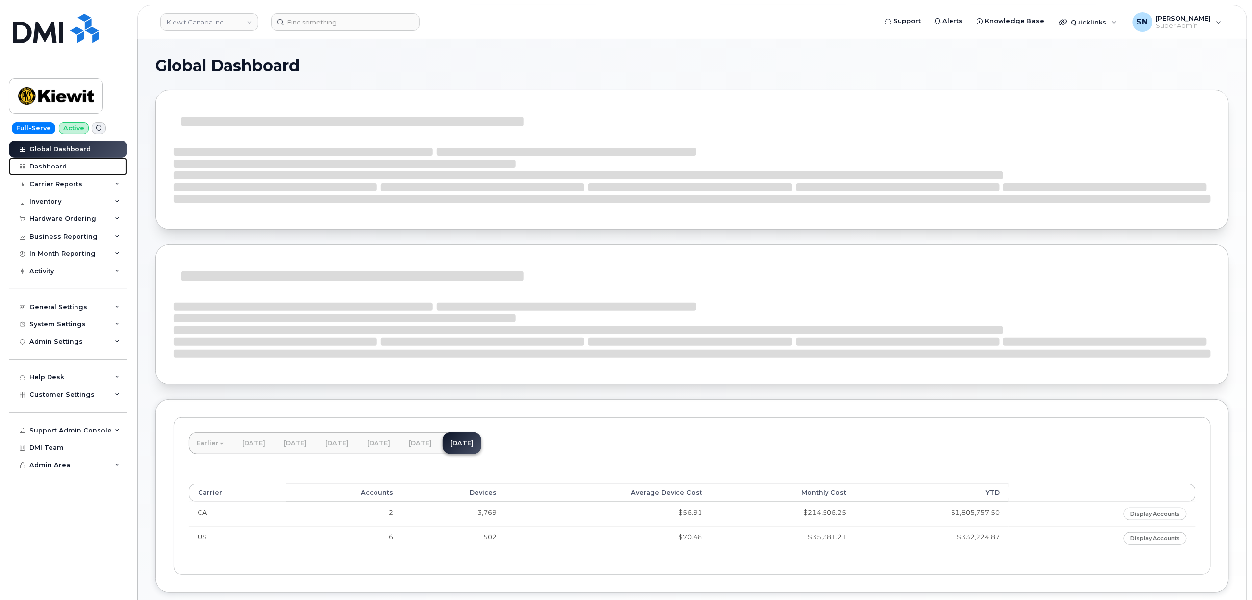
click at [61, 169] on div "Dashboard" at bounding box center [47, 167] width 37 height 8
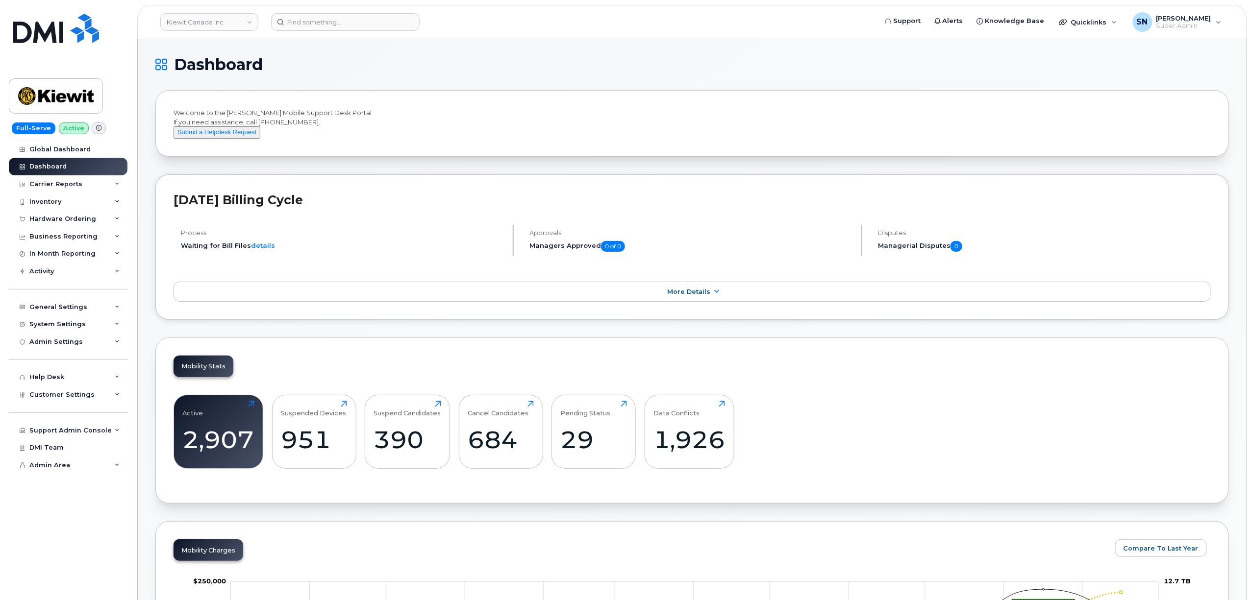
click at [254, 469] on div "Active 2,907 Click to view more" at bounding box center [219, 432] width 90 height 74
click at [249, 448] on div "2,907" at bounding box center [219, 439] width 72 height 29
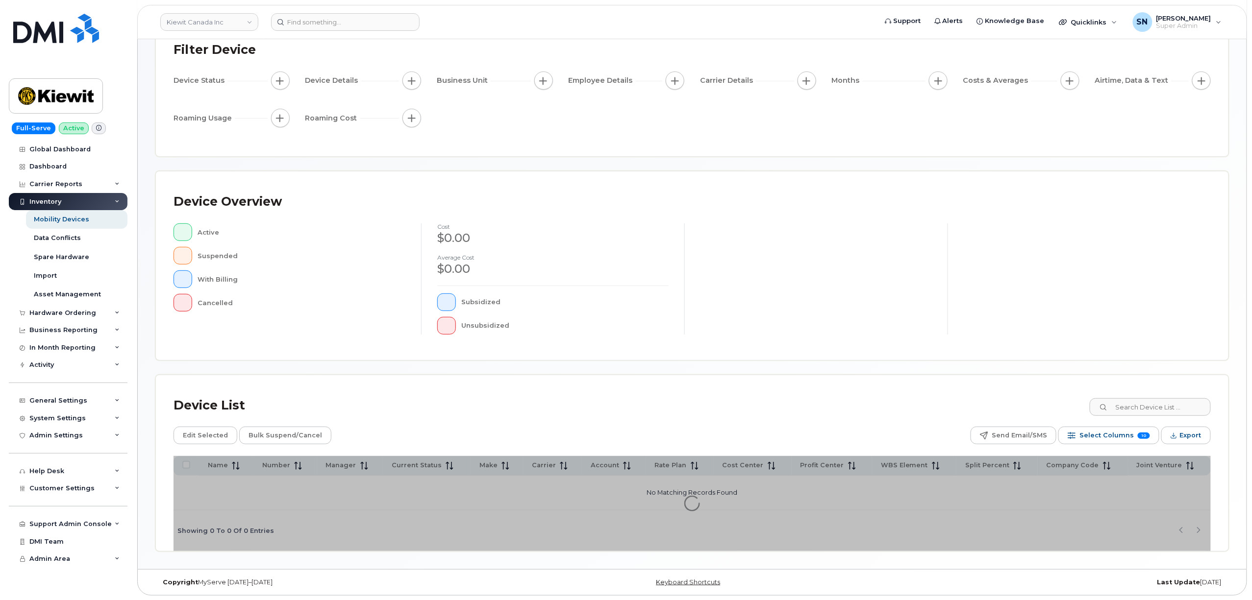
scroll to position [75, 0]
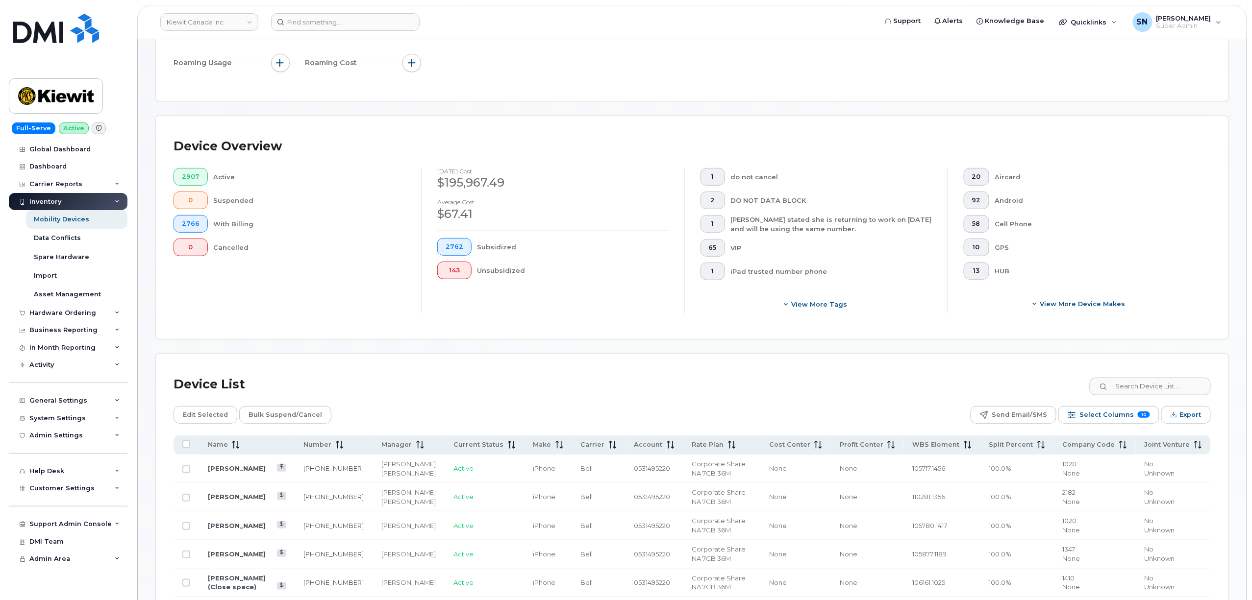
scroll to position [271, 0]
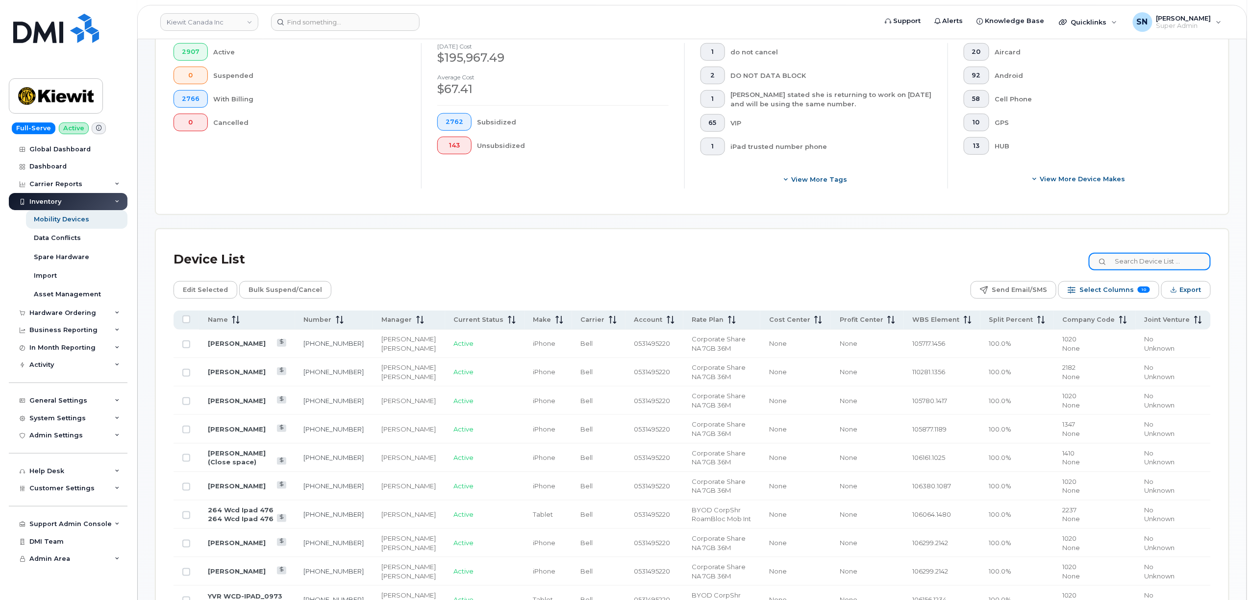
click at [1141, 260] on input at bounding box center [1150, 262] width 122 height 18
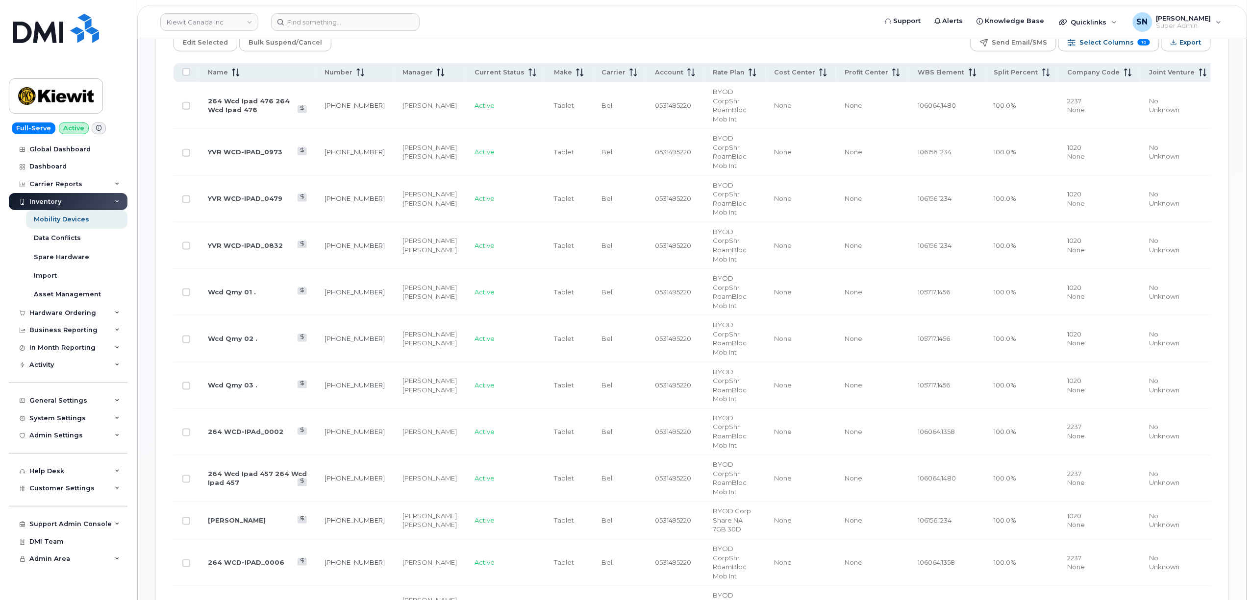
scroll to position [532, 0]
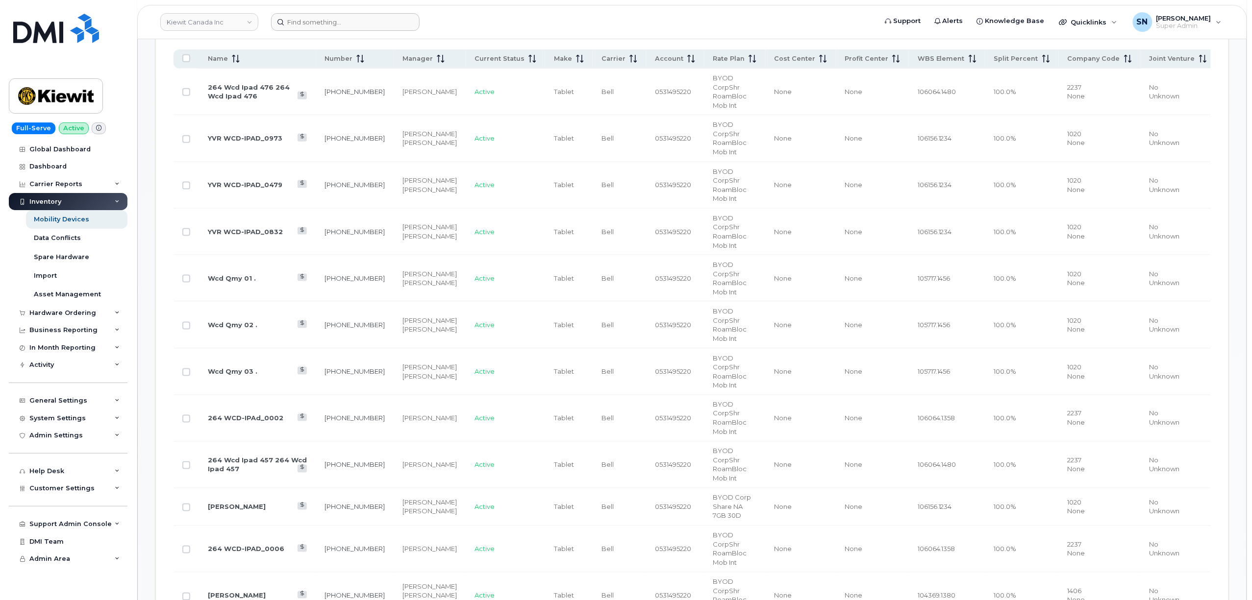
type input "tablet"
